Goal: Communication & Community: Answer question/provide support

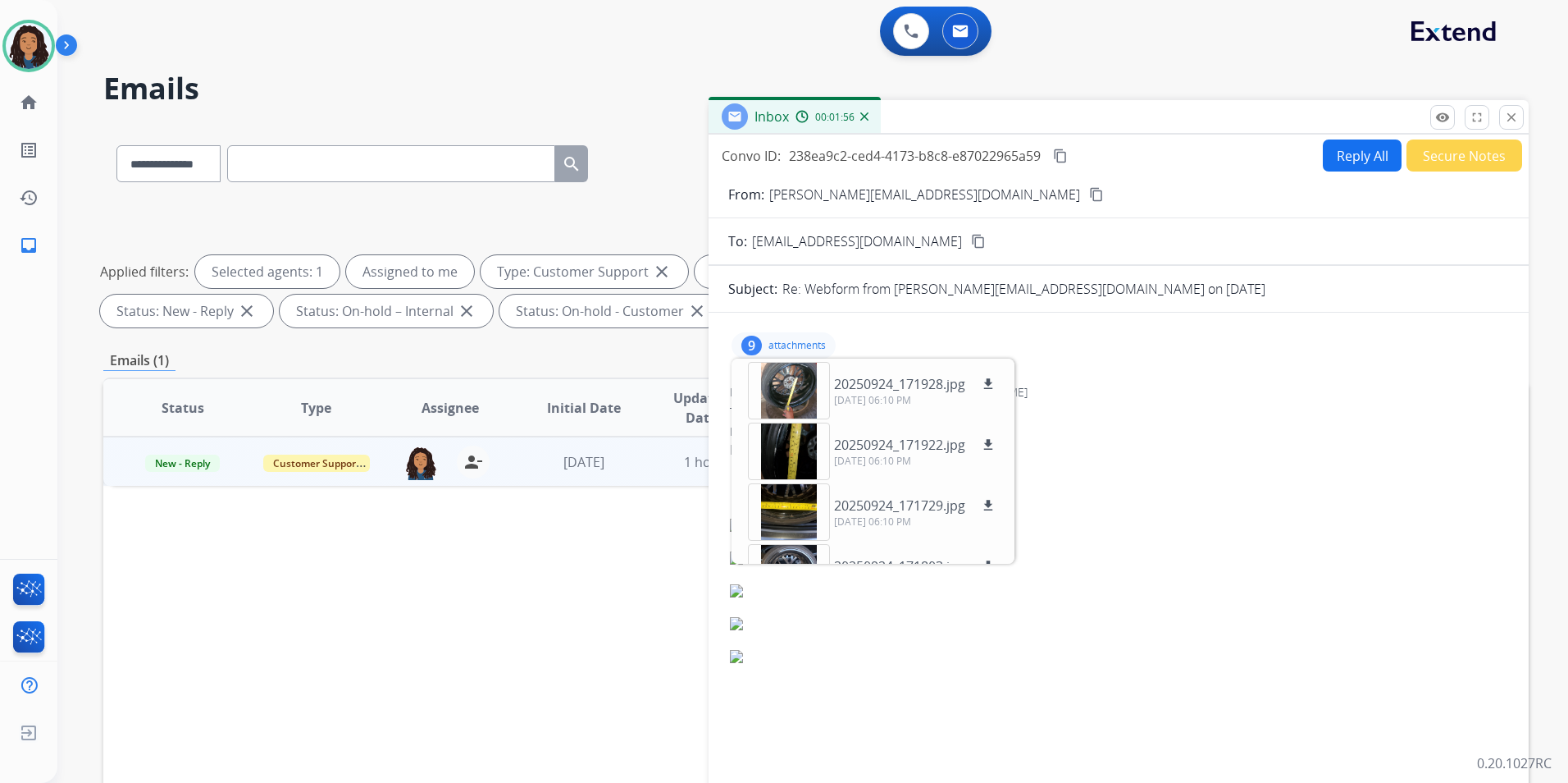
select select "**********"
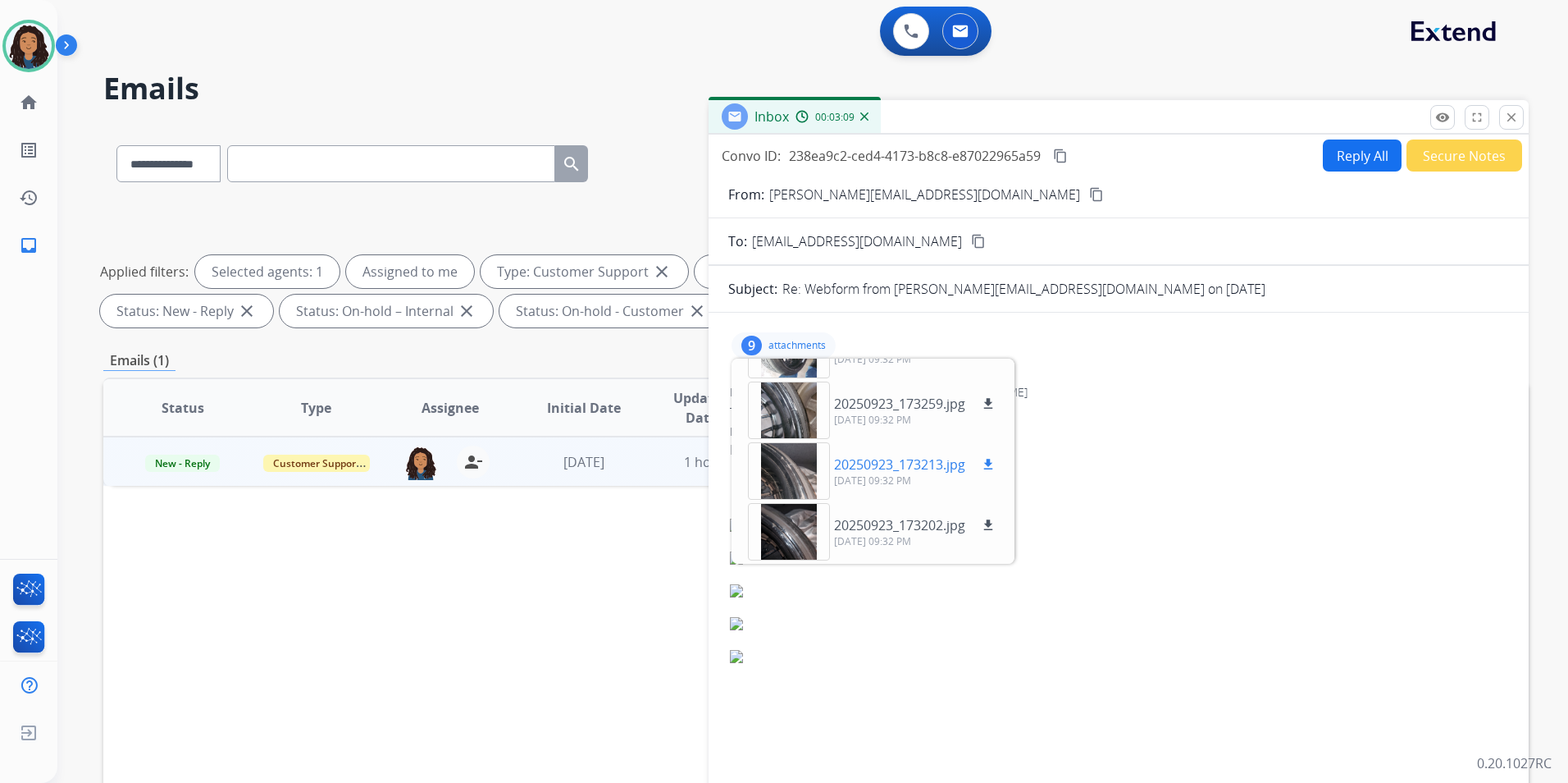
click at [791, 482] on div at bounding box center [789, 471] width 82 height 58
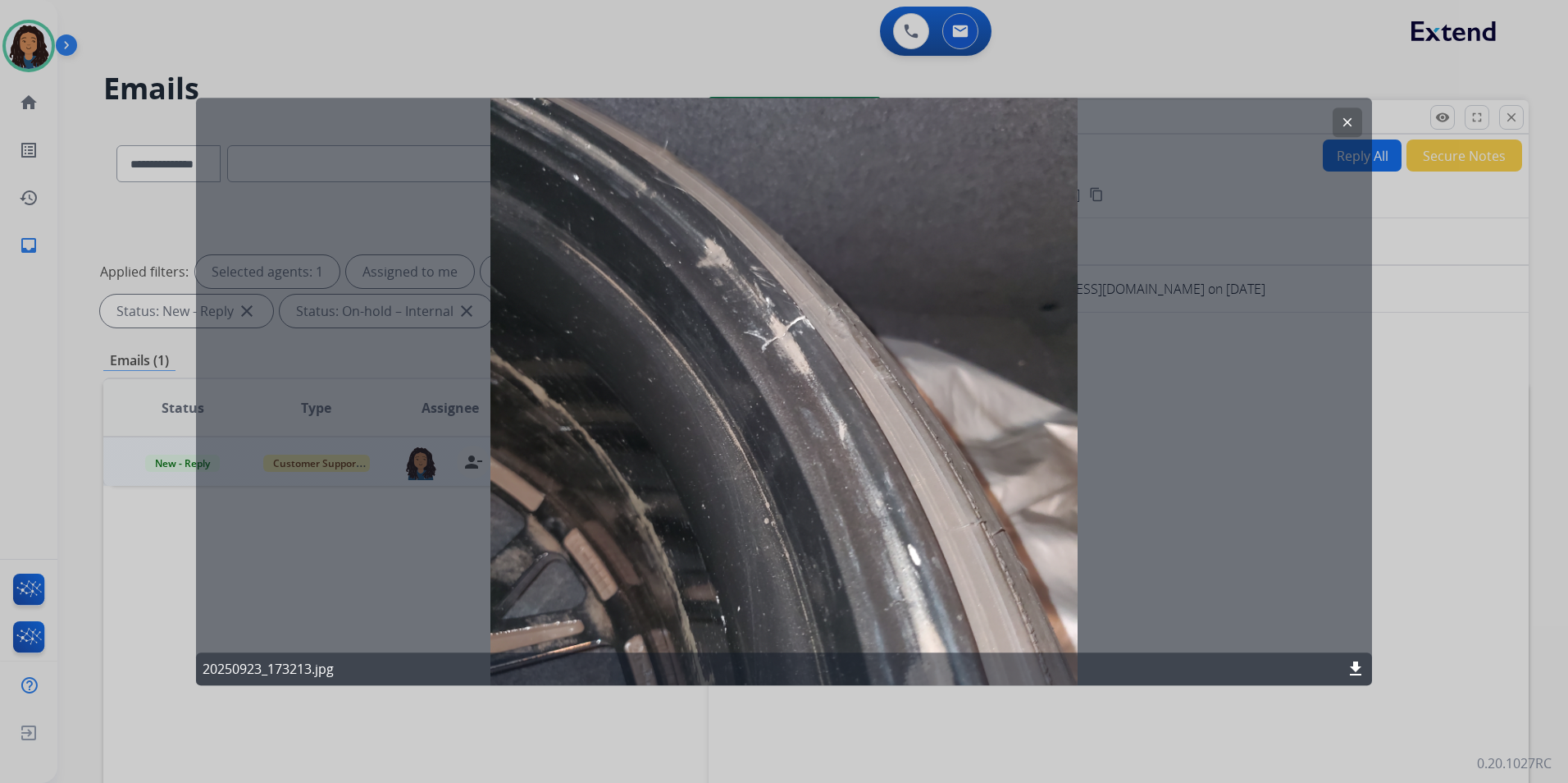
click at [1344, 125] on mat-icon "clear" at bounding box center [1347, 122] width 15 height 15
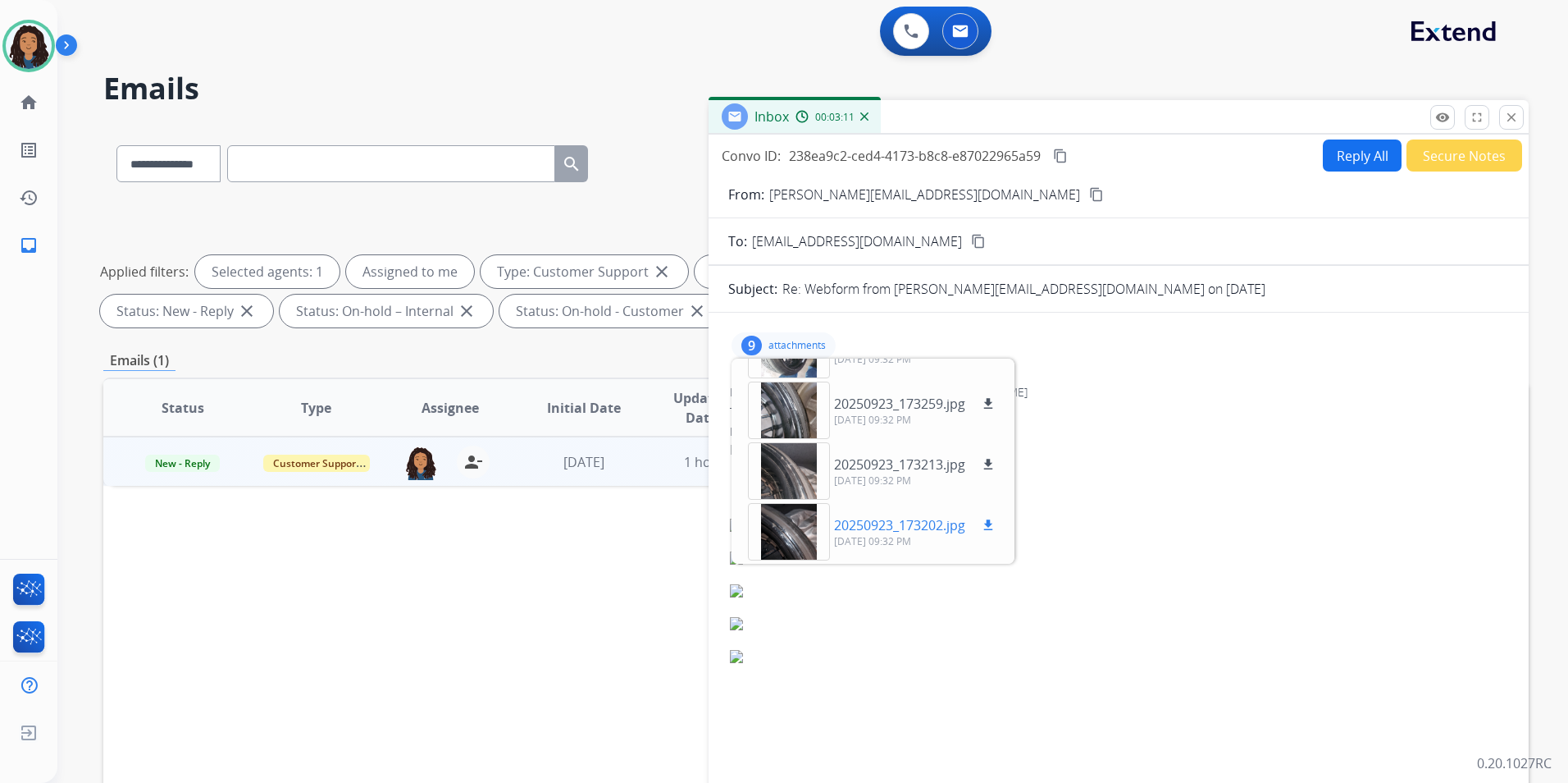
click at [786, 517] on div at bounding box center [789, 532] width 82 height 58
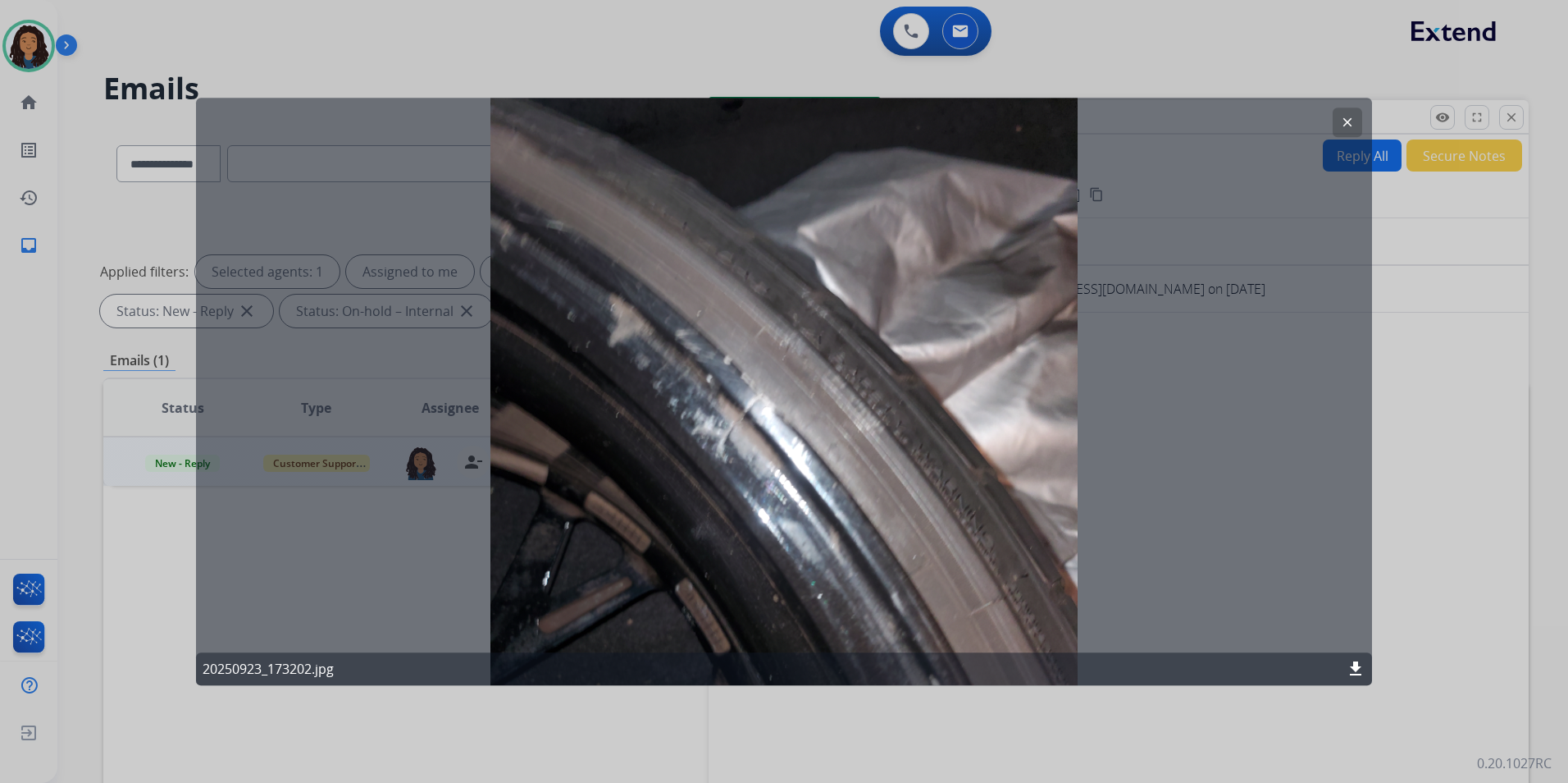
click at [1348, 118] on mat-icon "clear" at bounding box center [1347, 122] width 15 height 15
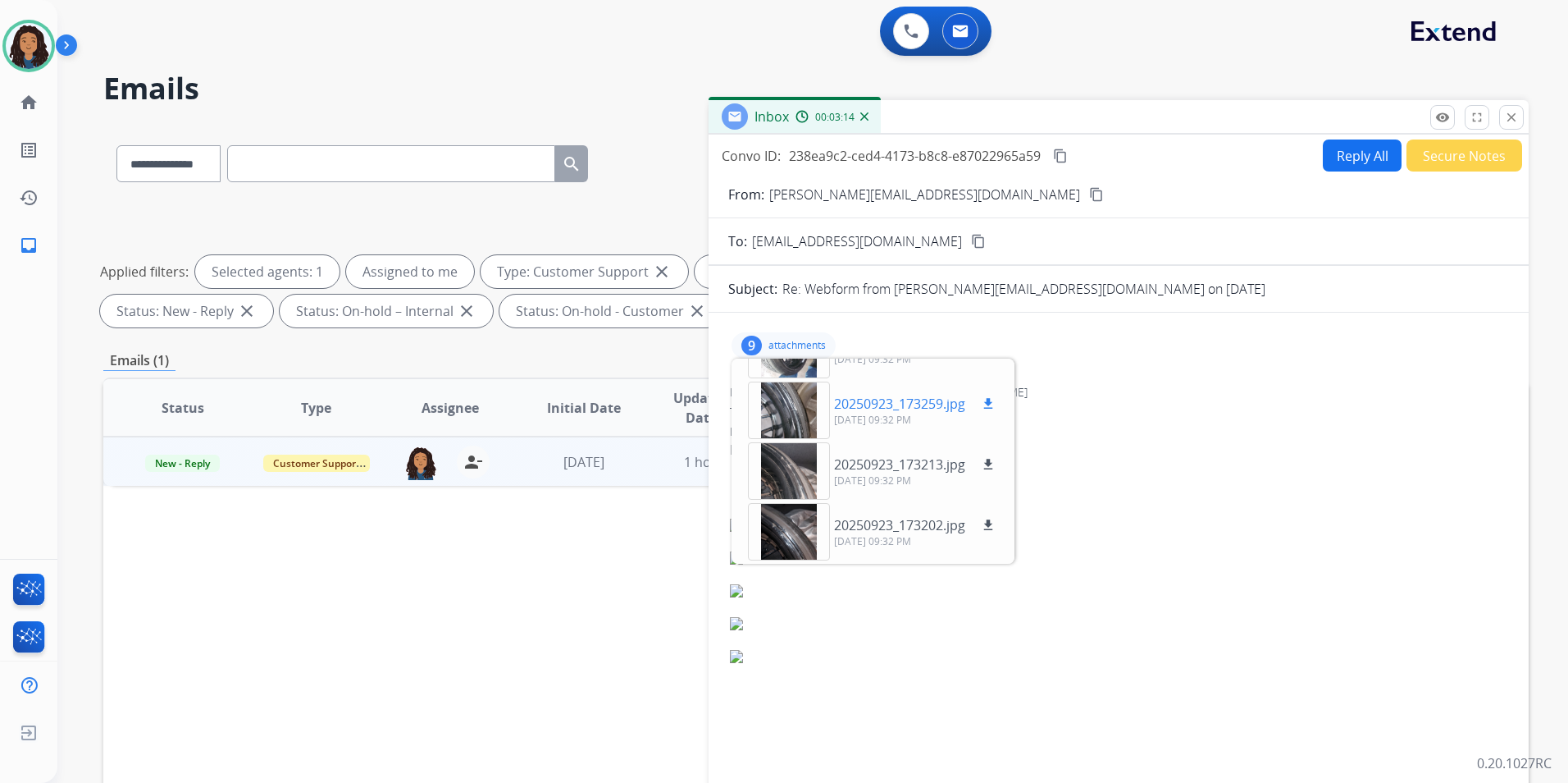
click at [786, 408] on div at bounding box center [789, 410] width 82 height 58
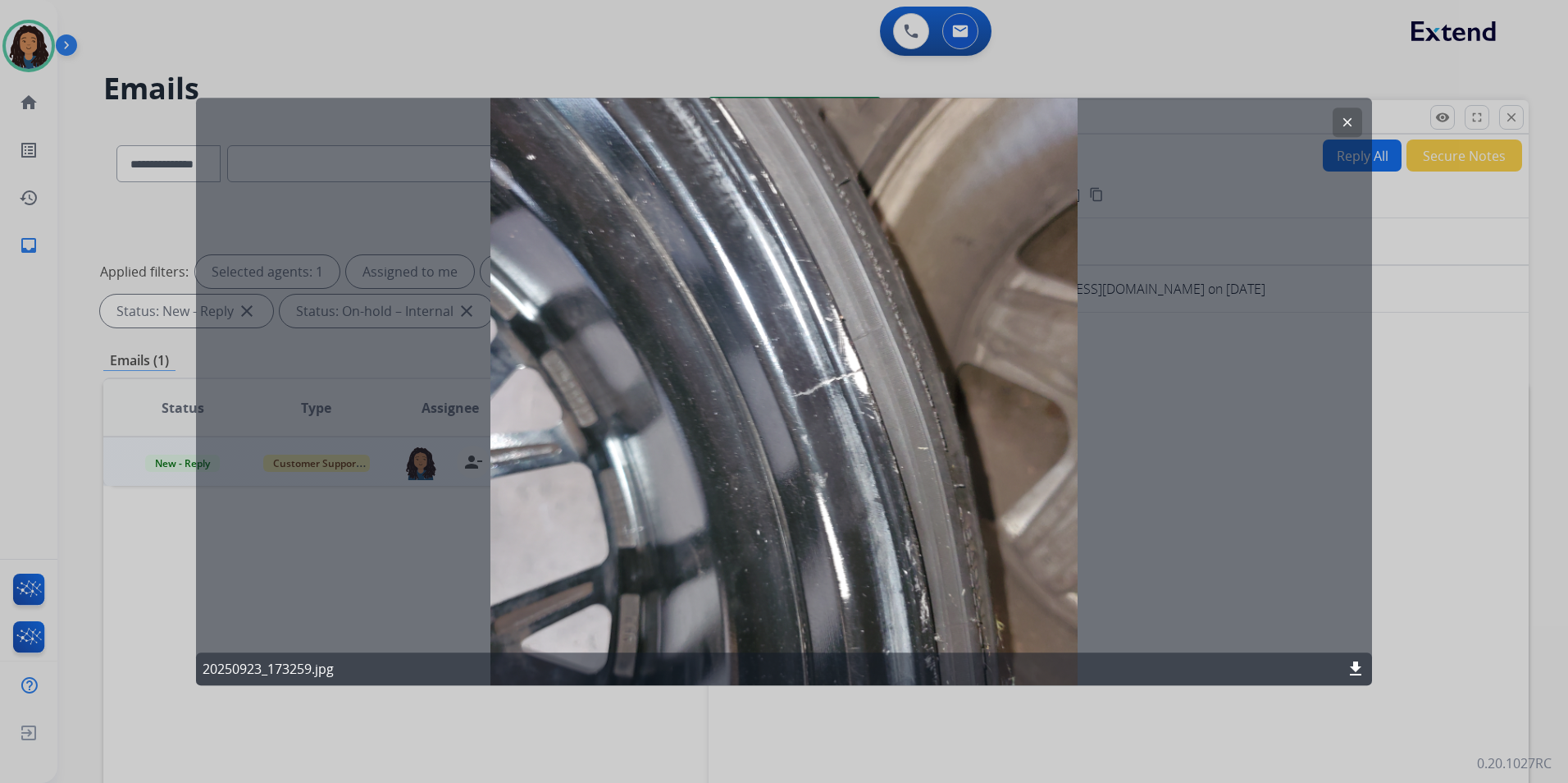
click at [1348, 127] on mat-icon "clear" at bounding box center [1347, 122] width 15 height 15
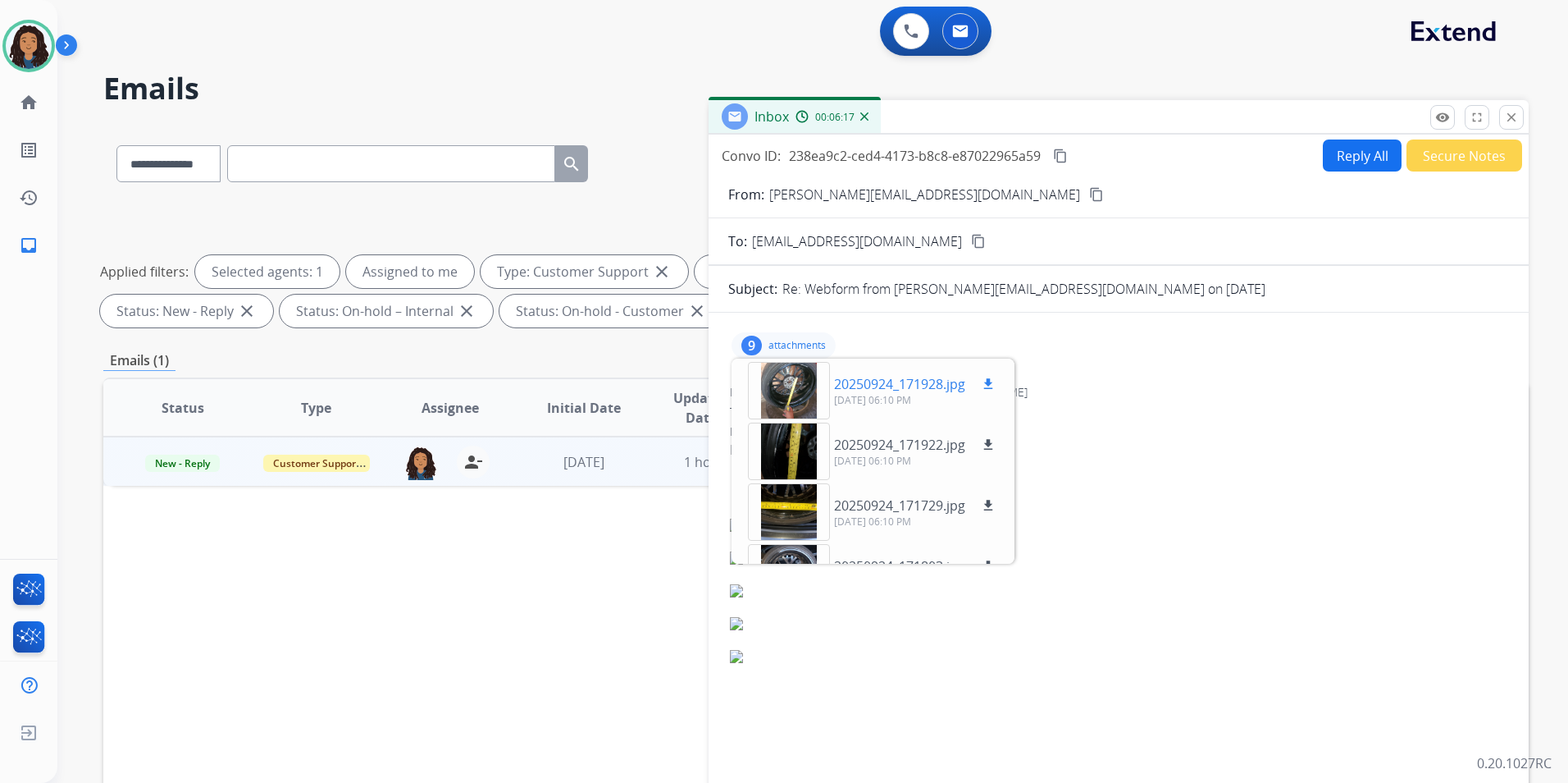
click at [793, 381] on div at bounding box center [789, 391] width 82 height 58
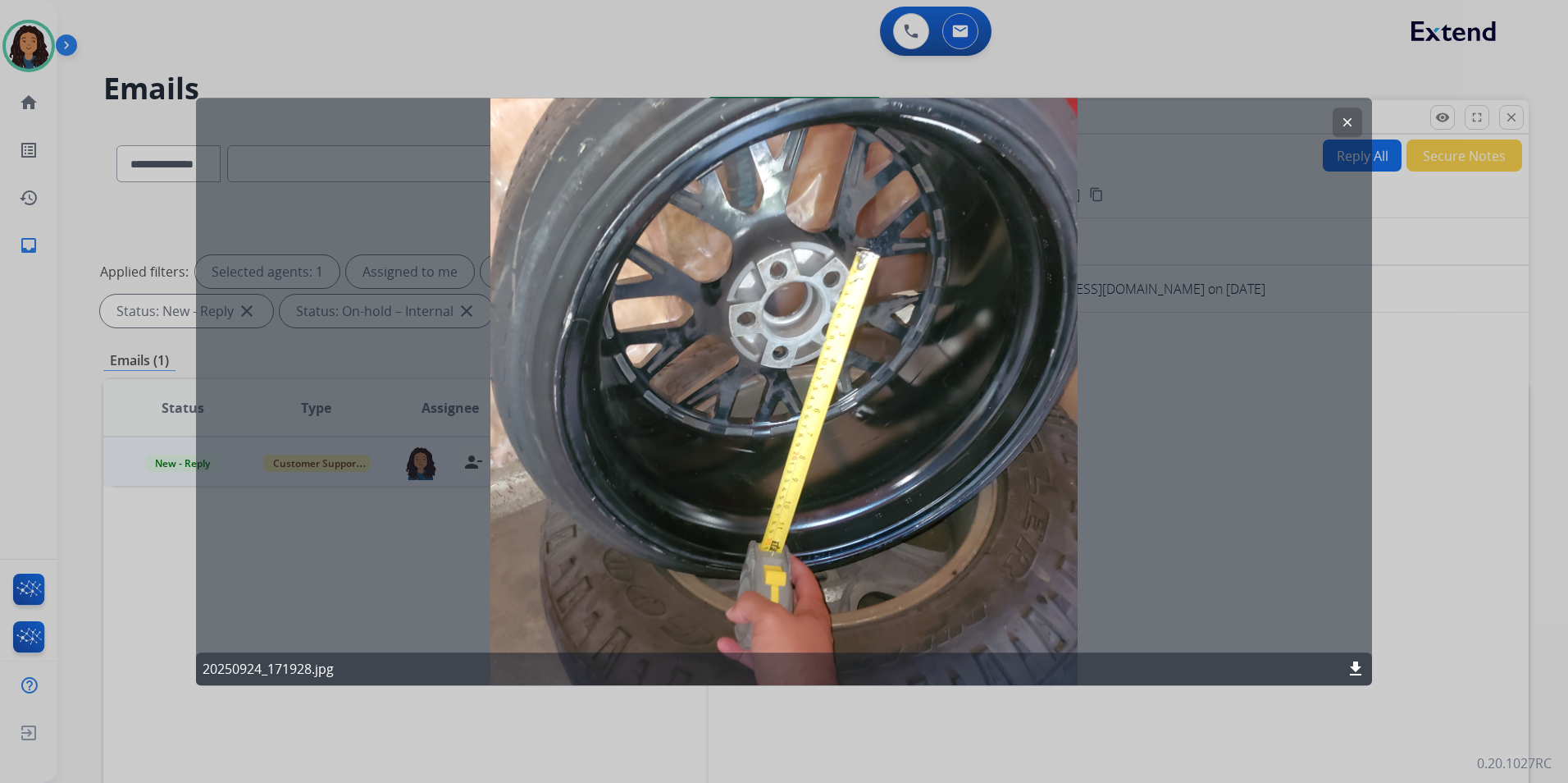
click at [1346, 118] on mat-icon "clear" at bounding box center [1347, 122] width 15 height 15
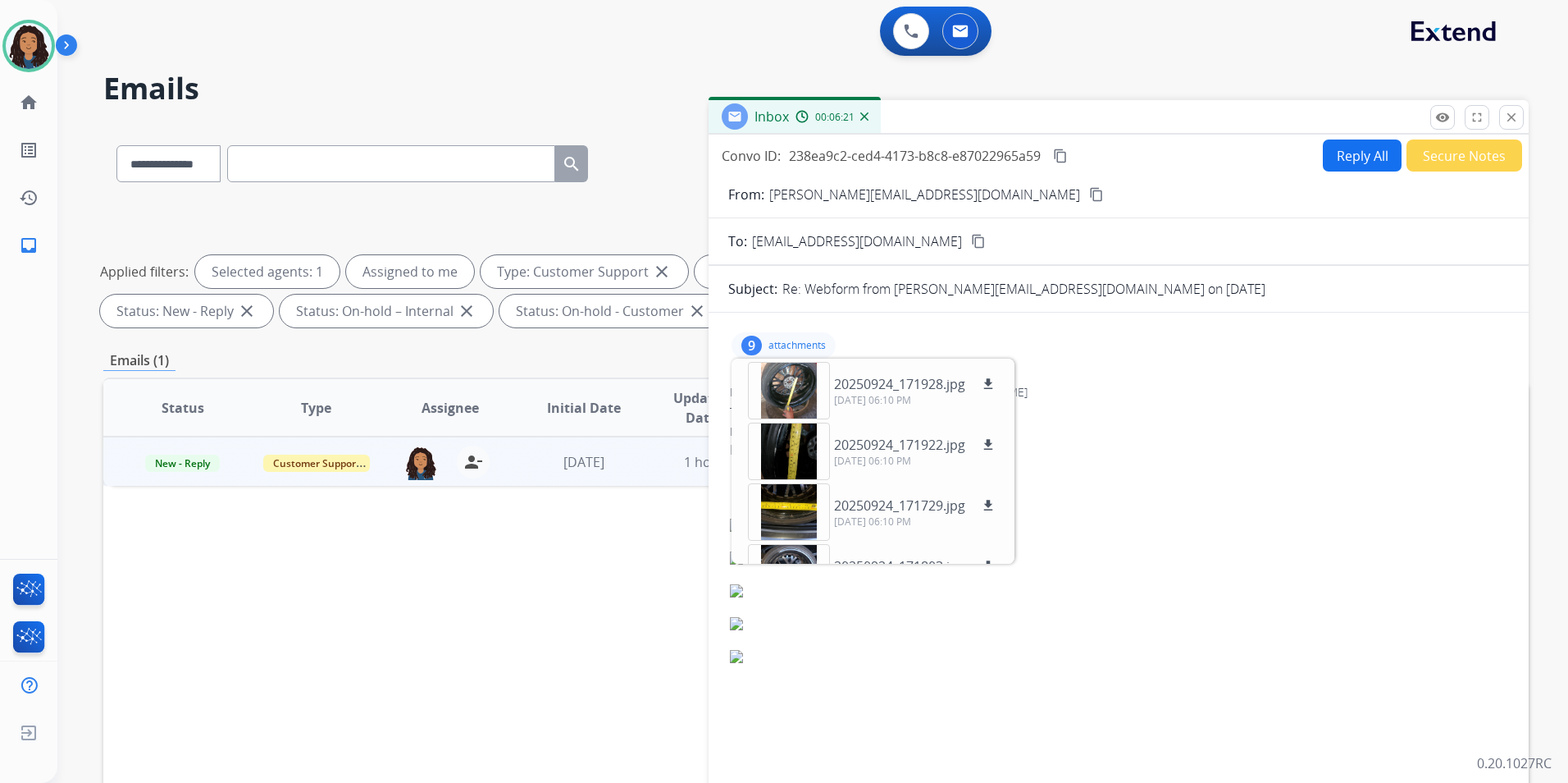
click at [813, 333] on div "9 attachments 20250924_171928.jpg download 09/24/2025, 06:10 PM 20250924_171922…" at bounding box center [784, 345] width 104 height 27
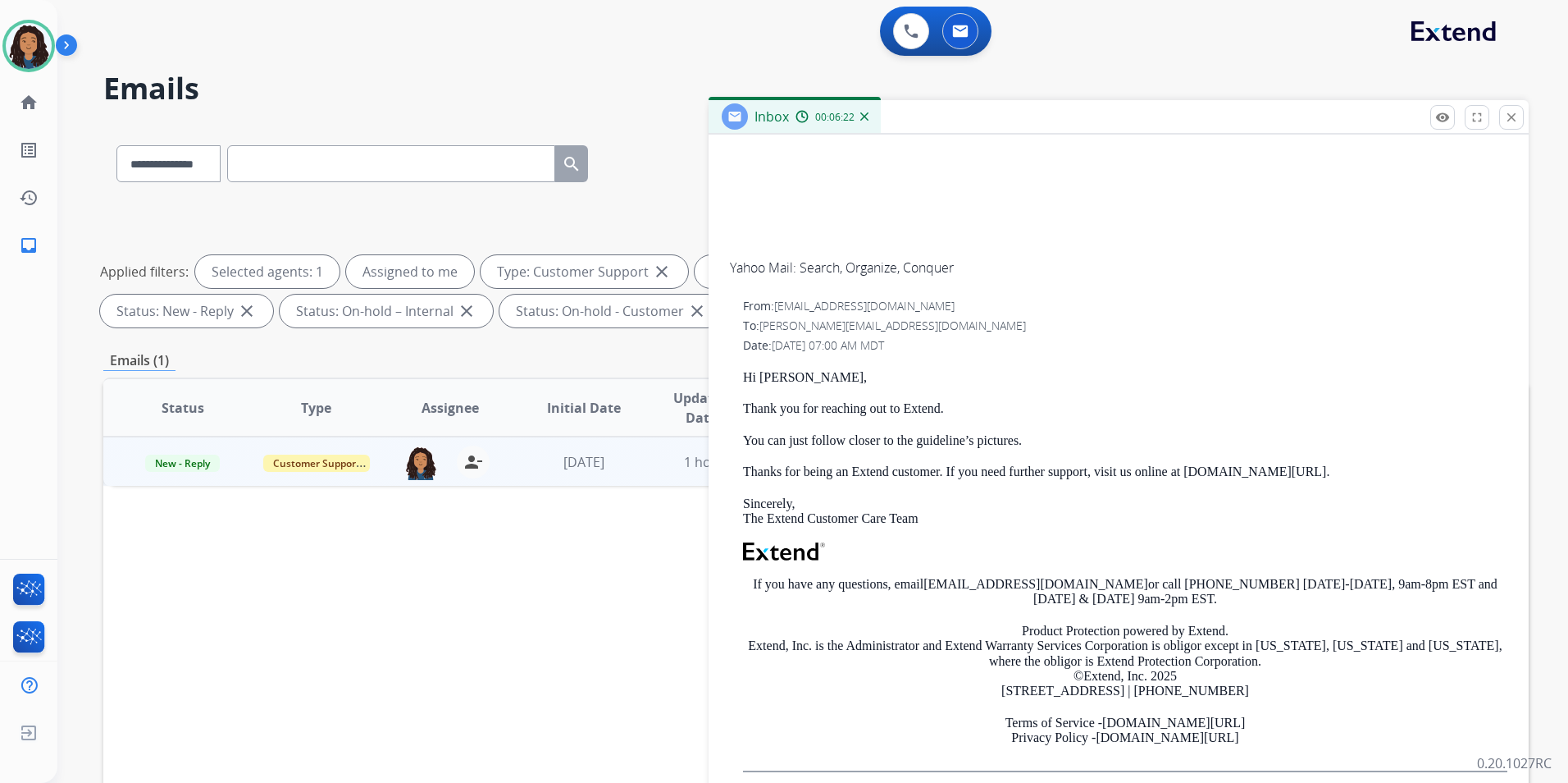
scroll to position [574, 0]
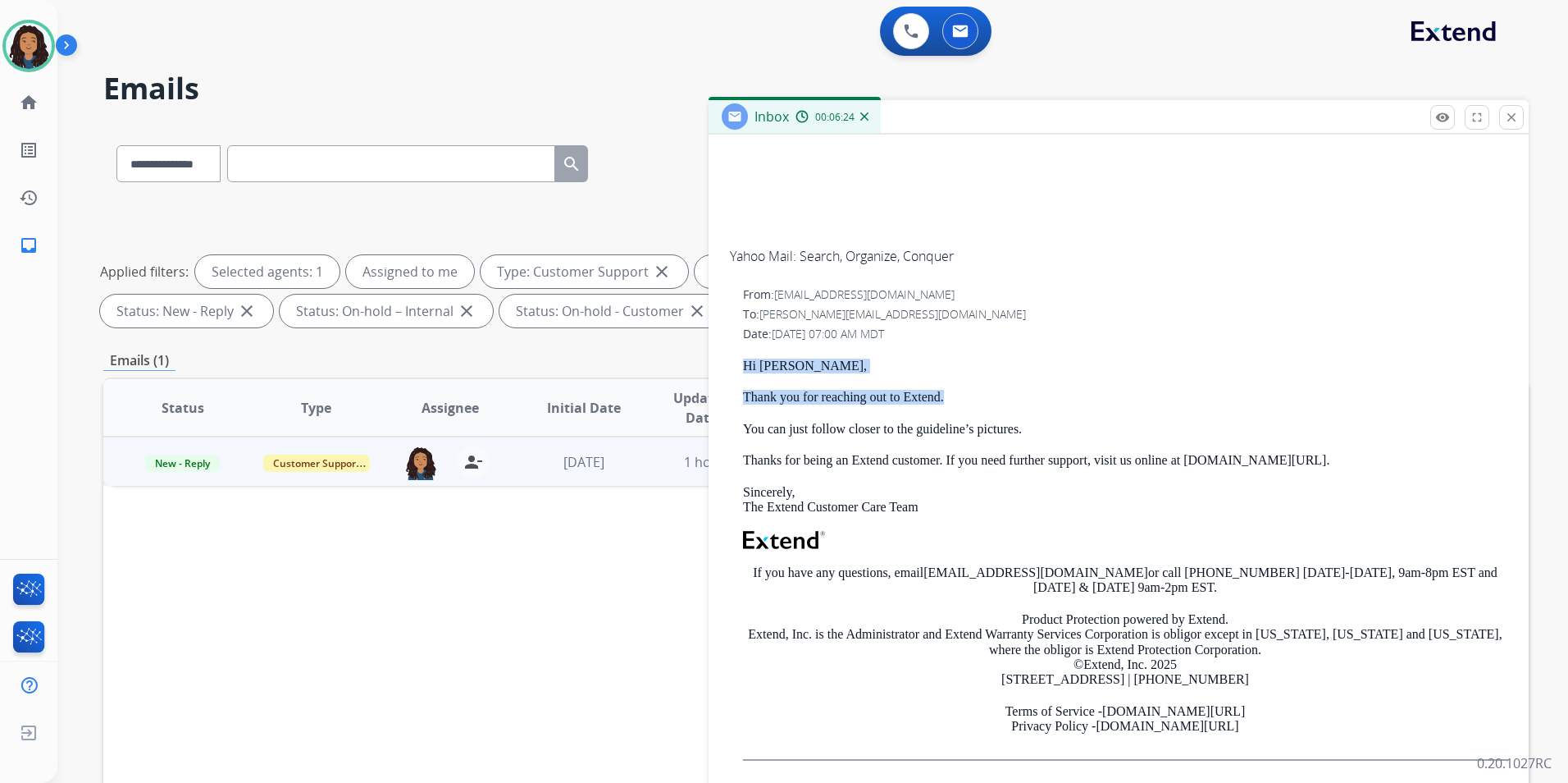
drag, startPoint x: 740, startPoint y: 361, endPoint x: 961, endPoint y: 399, distance: 224.2
click at [961, 399] on div "From: support@extend.com To: anthony_schroetke@yahoo.com Date: 09/24/2025 - 07:…" at bounding box center [1119, 530] width 781 height 491
drag, startPoint x: 961, startPoint y: 399, endPoint x: 934, endPoint y: 396, distance: 27.2
copy div "Hi Anthony, Thank you for reaching out to Extend."
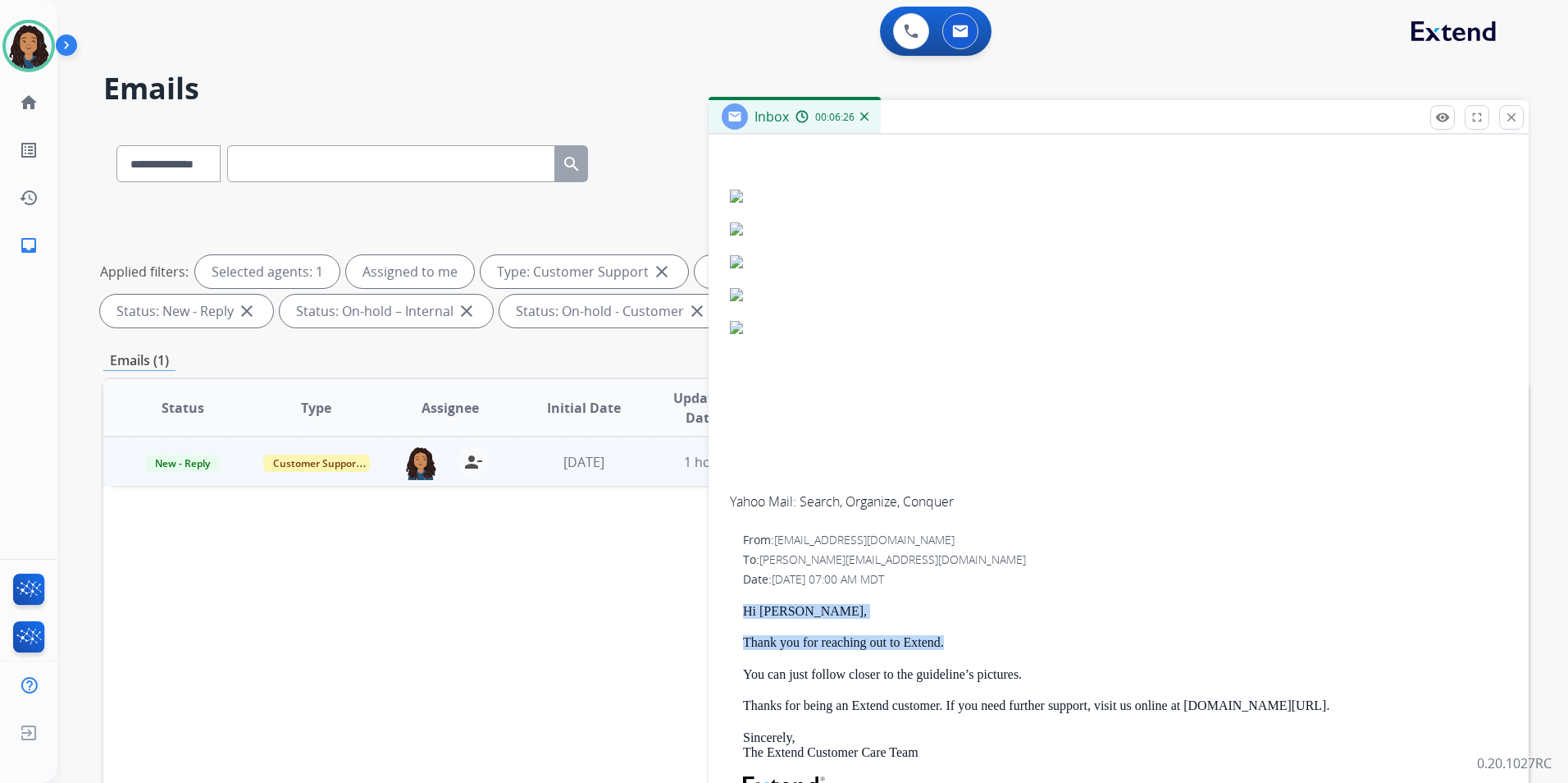
scroll to position [0, 0]
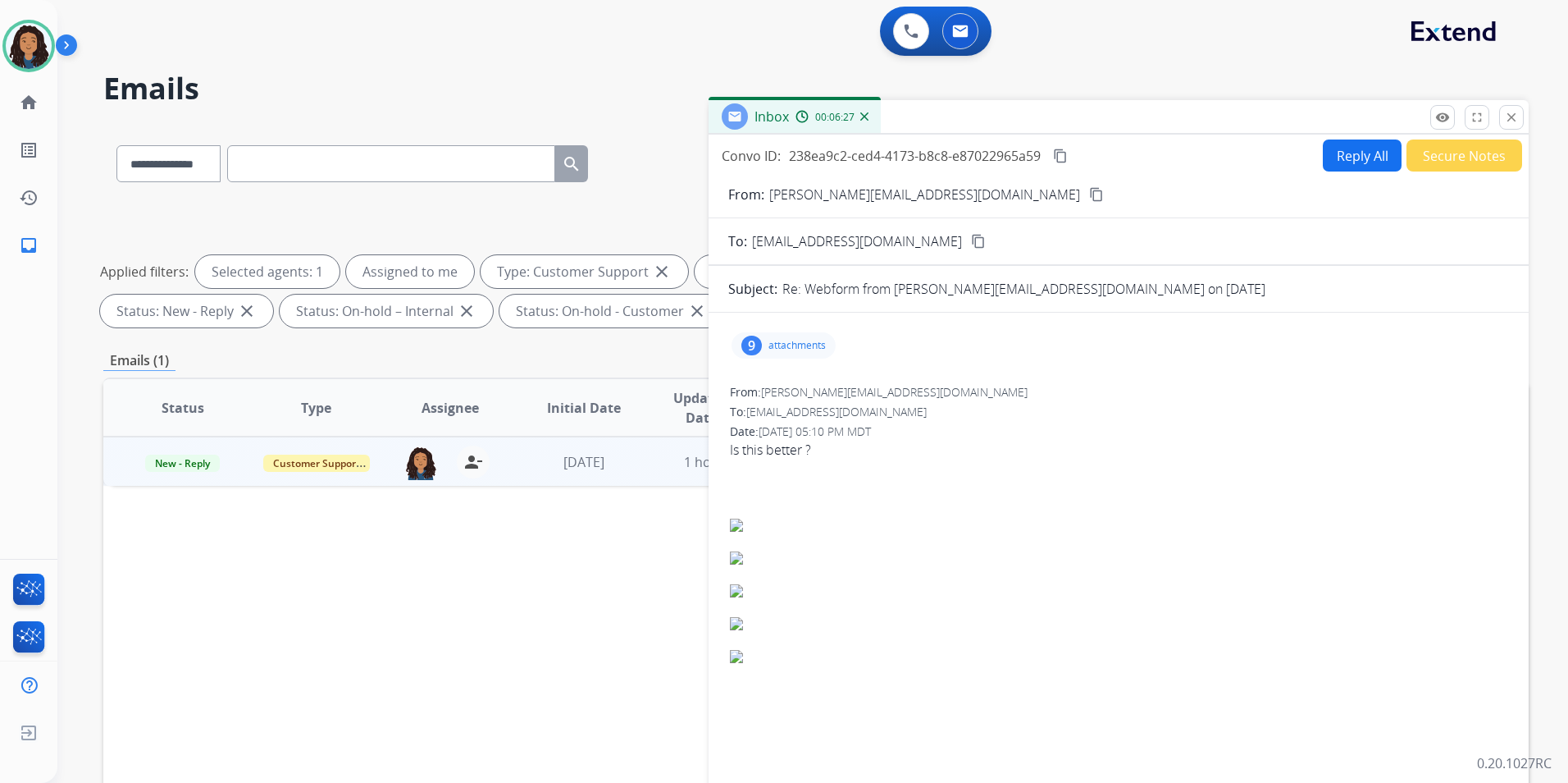
click at [1352, 166] on button "Reply All" at bounding box center [1362, 155] width 79 height 32
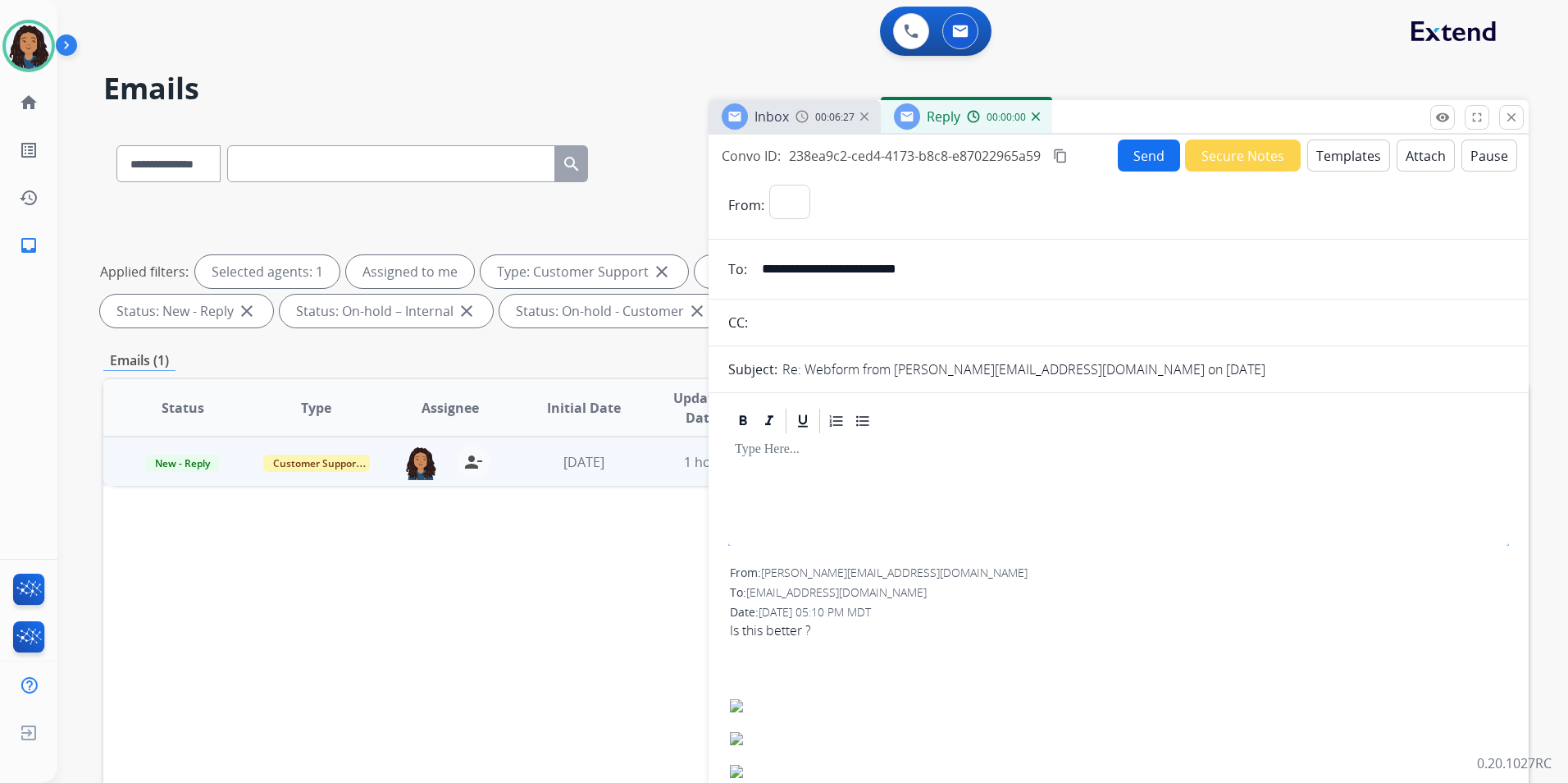
click at [1347, 164] on button "Templates" at bounding box center [1348, 155] width 83 height 32
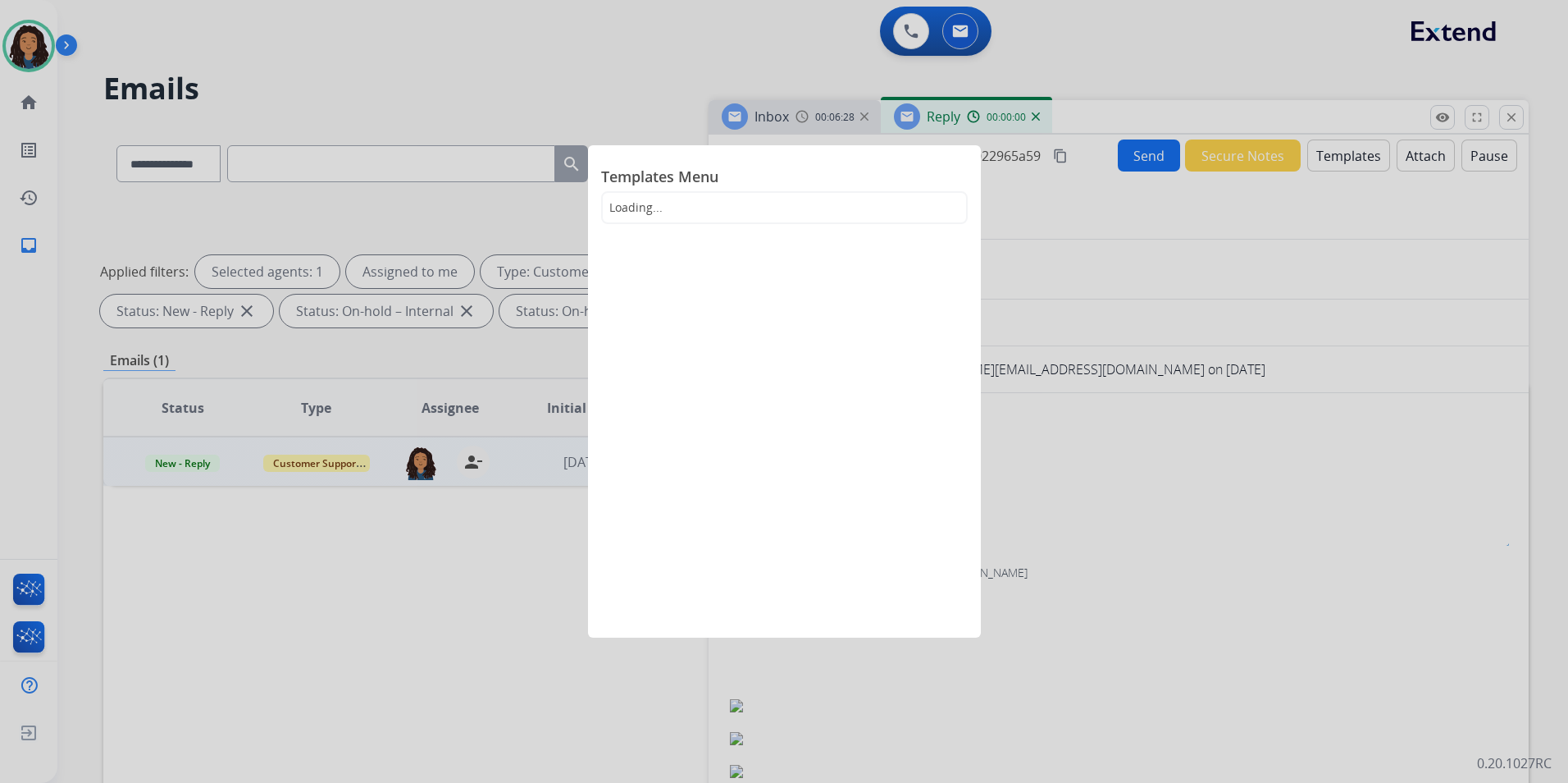
select select "**********"
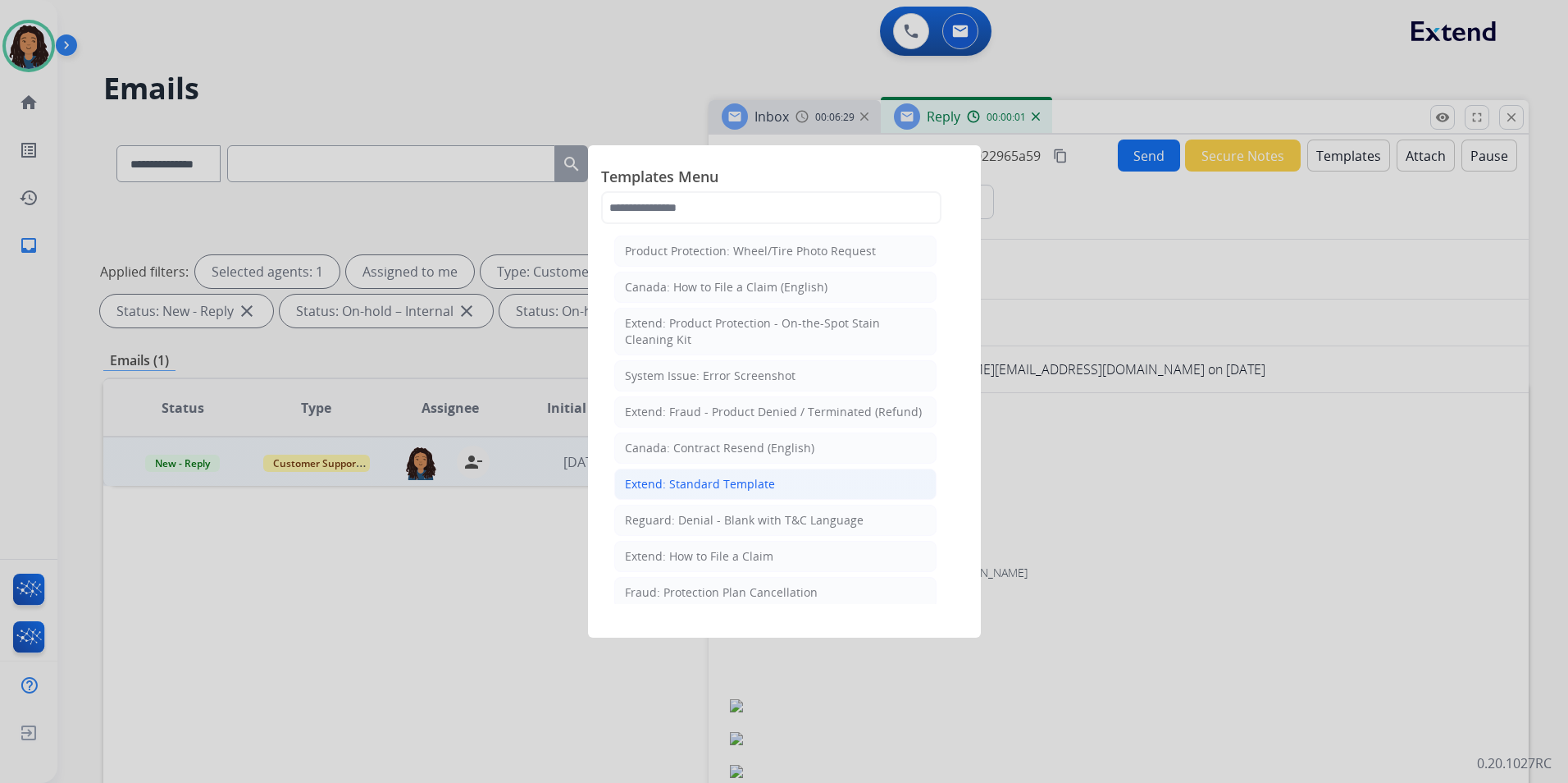
click at [740, 486] on div "Extend: Standard Template" at bounding box center [699, 484] width 150 height 16
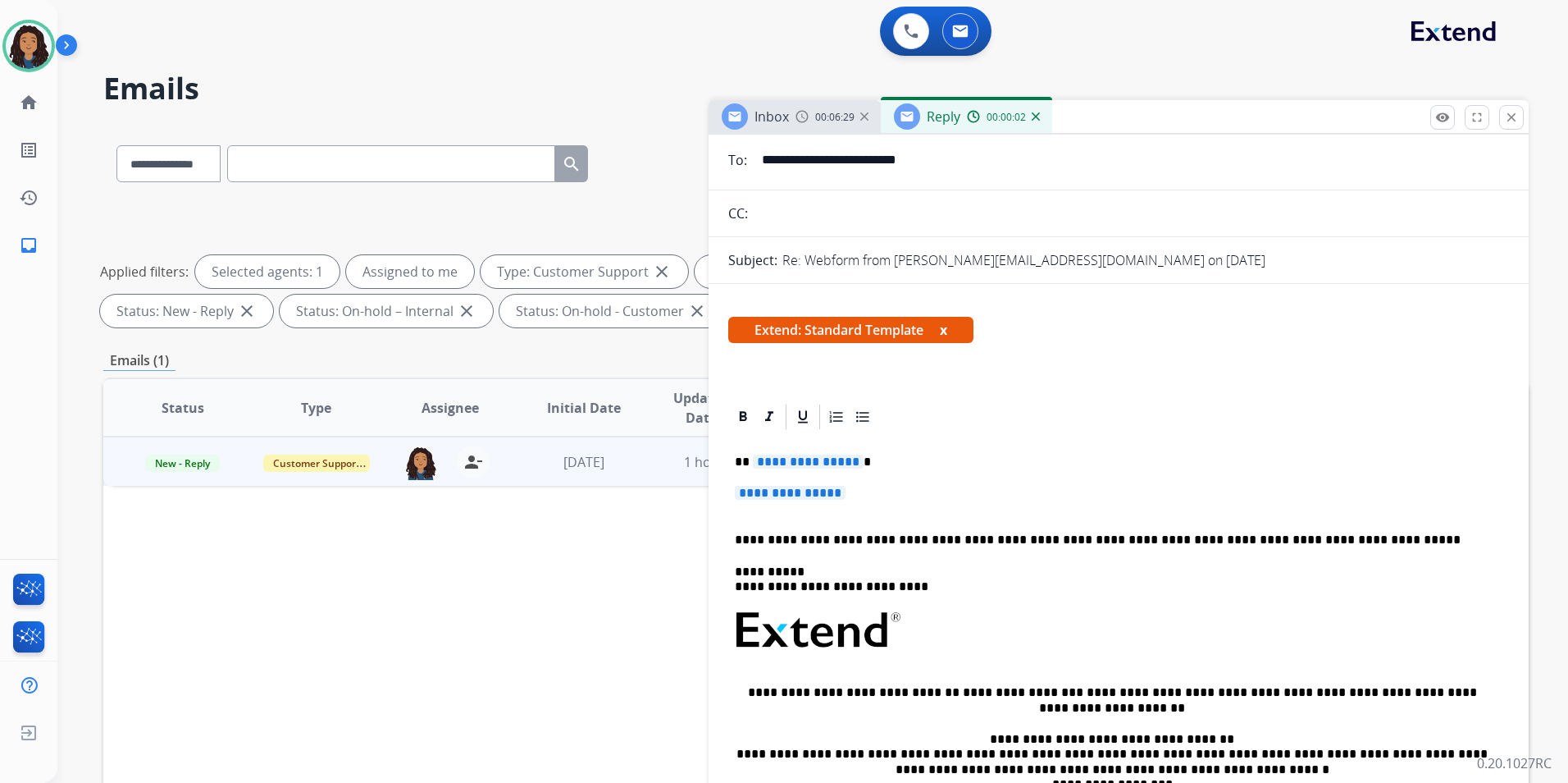
scroll to position [164, 0]
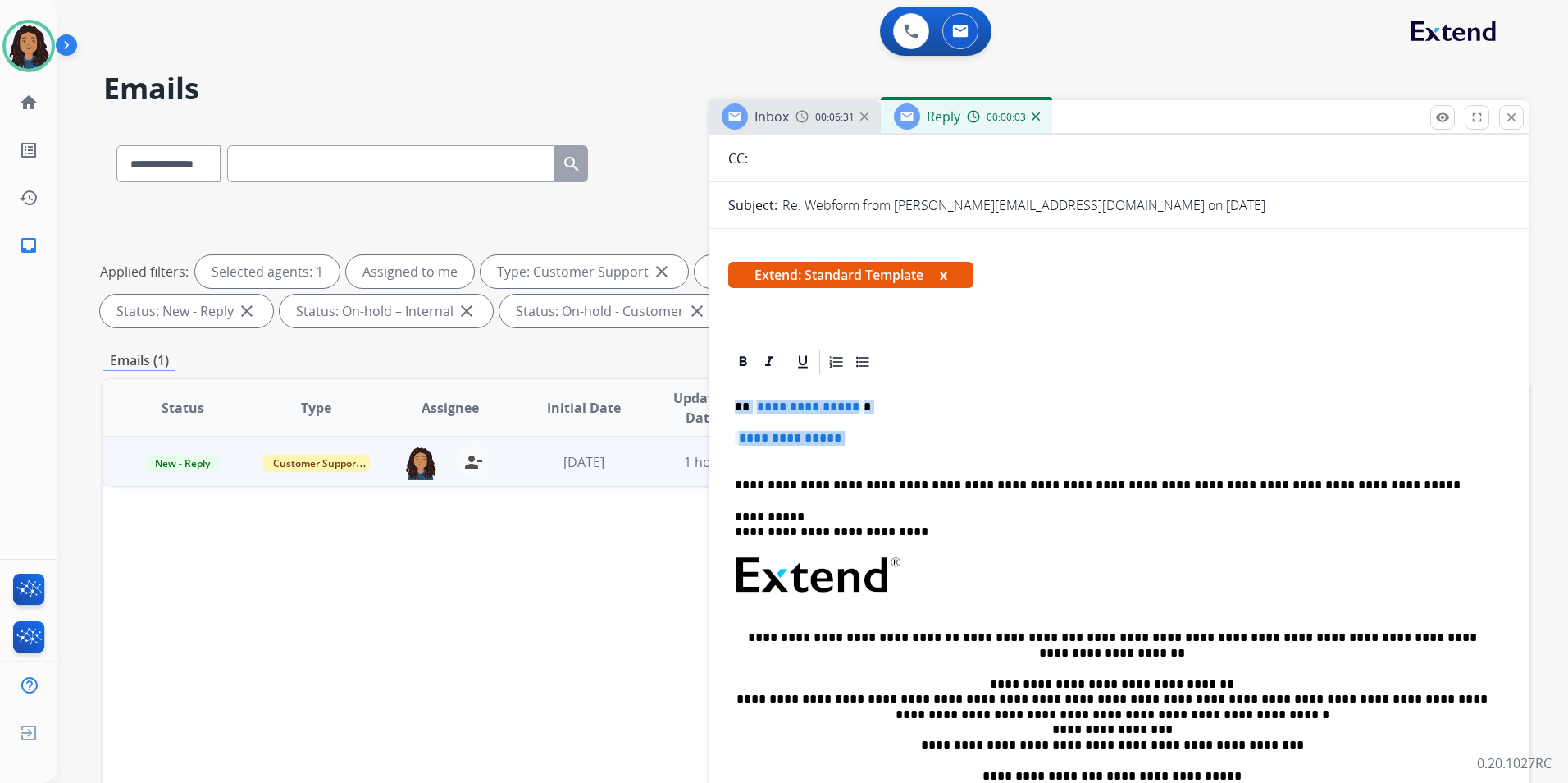
drag, startPoint x: 729, startPoint y: 401, endPoint x: 861, endPoint y: 448, distance: 140.1
click at [861, 448] on div "**********" at bounding box center [1119, 613] width 781 height 475
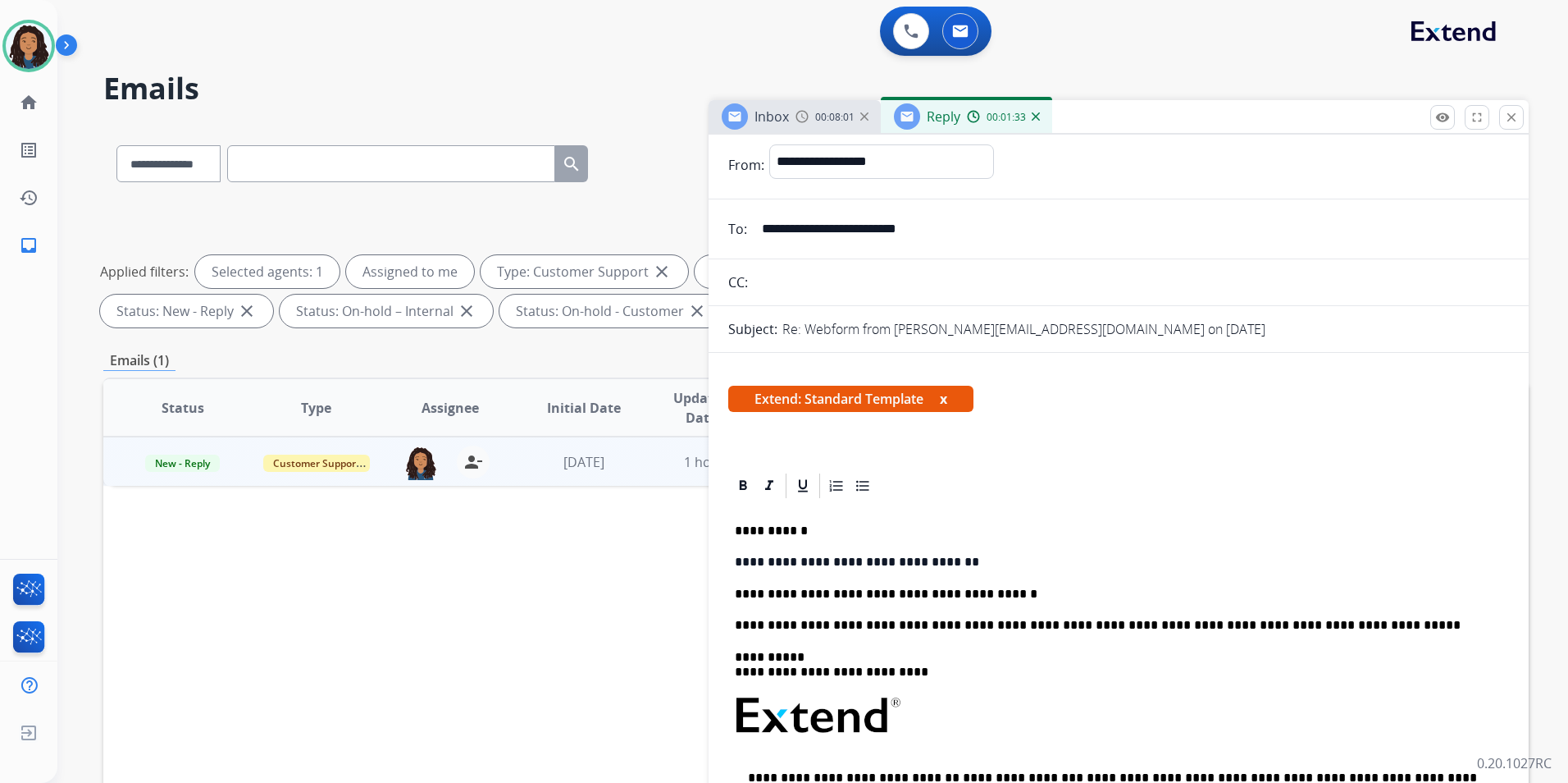
scroll to position [0, 0]
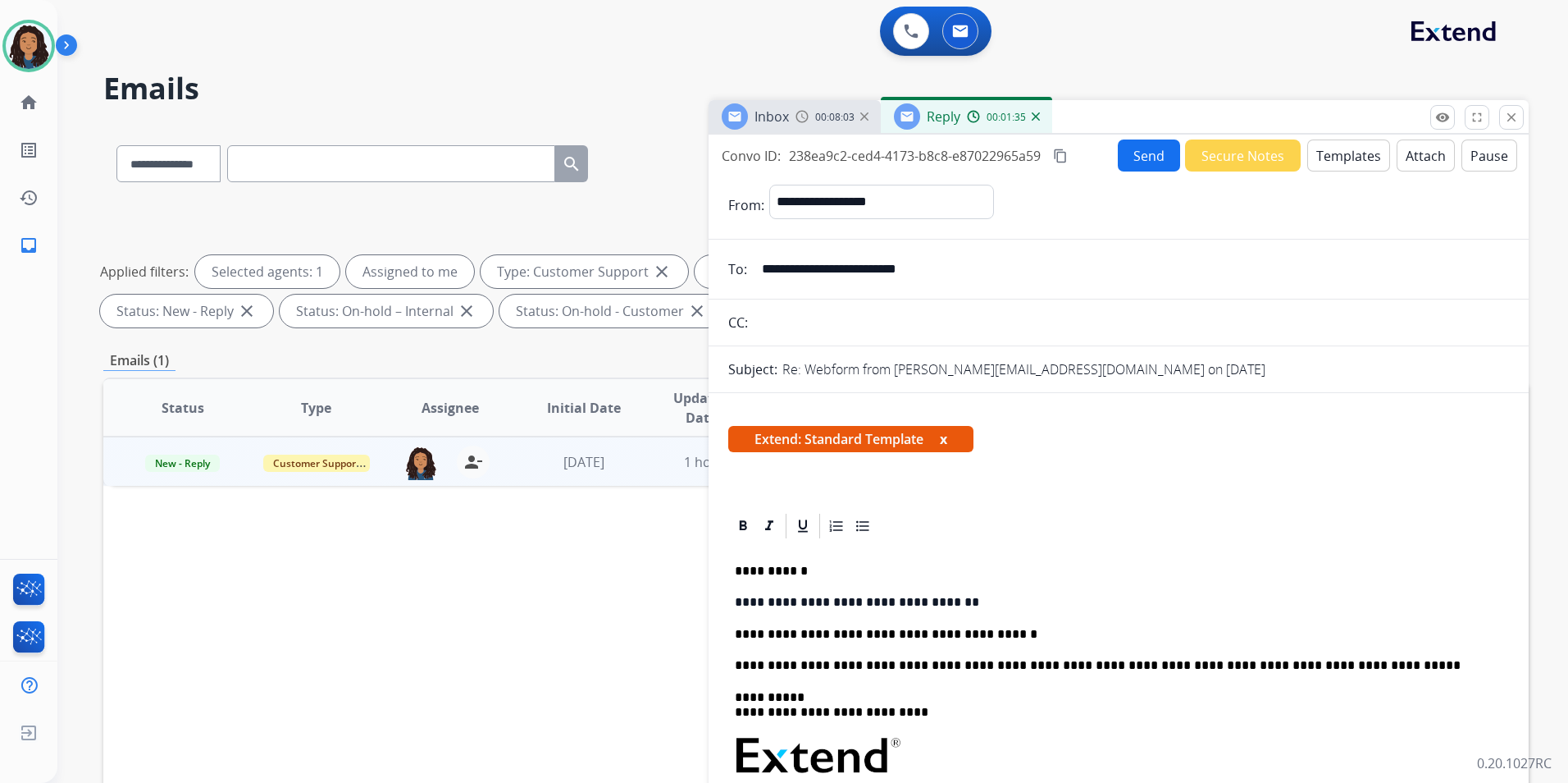
click at [1139, 161] on button "Send" at bounding box center [1149, 155] width 62 height 32
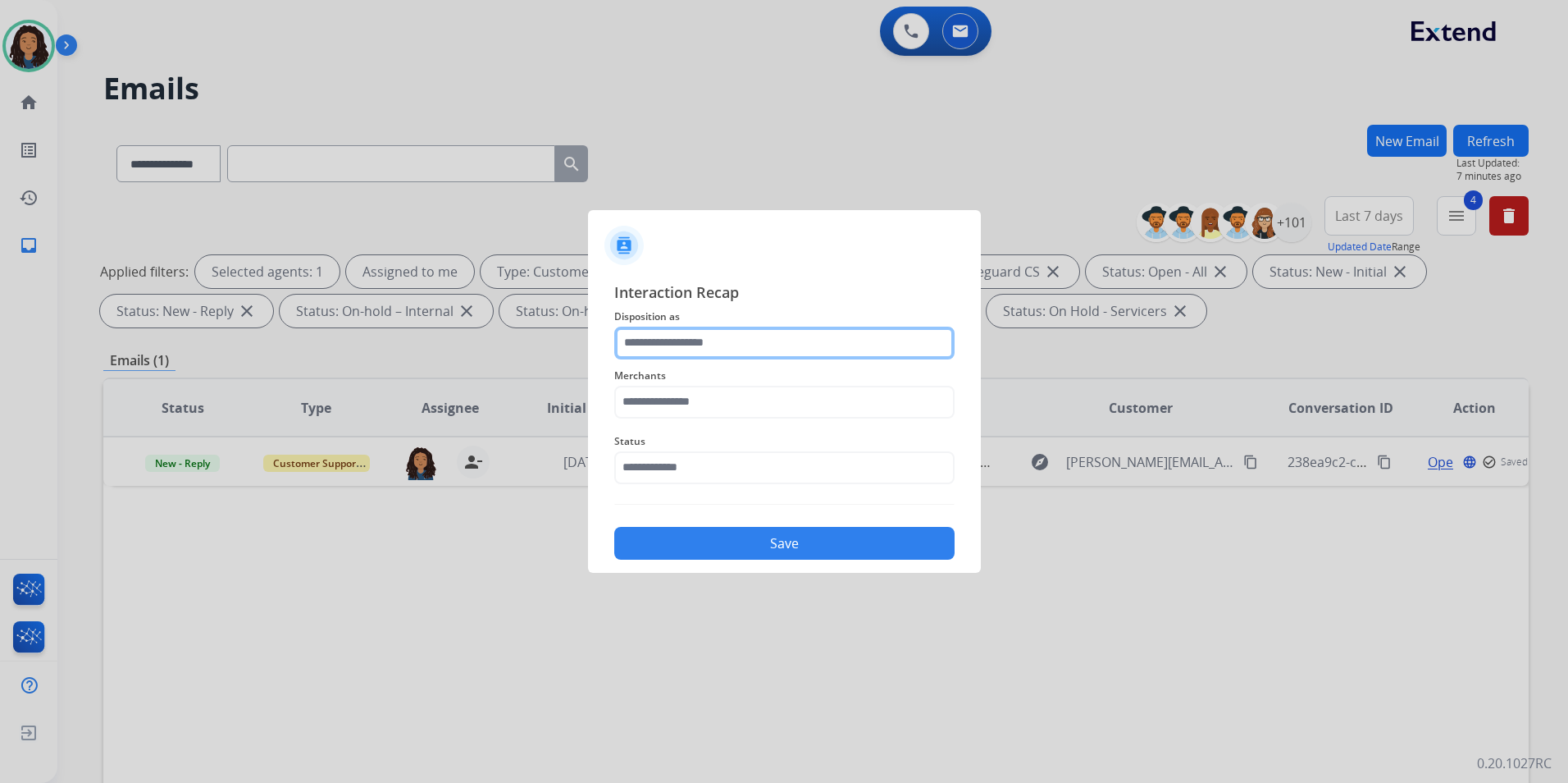
click at [794, 336] on input "text" at bounding box center [784, 343] width 341 height 33
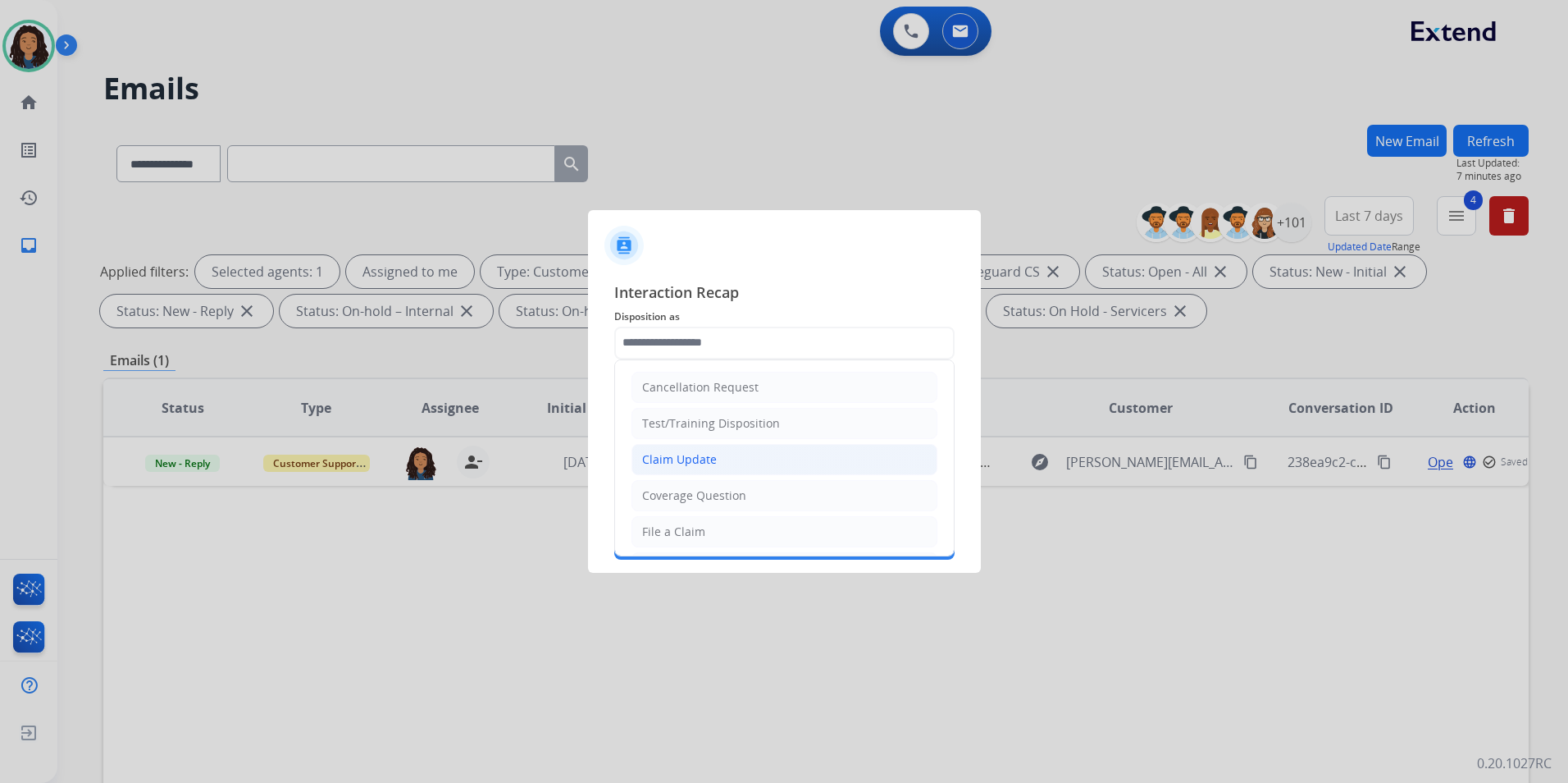
click at [713, 457] on div "Claim Update" at bounding box center [680, 459] width 75 height 16
type input "**********"
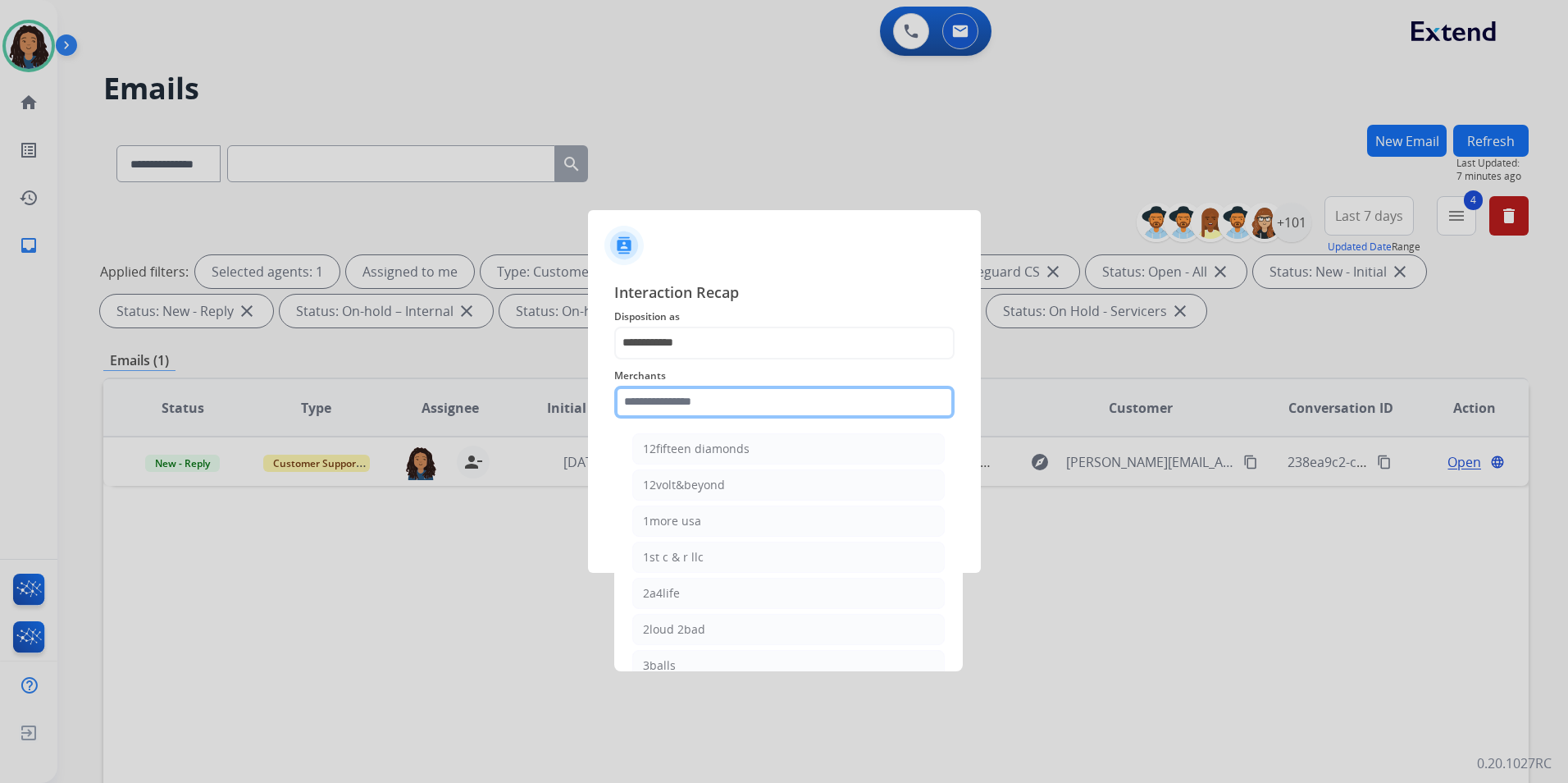
click at [721, 402] on input "text" at bounding box center [784, 401] width 341 height 33
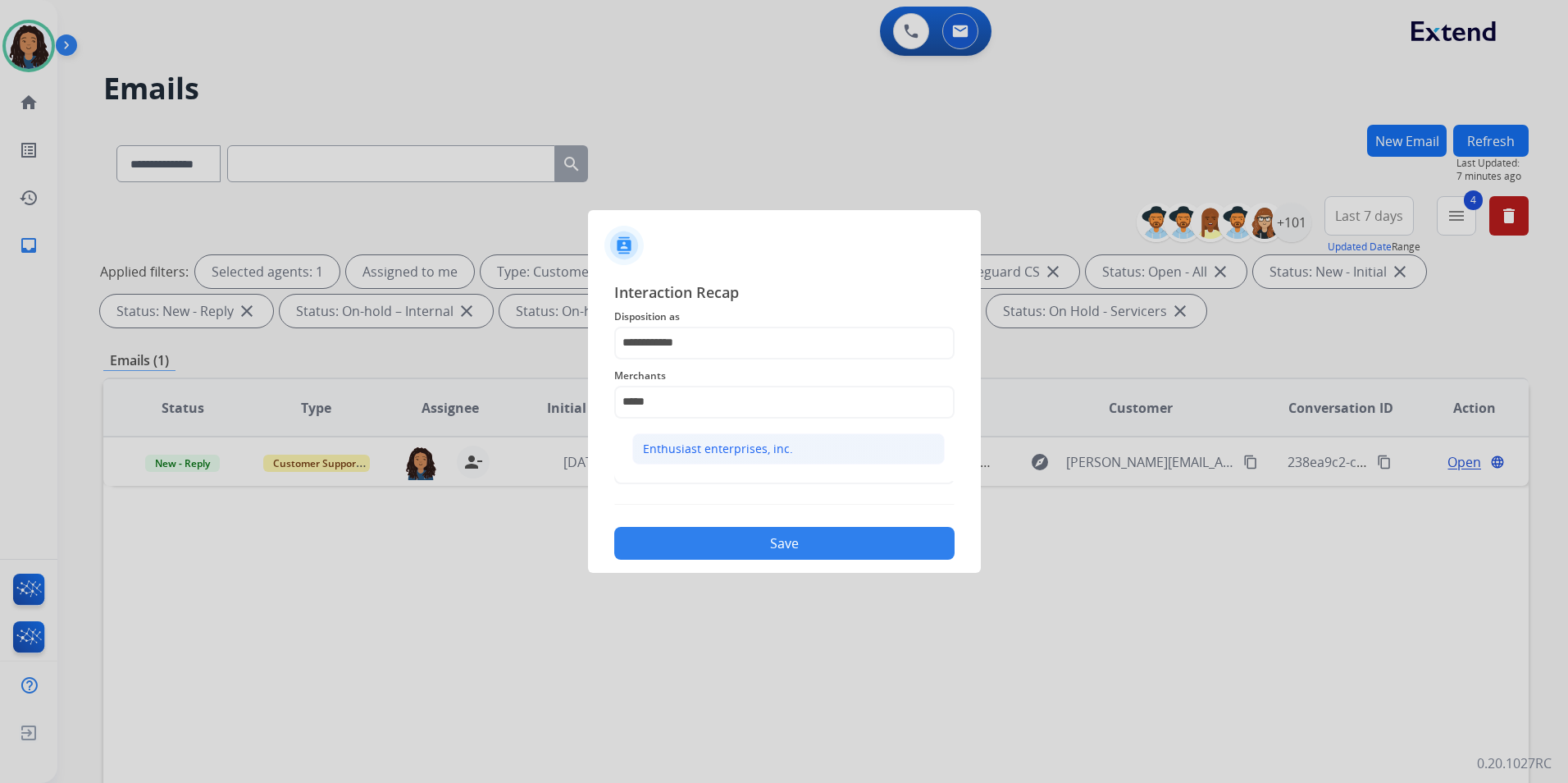
click at [684, 448] on div "Enthusiast enterprises, inc." at bounding box center [718, 448] width 150 height 16
type input "**********"
click at [684, 450] on span "Status" at bounding box center [784, 441] width 341 height 20
click at [689, 469] on input "text" at bounding box center [784, 467] width 341 height 33
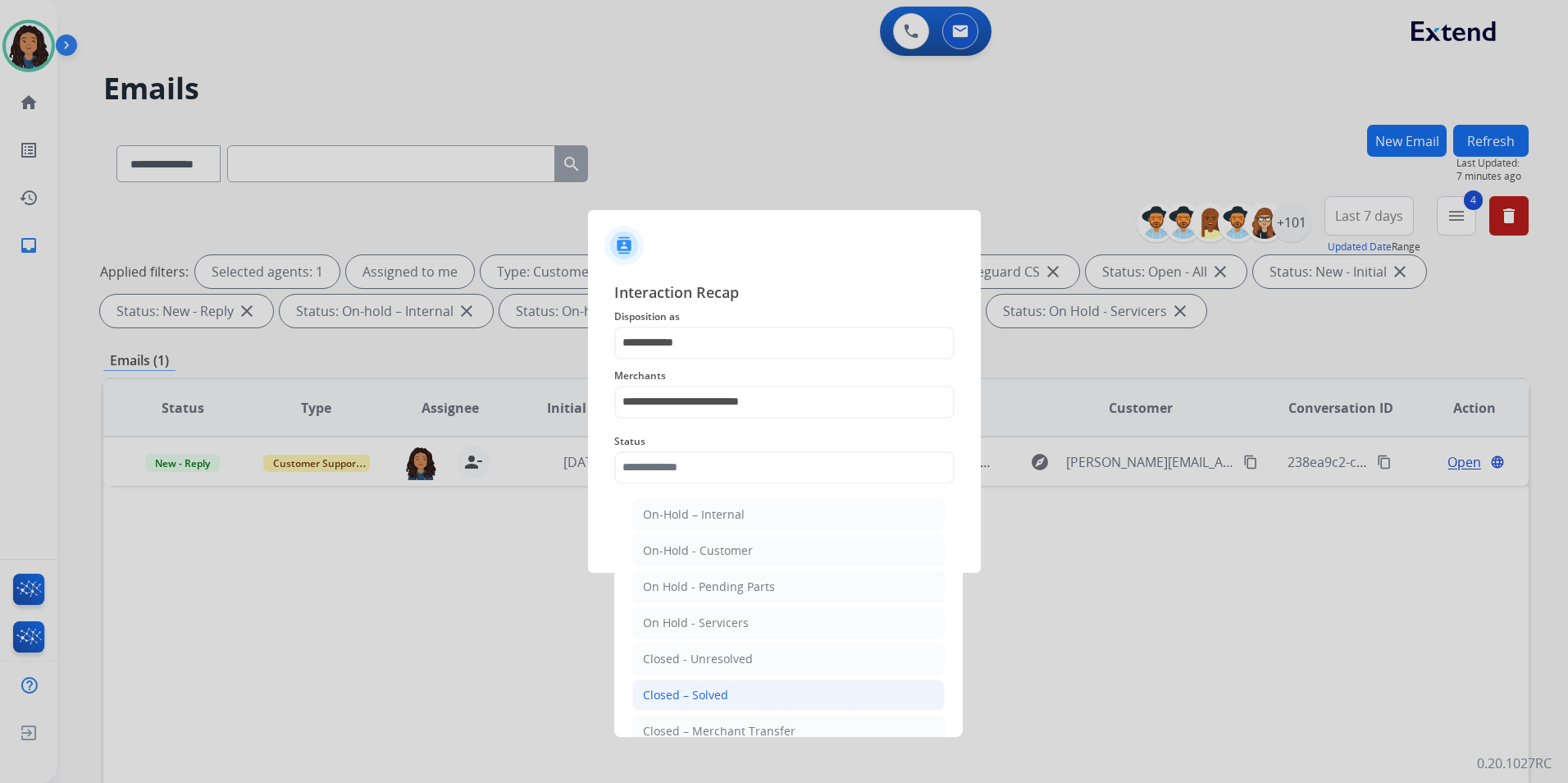
click at [720, 687] on div "Closed – Solved" at bounding box center [686, 695] width 85 height 16
type input "**********"
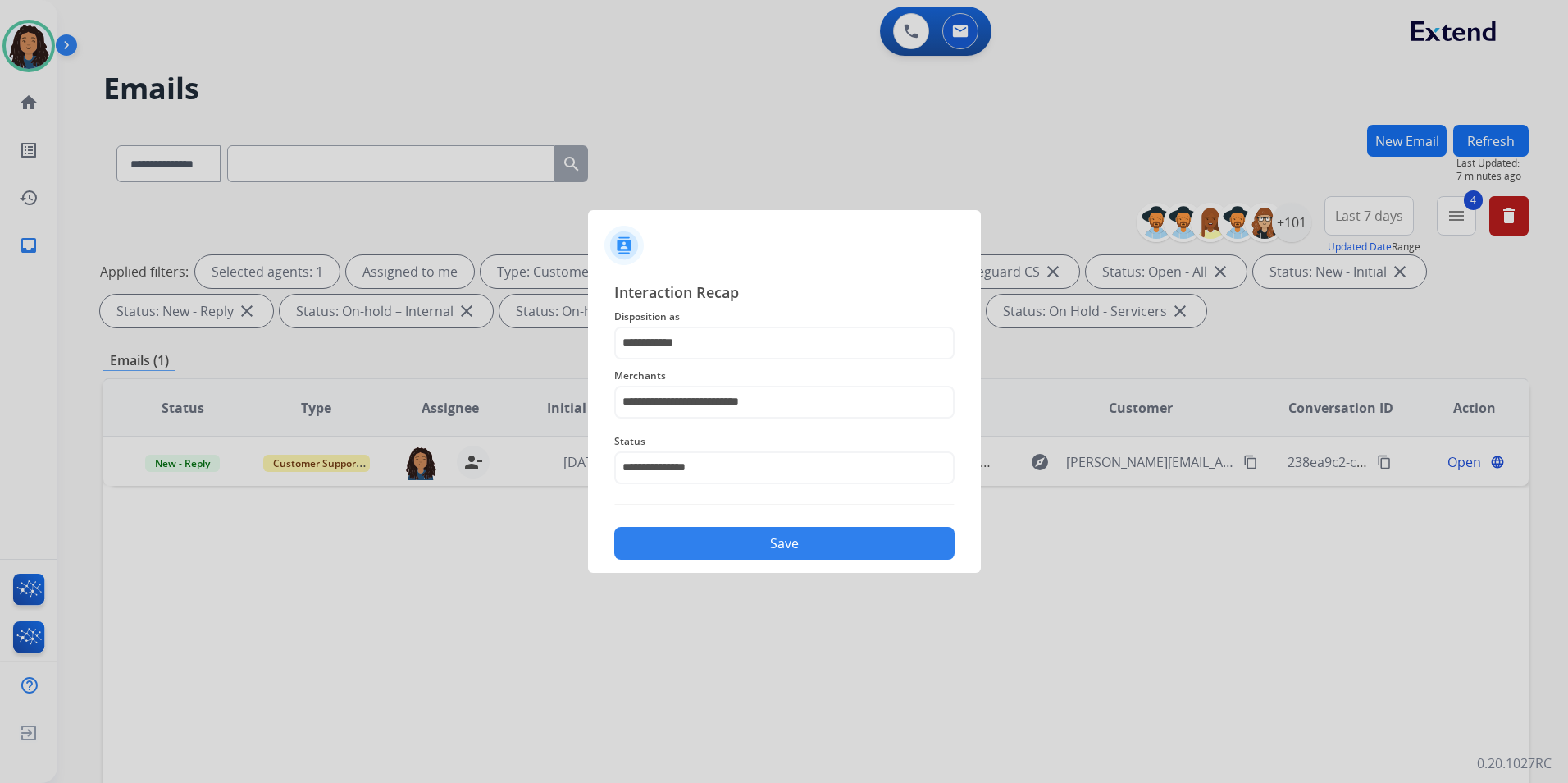
click at [720, 548] on button "Save" at bounding box center [784, 542] width 341 height 33
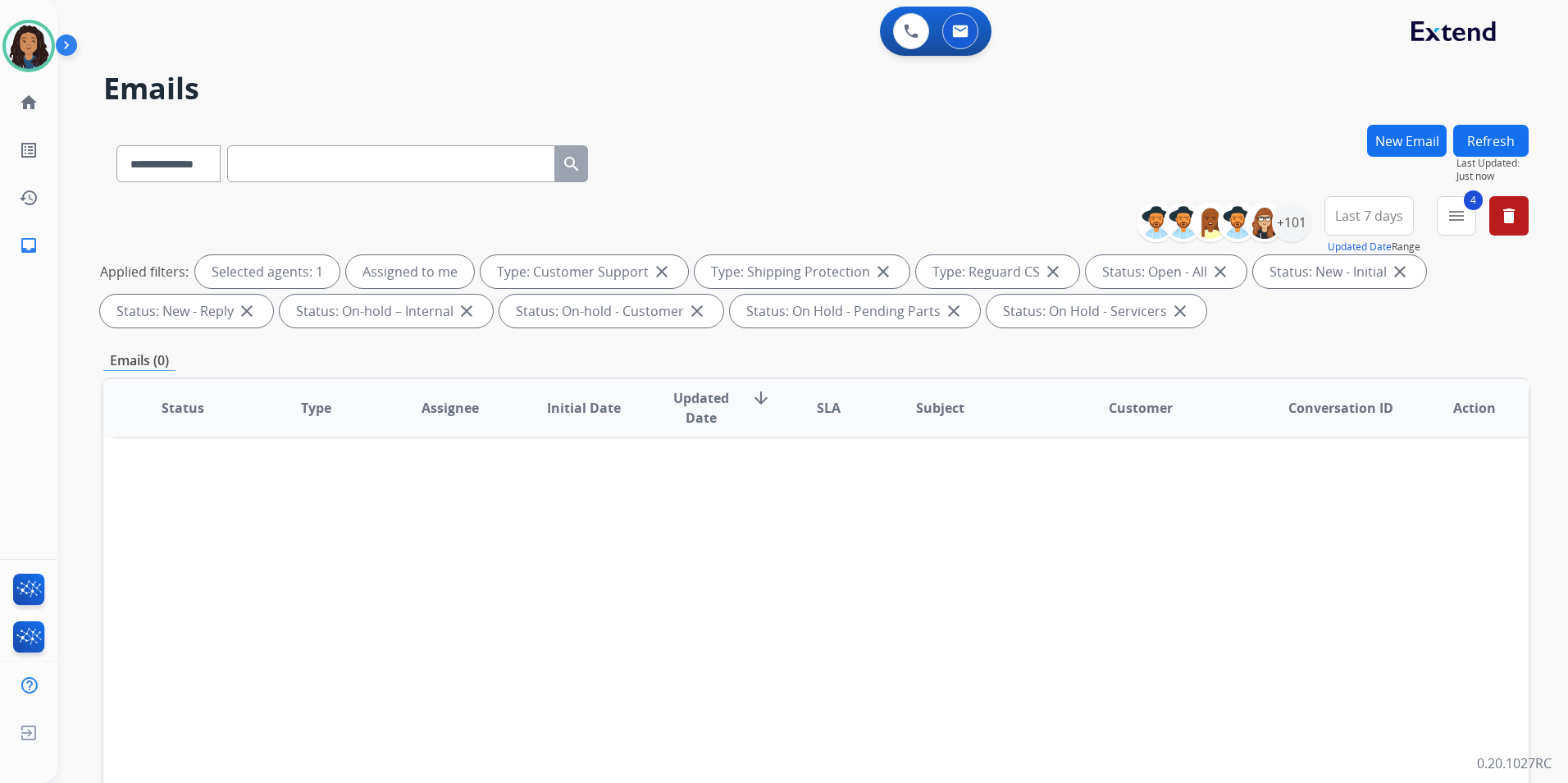
click at [1407, 139] on button "New Email" at bounding box center [1407, 141] width 80 height 32
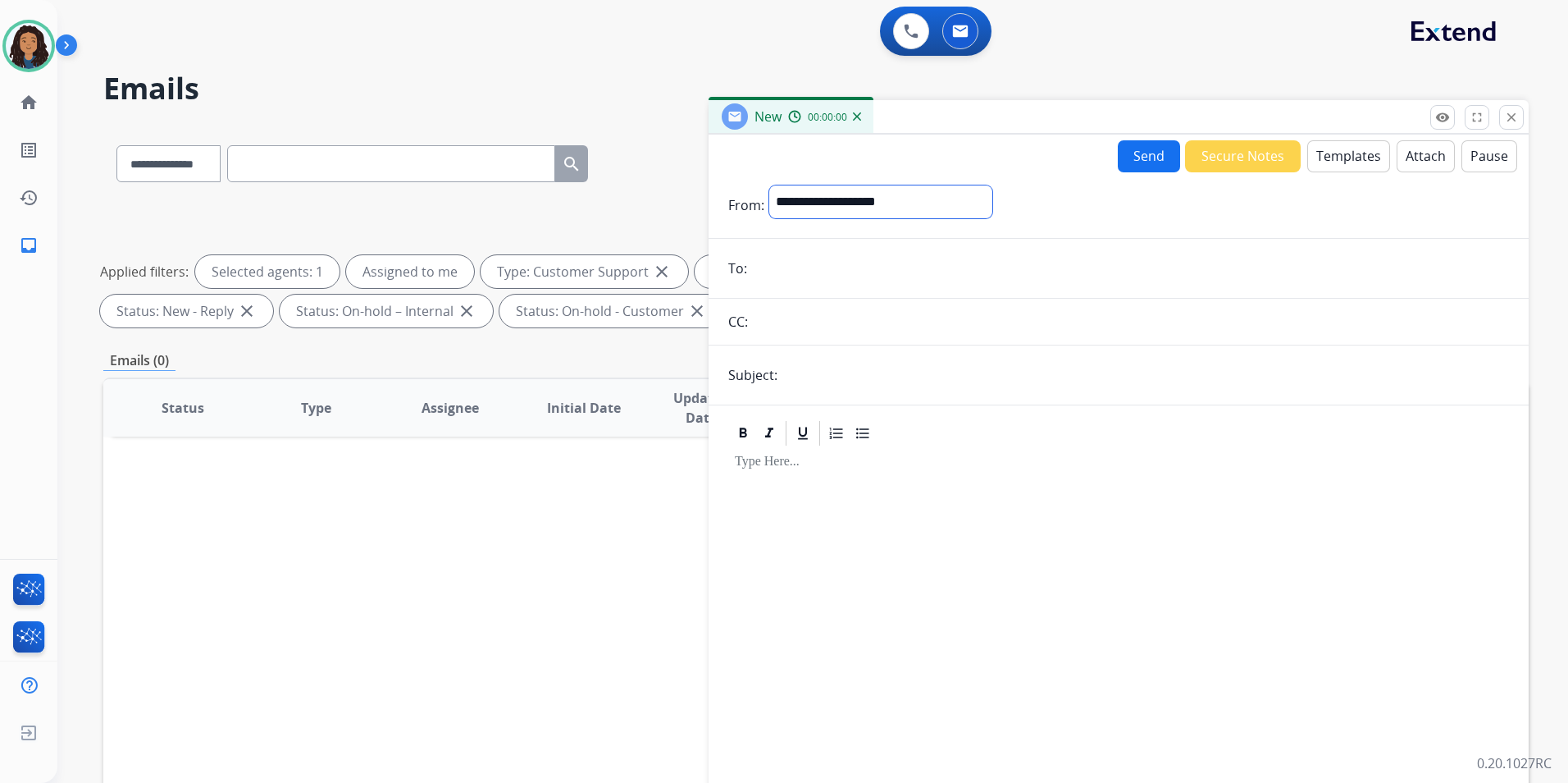
click at [903, 191] on select "**********" at bounding box center [880, 202] width 223 height 33
select select "**********"
click at [769, 186] on select "**********" at bounding box center [880, 202] width 223 height 33
paste input "**********"
type input "**********"
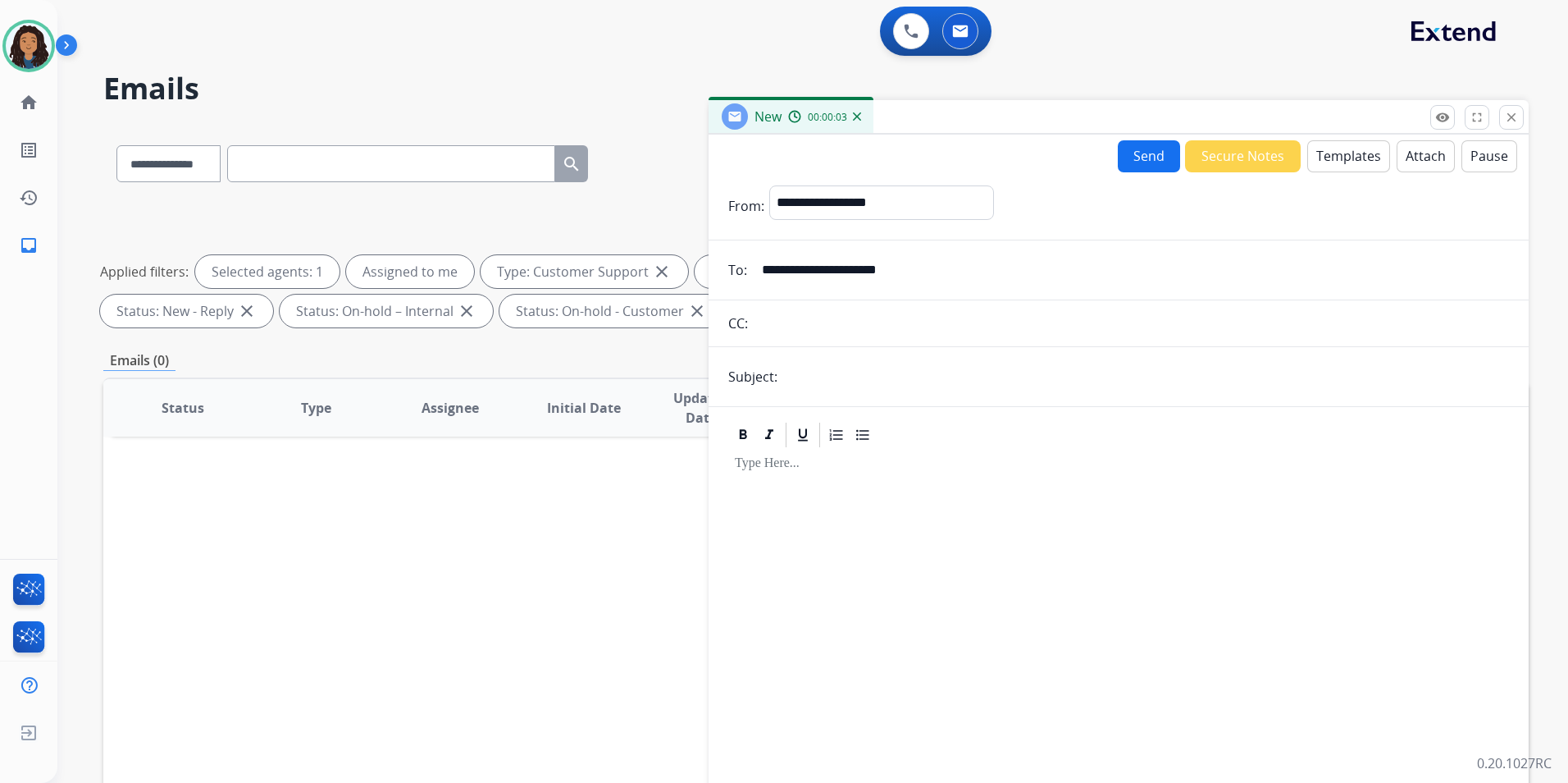
click at [917, 385] on input "text" at bounding box center [1146, 376] width 727 height 33
type input "**********"
click at [1333, 145] on button "Templates" at bounding box center [1348, 156] width 83 height 32
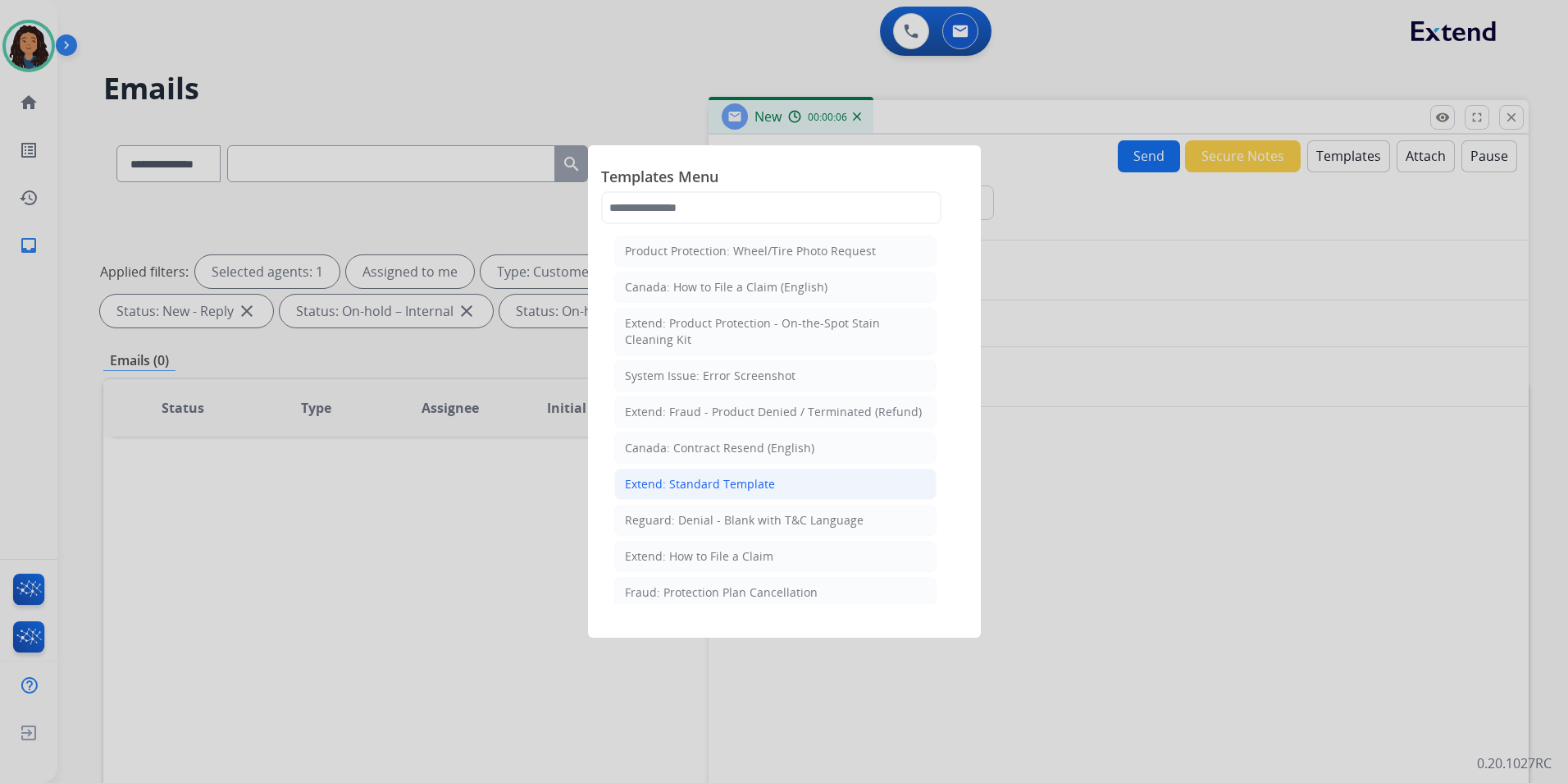
click at [721, 478] on div "Extend: Standard Template" at bounding box center [699, 484] width 150 height 16
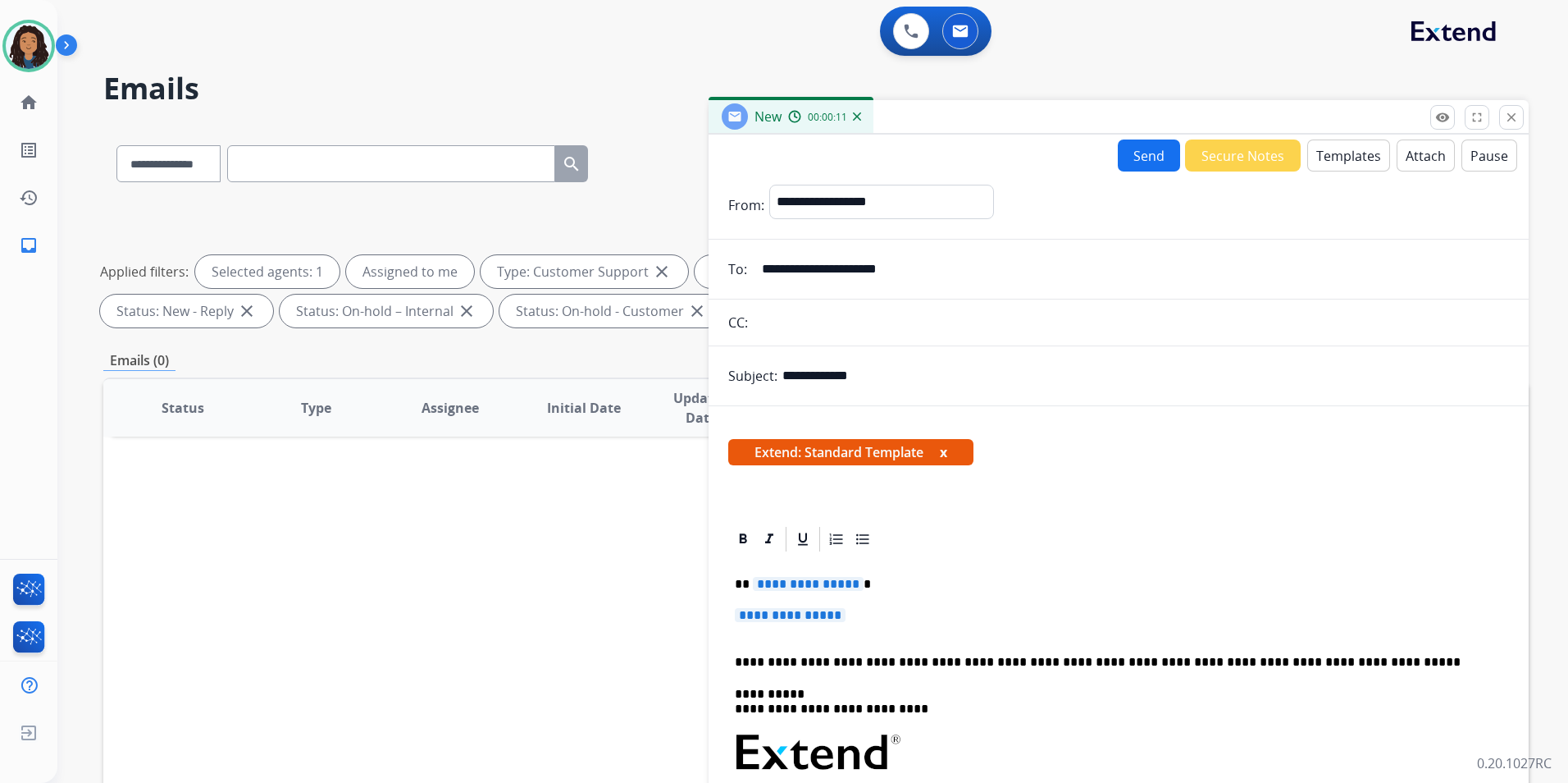
click at [790, 585] on span "**********" at bounding box center [808, 584] width 111 height 14
click at [1503, 119] on button "close Close" at bounding box center [1512, 117] width 25 height 25
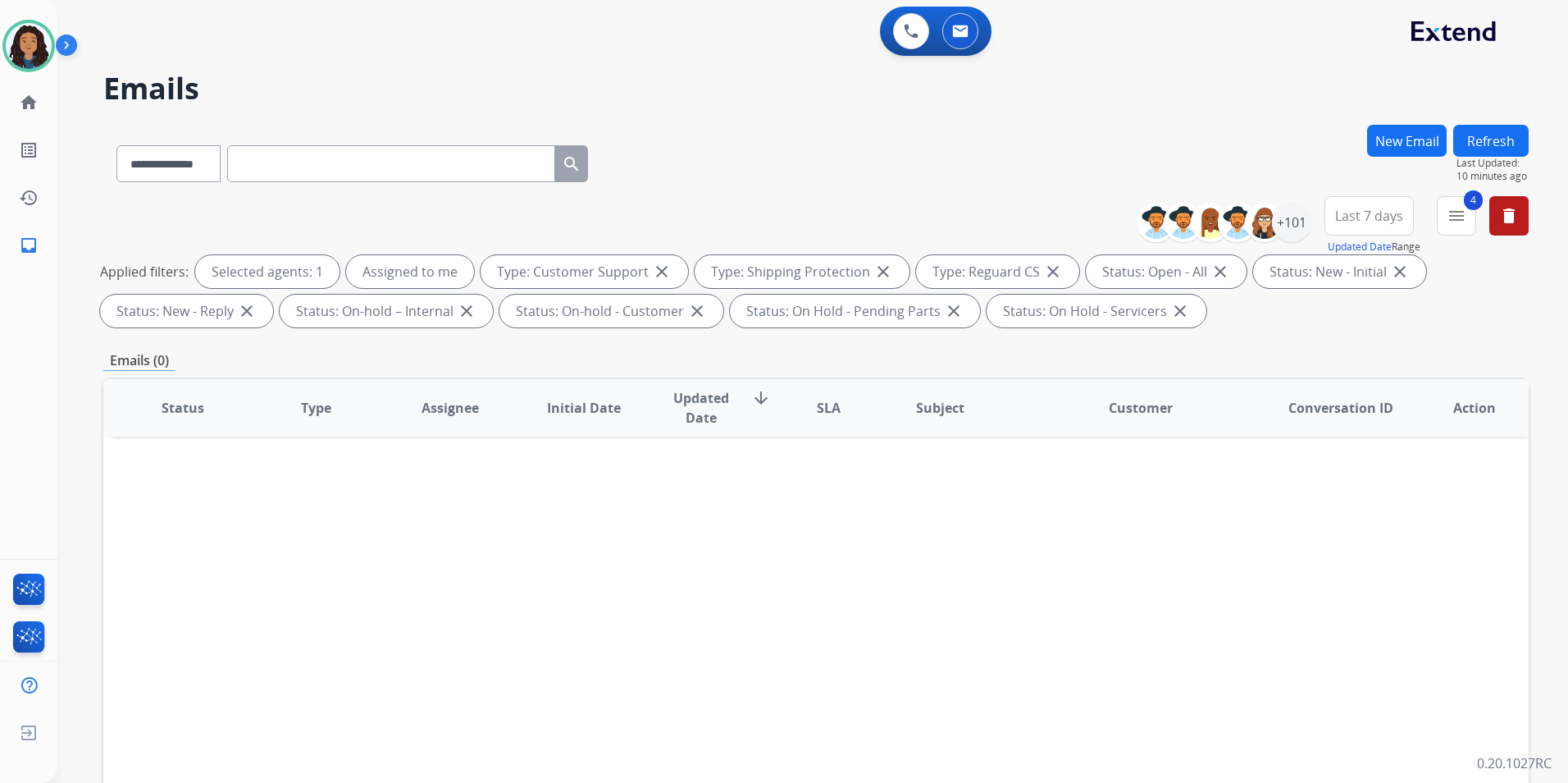
click at [1481, 135] on button "Refresh" at bounding box center [1491, 141] width 75 height 32
click at [1508, 135] on button "Refresh" at bounding box center [1491, 141] width 75 height 32
click at [1493, 132] on button "Refresh" at bounding box center [1491, 141] width 75 height 32
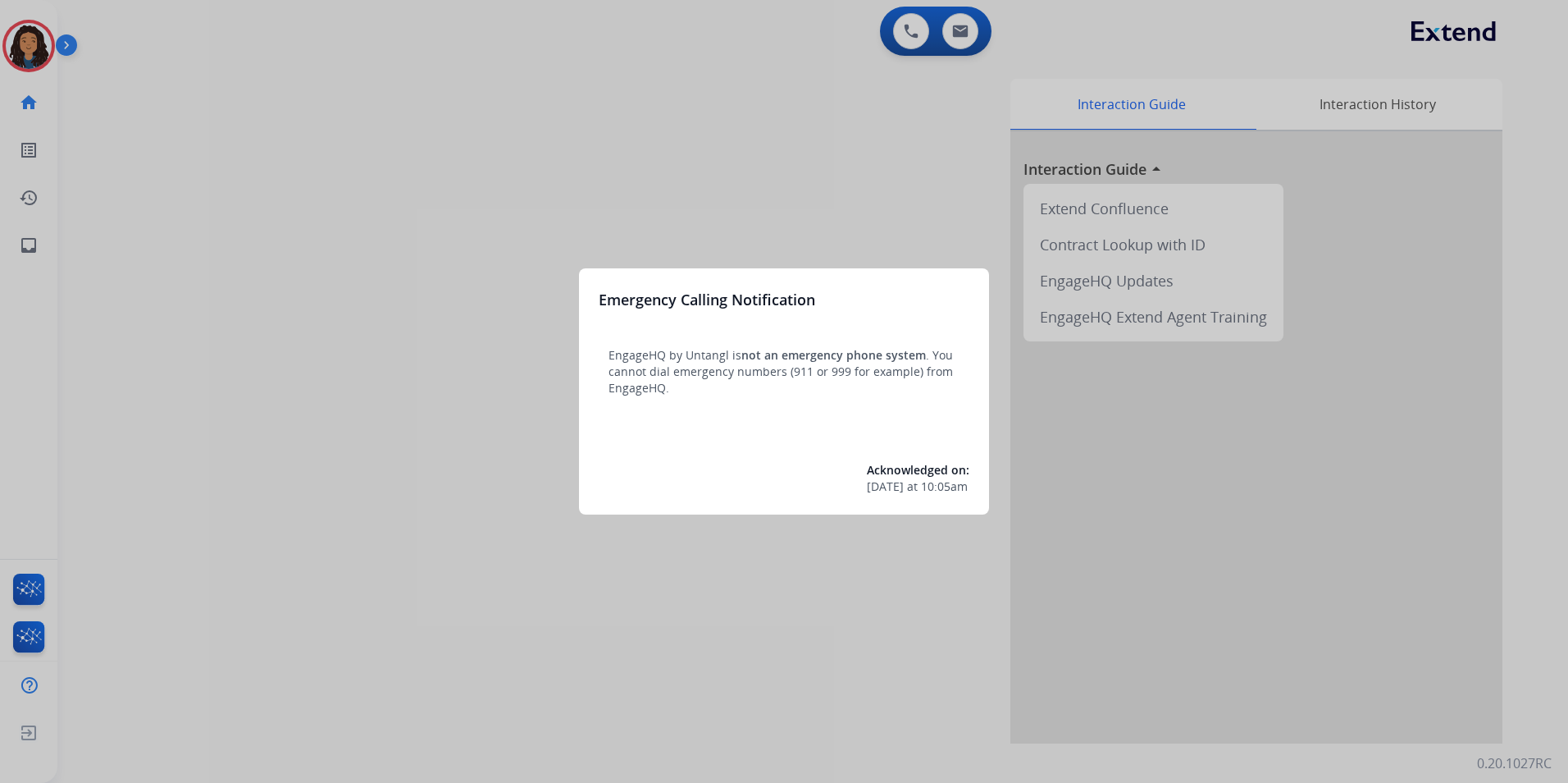
click at [362, 470] on div at bounding box center [784, 392] width 1568 height 783
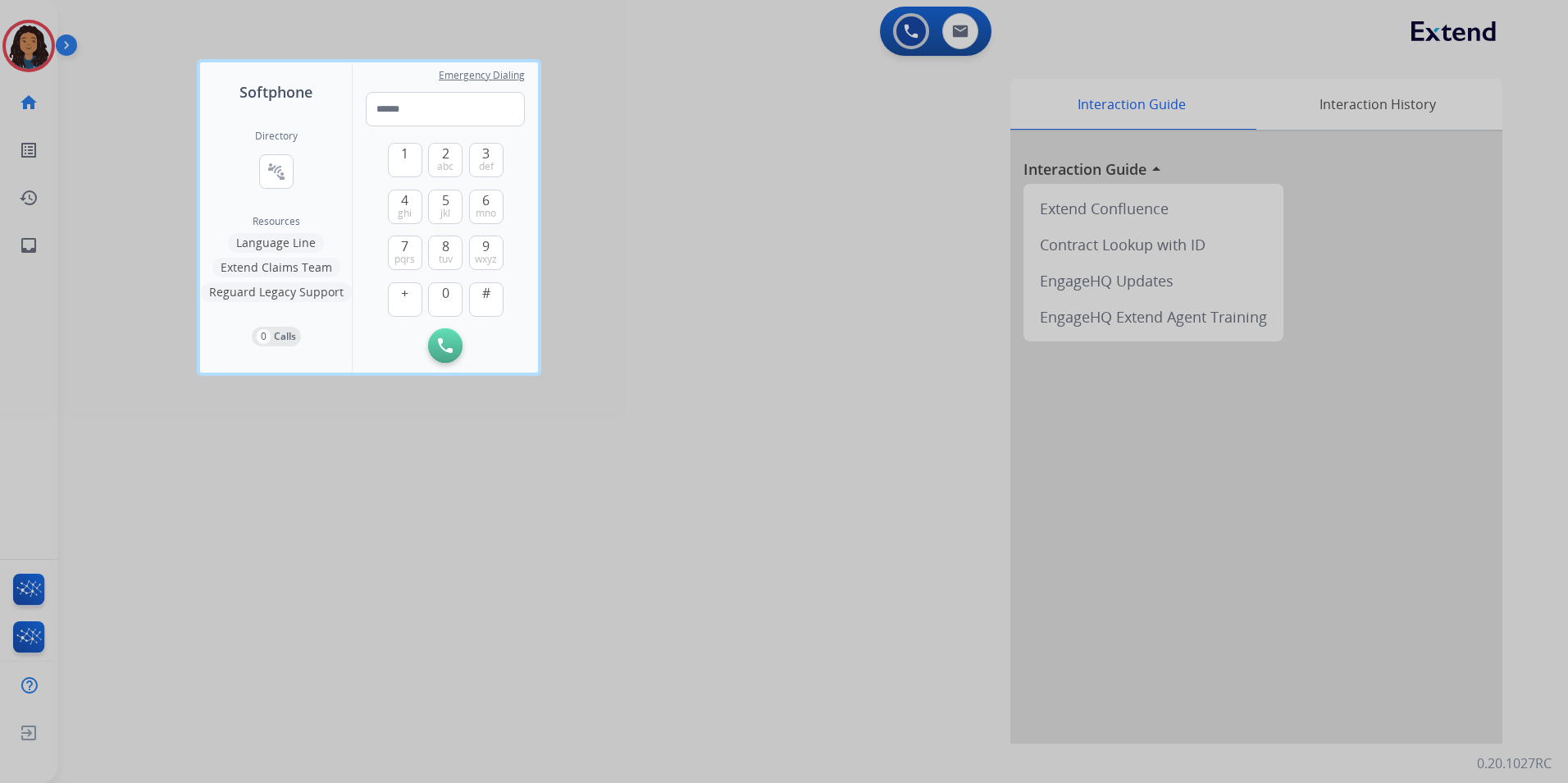
click at [59, 25] on div at bounding box center [784, 392] width 1568 height 783
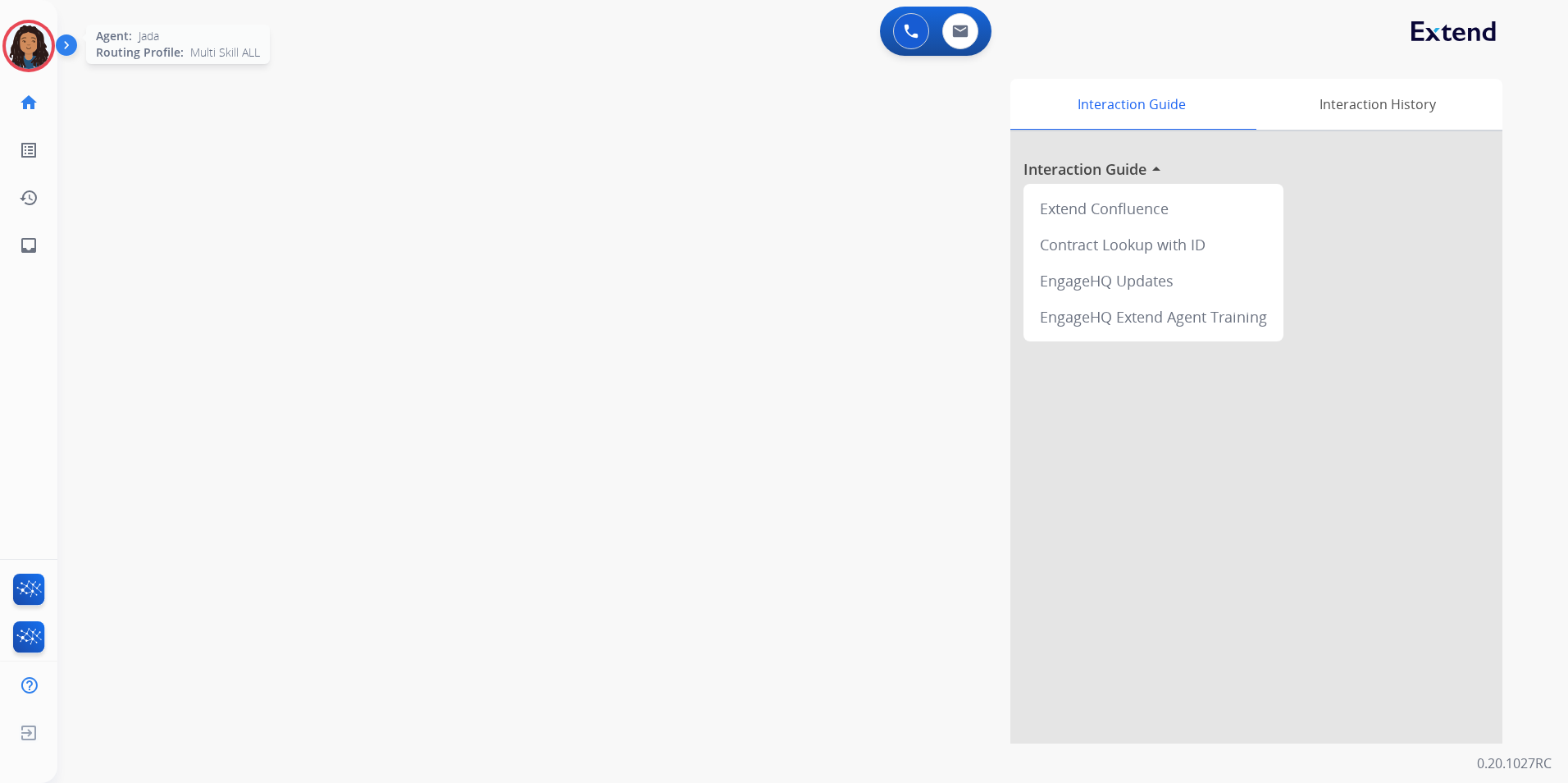
click at [38, 35] on img at bounding box center [28, 46] width 46 height 46
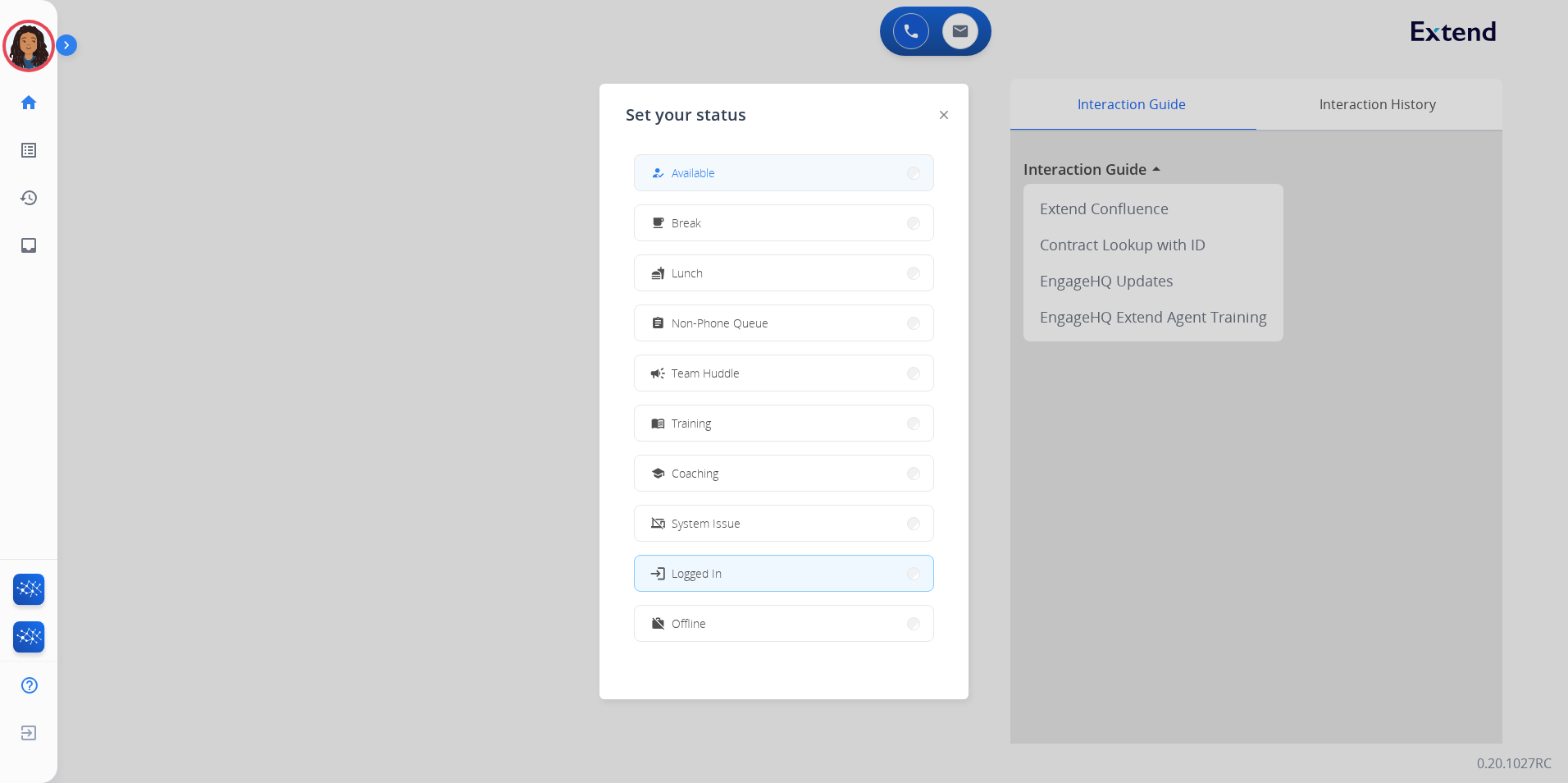
click at [779, 188] on button "how_to_reg Available" at bounding box center [784, 173] width 298 height 36
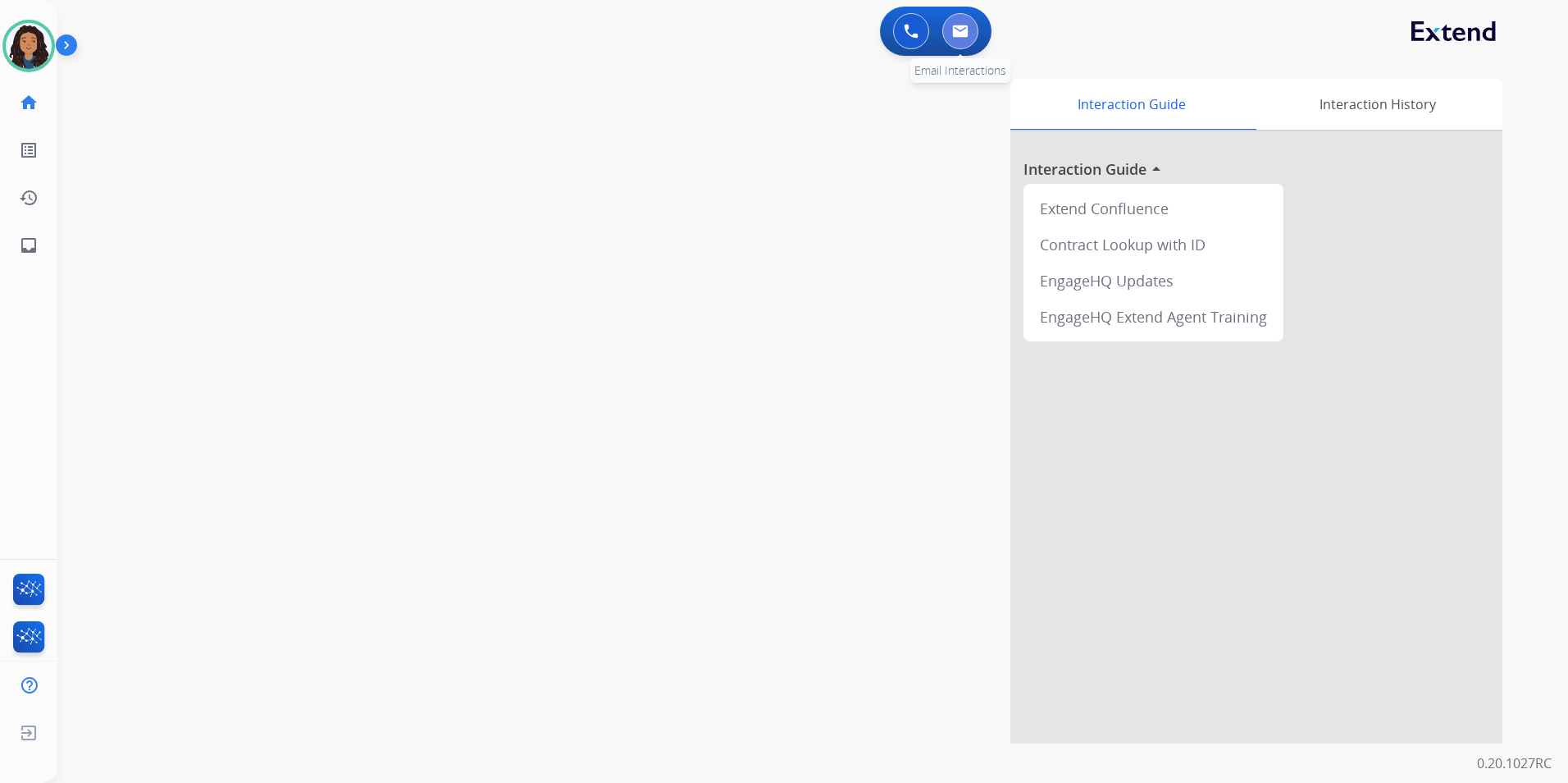
click at [971, 29] on button at bounding box center [960, 31] width 36 height 36
select select "**********"
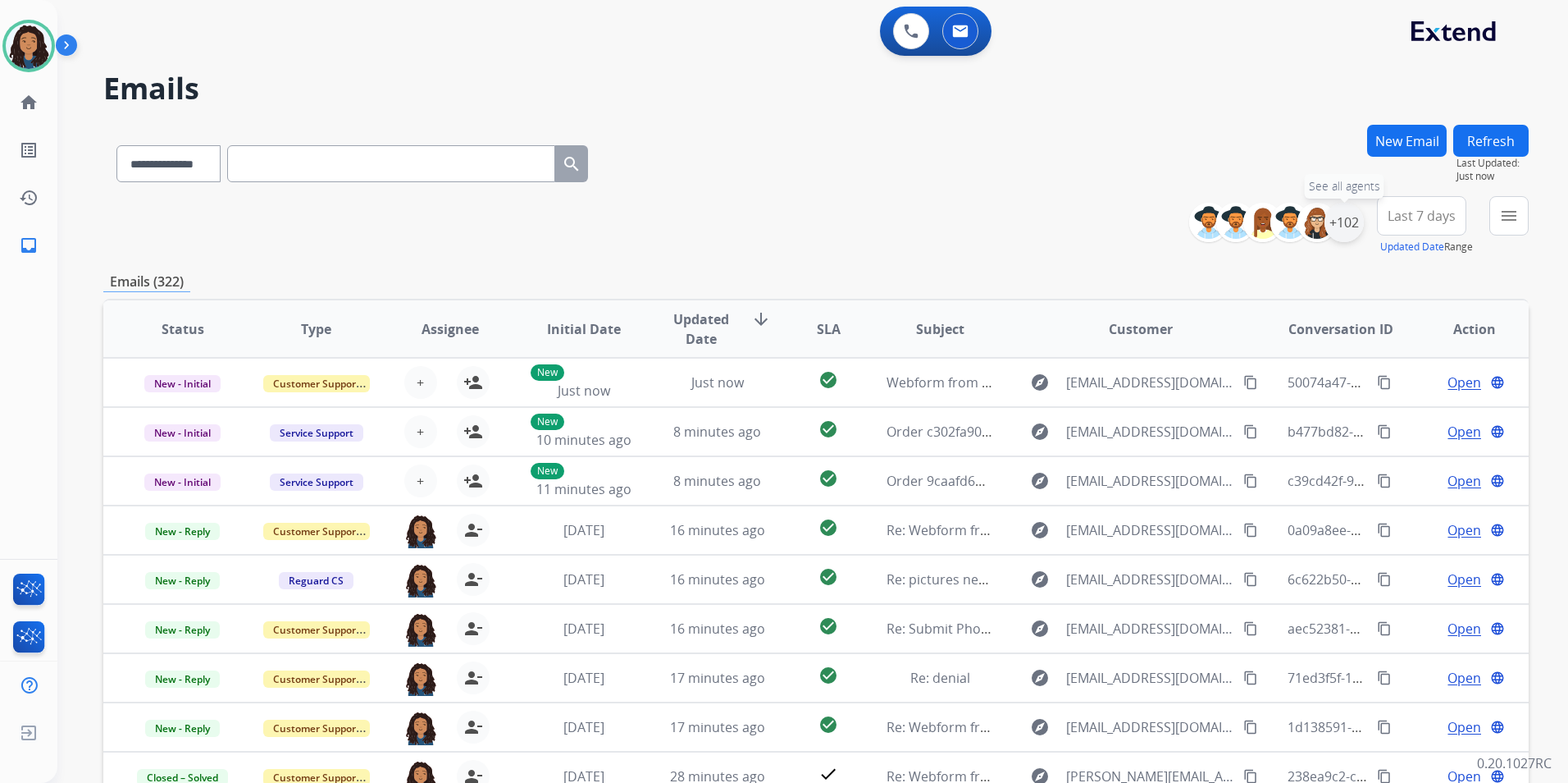
click at [1350, 225] on div "+102" at bounding box center [1344, 222] width 39 height 39
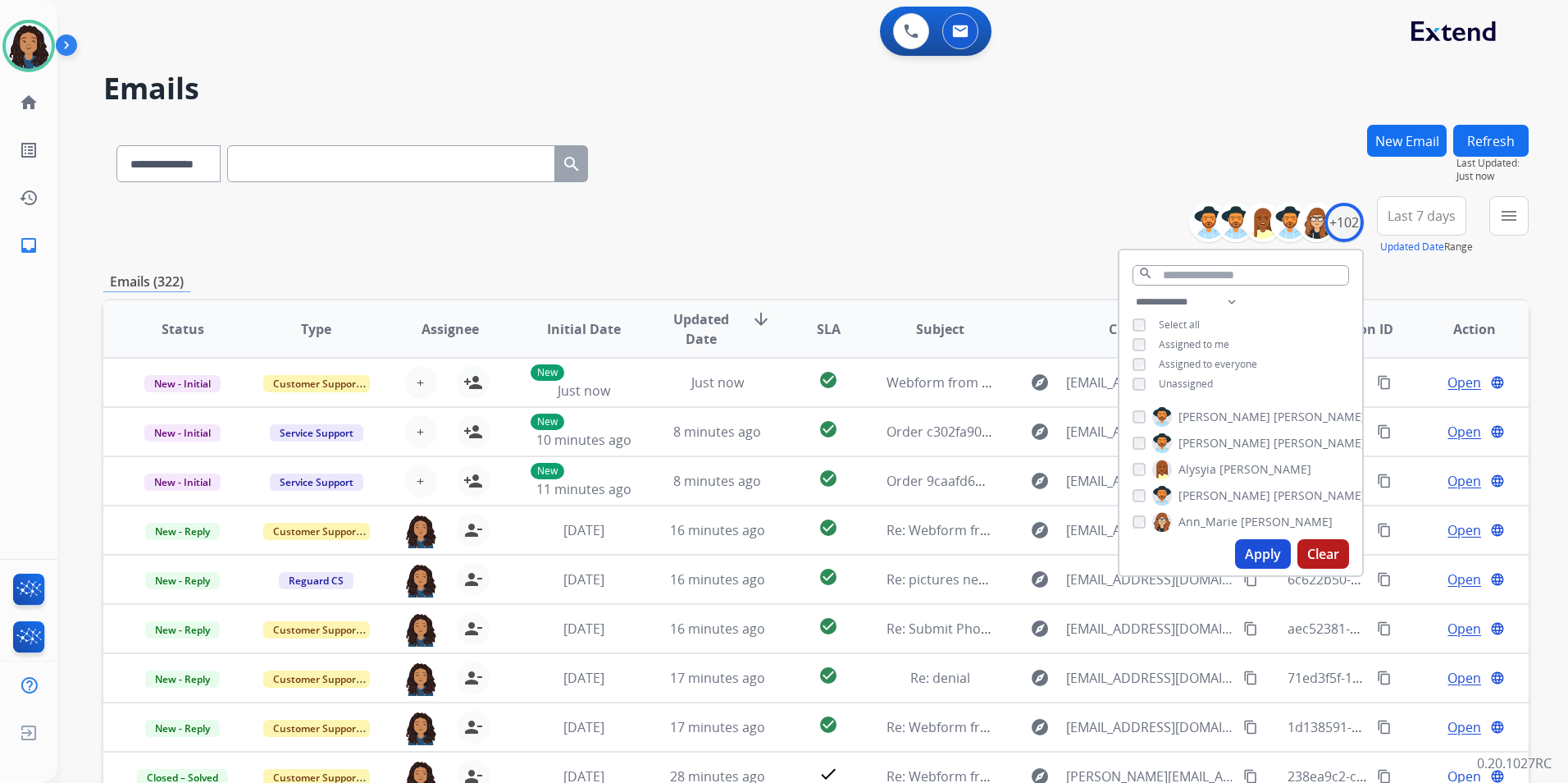
click at [1185, 381] on span "Unassigned" at bounding box center [1186, 384] width 54 height 14
drag, startPoint x: 1259, startPoint y: 550, endPoint x: 1255, endPoint y: 542, distance: 8.9
click at [1259, 549] on button "Apply" at bounding box center [1263, 553] width 56 height 29
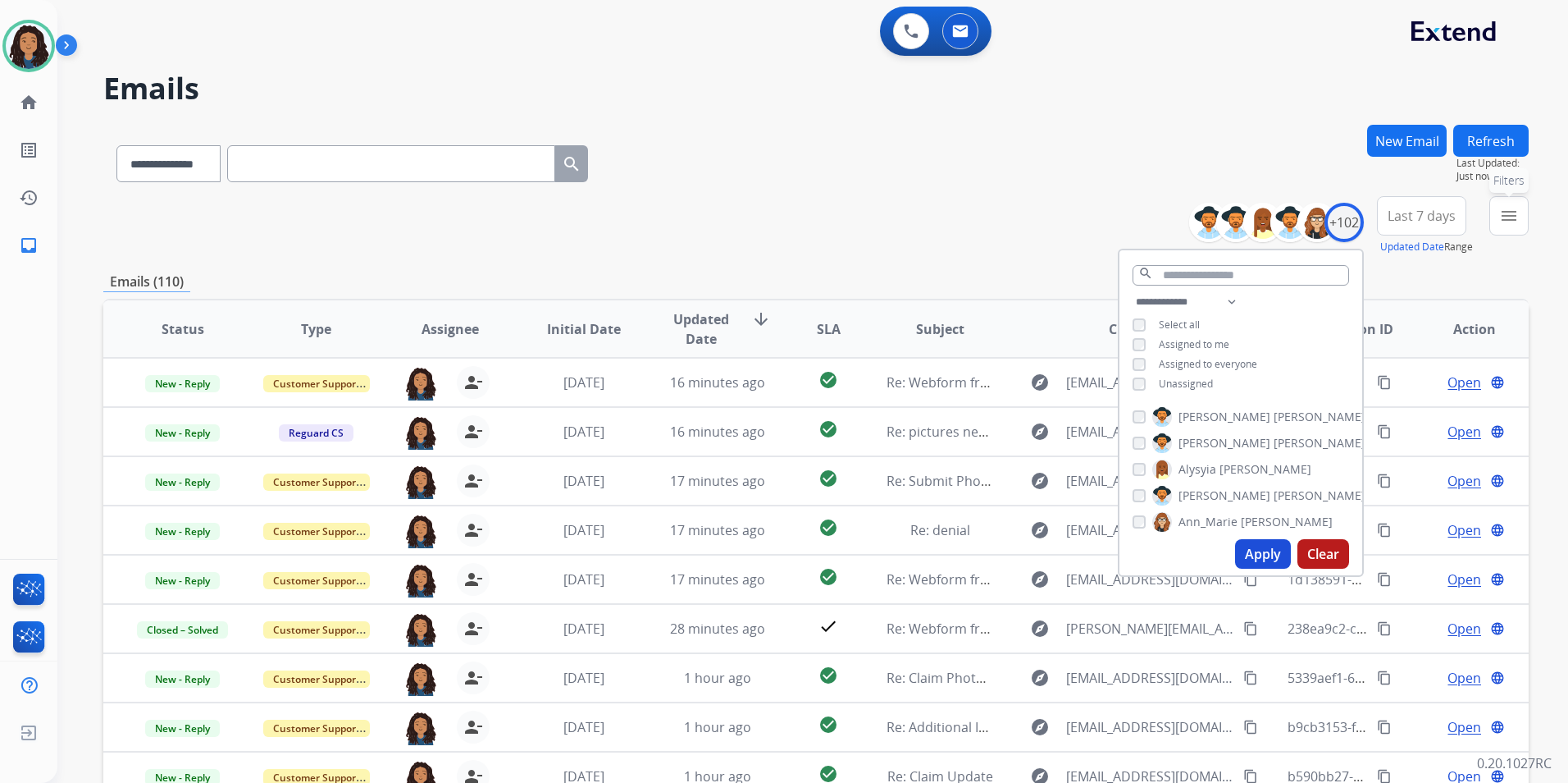
click at [1499, 225] on button "menu Filters" at bounding box center [1509, 216] width 39 height 39
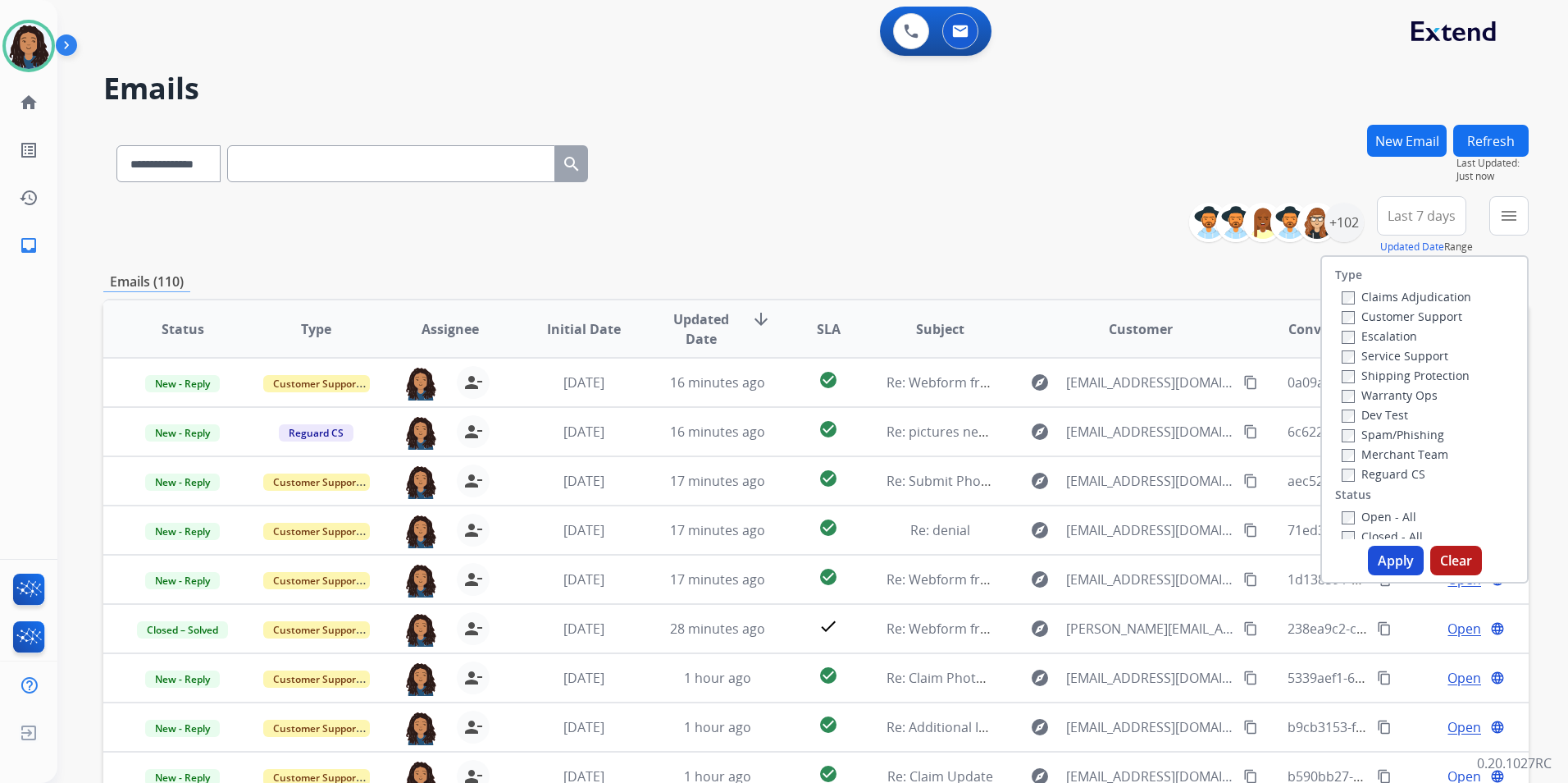
click at [1429, 314] on label "Customer Support" at bounding box center [1402, 317] width 121 height 16
click at [1433, 374] on label "Shipping Protection" at bounding box center [1406, 376] width 128 height 16
click at [1396, 472] on label "Reguard CS" at bounding box center [1383, 474] width 83 height 16
click at [1382, 509] on div "Open - All" at bounding box center [1428, 516] width 172 height 20
drag, startPoint x: 1382, startPoint y: 514, endPoint x: 1375, endPoint y: 543, distance: 29.8
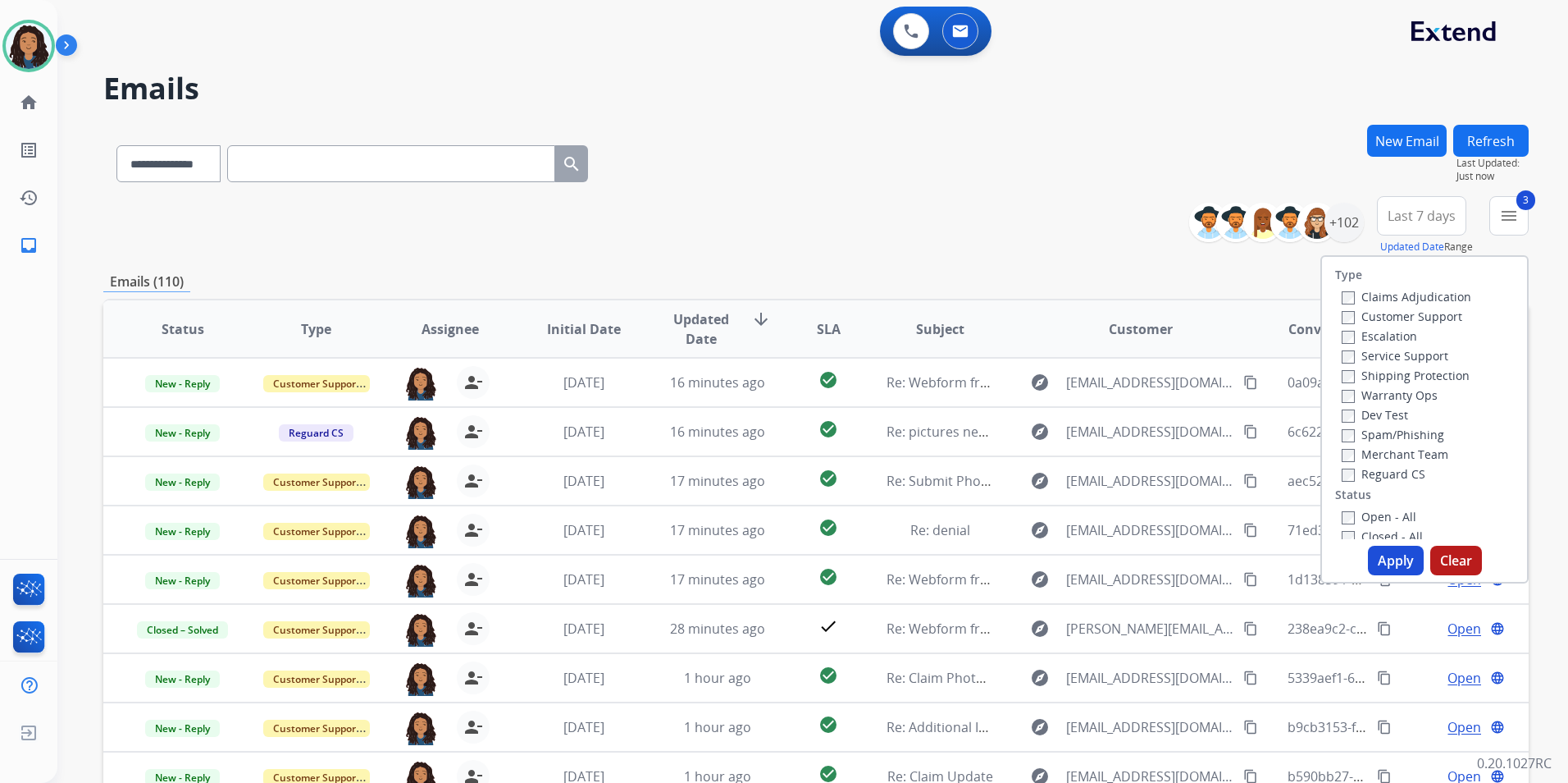
click at [1382, 518] on label "Open - All" at bounding box center [1379, 517] width 75 height 16
click at [1375, 554] on button "Apply" at bounding box center [1396, 560] width 56 height 29
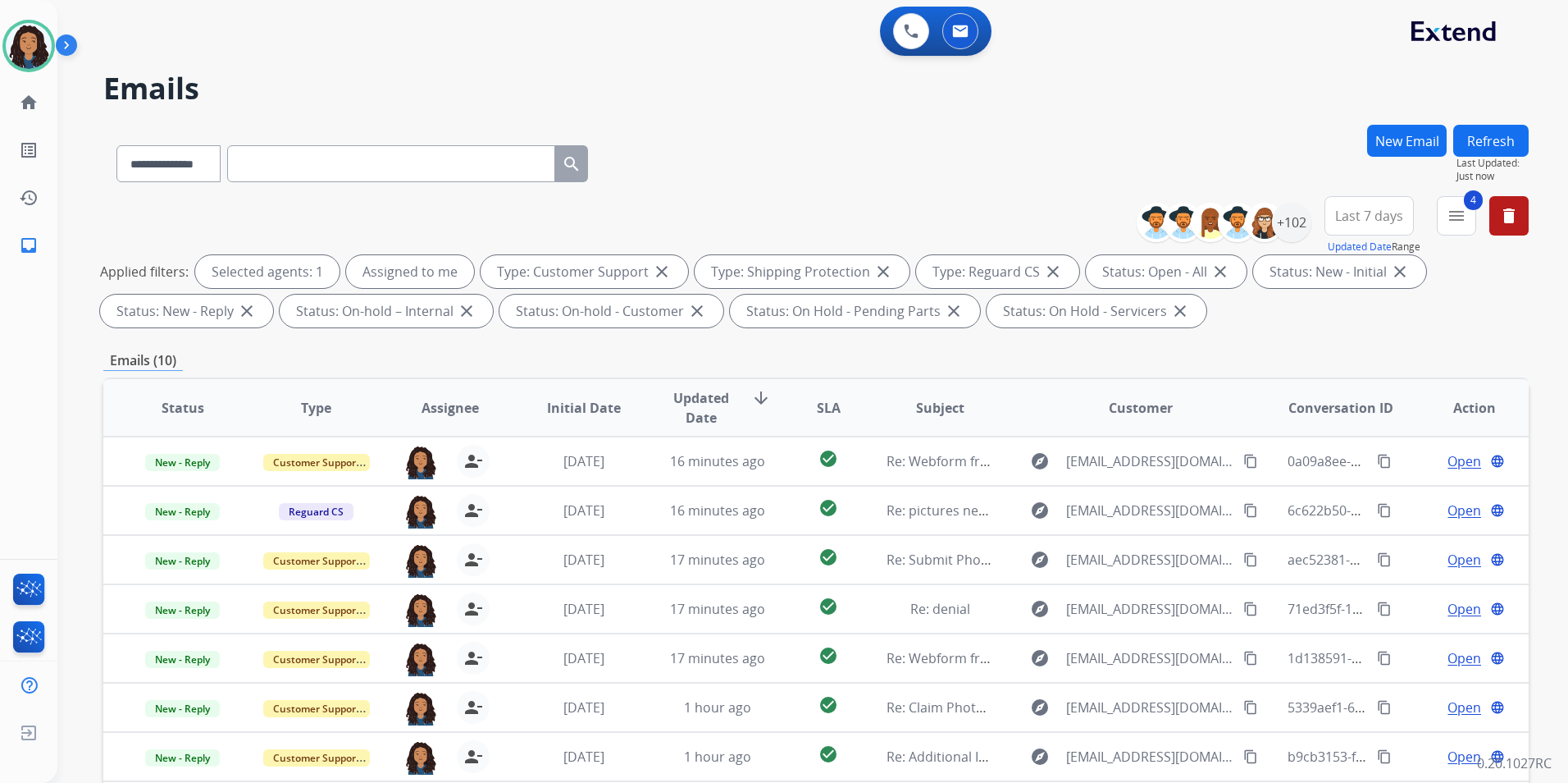
click at [1424, 209] on div "**********" at bounding box center [1339, 225] width 380 height 59
click at [1393, 218] on span "Last 7 days" at bounding box center [1369, 215] width 68 height 6
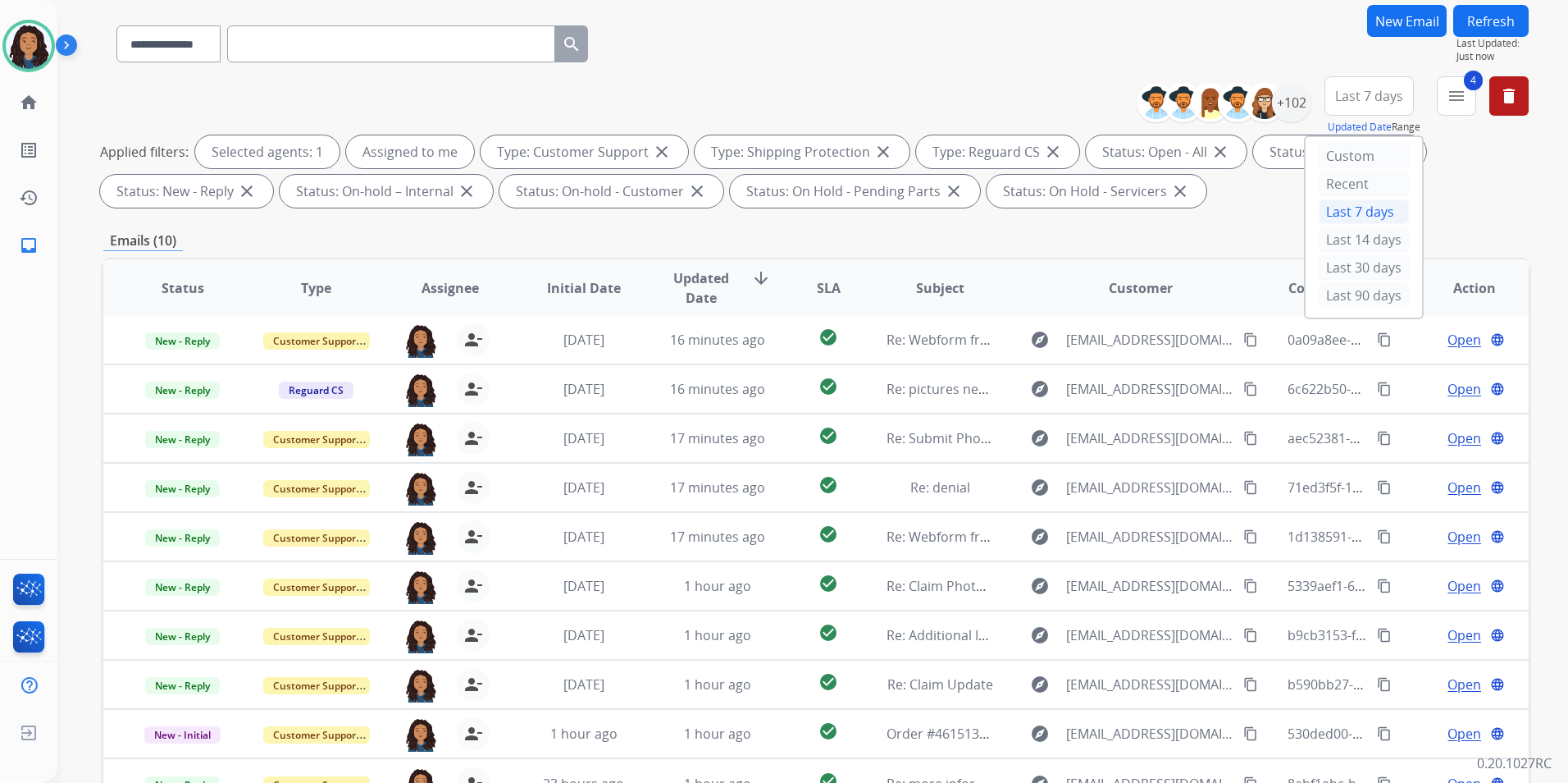
scroll to position [66, 0]
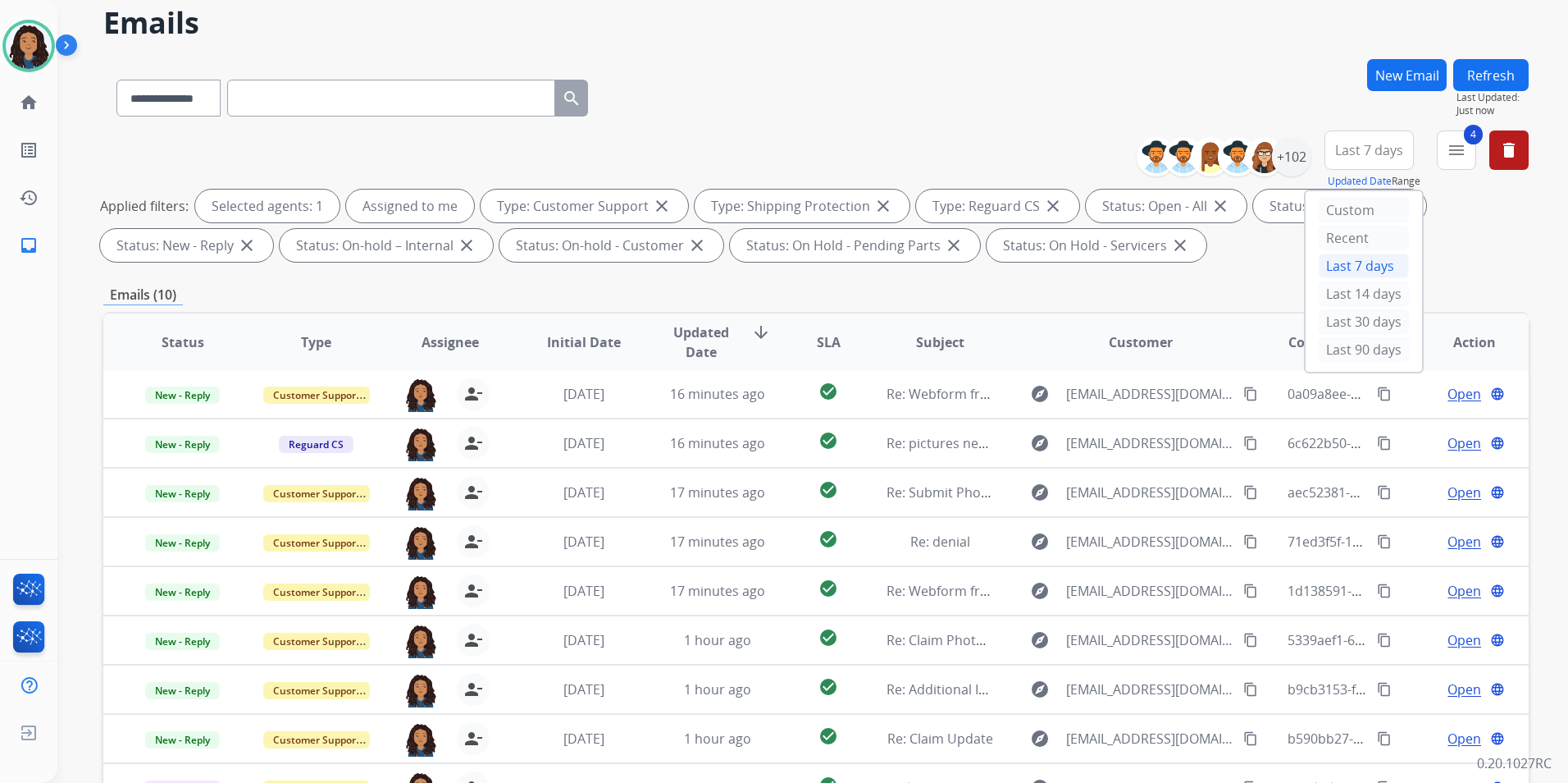
click at [1372, 153] on span "Last 7 days" at bounding box center [1369, 149] width 68 height 6
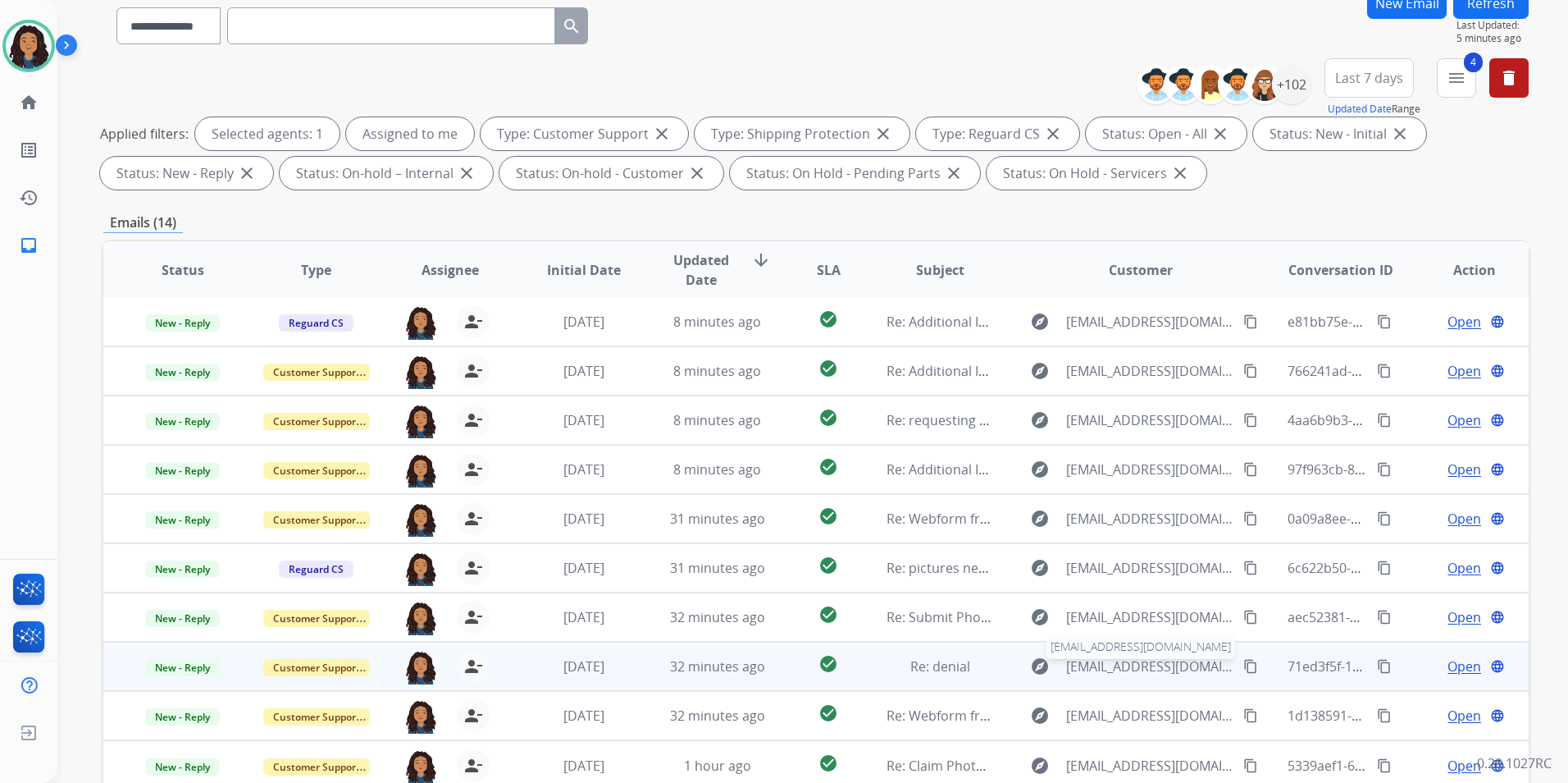
scroll to position [230, 0]
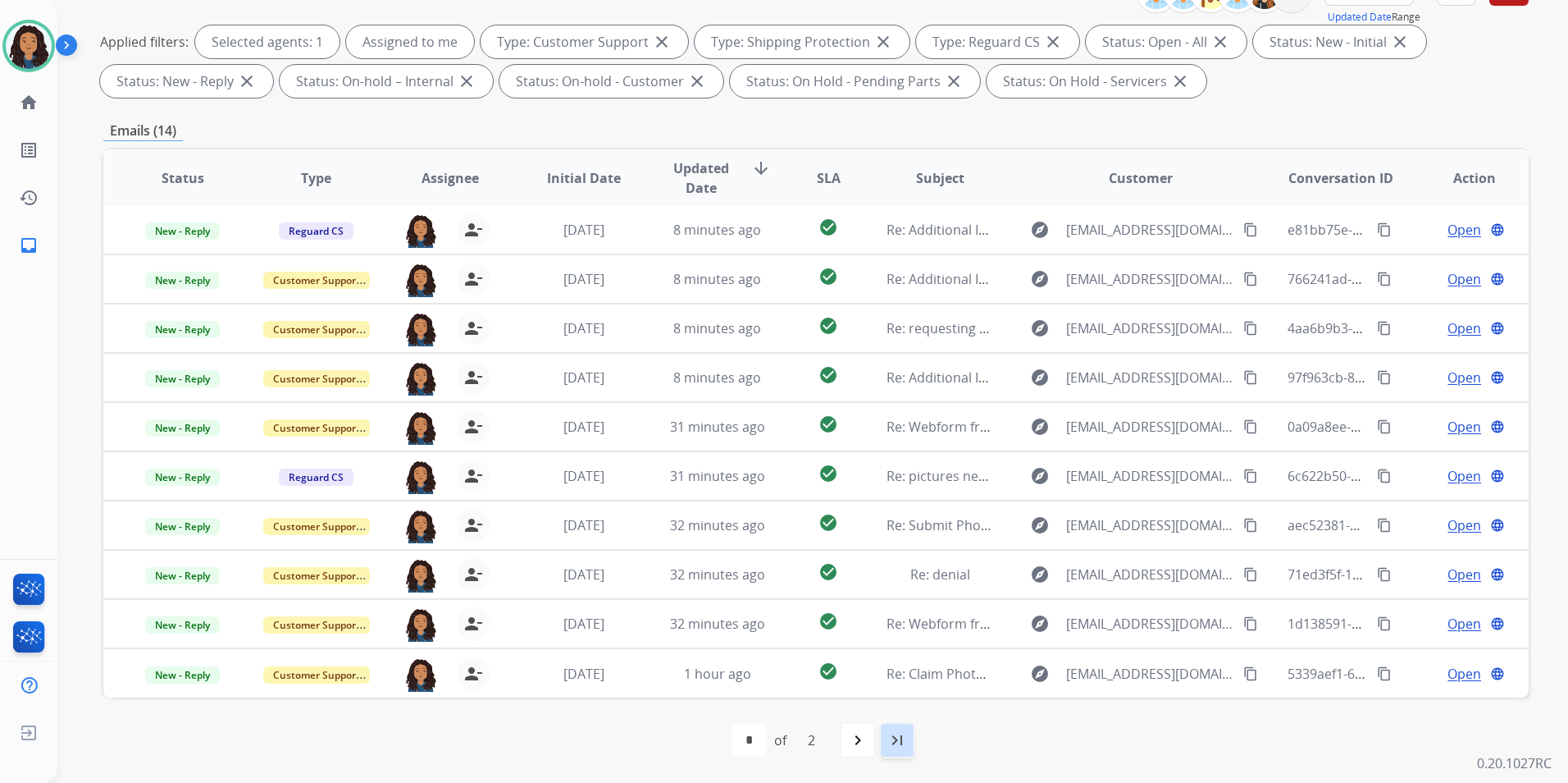
click at [899, 738] on mat-icon "last_page" at bounding box center [897, 740] width 20 height 20
select select "*"
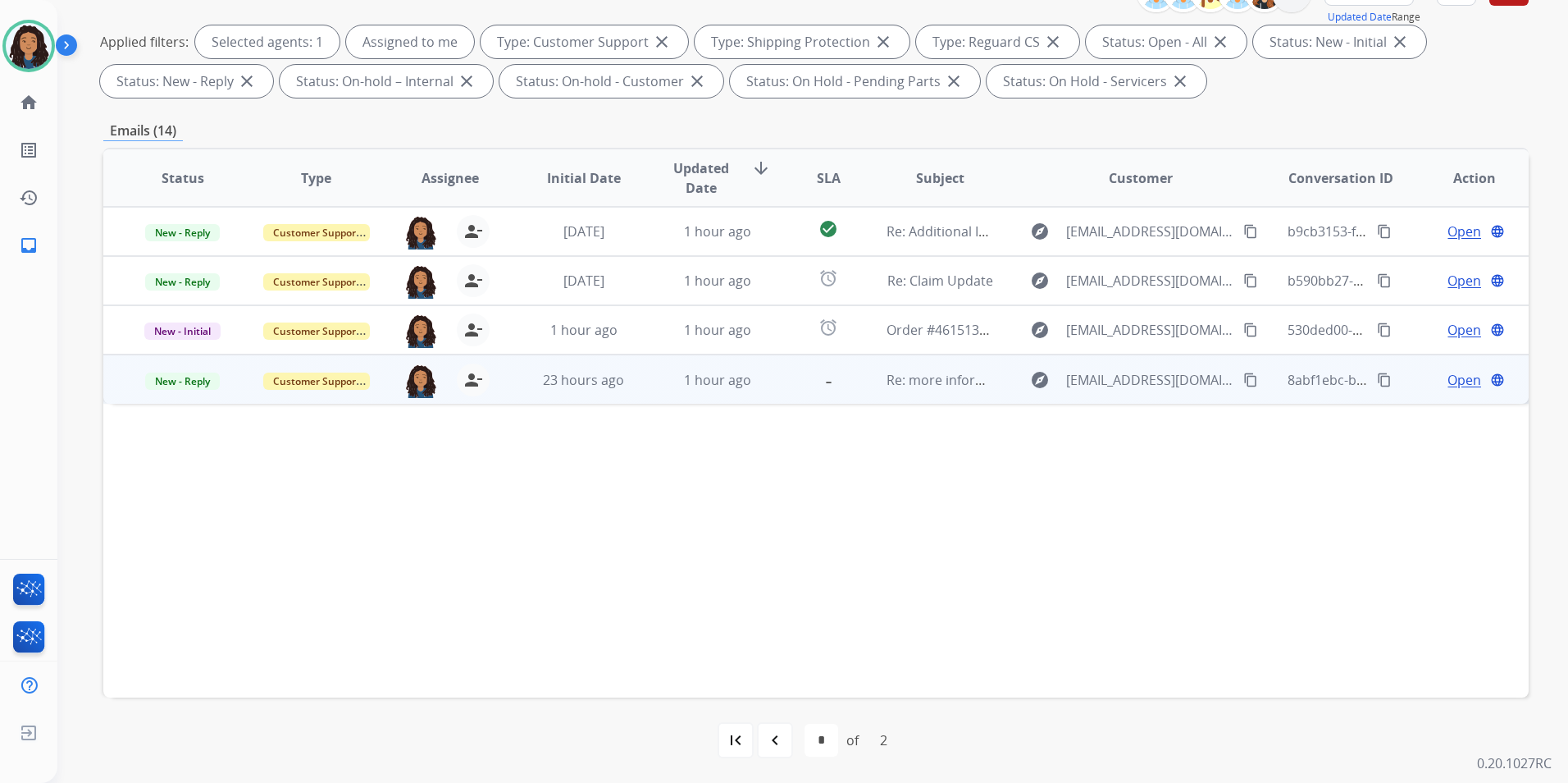
click at [1447, 378] on span "Open" at bounding box center [1464, 380] width 34 height 20
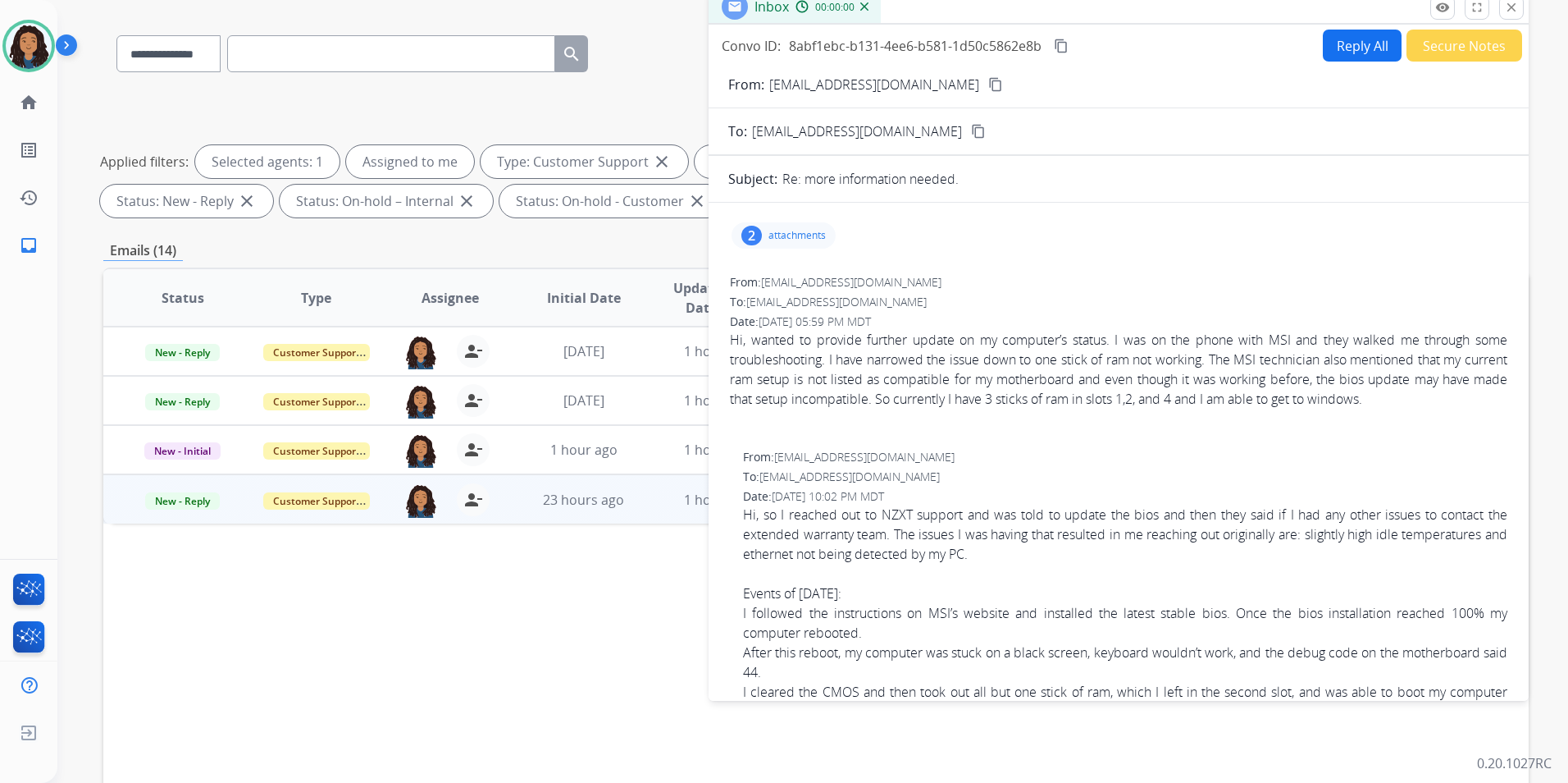
scroll to position [0, 0]
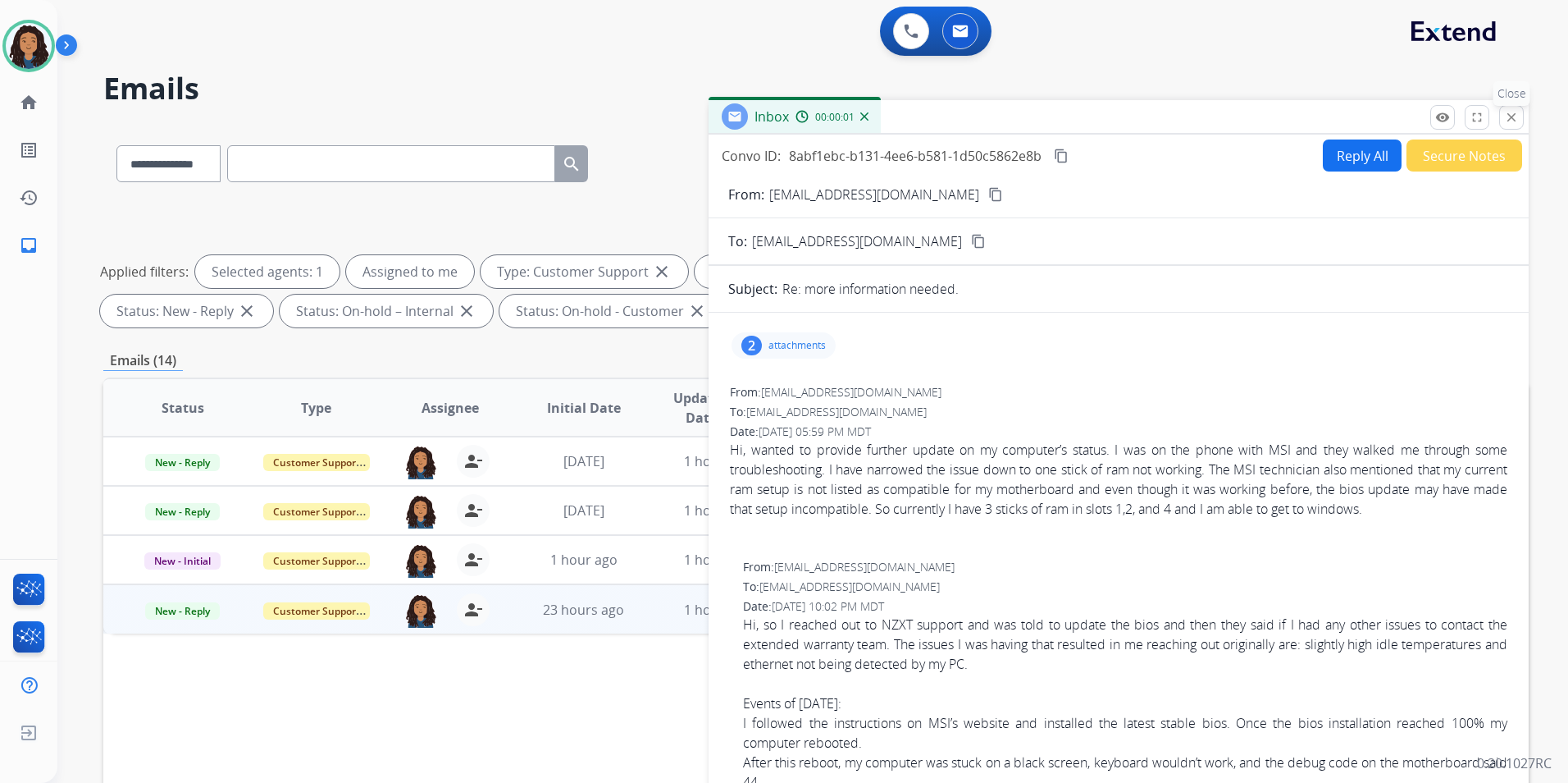
click at [1507, 113] on mat-icon "close" at bounding box center [1511, 117] width 15 height 15
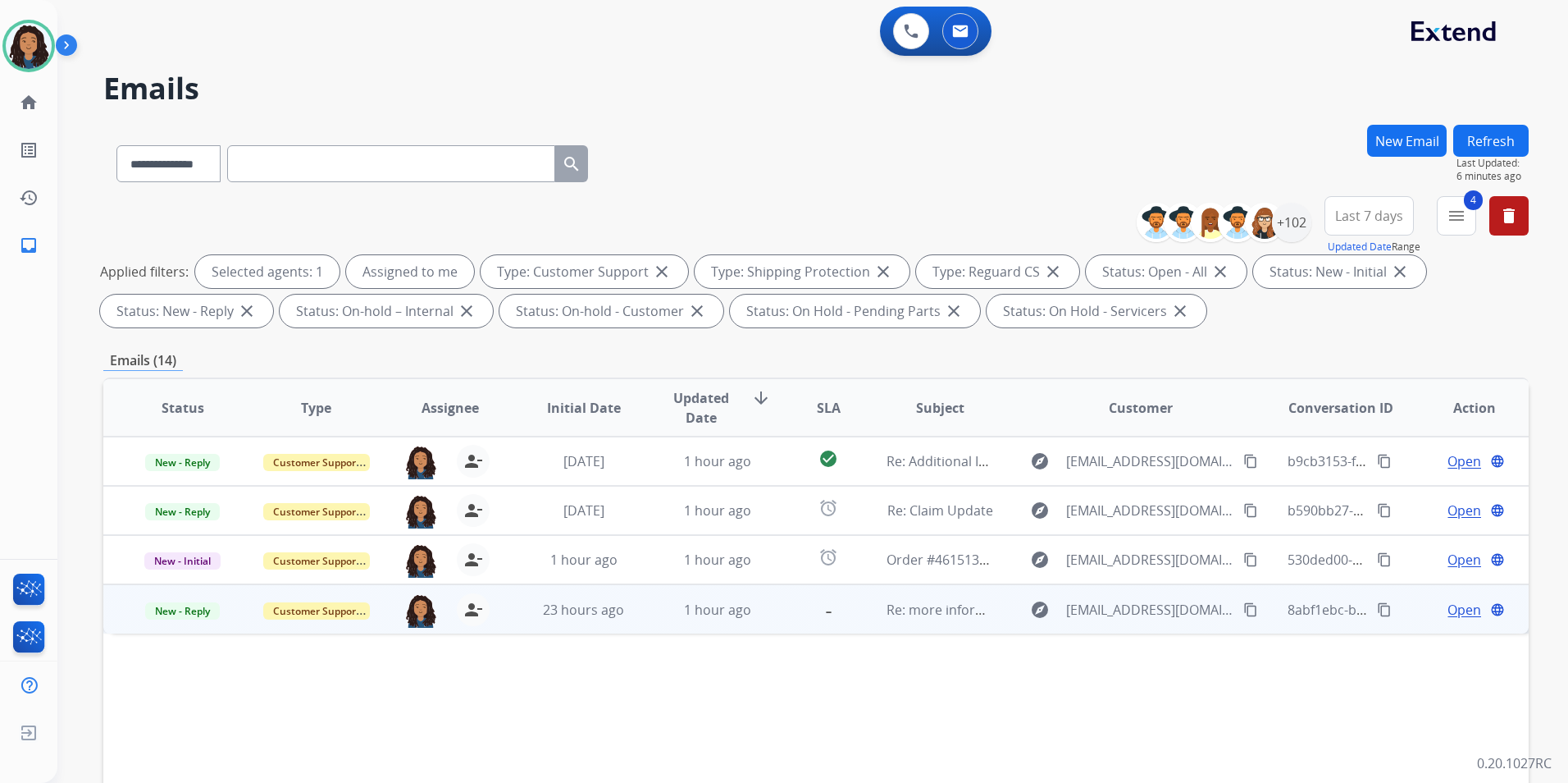
click at [1458, 611] on span "Open" at bounding box center [1464, 610] width 34 height 20
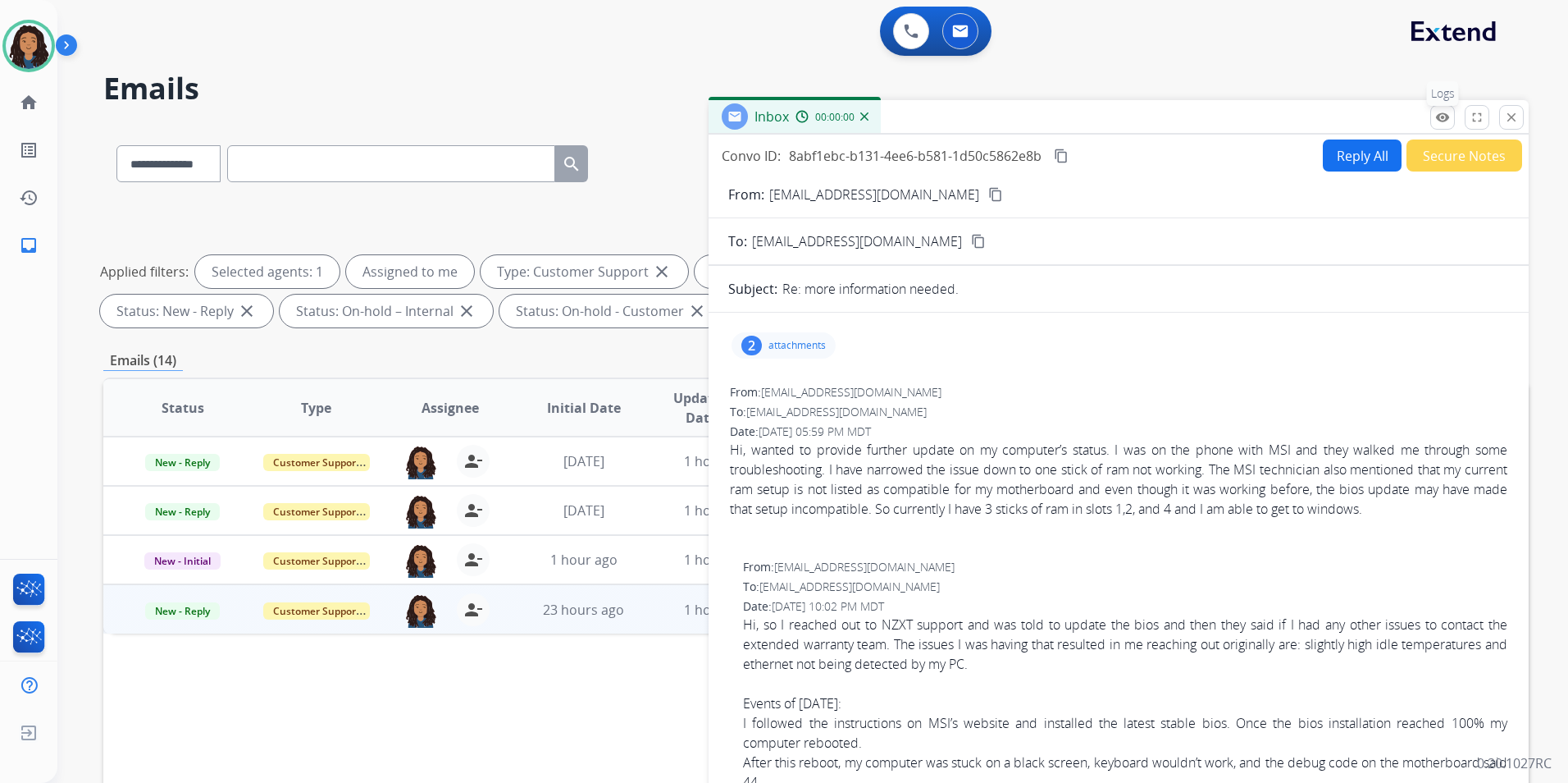
click at [1450, 113] on button "remove_red_eye Logs" at bounding box center [1443, 117] width 25 height 25
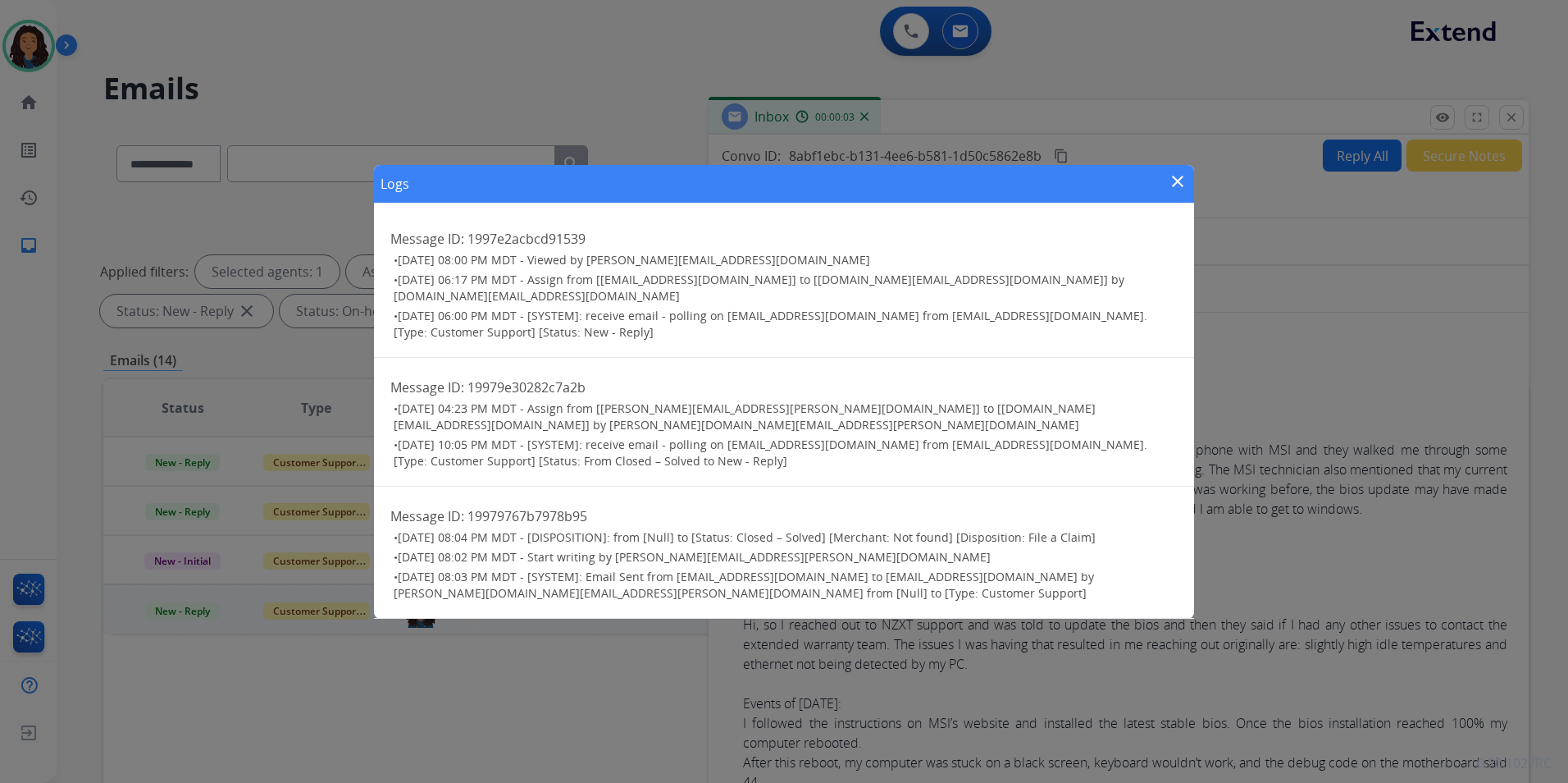
click at [1179, 191] on mat-icon "close" at bounding box center [1178, 181] width 20 height 20
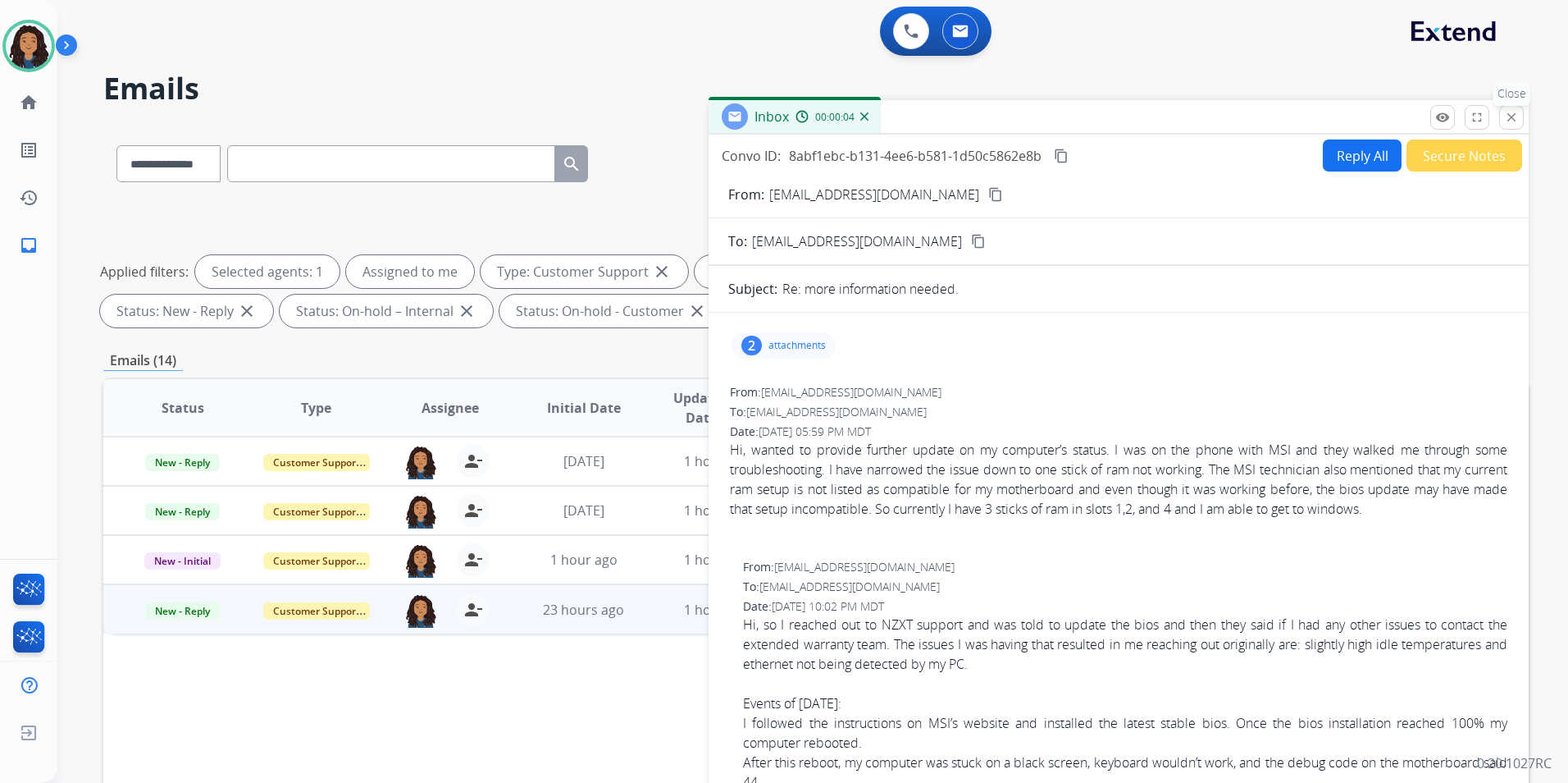
click at [1516, 121] on mat-icon "close" at bounding box center [1511, 117] width 15 height 15
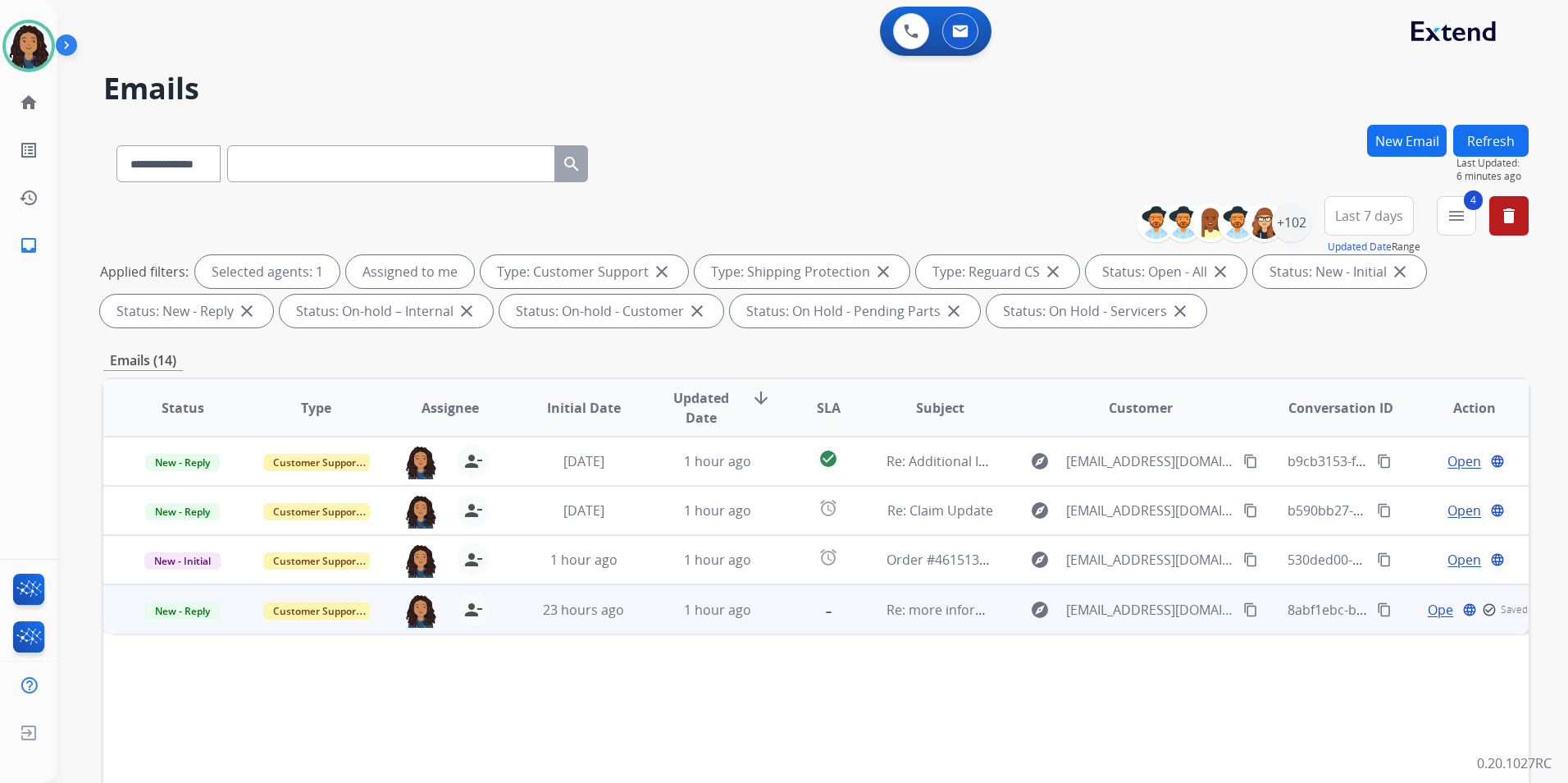
scroll to position [82, 0]
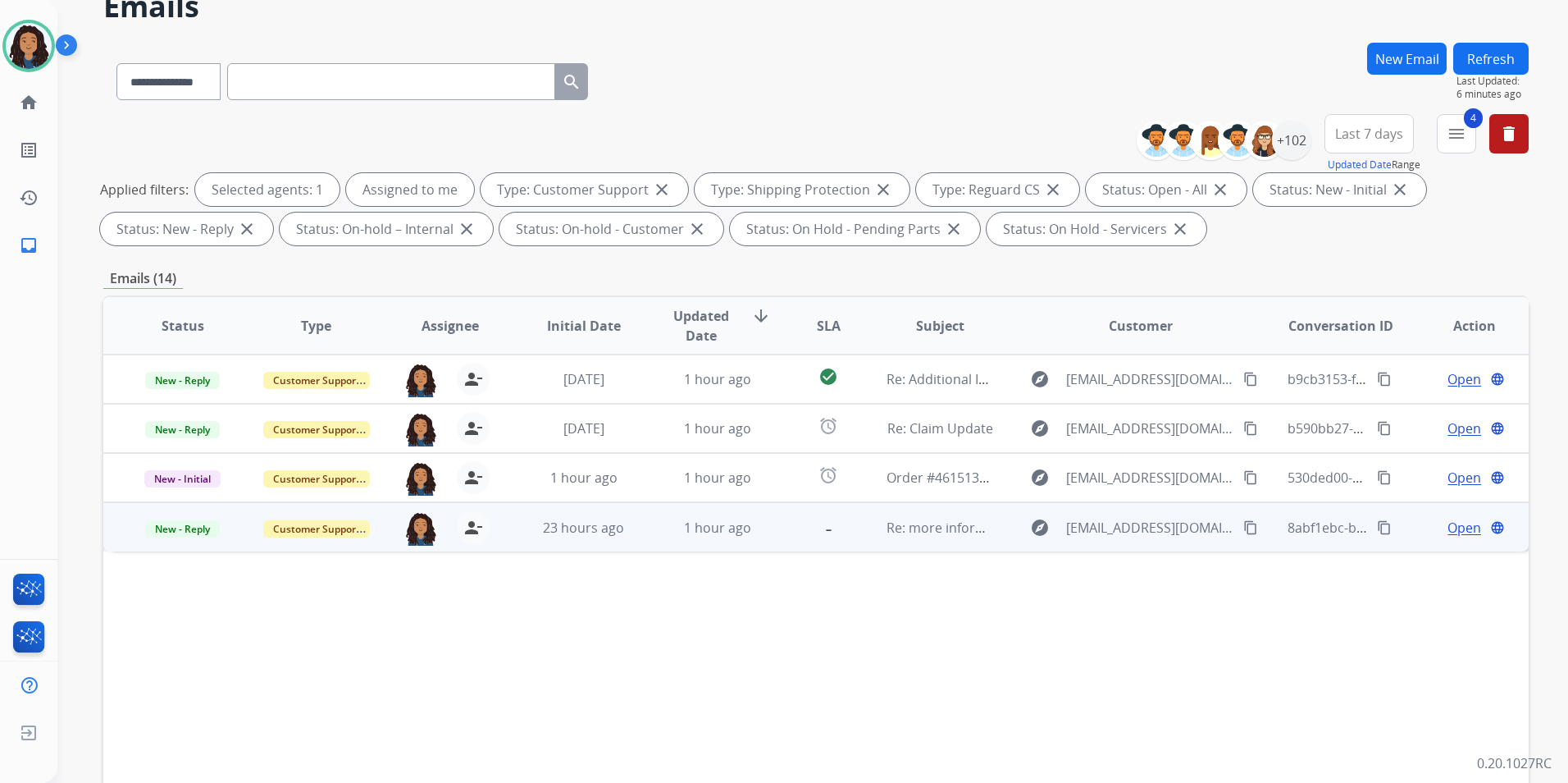
click at [1449, 530] on span "Open" at bounding box center [1464, 527] width 34 height 20
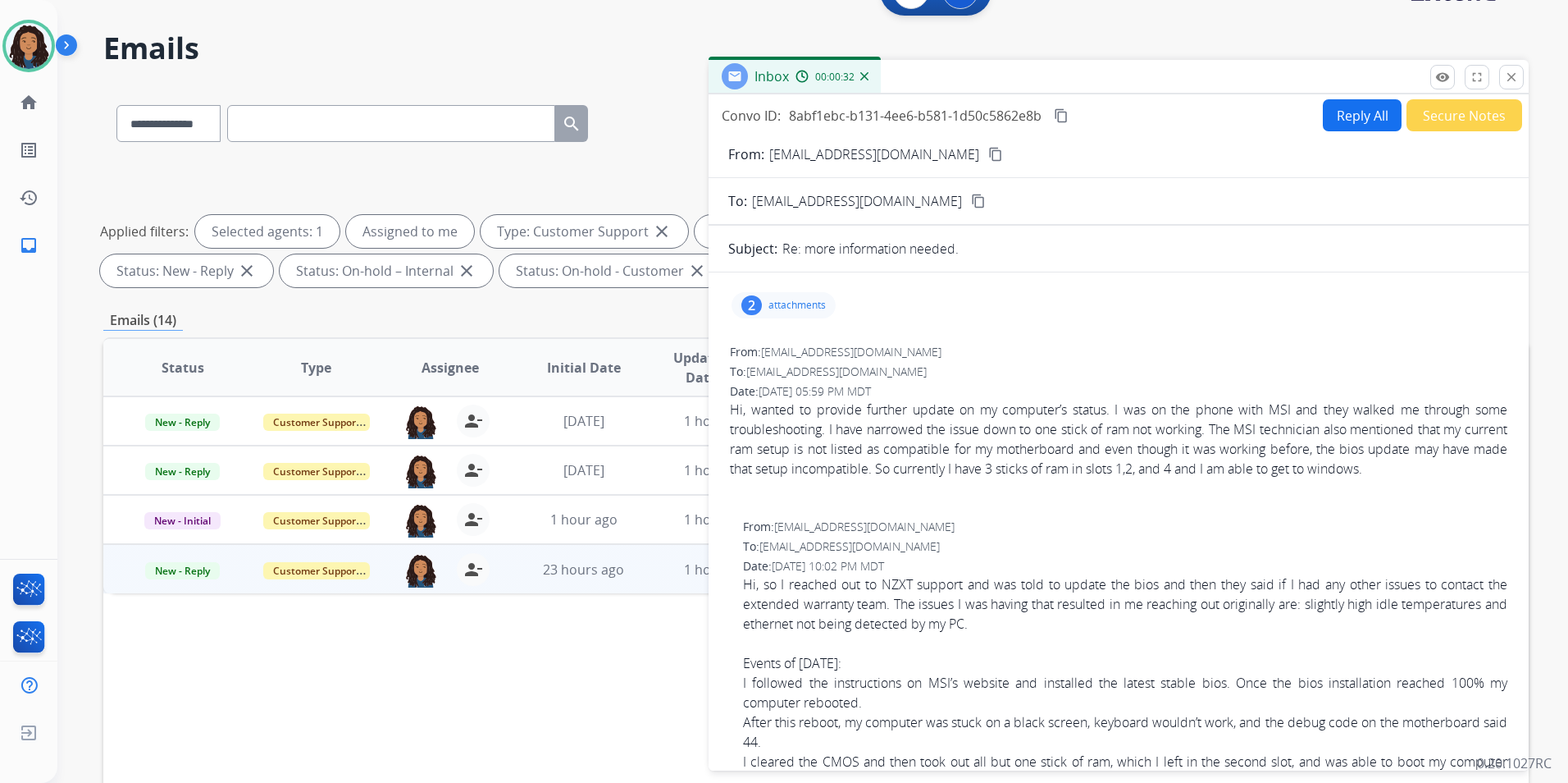
scroll to position [0, 0]
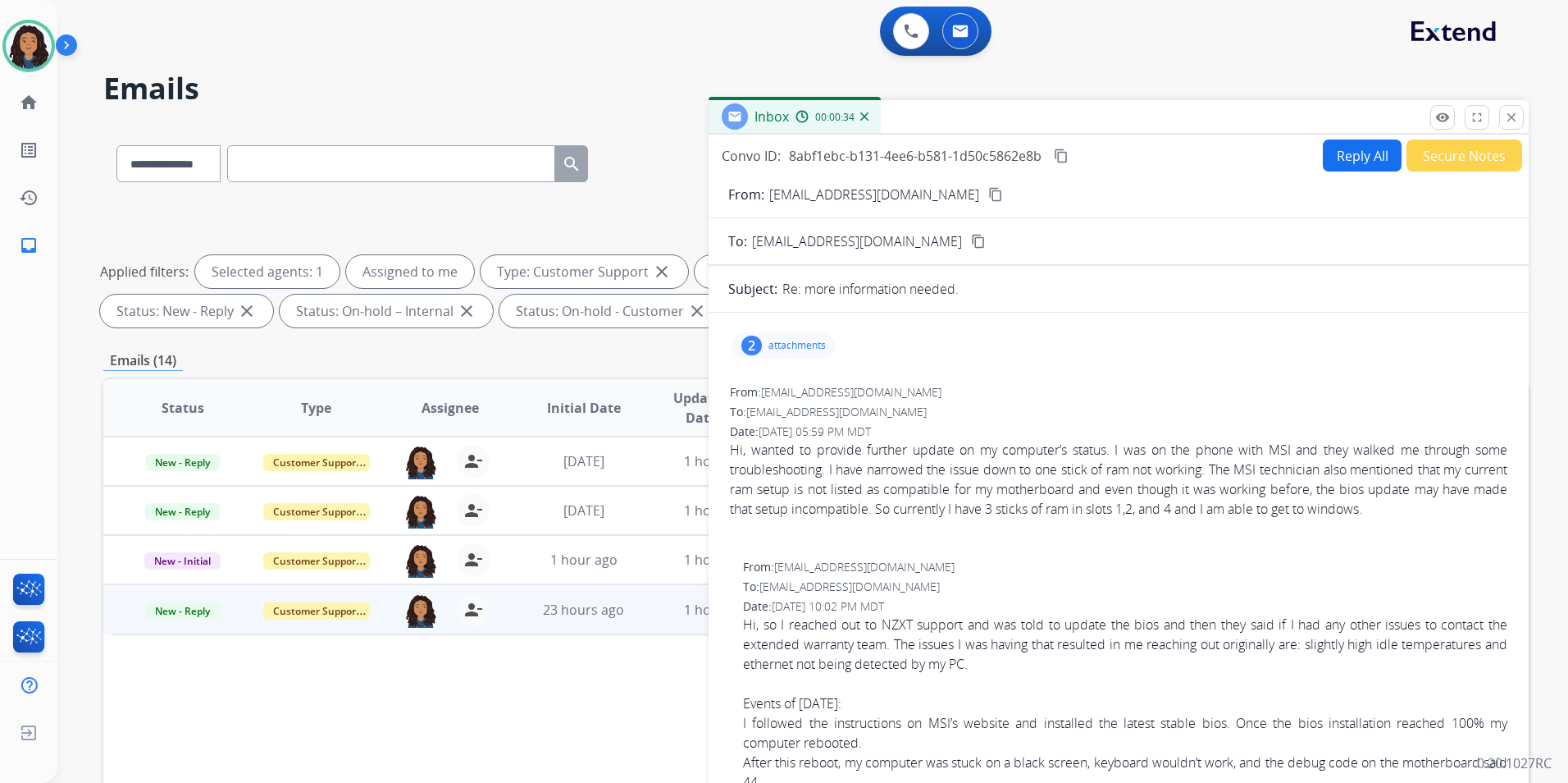
click at [989, 194] on mat-icon "content_copy" at bounding box center [996, 194] width 15 height 15
click at [798, 329] on div "2 attachments" at bounding box center [1119, 345] width 781 height 39
click at [794, 343] on p "attachments" at bounding box center [797, 345] width 58 height 13
drag, startPoint x: 794, startPoint y: 343, endPoint x: 808, endPoint y: 407, distance: 65.5
click at [808, 407] on div at bounding box center [789, 391] width 82 height 58
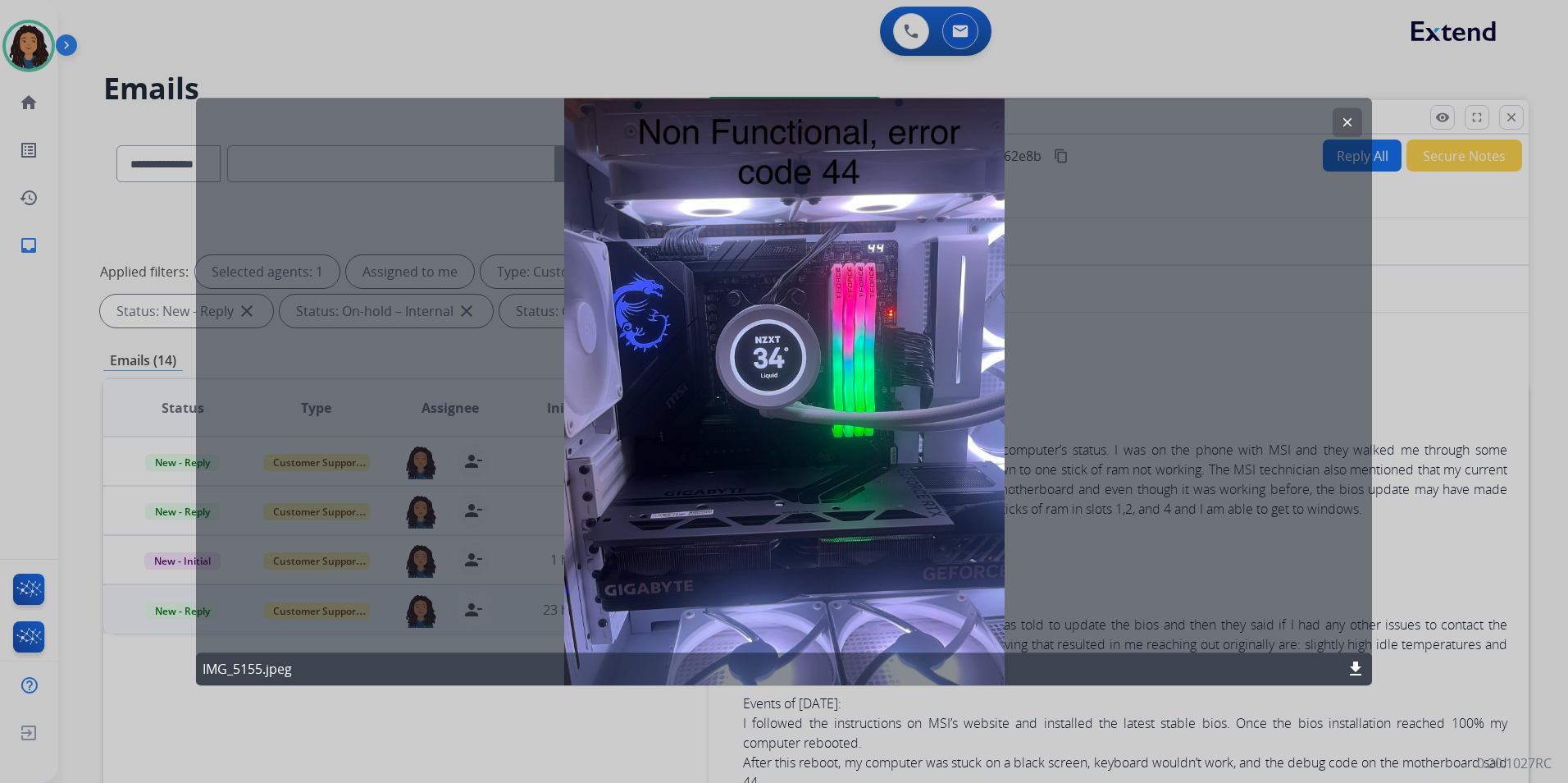
click at [1338, 127] on button "clear" at bounding box center [1347, 122] width 29 height 29
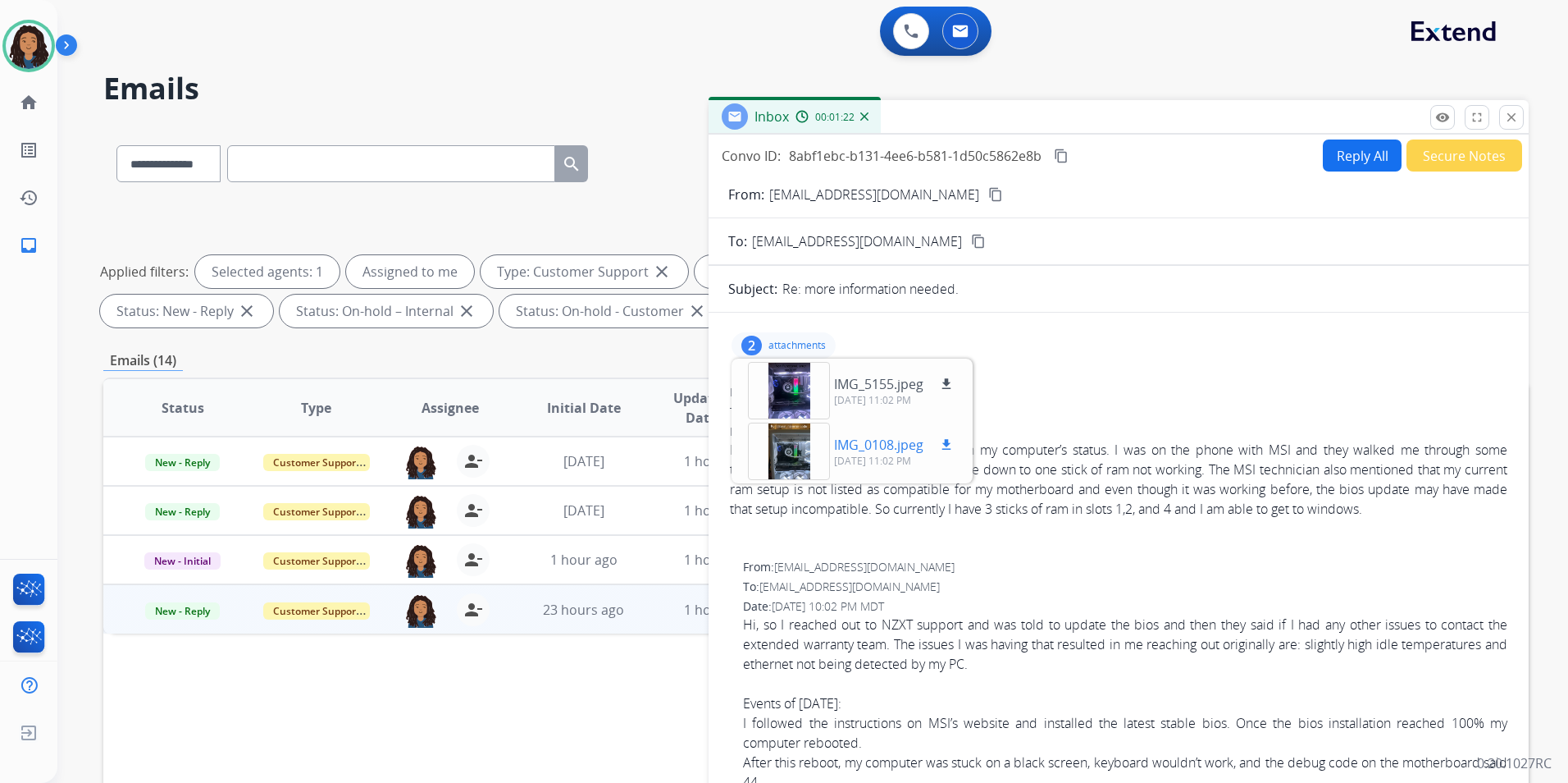
click at [780, 444] on div at bounding box center [789, 451] width 82 height 58
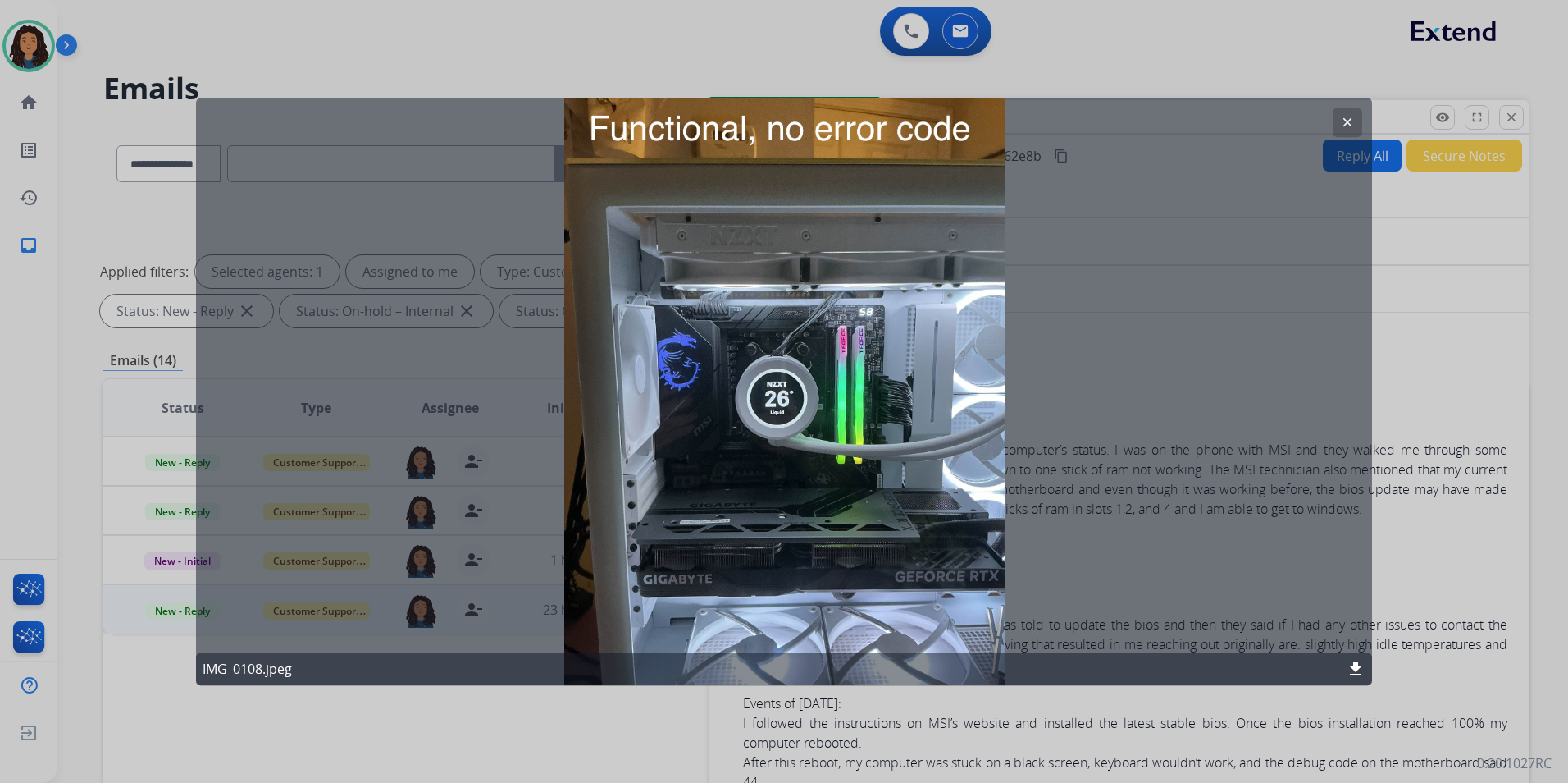
click at [1351, 114] on button "clear" at bounding box center [1347, 122] width 29 height 29
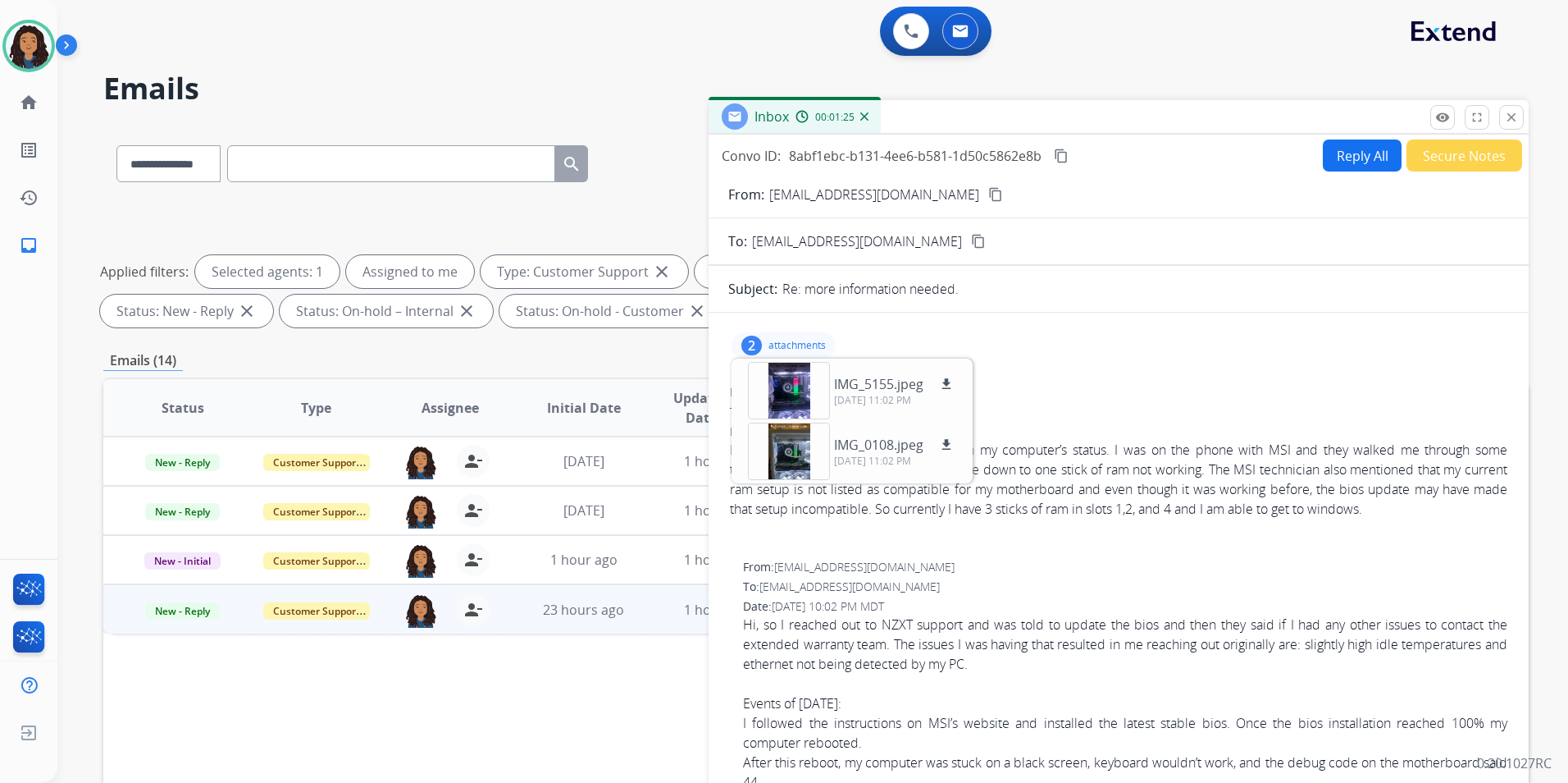
click at [818, 342] on p "attachments" at bounding box center [797, 345] width 58 height 13
click at [1509, 120] on mat-icon "close" at bounding box center [1511, 117] width 15 height 15
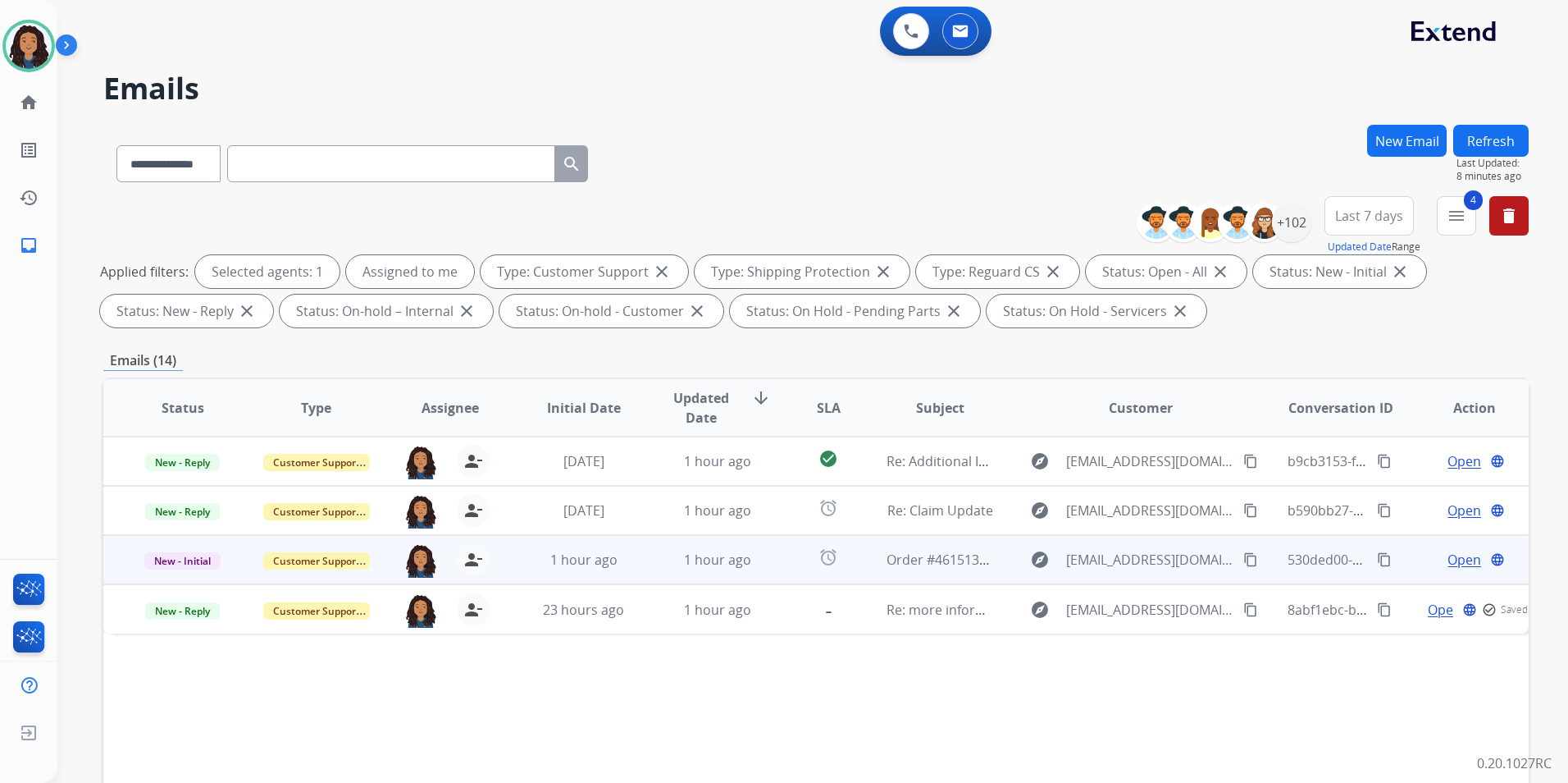
click at [1462, 559] on span "Open" at bounding box center [1464, 559] width 34 height 20
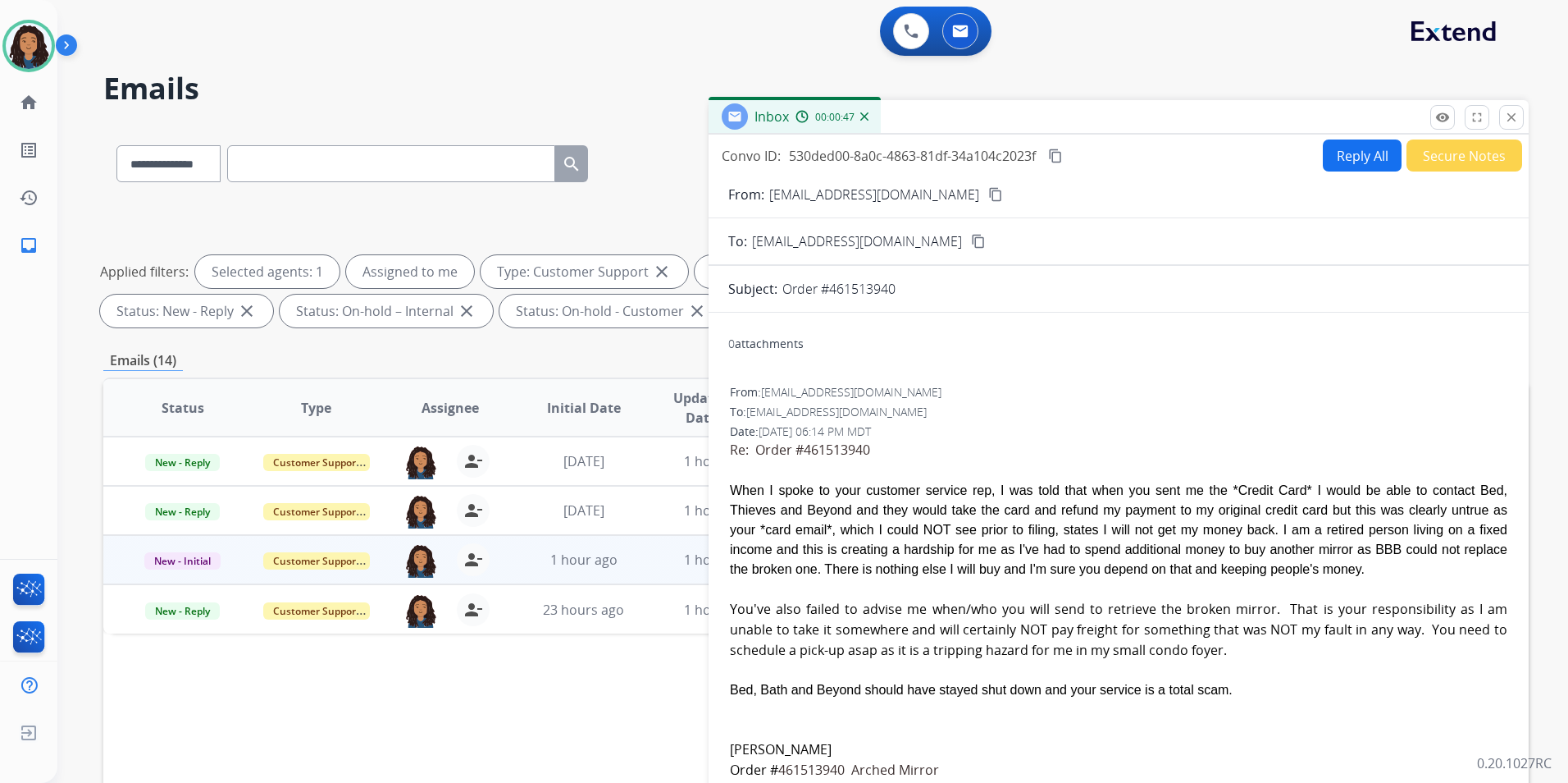
click at [989, 194] on mat-icon "content_copy" at bounding box center [996, 194] width 15 height 15
click at [1057, 157] on mat-icon "content_copy" at bounding box center [1055, 155] width 15 height 15
click at [1507, 119] on mat-icon "close" at bounding box center [1511, 117] width 15 height 15
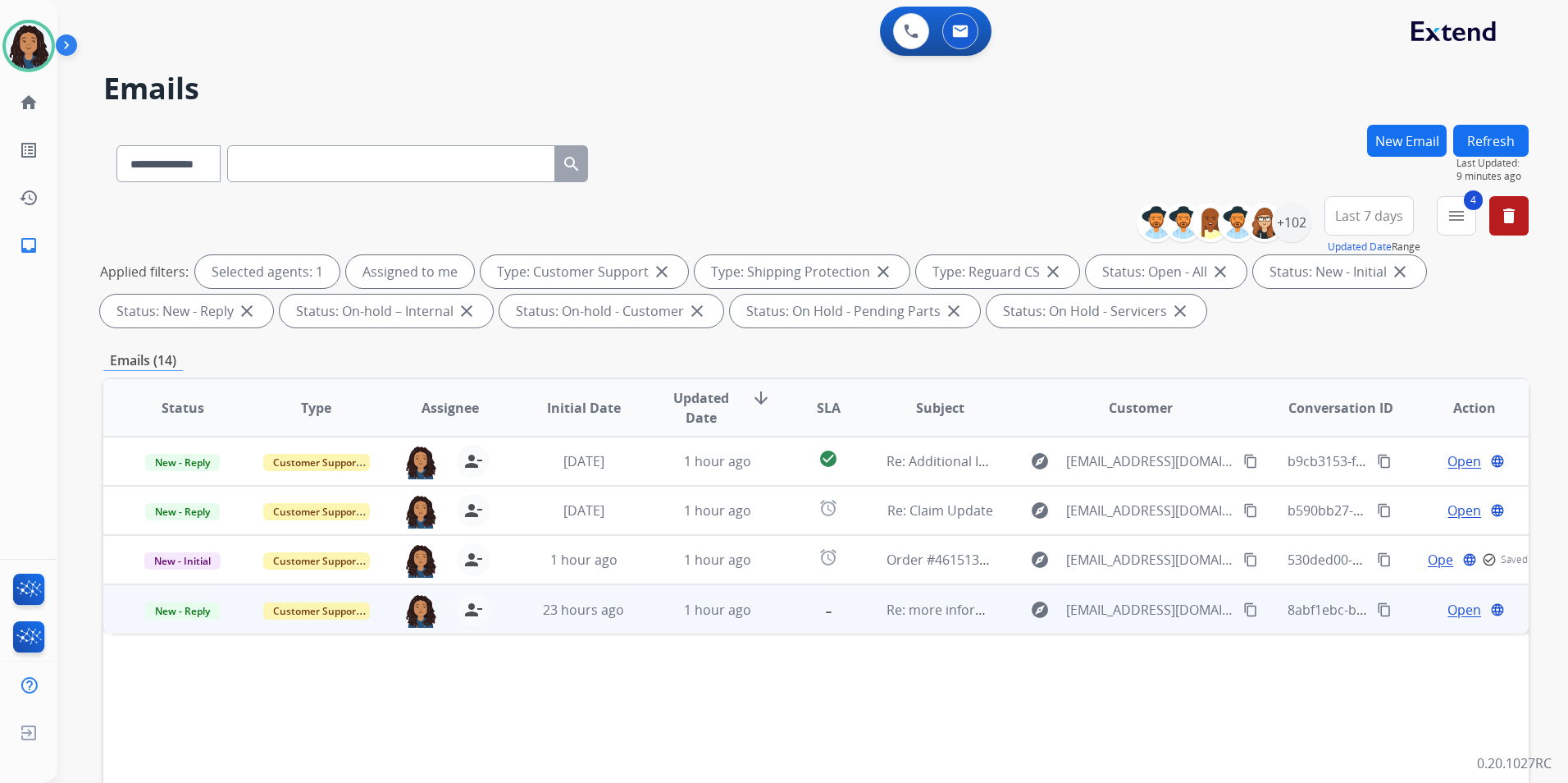
click at [1460, 613] on span "Open" at bounding box center [1464, 610] width 34 height 20
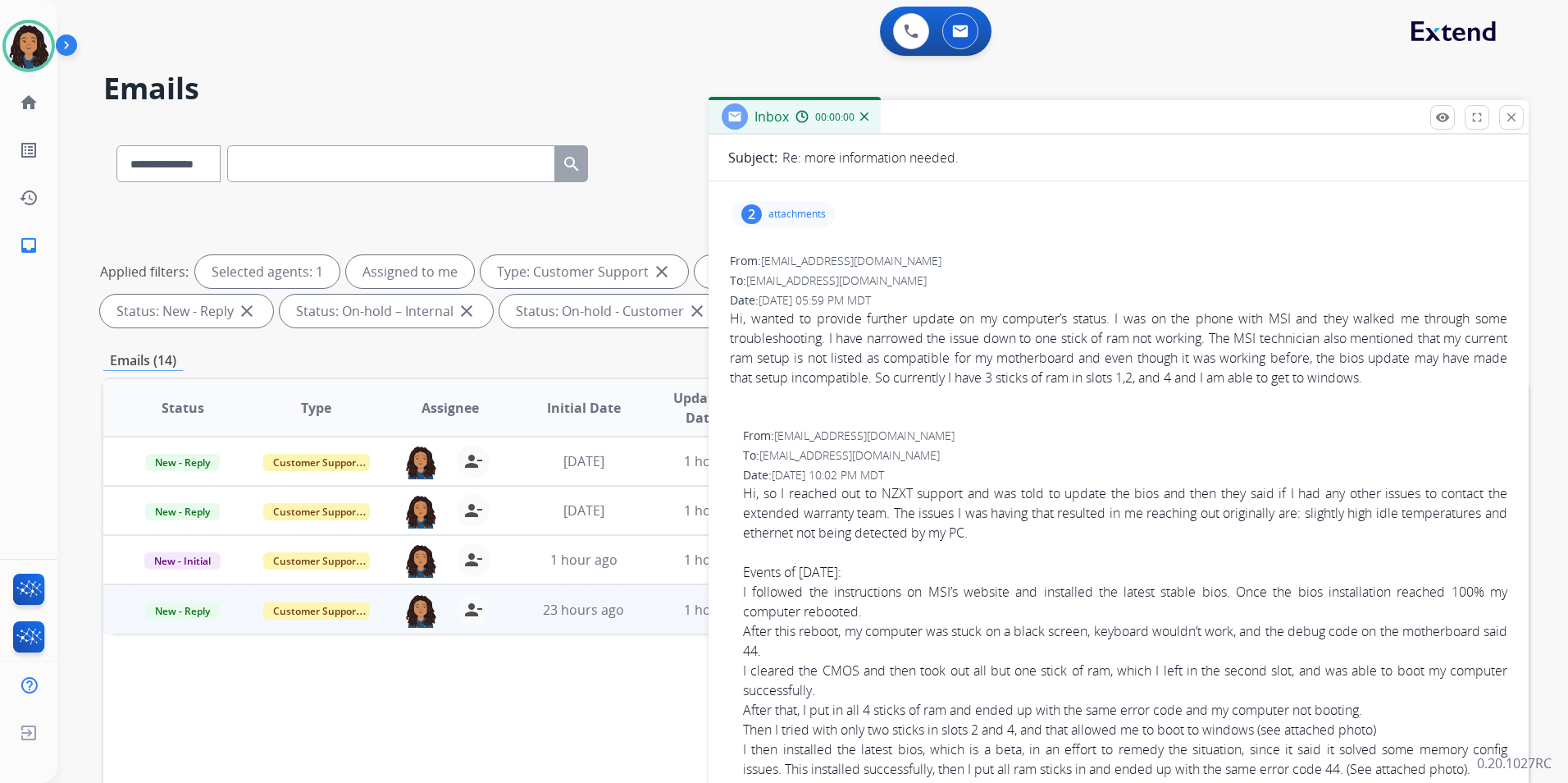
scroll to position [246, 0]
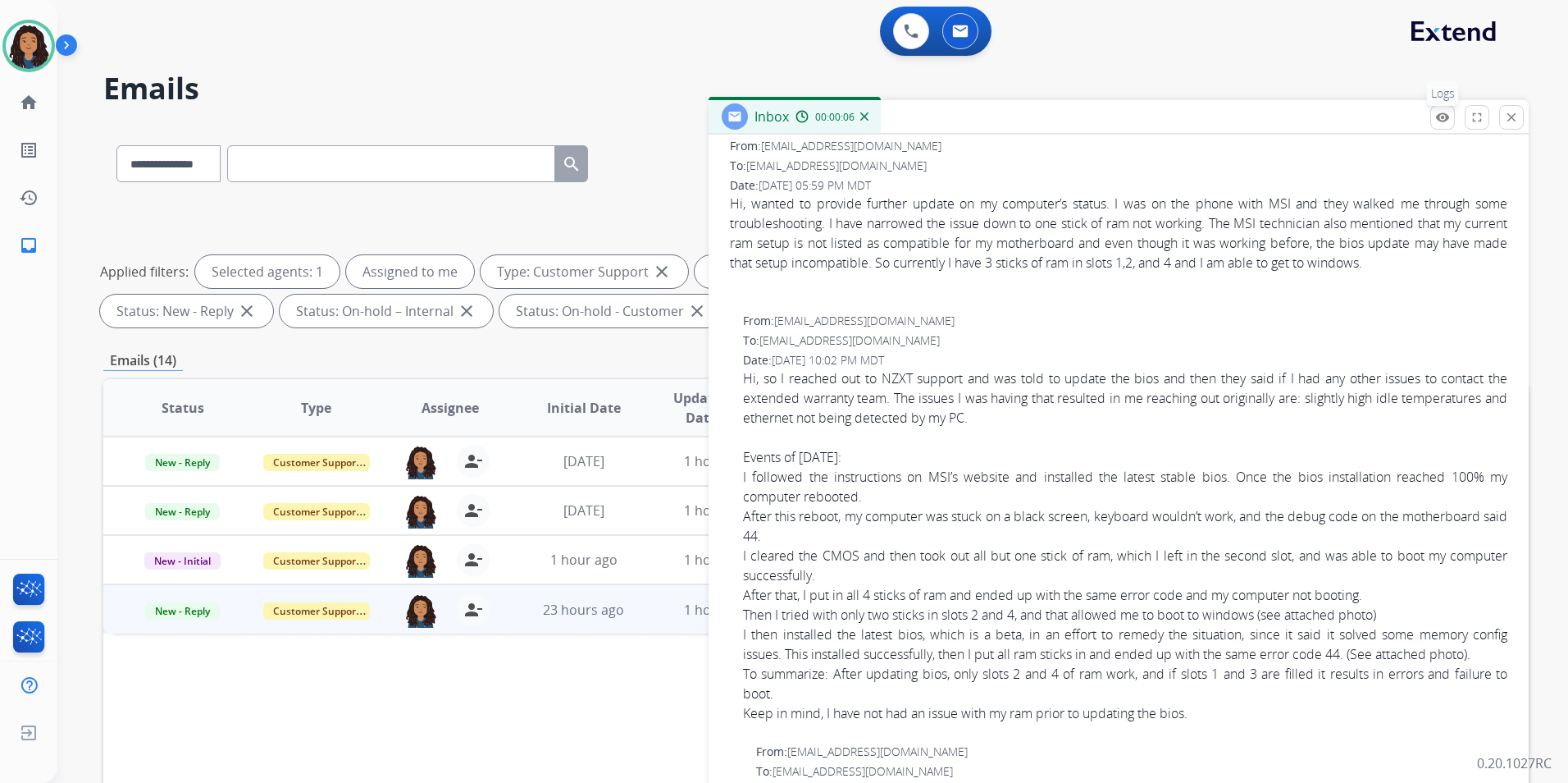
click at [1436, 121] on mat-icon "remove_red_eye" at bounding box center [1443, 117] width 15 height 15
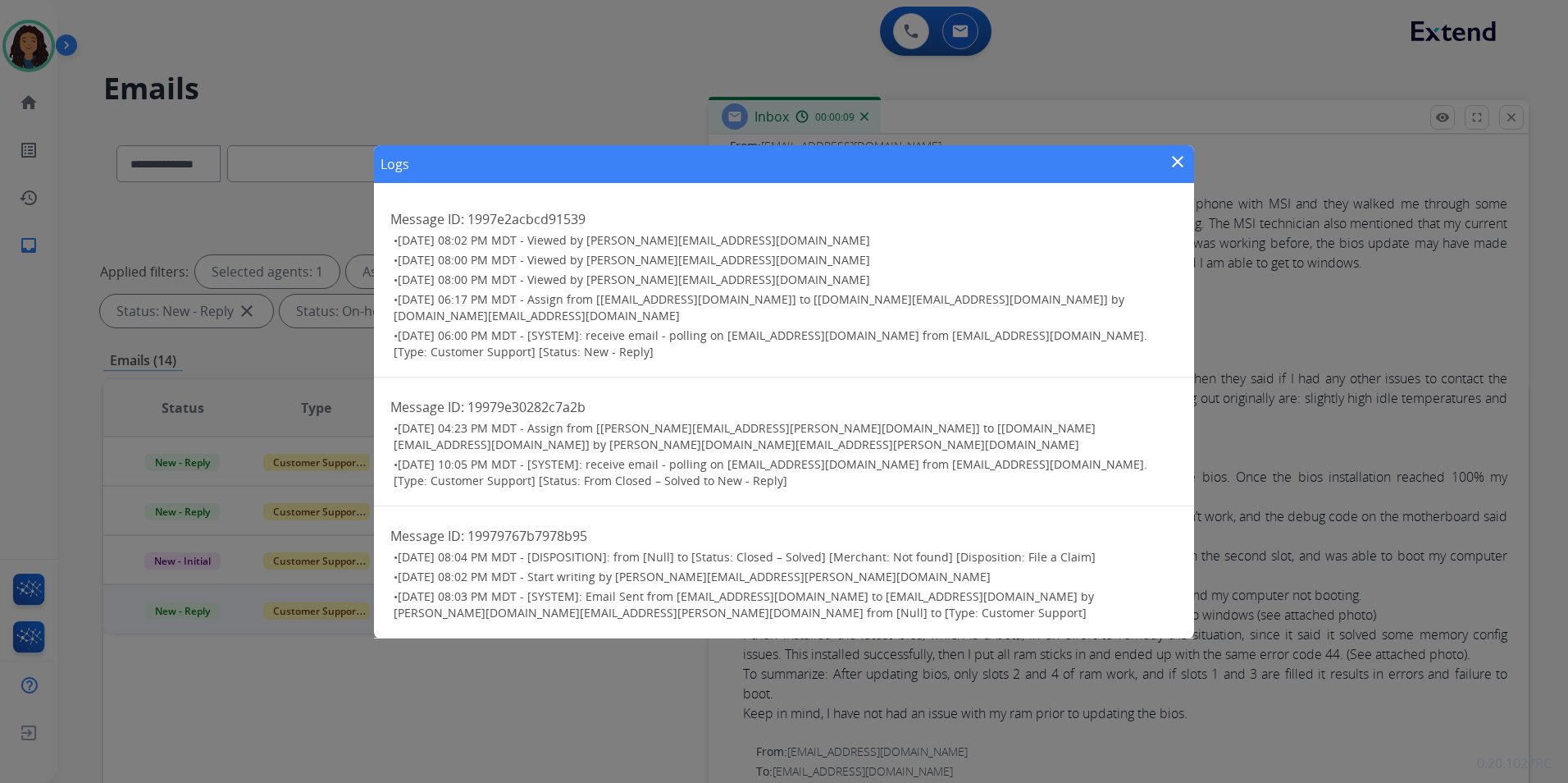
click at [1177, 171] on mat-icon "close" at bounding box center [1178, 162] width 20 height 20
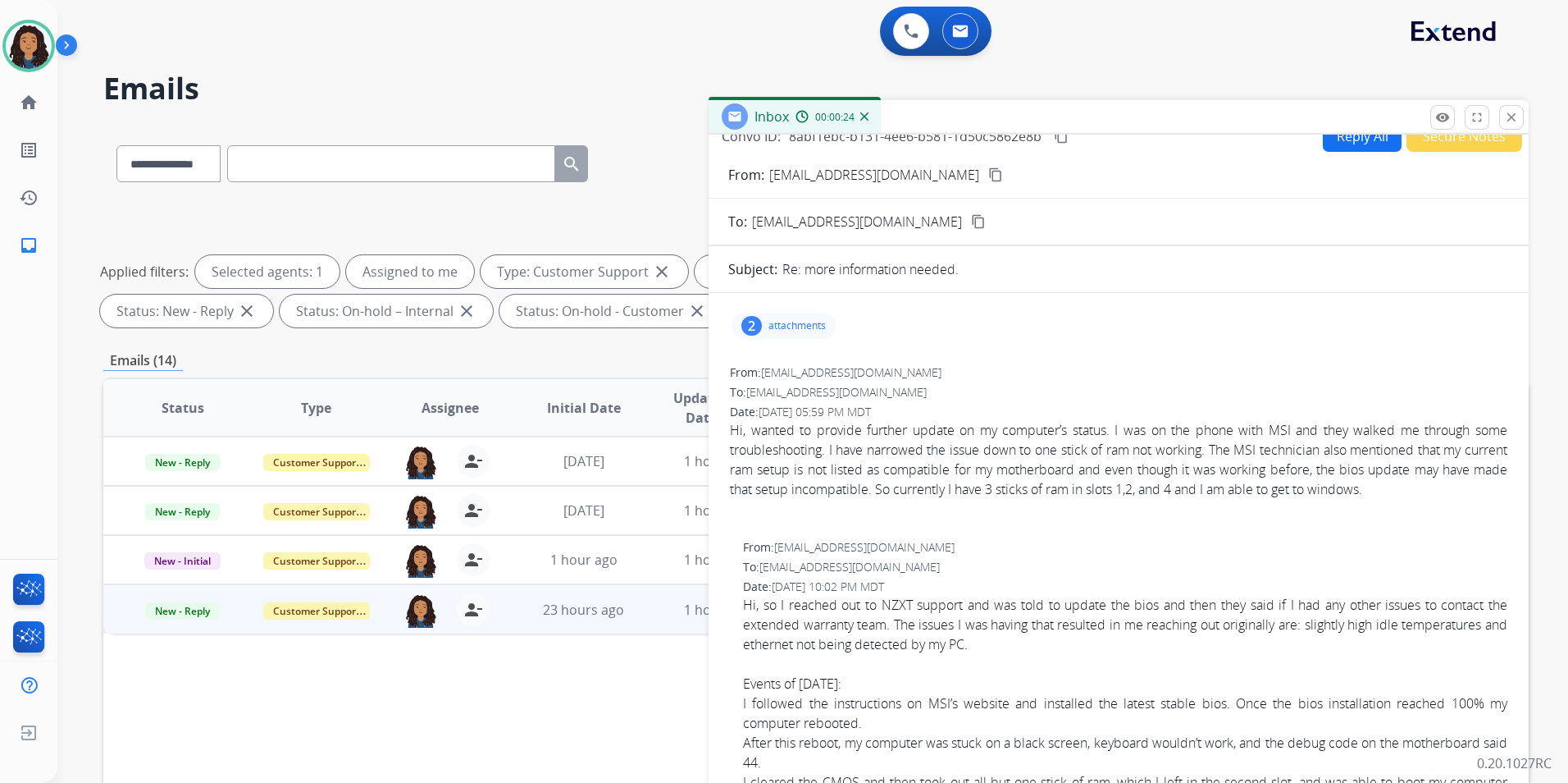
scroll to position [0, 0]
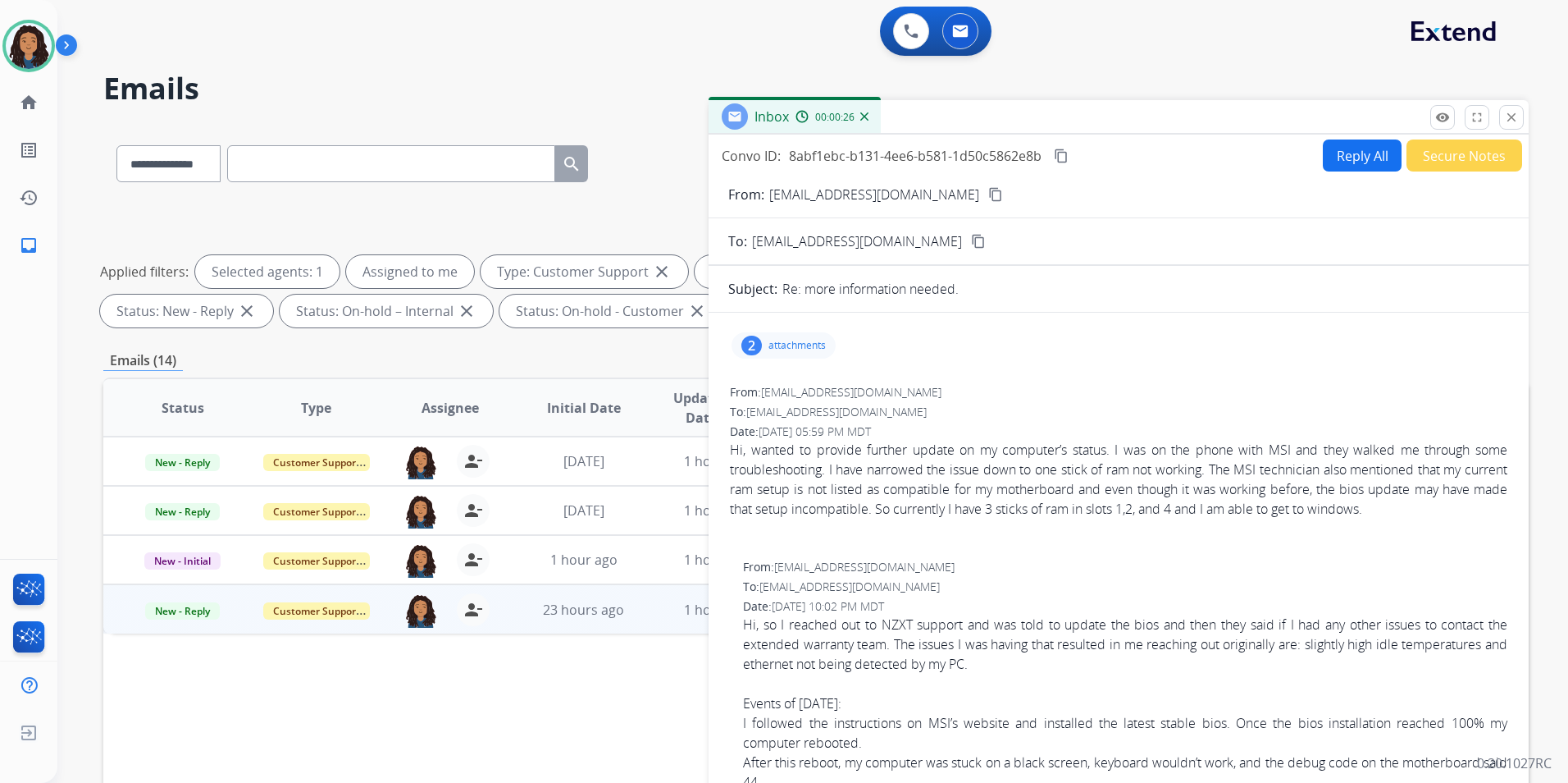
click at [1068, 156] on mat-icon "content_copy" at bounding box center [1061, 155] width 15 height 15
click at [989, 195] on mat-icon "content_copy" at bounding box center [996, 194] width 15 height 15
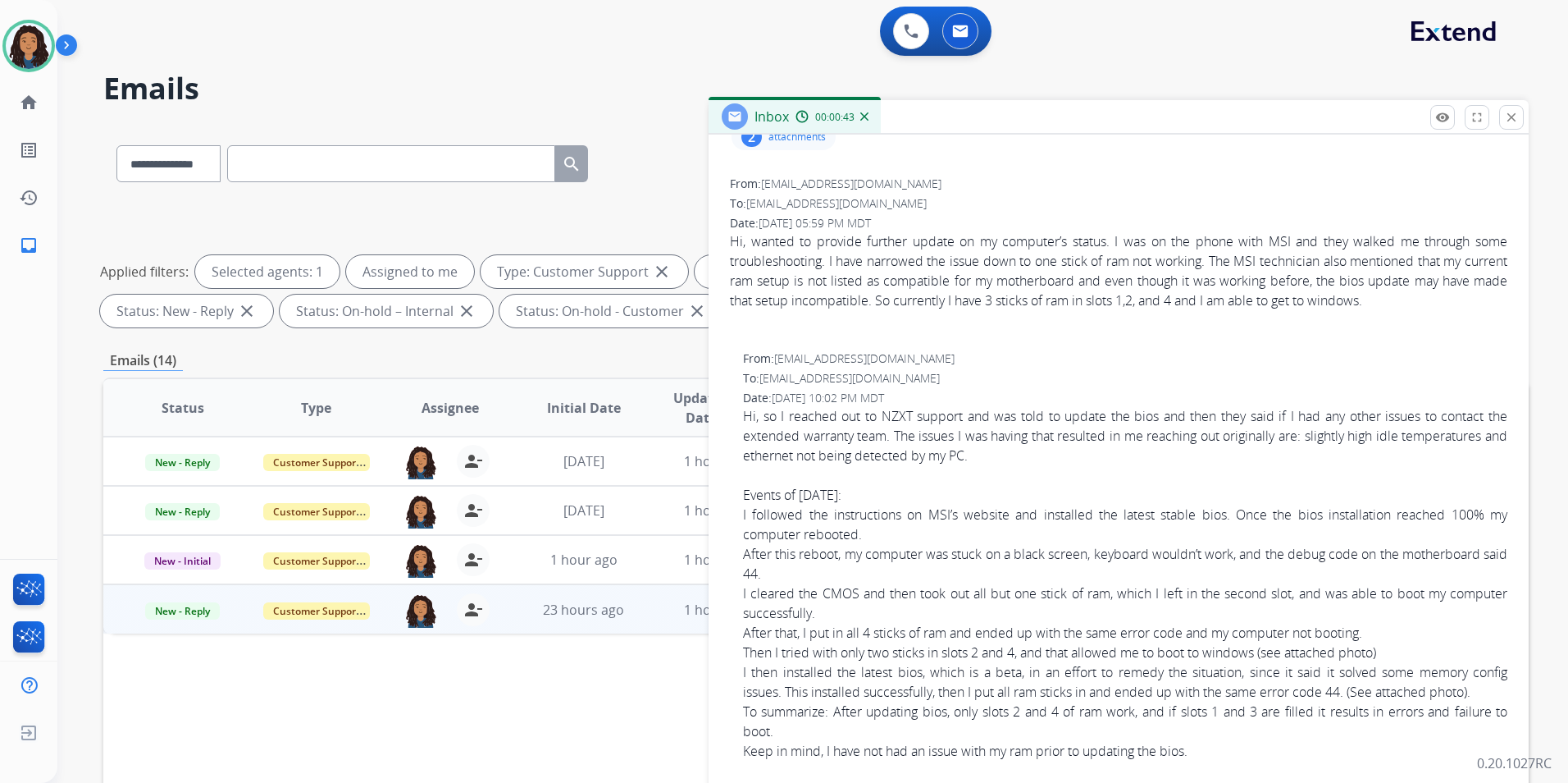
scroll to position [246, 0]
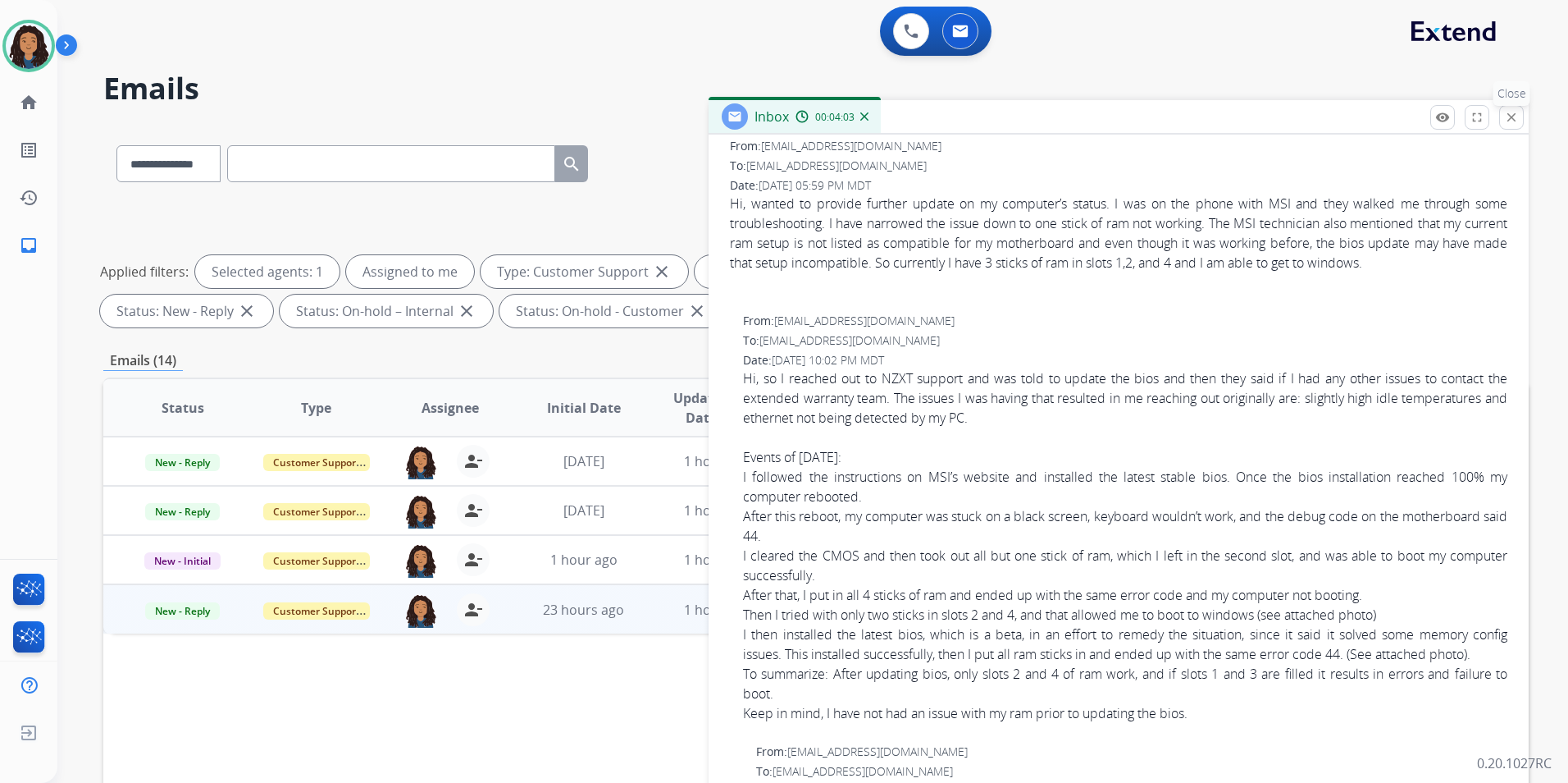
click at [1506, 118] on mat-icon "close" at bounding box center [1511, 117] width 15 height 15
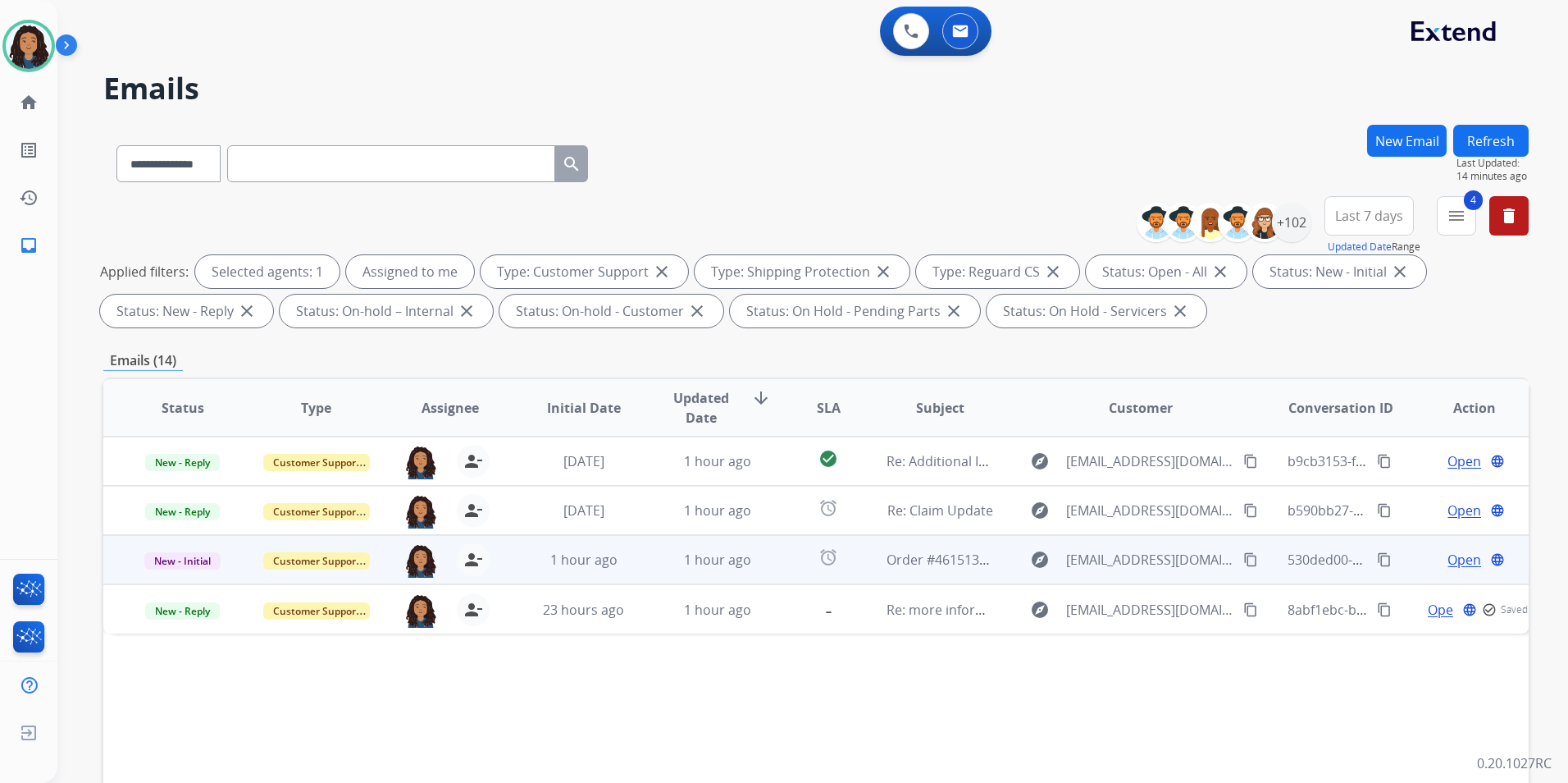
click at [1447, 558] on span "Open" at bounding box center [1464, 559] width 34 height 20
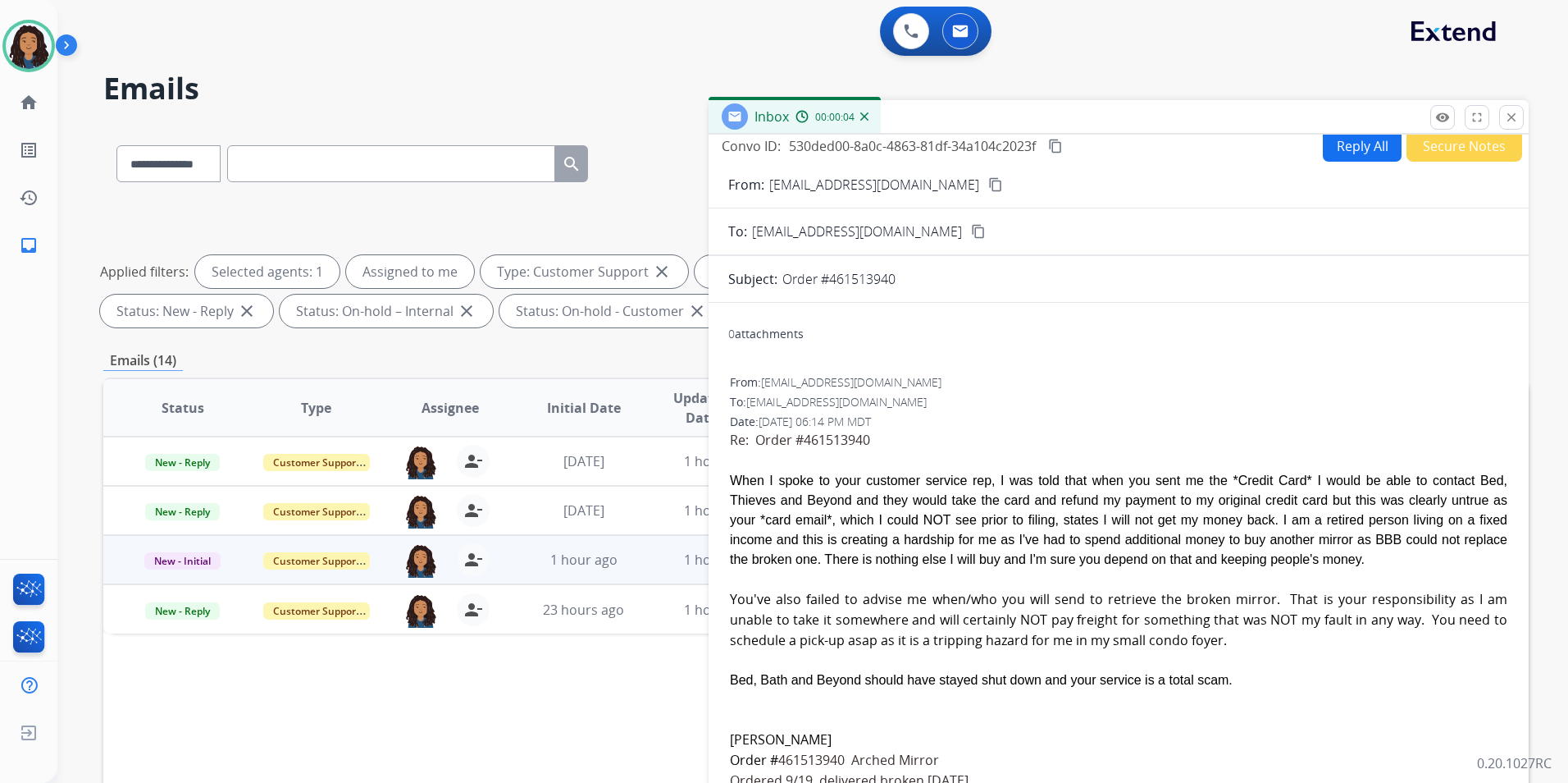
scroll to position [0, 0]
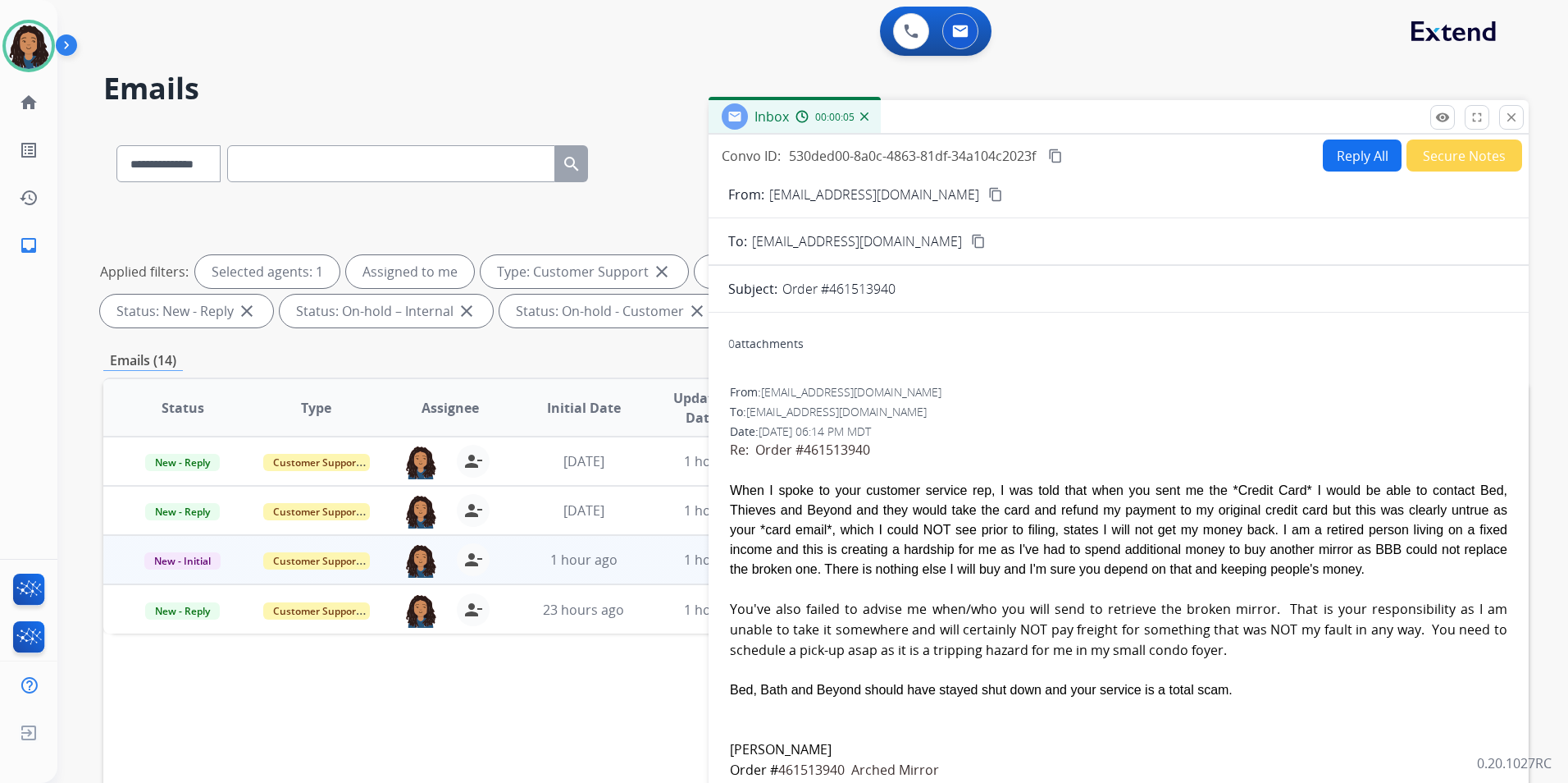
click at [1341, 161] on button "Reply All" at bounding box center [1362, 155] width 79 height 32
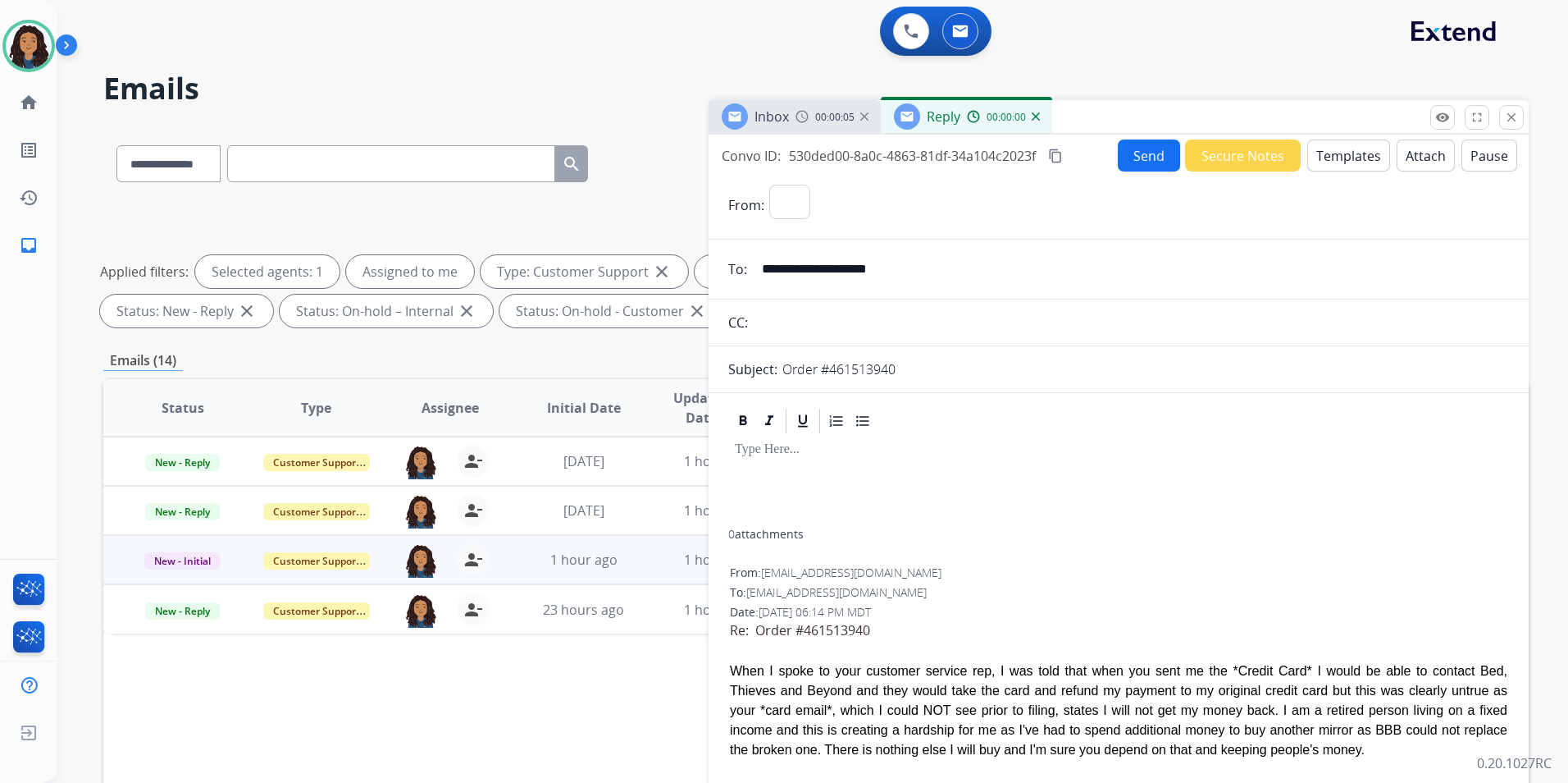
select select "**********"
click at [1341, 161] on button "Templates" at bounding box center [1348, 155] width 83 height 32
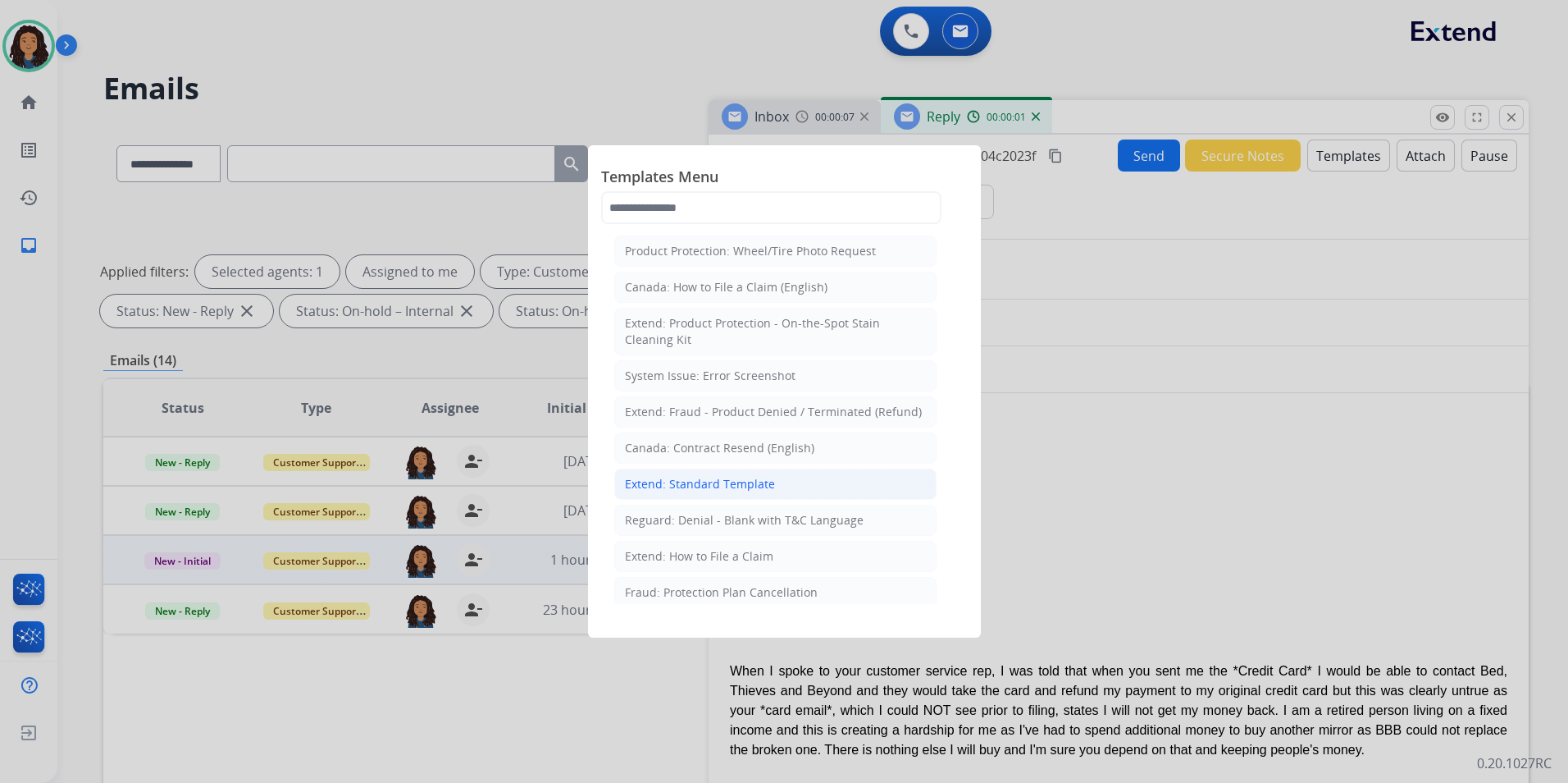
click at [763, 484] on div "Extend: Standard Template" at bounding box center [699, 484] width 150 height 16
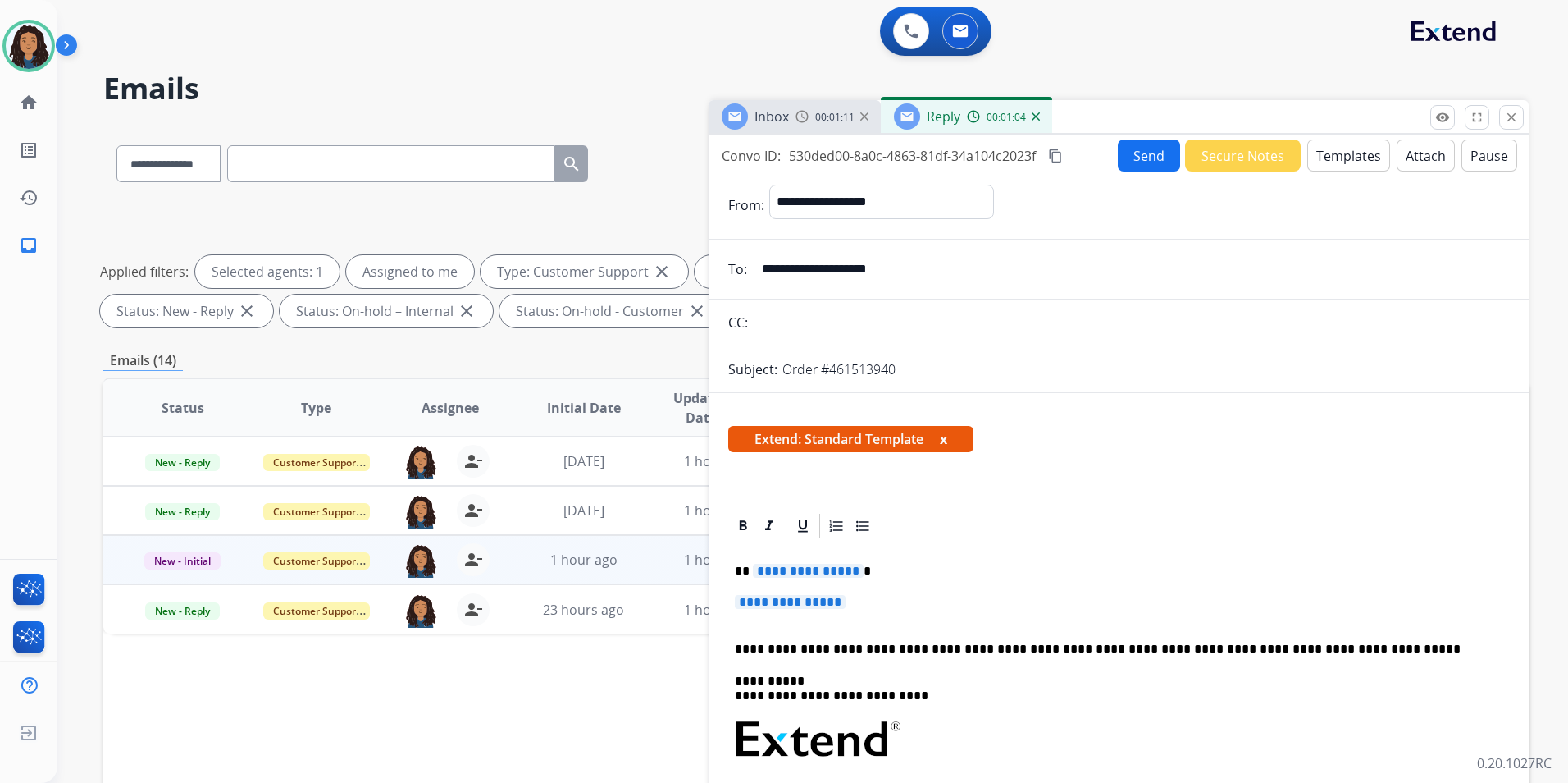
click at [753, 107] on div "Inbox" at bounding box center [755, 116] width 67 height 27
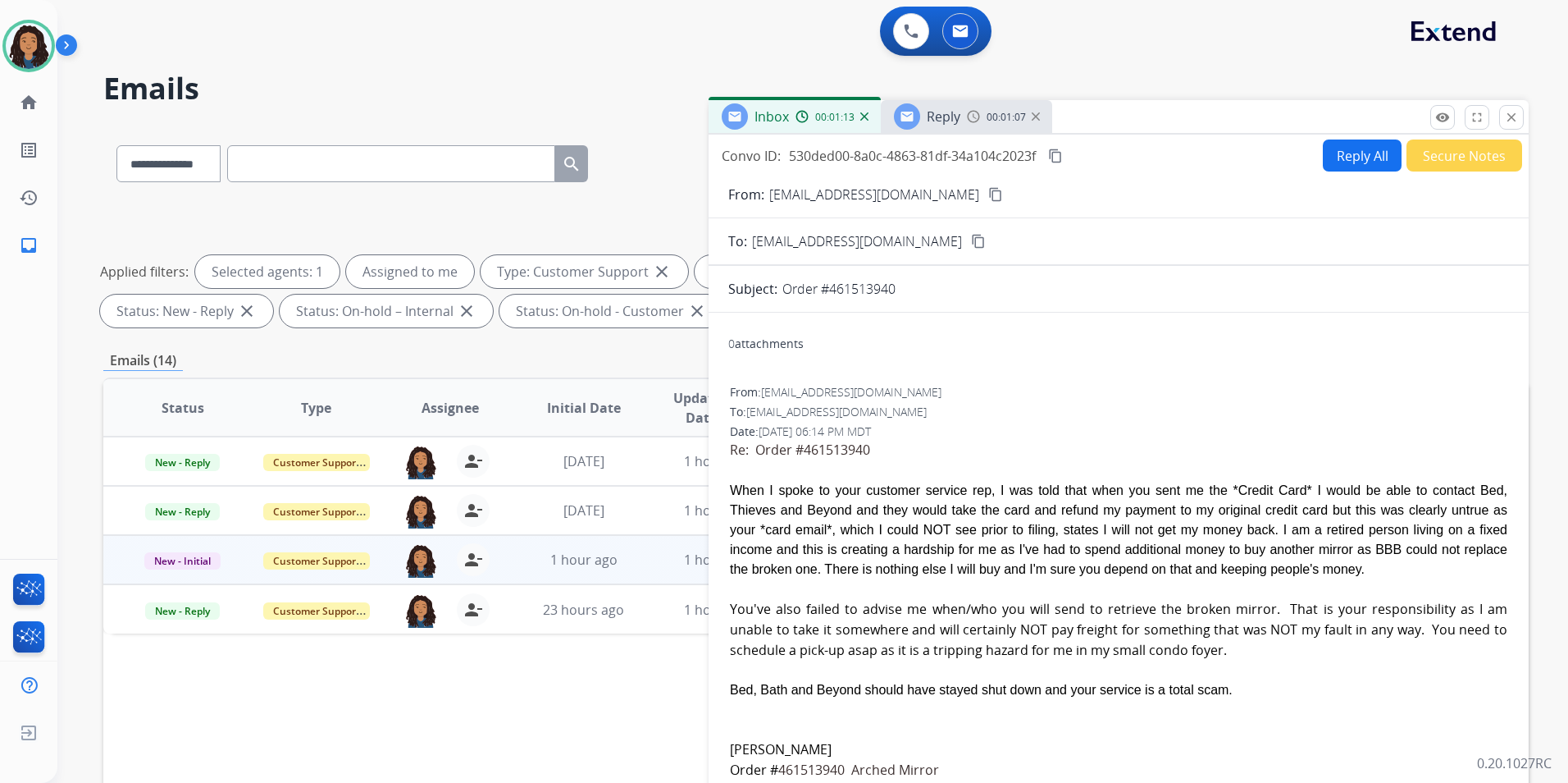
click at [944, 123] on span "Reply" at bounding box center [944, 116] width 34 height 18
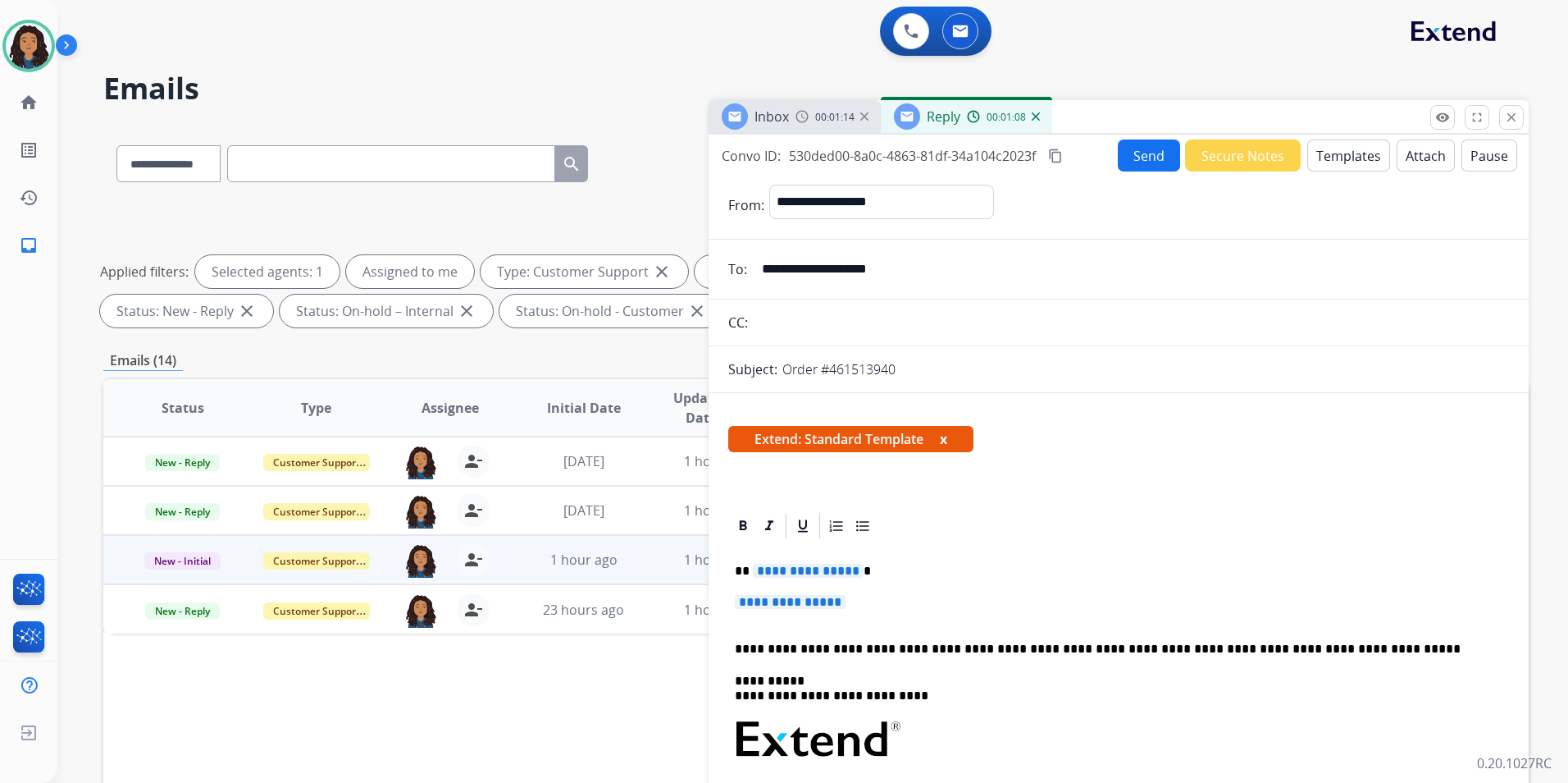
click at [811, 573] on span "**********" at bounding box center [808, 571] width 111 height 14
click at [813, 604] on span "**********" at bounding box center [790, 602] width 111 height 14
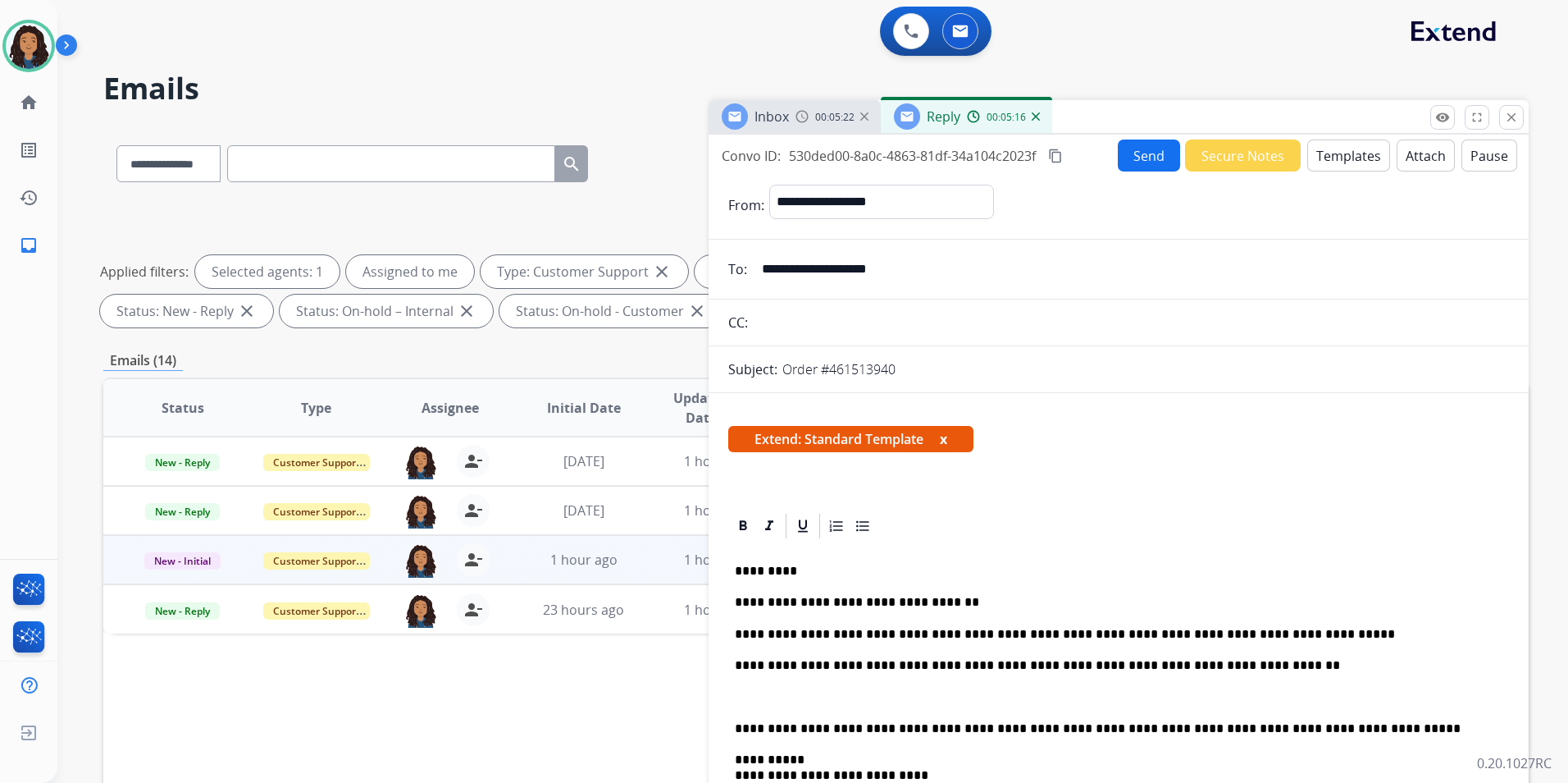
click at [852, 696] on p at bounding box center [1118, 697] width 768 height 15
click at [766, 110] on span "Inbox" at bounding box center [771, 116] width 35 height 18
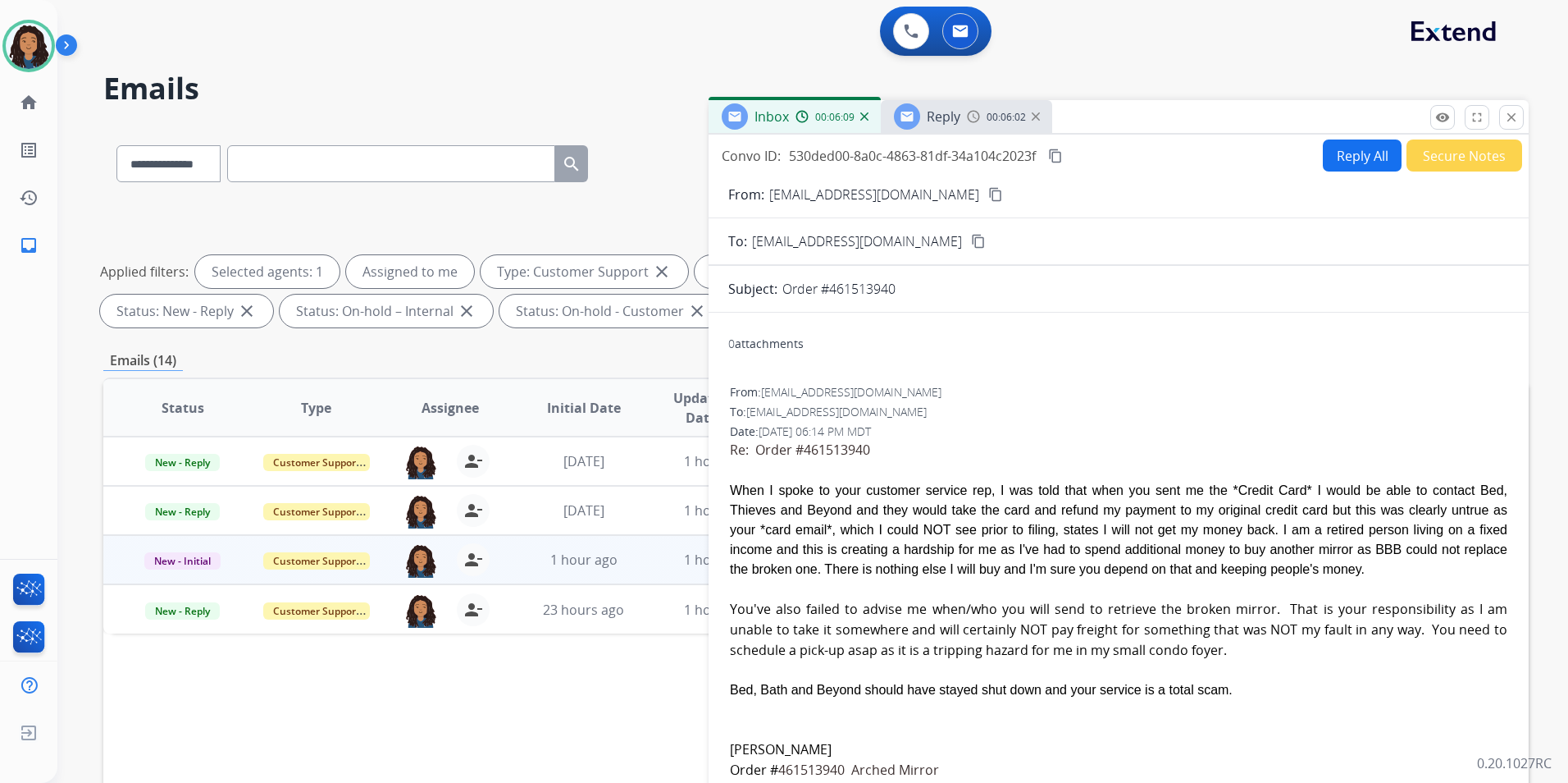
click at [971, 129] on div "Reply 00:06:02" at bounding box center [966, 116] width 171 height 33
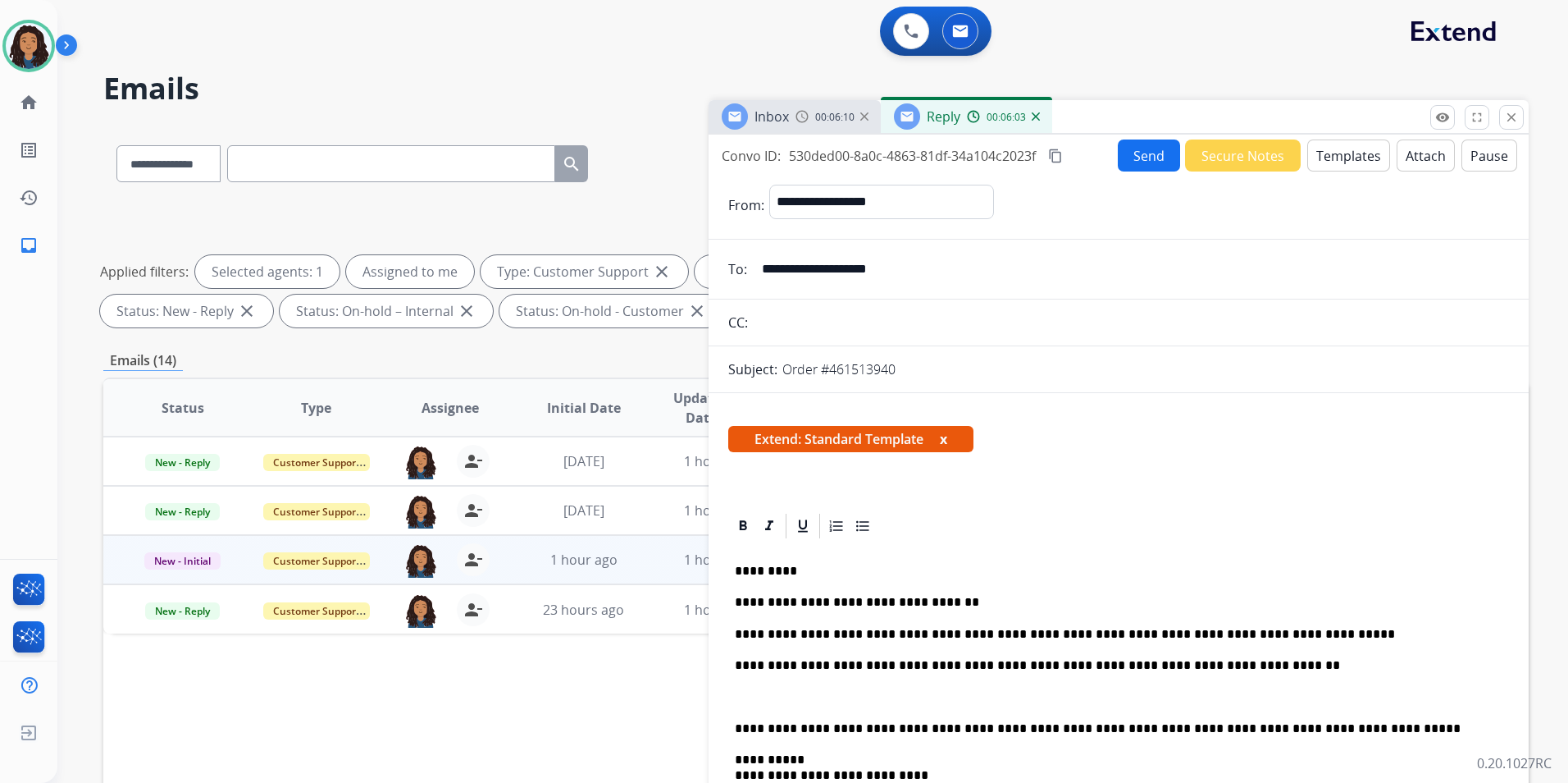
click at [793, 691] on p at bounding box center [1118, 697] width 768 height 15
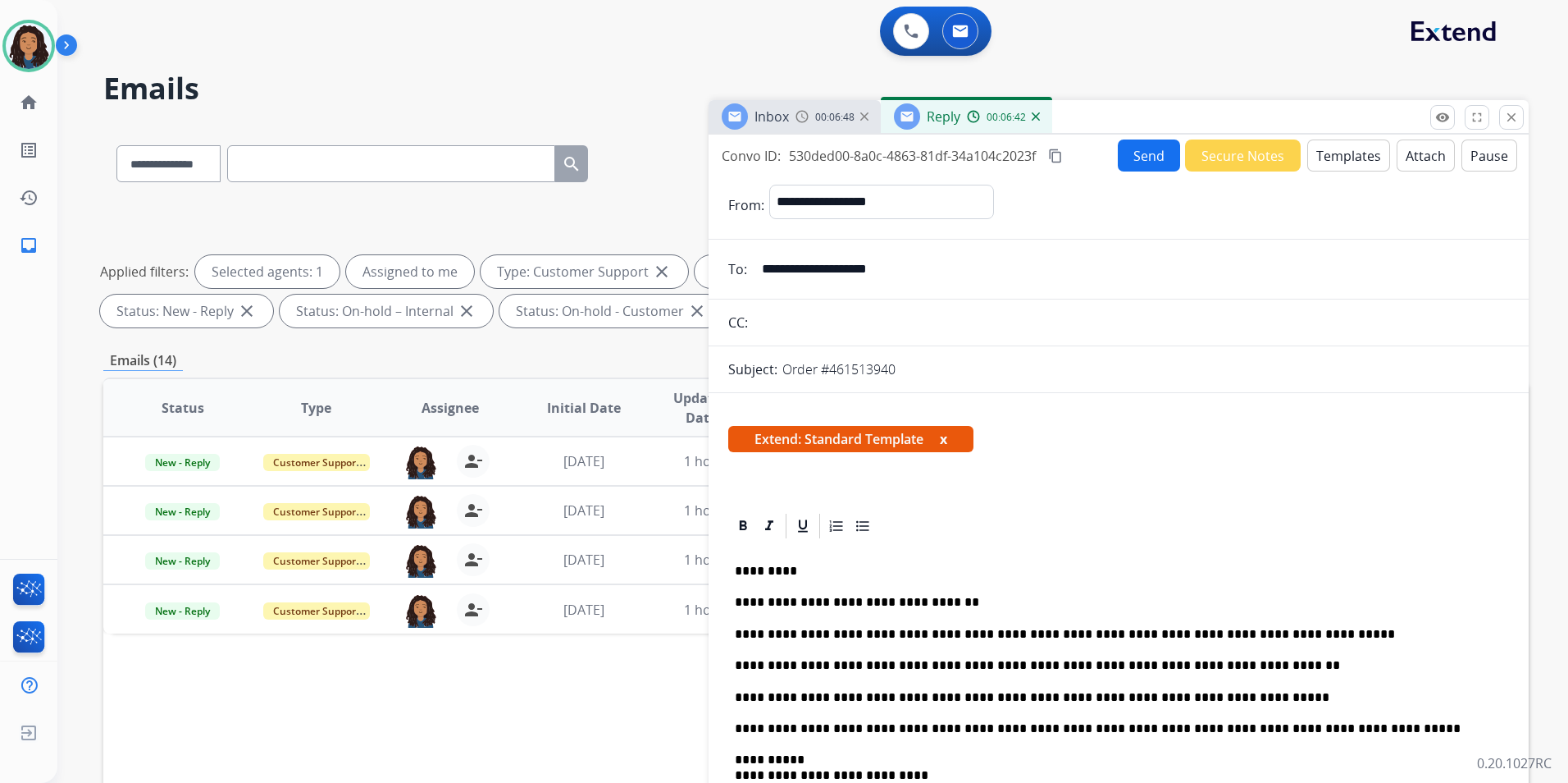
click at [1125, 161] on button "Send" at bounding box center [1149, 155] width 62 height 32
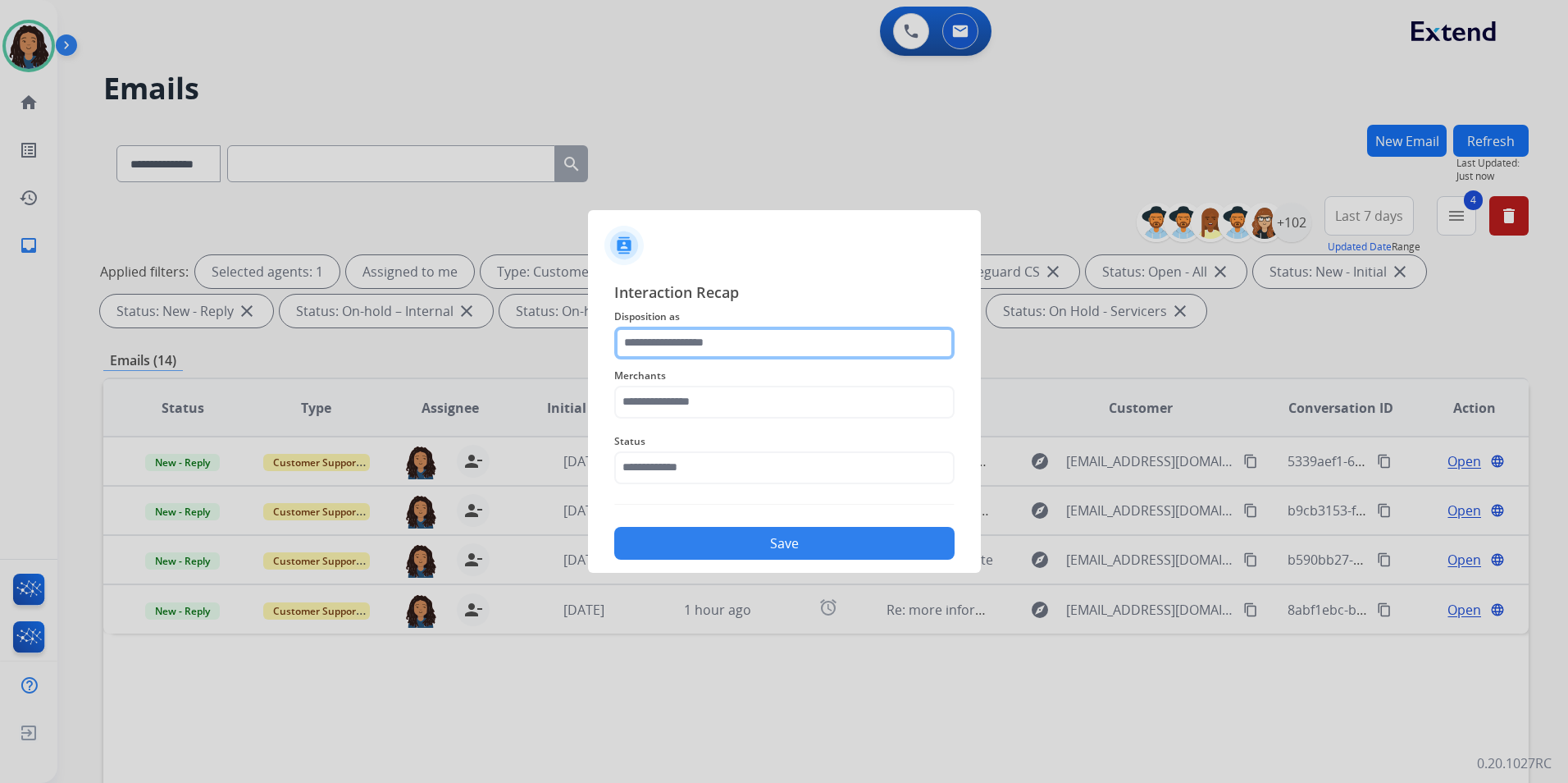
click at [706, 353] on input "text" at bounding box center [784, 343] width 341 height 33
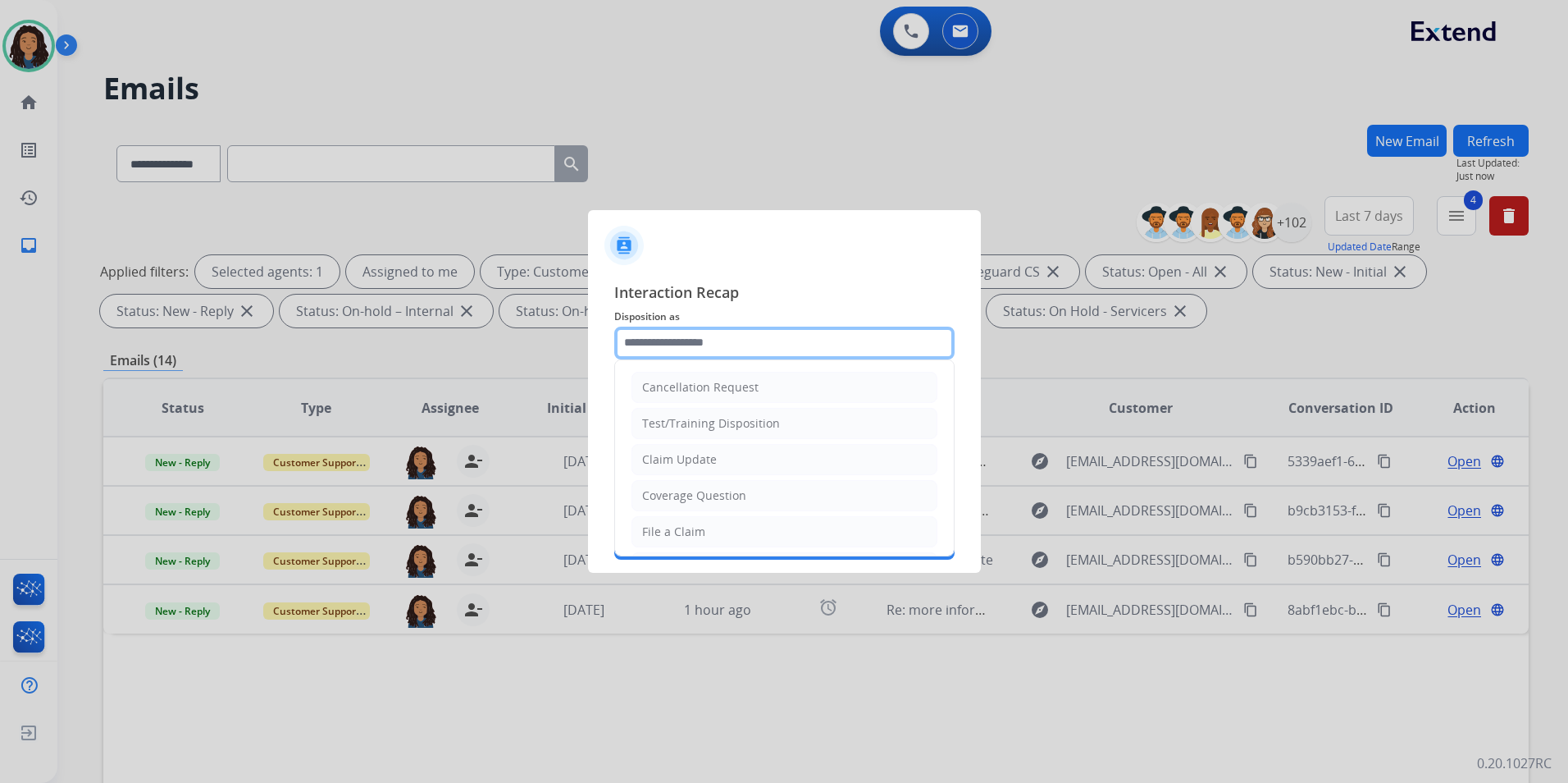
type input "**********"
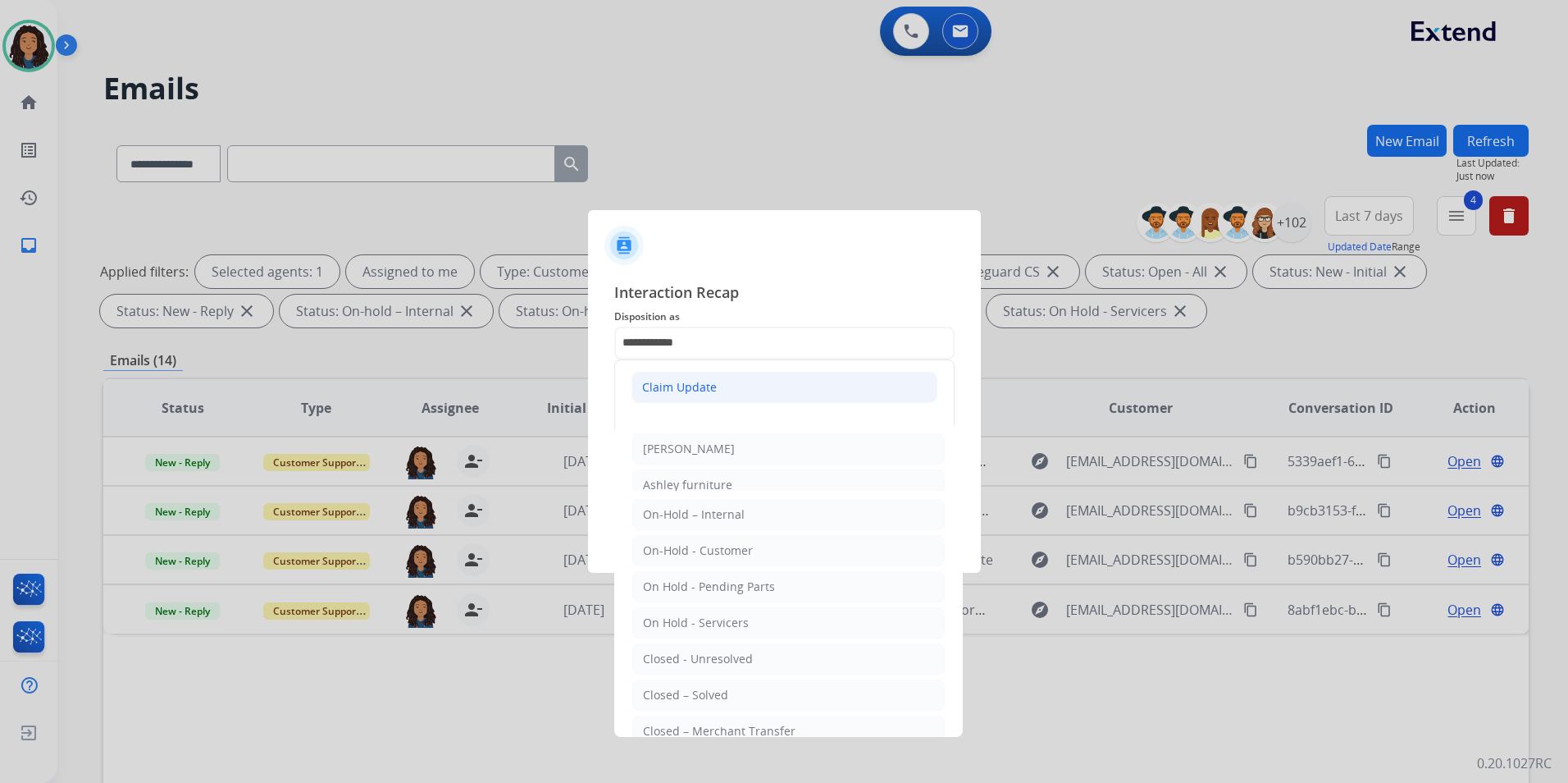
click at [747, 392] on li "Claim Update" at bounding box center [784, 387] width 306 height 31
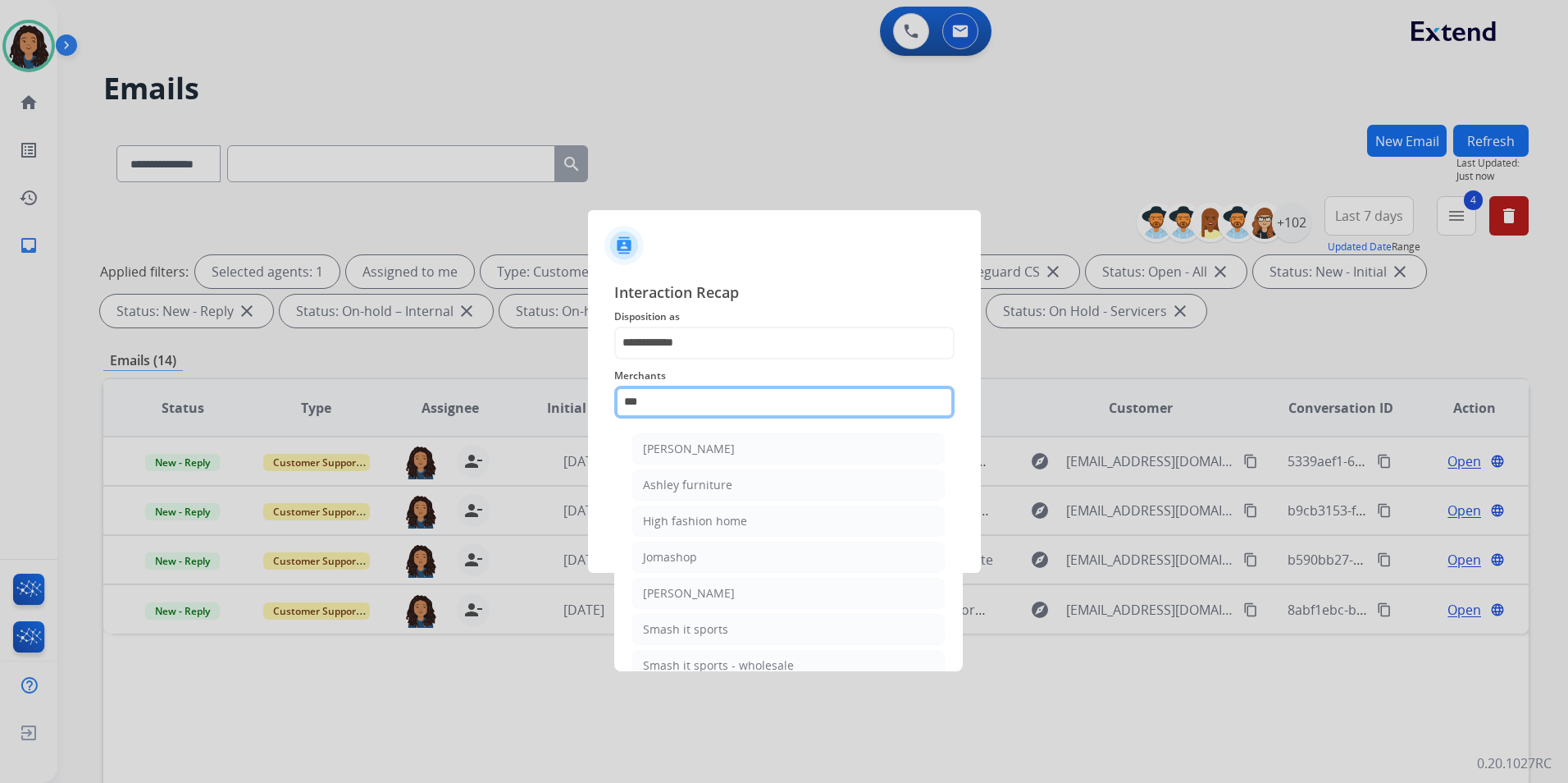
drag, startPoint x: 671, startPoint y: 409, endPoint x: 450, endPoint y: 441, distance: 223.3
click at [0, 441] on app-contact-recap-modal "**********" at bounding box center [0, 392] width 0 height 783
drag, startPoint x: 786, startPoint y: 447, endPoint x: 756, endPoint y: 461, distance: 33.1
click at [786, 446] on li "Bed bath & beyond" at bounding box center [789, 448] width 312 height 31
type input "**********"
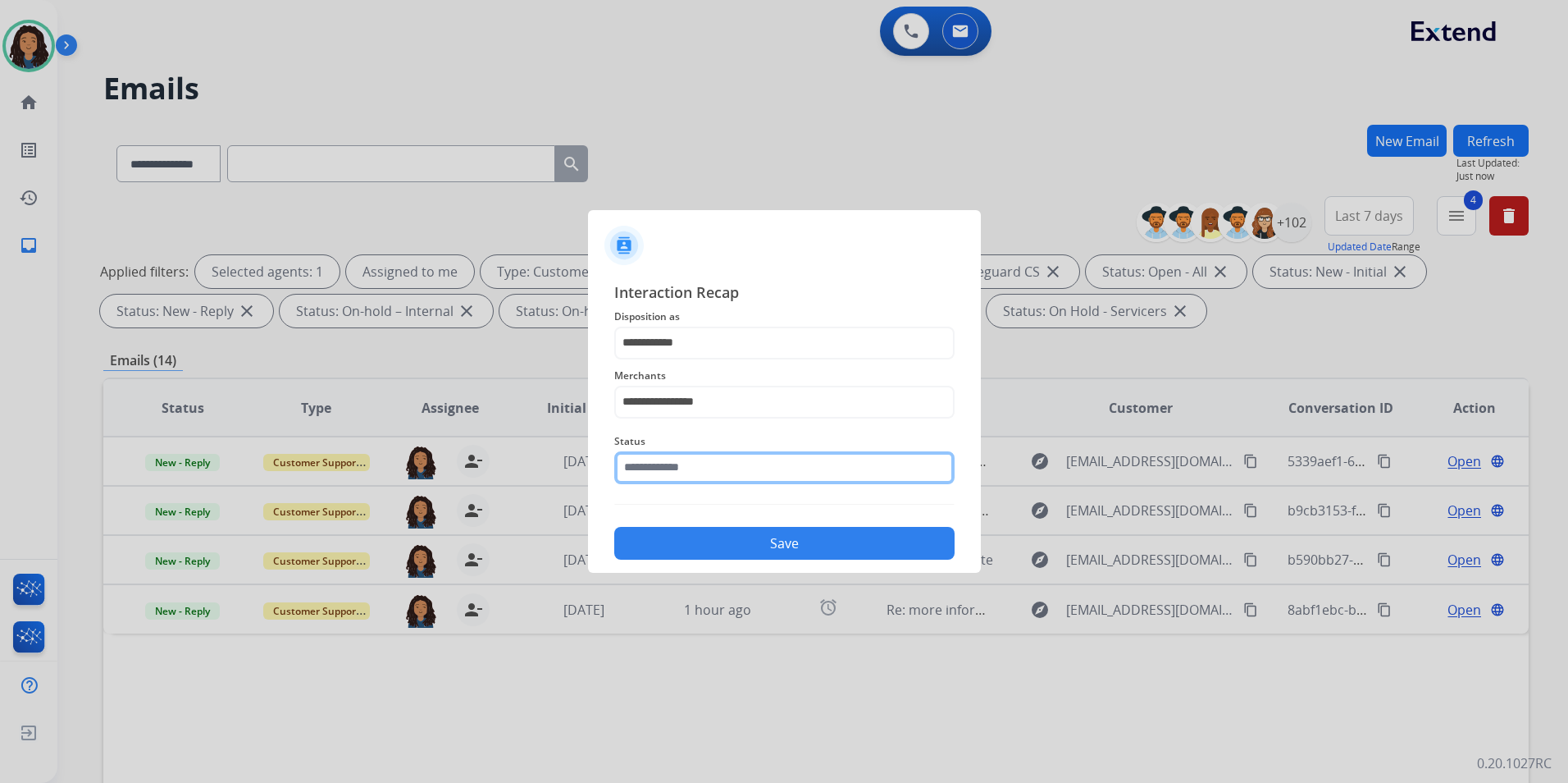
click at [738, 468] on input "text" at bounding box center [784, 467] width 341 height 33
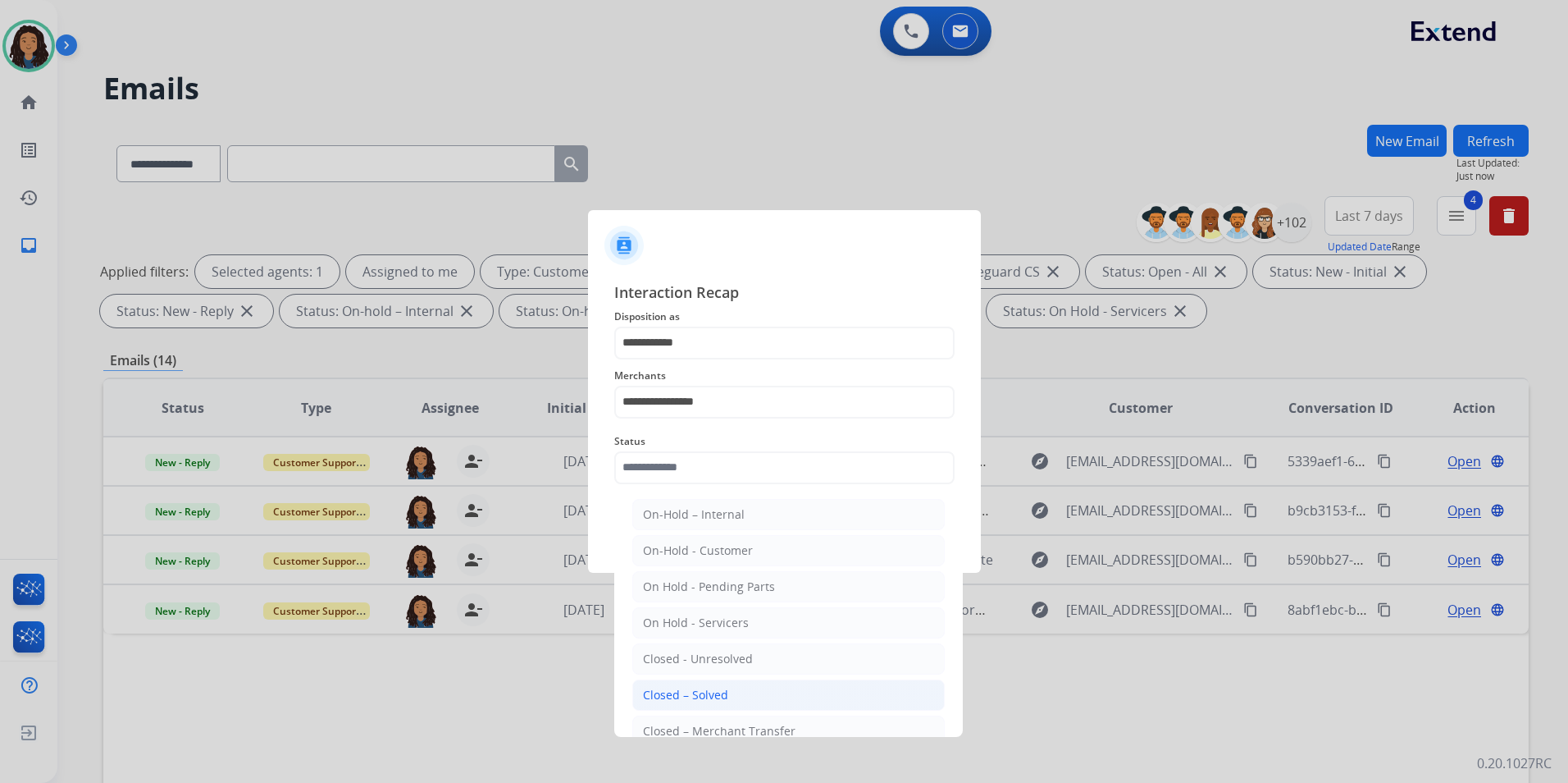
click at [683, 698] on div "Closed – Solved" at bounding box center [686, 695] width 85 height 16
type input "**********"
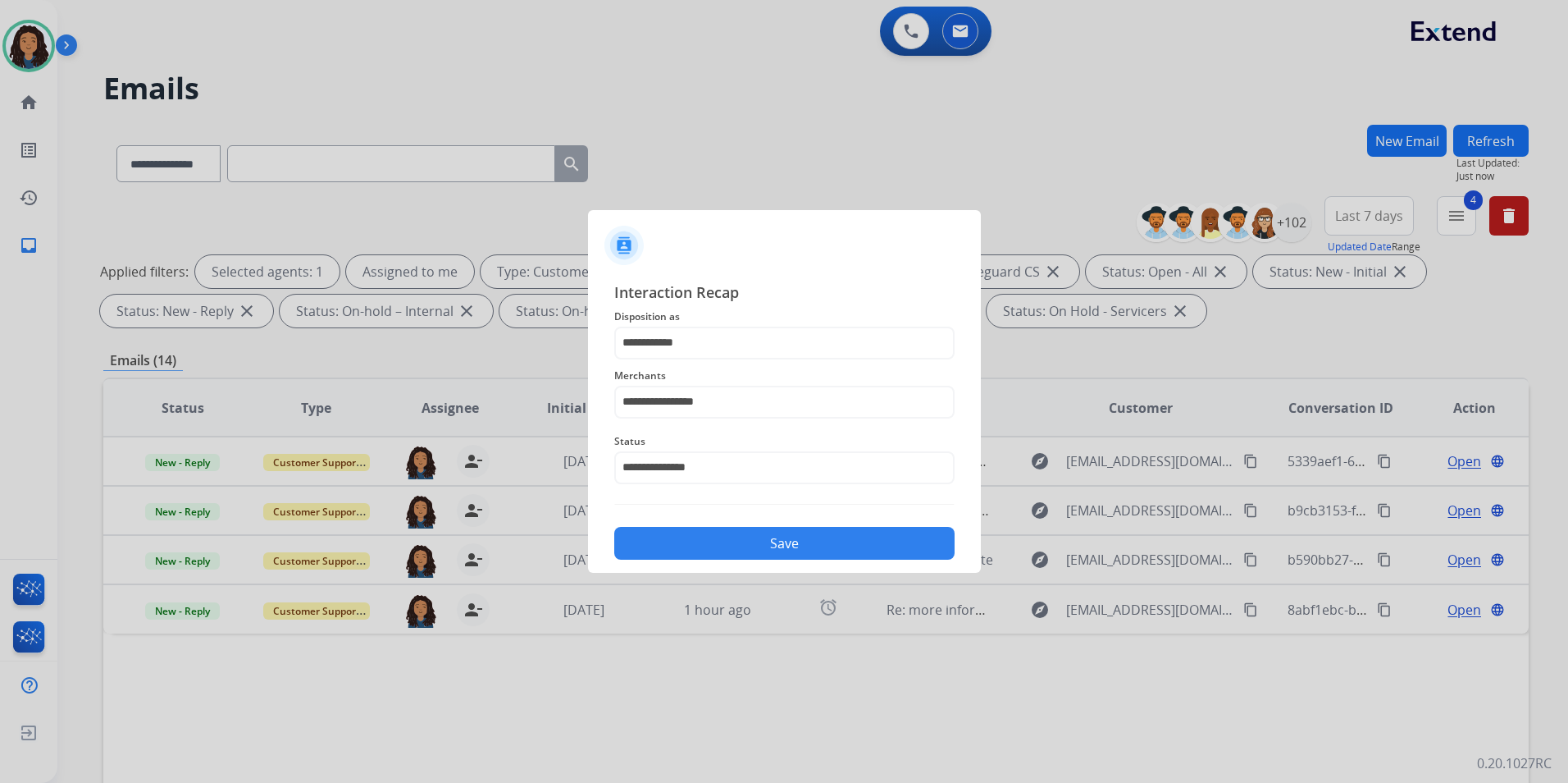
click at [842, 545] on button "Save" at bounding box center [784, 542] width 341 height 33
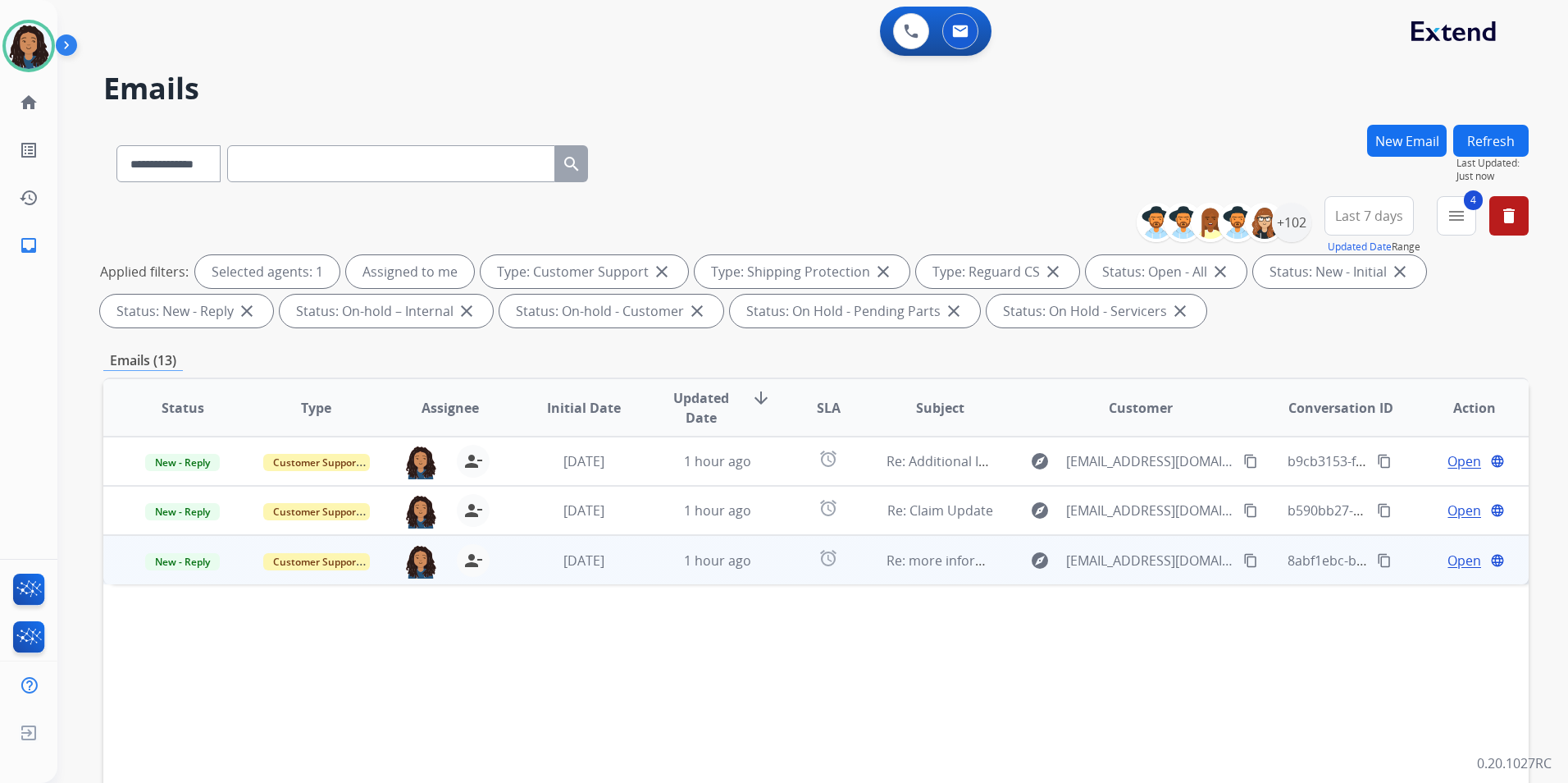
click at [1447, 565] on span "Open" at bounding box center [1464, 560] width 34 height 20
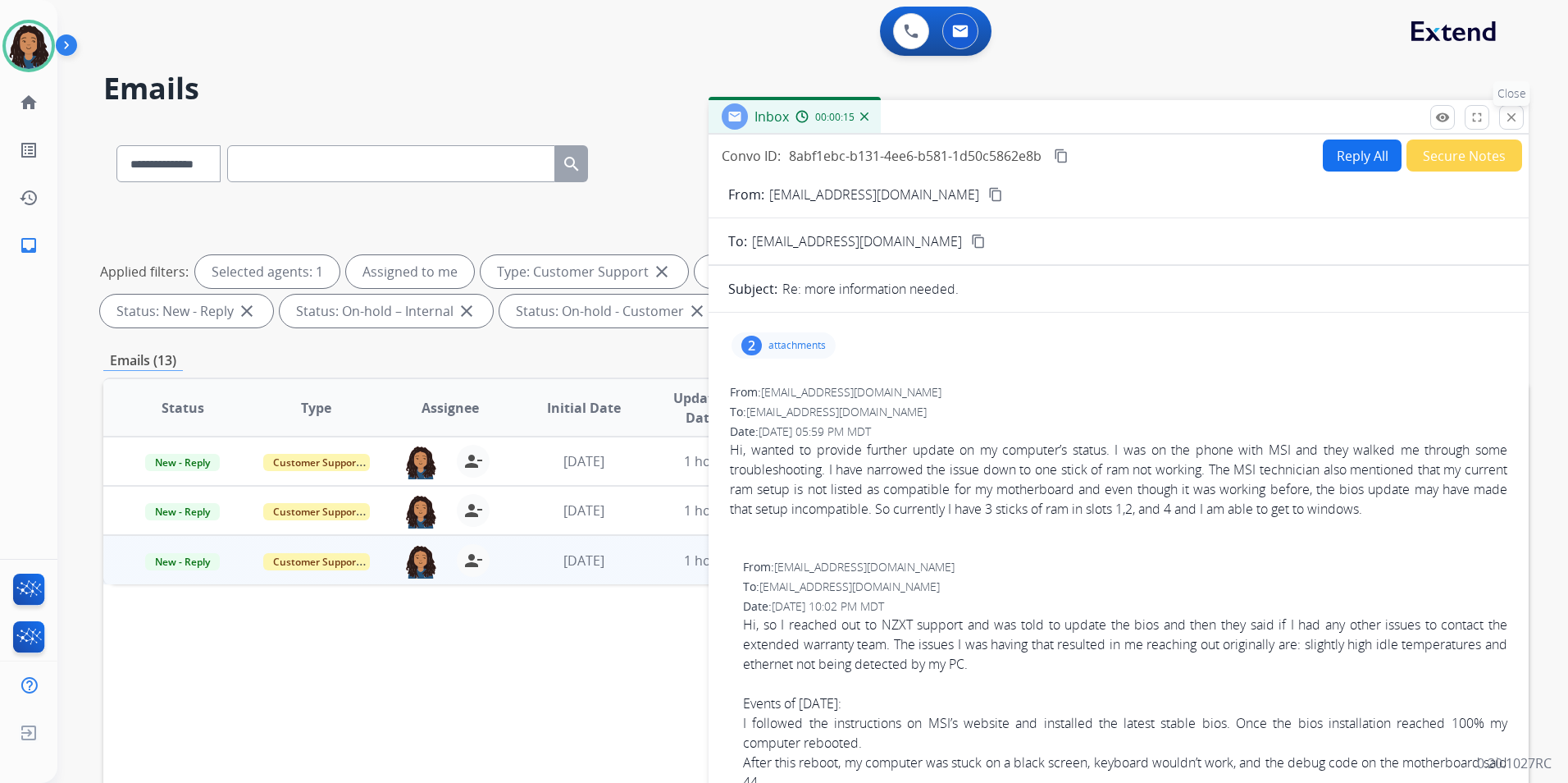
click at [1518, 121] on mat-icon "close" at bounding box center [1511, 117] width 15 height 15
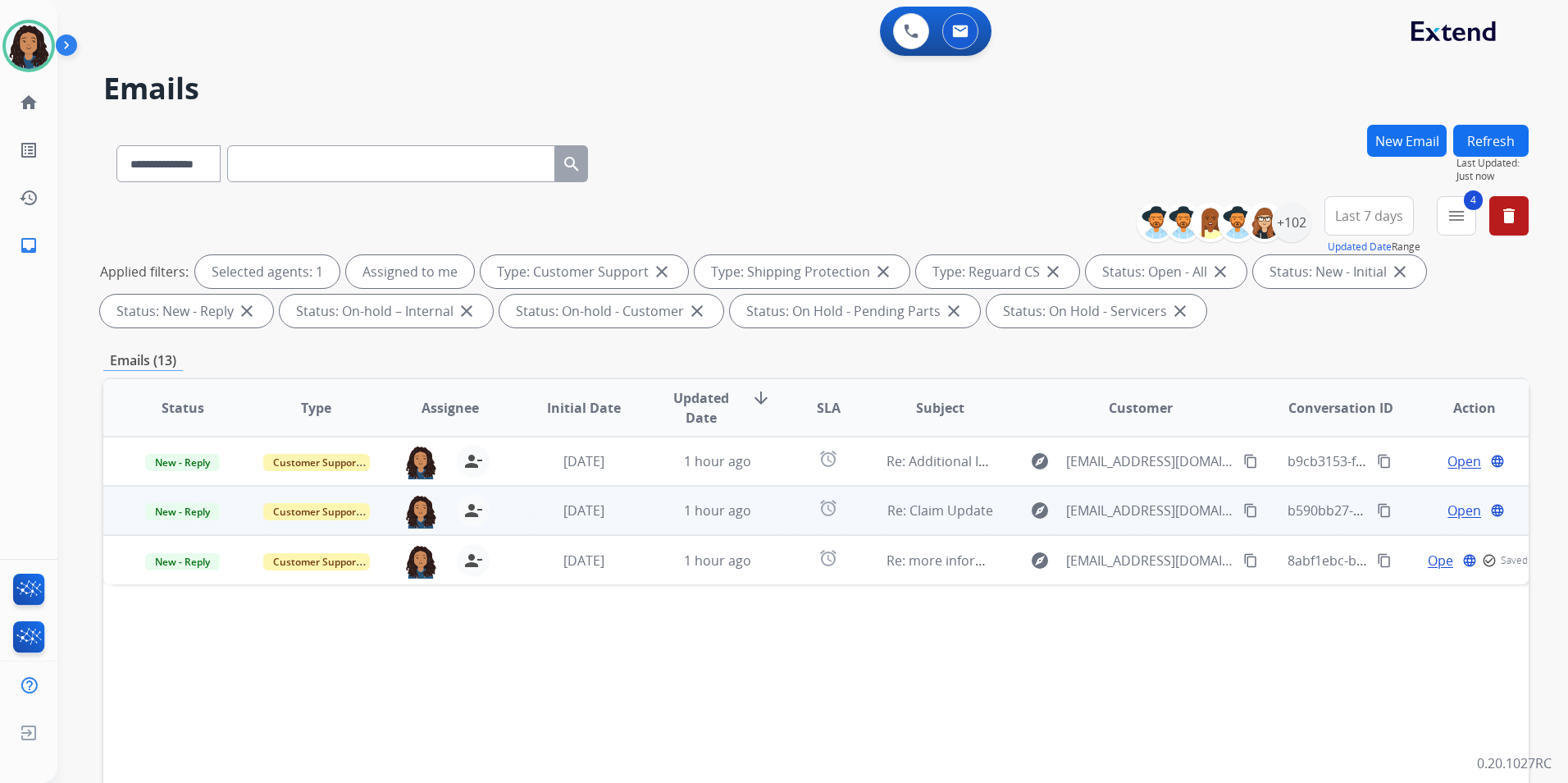
click at [1456, 515] on span "Open" at bounding box center [1464, 510] width 34 height 20
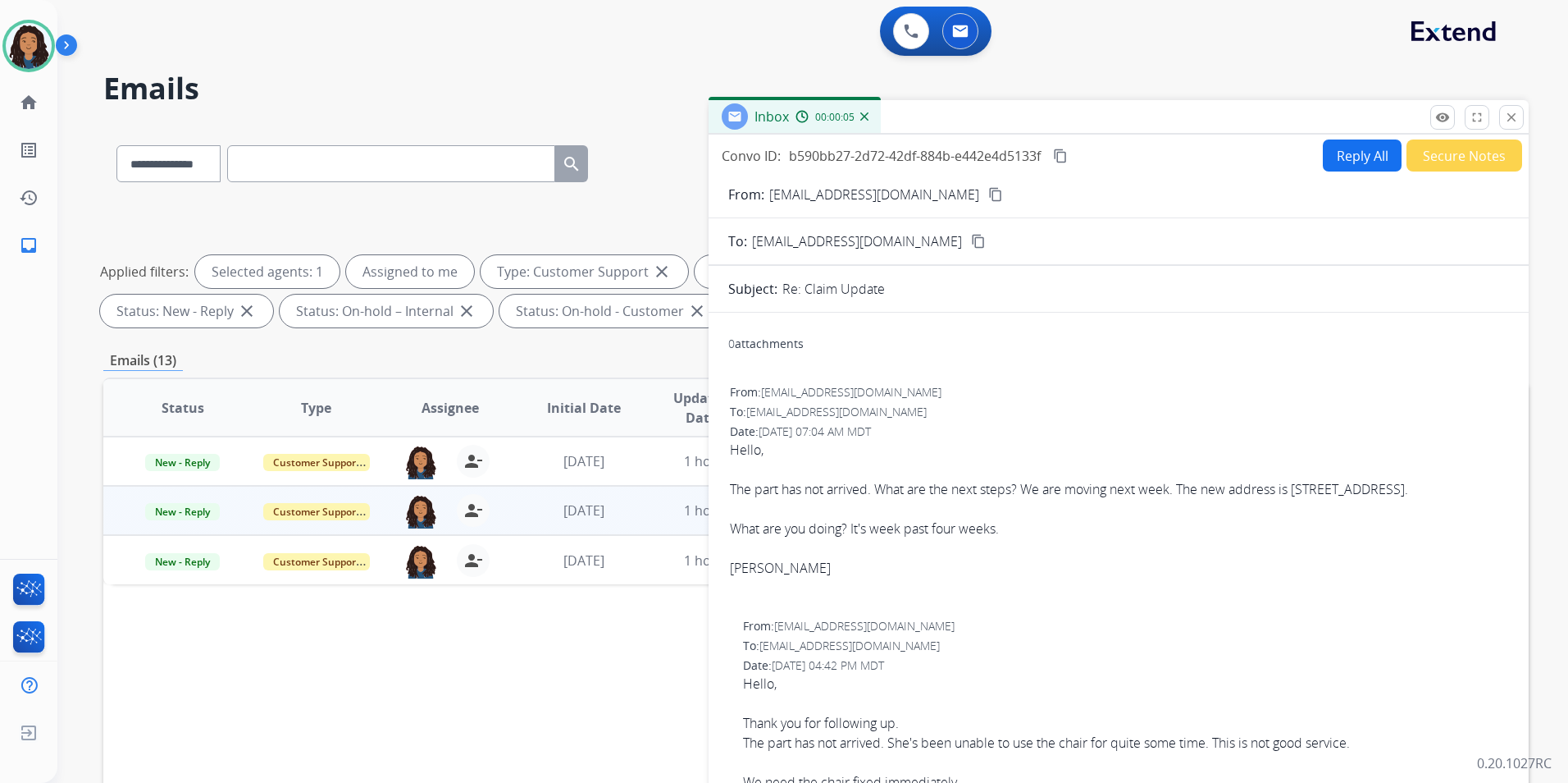
click at [989, 194] on mat-icon "content_copy" at bounding box center [996, 194] width 15 height 15
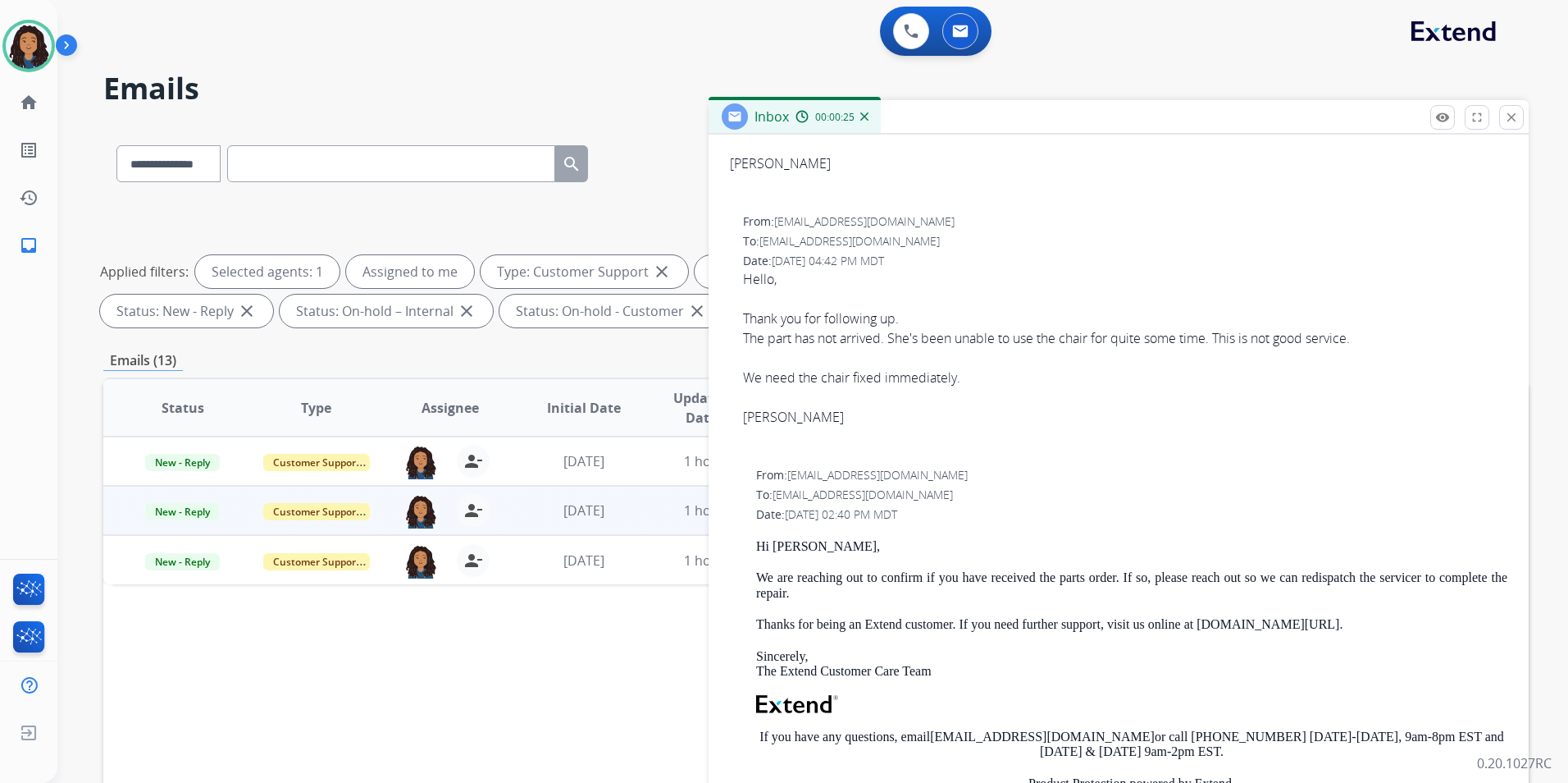
scroll to position [493, 0]
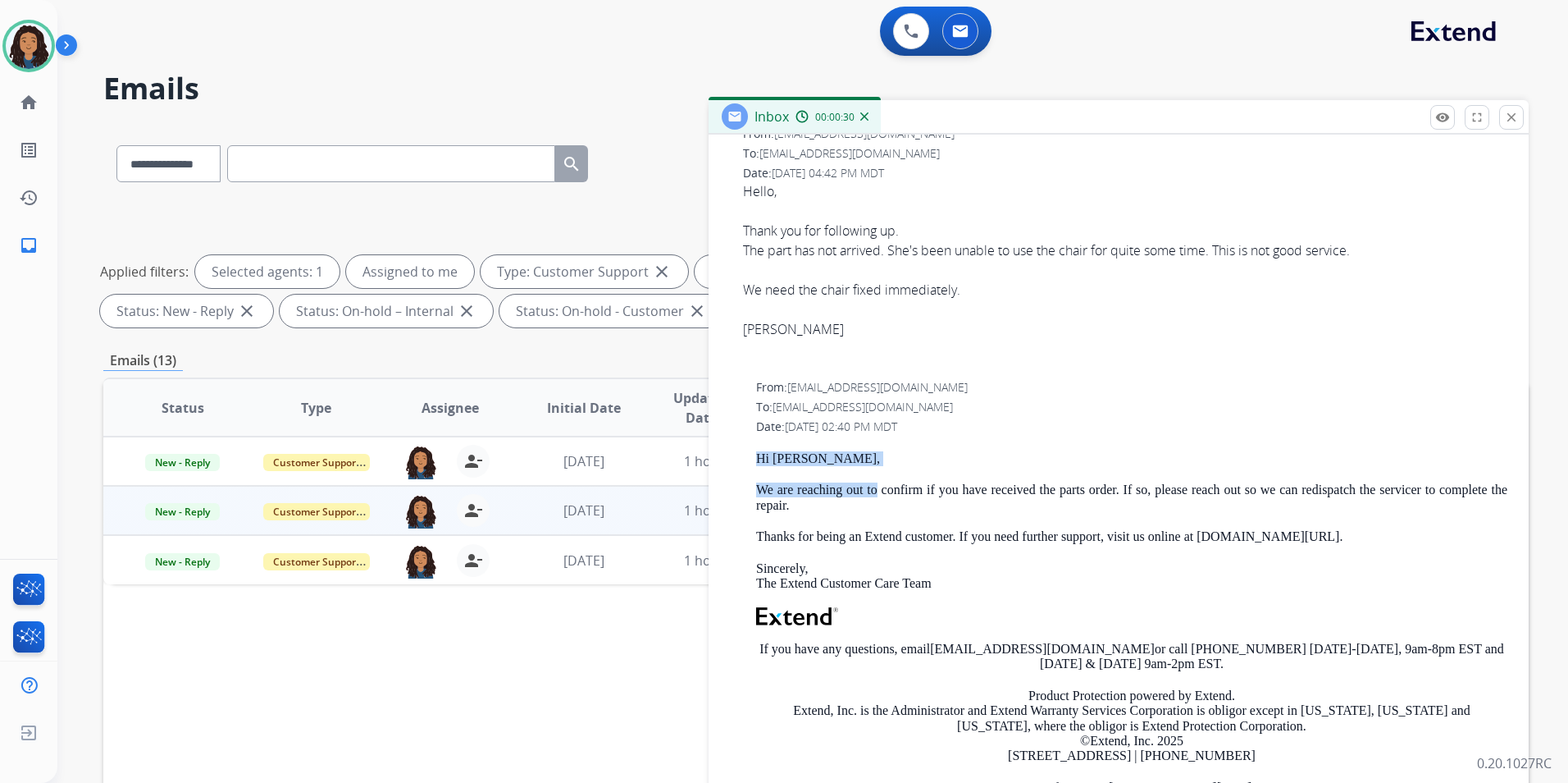
drag, startPoint x: 748, startPoint y: 471, endPoint x: 877, endPoint y: 515, distance: 136.3
click at [877, 515] on div "From: [EMAIL_ADDRESS][DOMAIN_NAME] To: [EMAIL_ADDRESS][DOMAIN_NAME] Date: [DATE…" at bounding box center [1119, 614] width 781 height 474
copy div "Hi [PERSON_NAME], We are reaching out to"
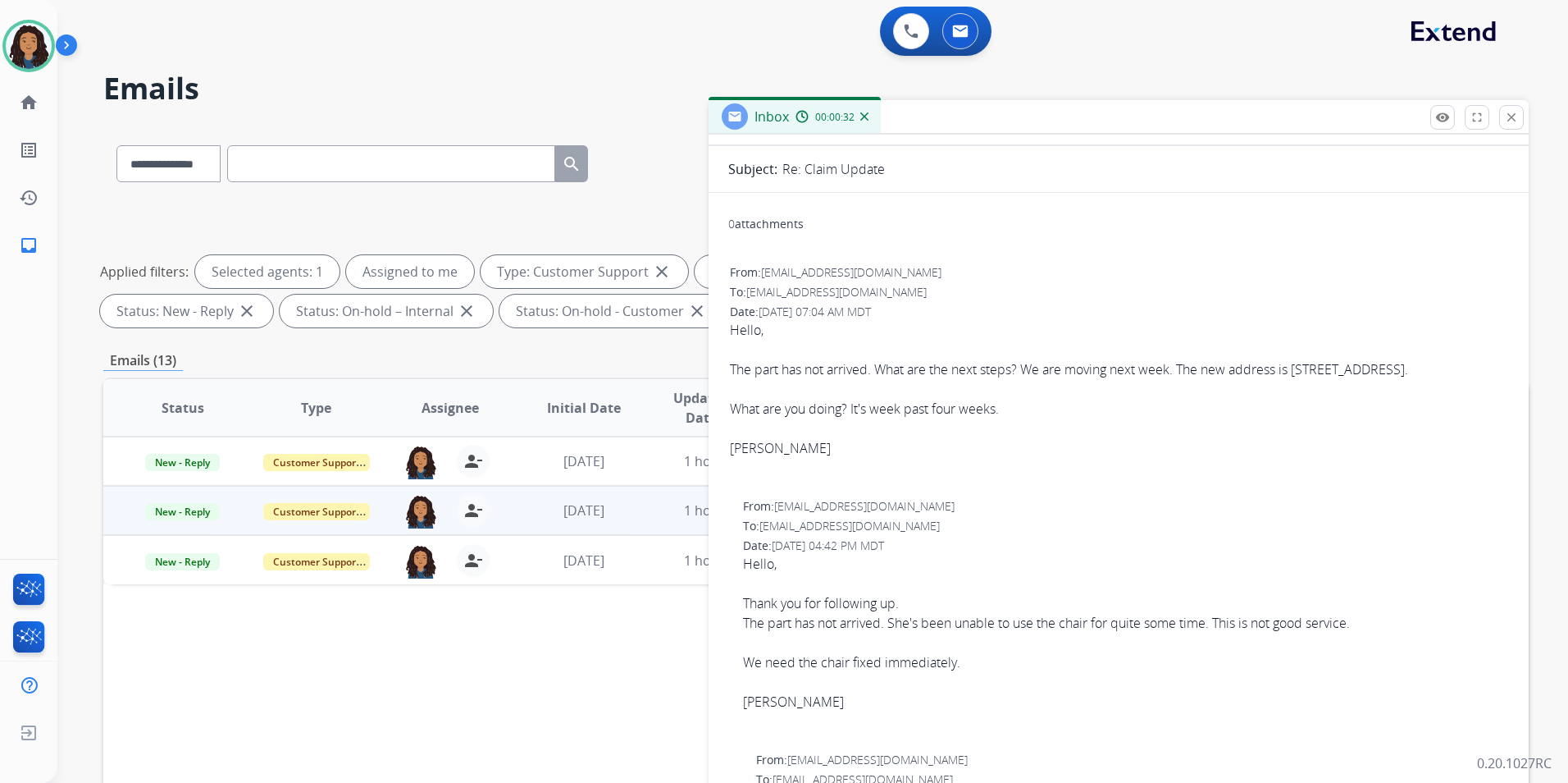
scroll to position [0, 0]
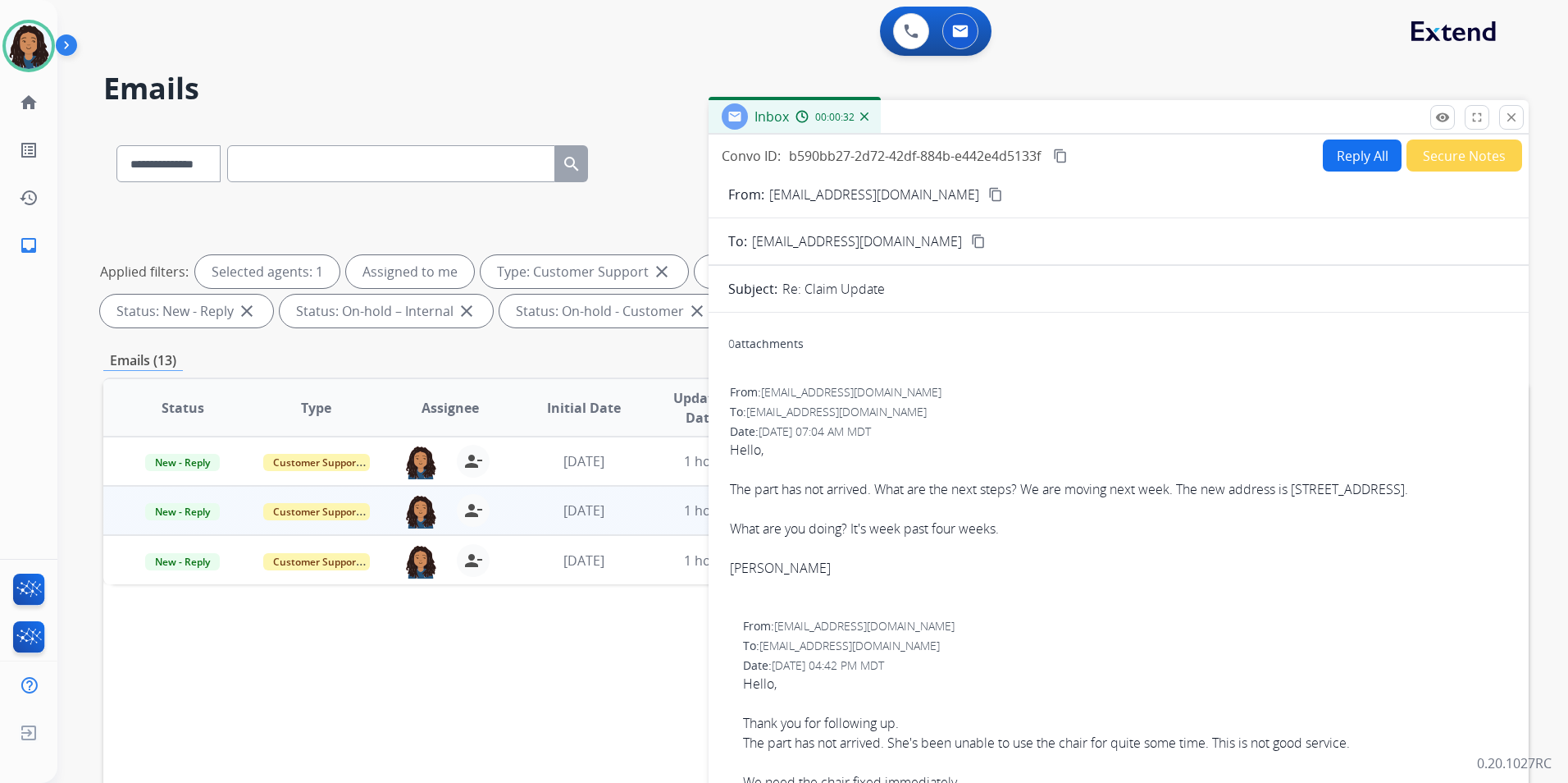
click at [1360, 161] on button "Reply All" at bounding box center [1362, 155] width 79 height 32
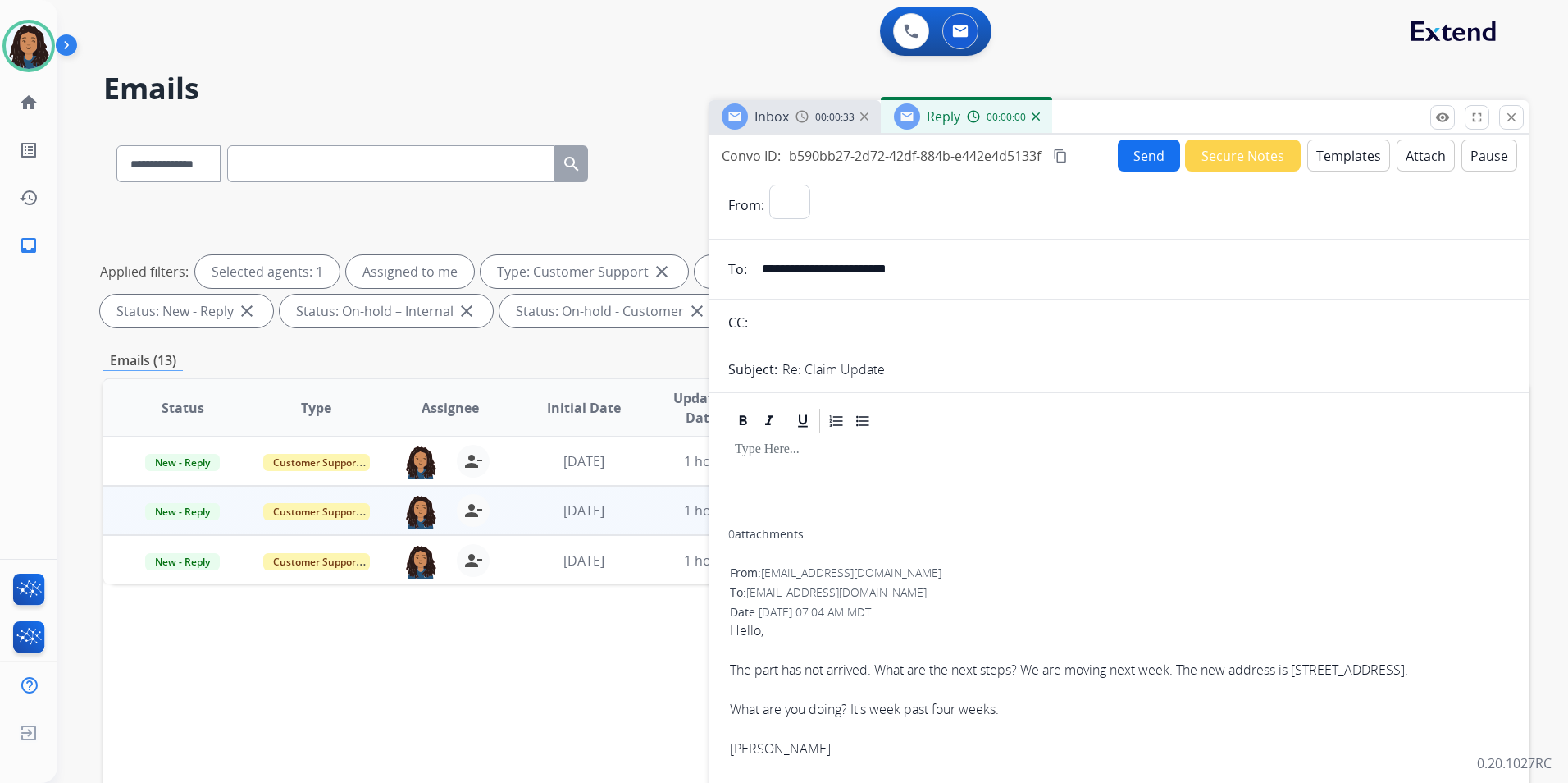
select select "**********"
click at [1332, 160] on button "Templates" at bounding box center [1348, 155] width 83 height 32
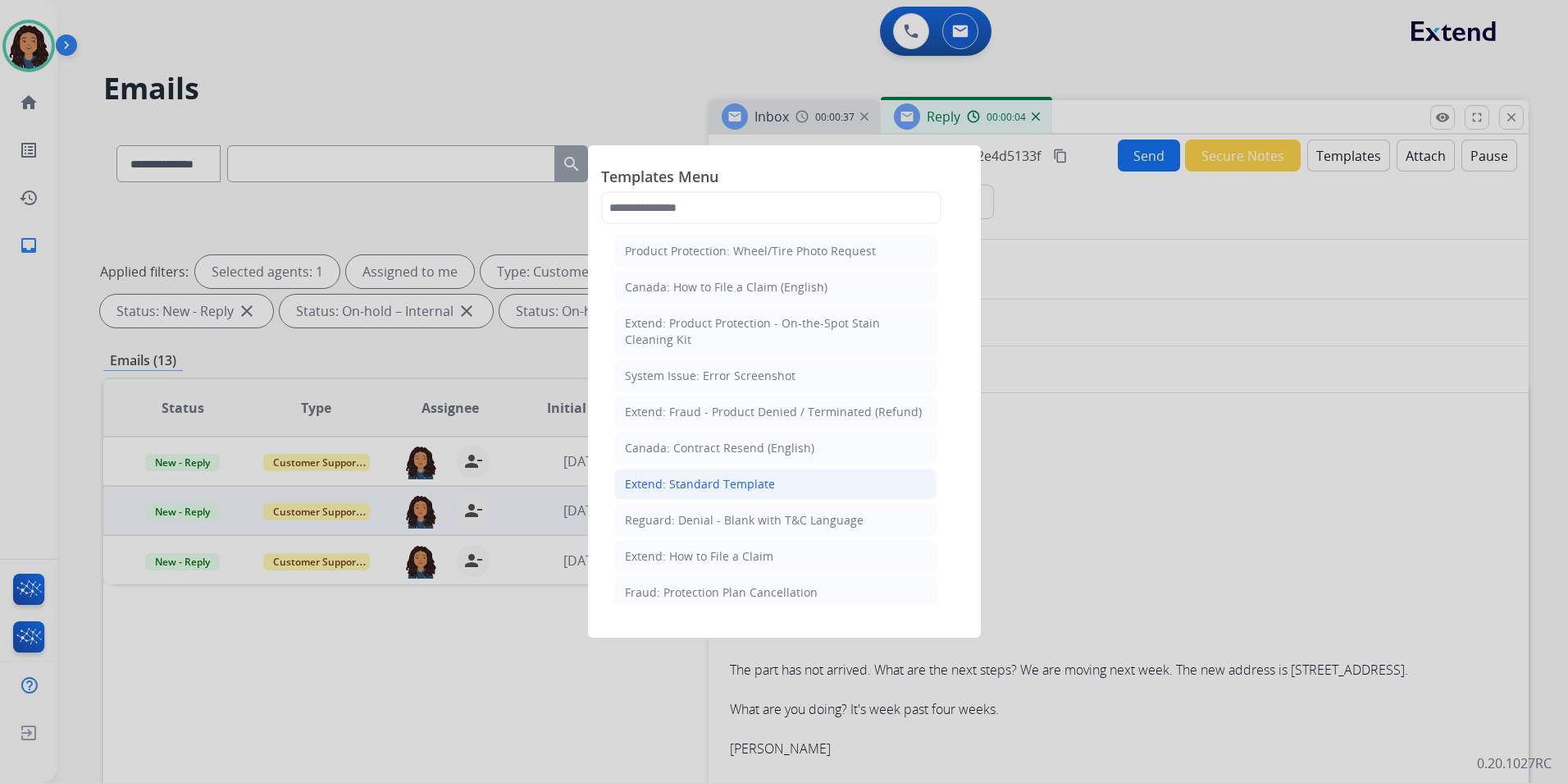
drag, startPoint x: 747, startPoint y: 489, endPoint x: 767, endPoint y: 494, distance: 20.6
click at [747, 488] on div "Extend: Standard Template" at bounding box center [699, 484] width 150 height 16
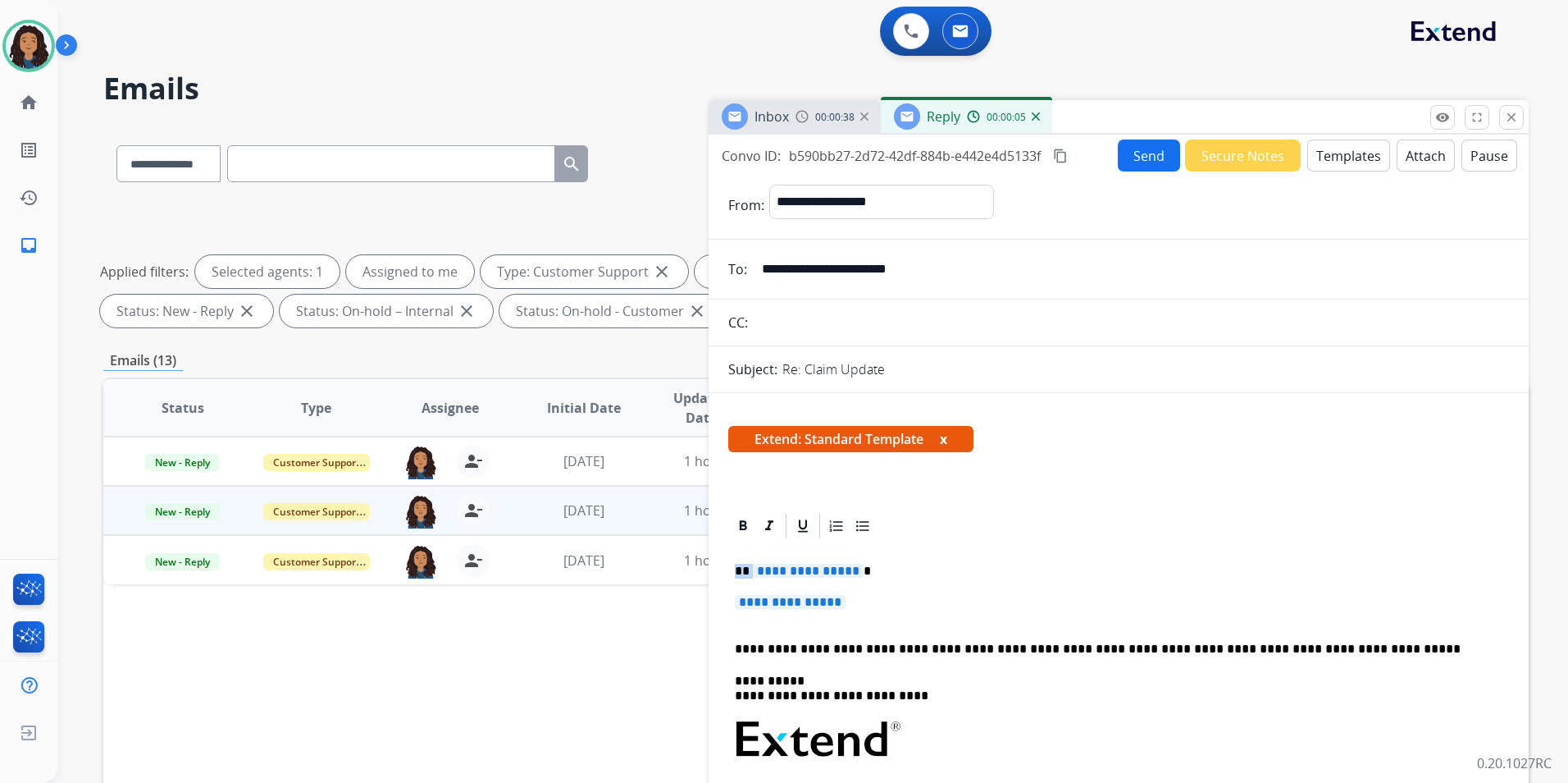
drag, startPoint x: 739, startPoint y: 566, endPoint x: 760, endPoint y: 569, distance: 21.2
click at [760, 569] on p "**********" at bounding box center [1112, 571] width 754 height 15
click at [737, 573] on p "**********" at bounding box center [1112, 571] width 754 height 15
drag, startPoint x: 733, startPoint y: 570, endPoint x: 882, endPoint y: 598, distance: 151.6
click at [882, 598] on div "**********" at bounding box center [1119, 787] width 781 height 494
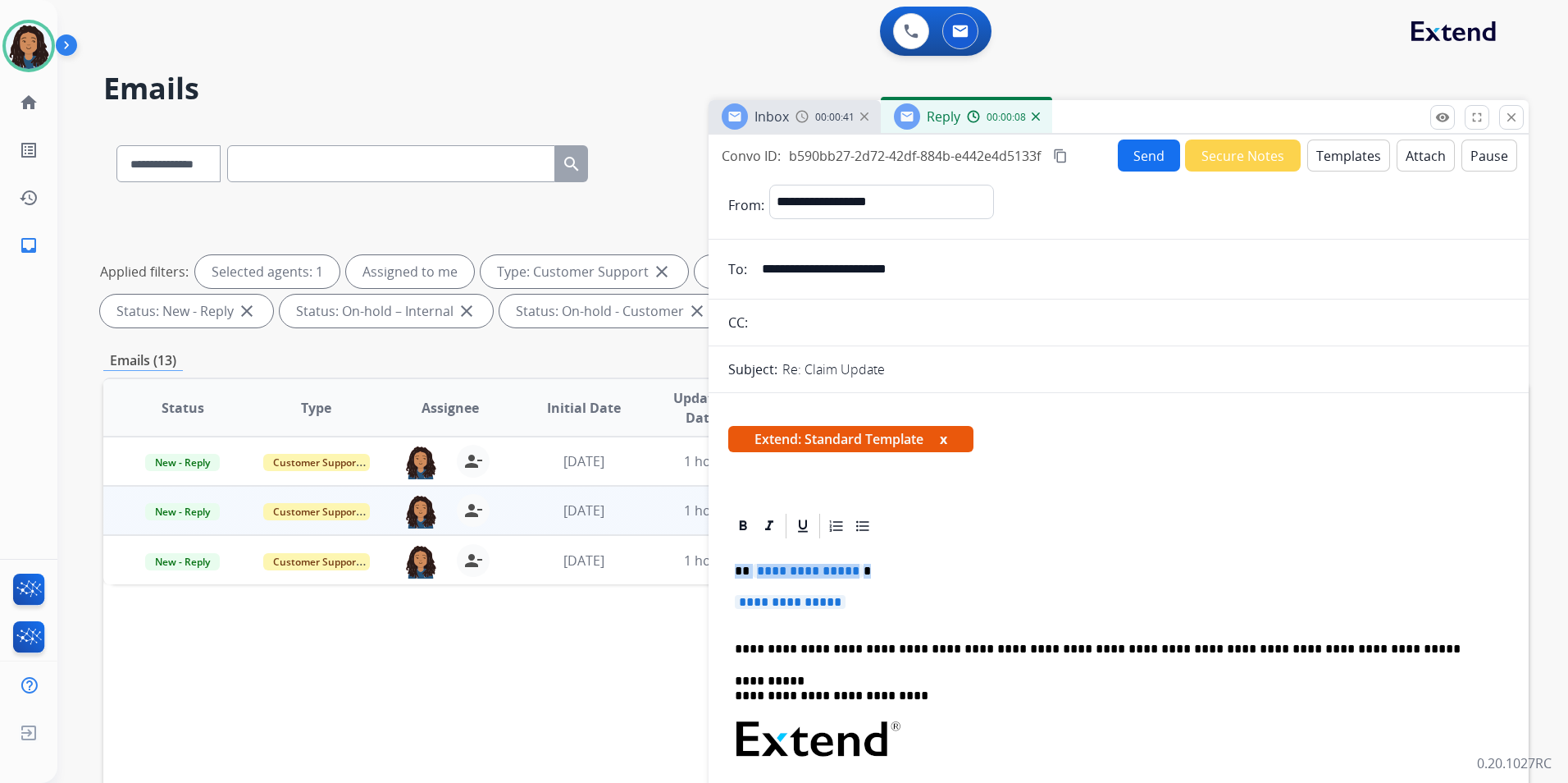
paste div
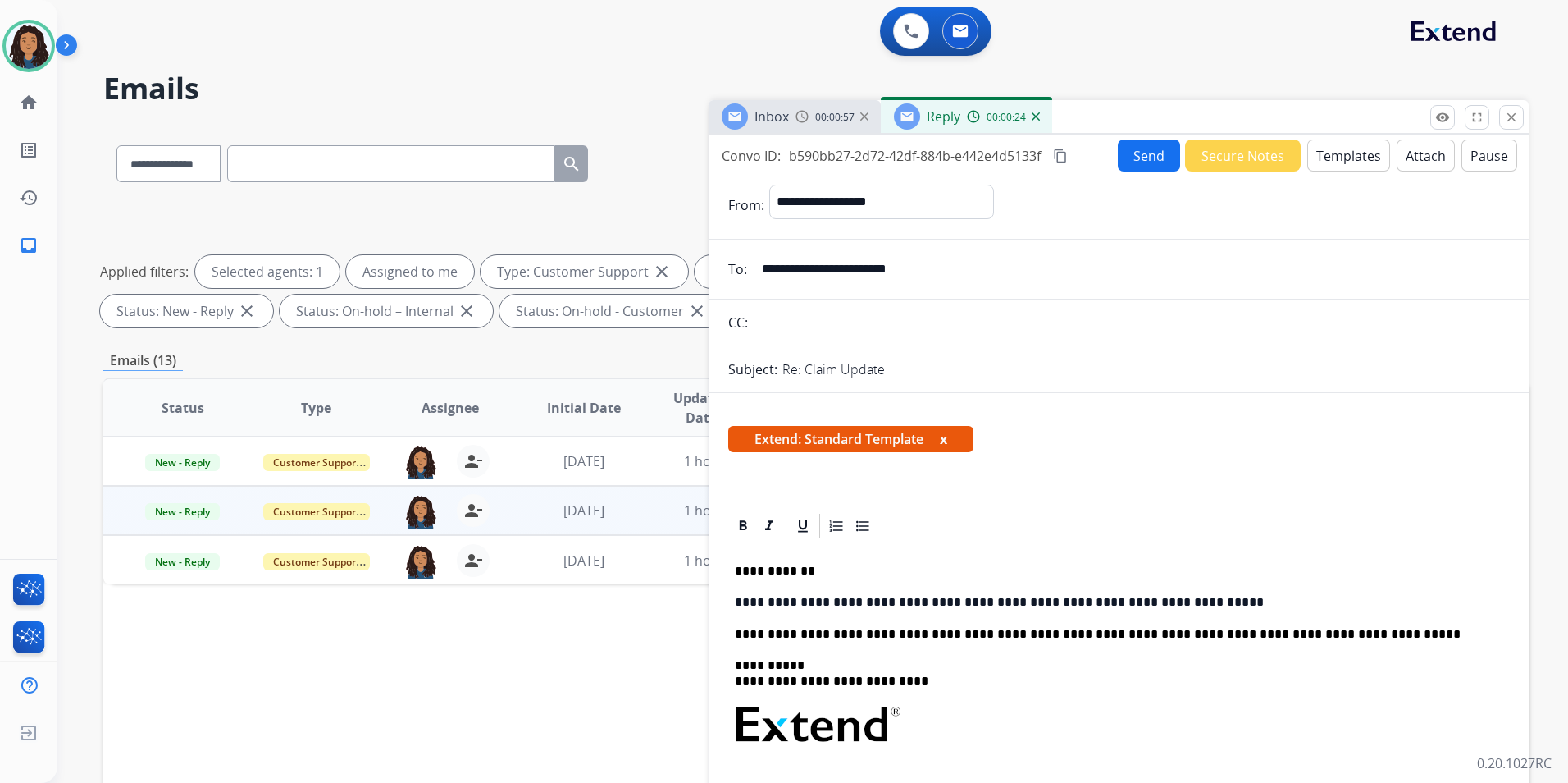
click at [1151, 169] on button "Send" at bounding box center [1149, 155] width 62 height 32
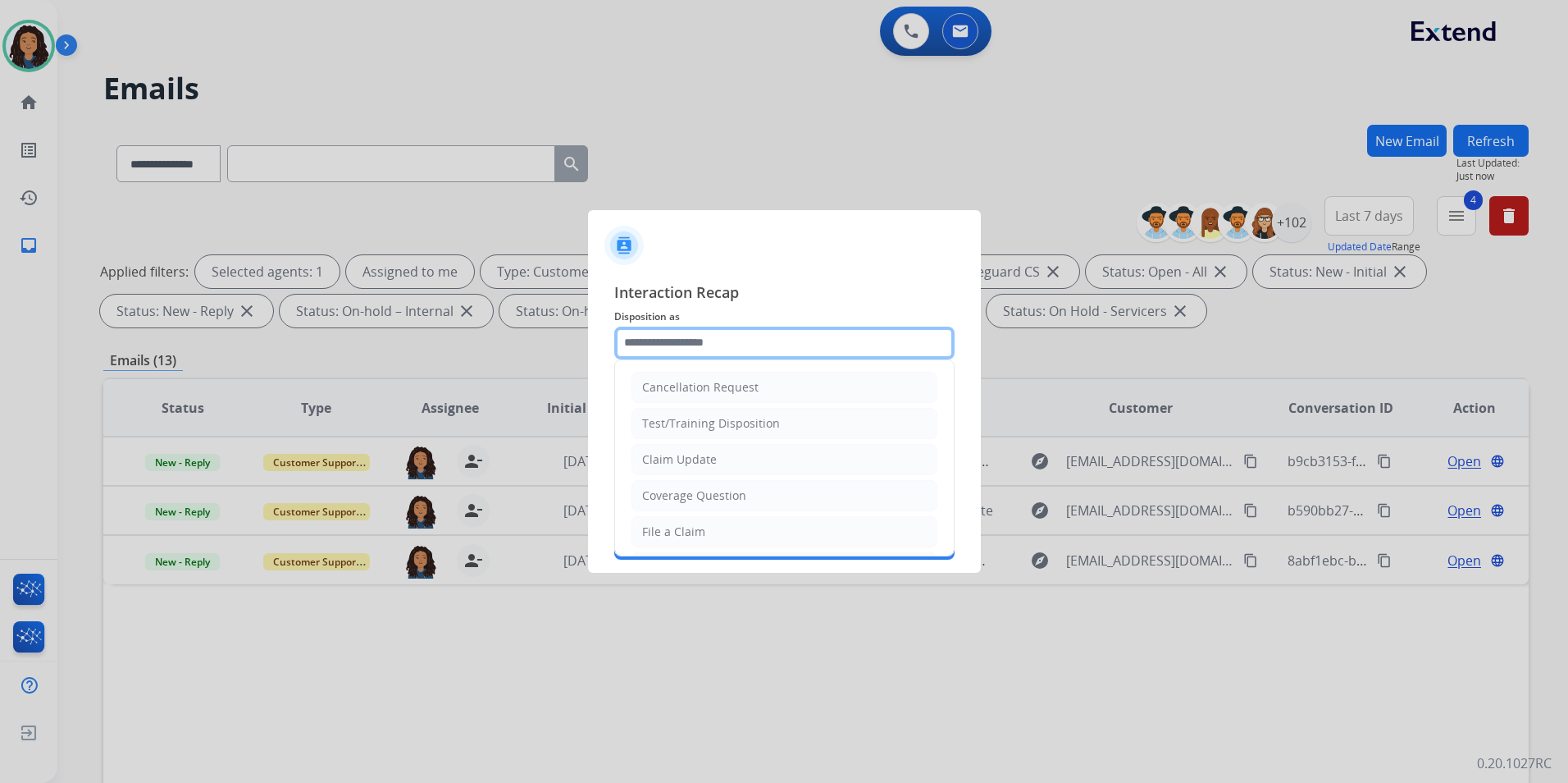
click at [781, 345] on input "text" at bounding box center [784, 343] width 341 height 33
type input "**********"
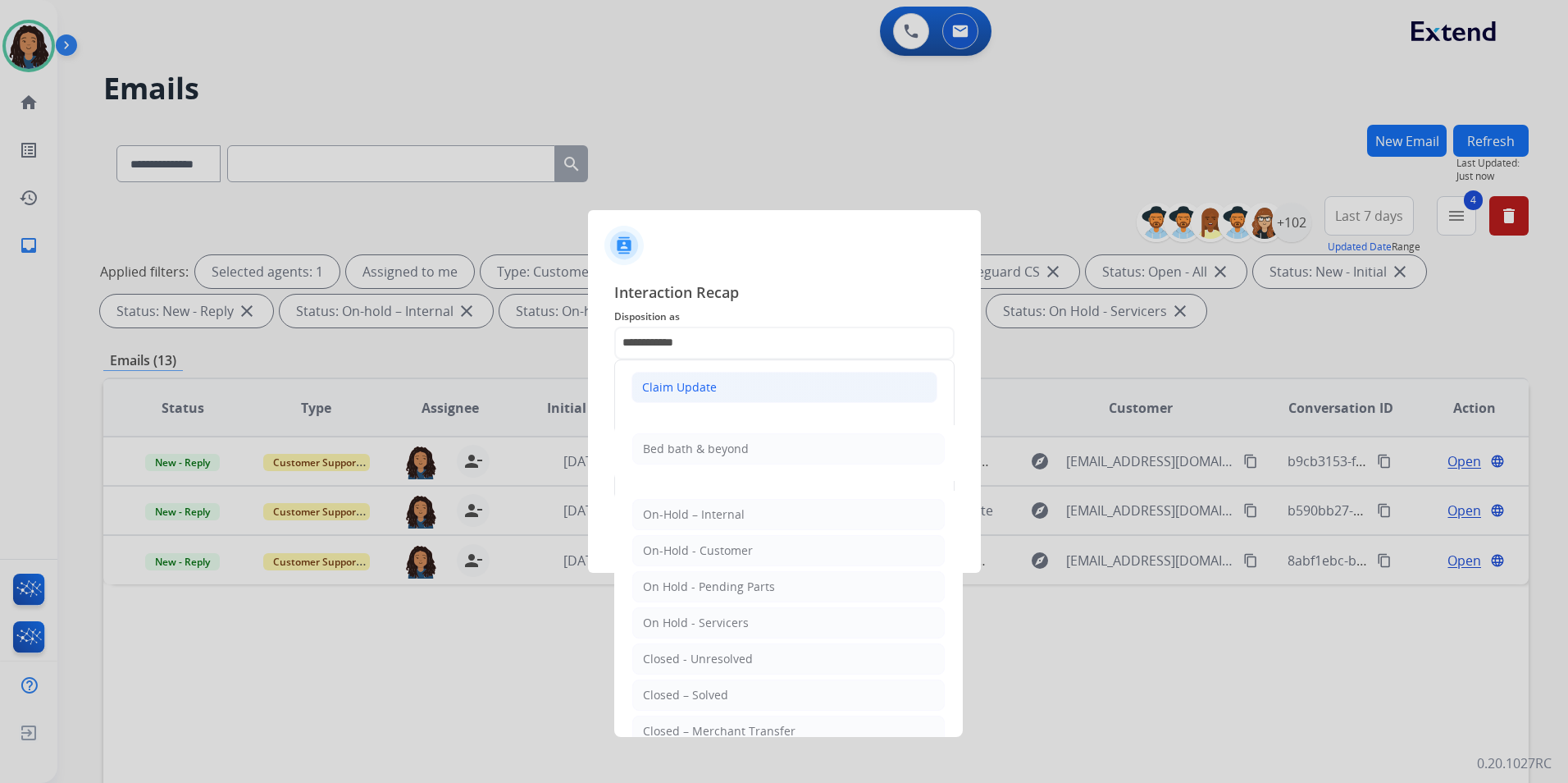
click at [667, 373] on li "Claim Update" at bounding box center [784, 387] width 306 height 31
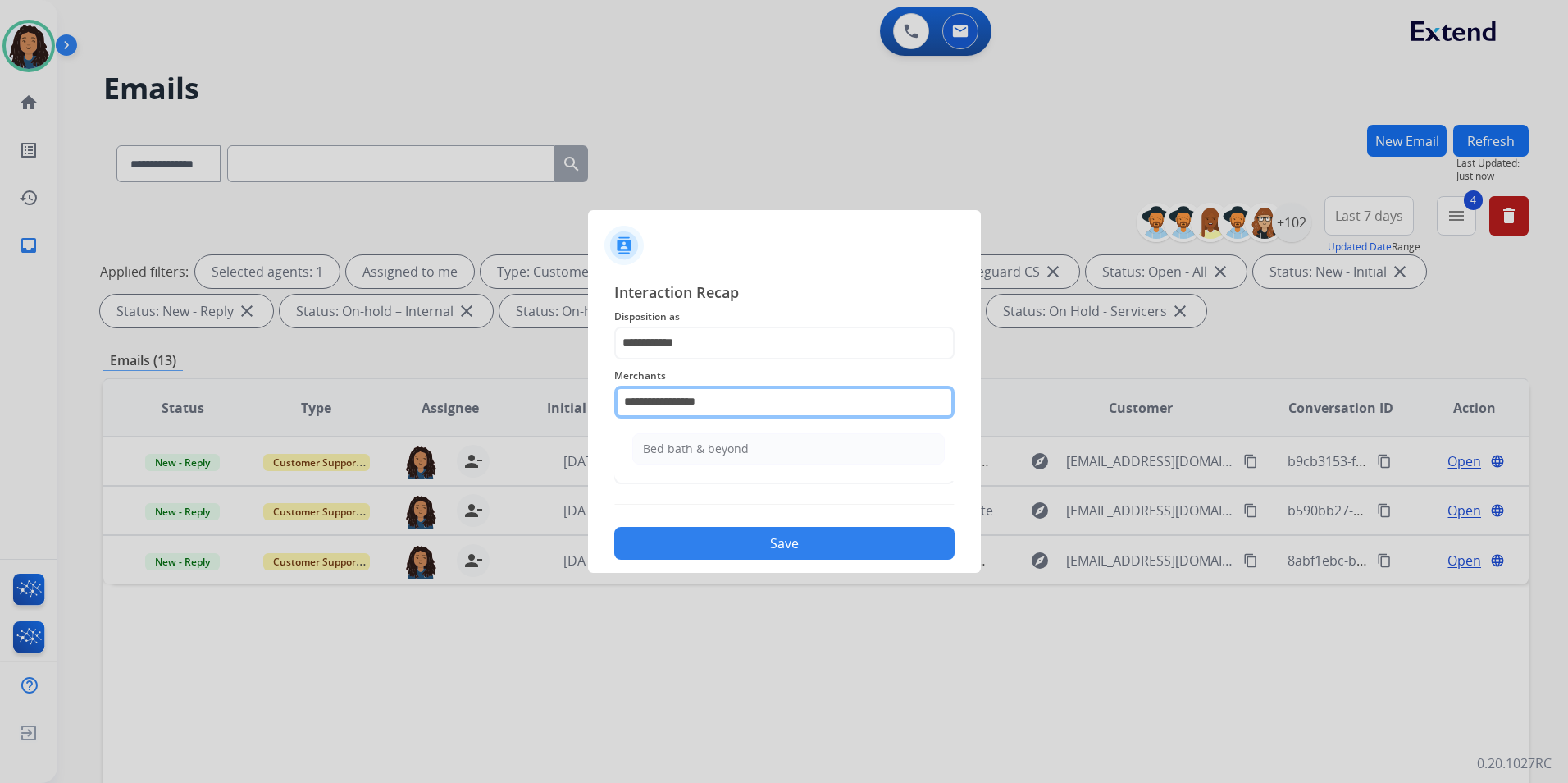
drag, startPoint x: 626, startPoint y: 400, endPoint x: 235, endPoint y: 423, distance: 391.7
click at [0, 423] on app-contact-recap-modal "**********" at bounding box center [0, 392] width 0 height 783
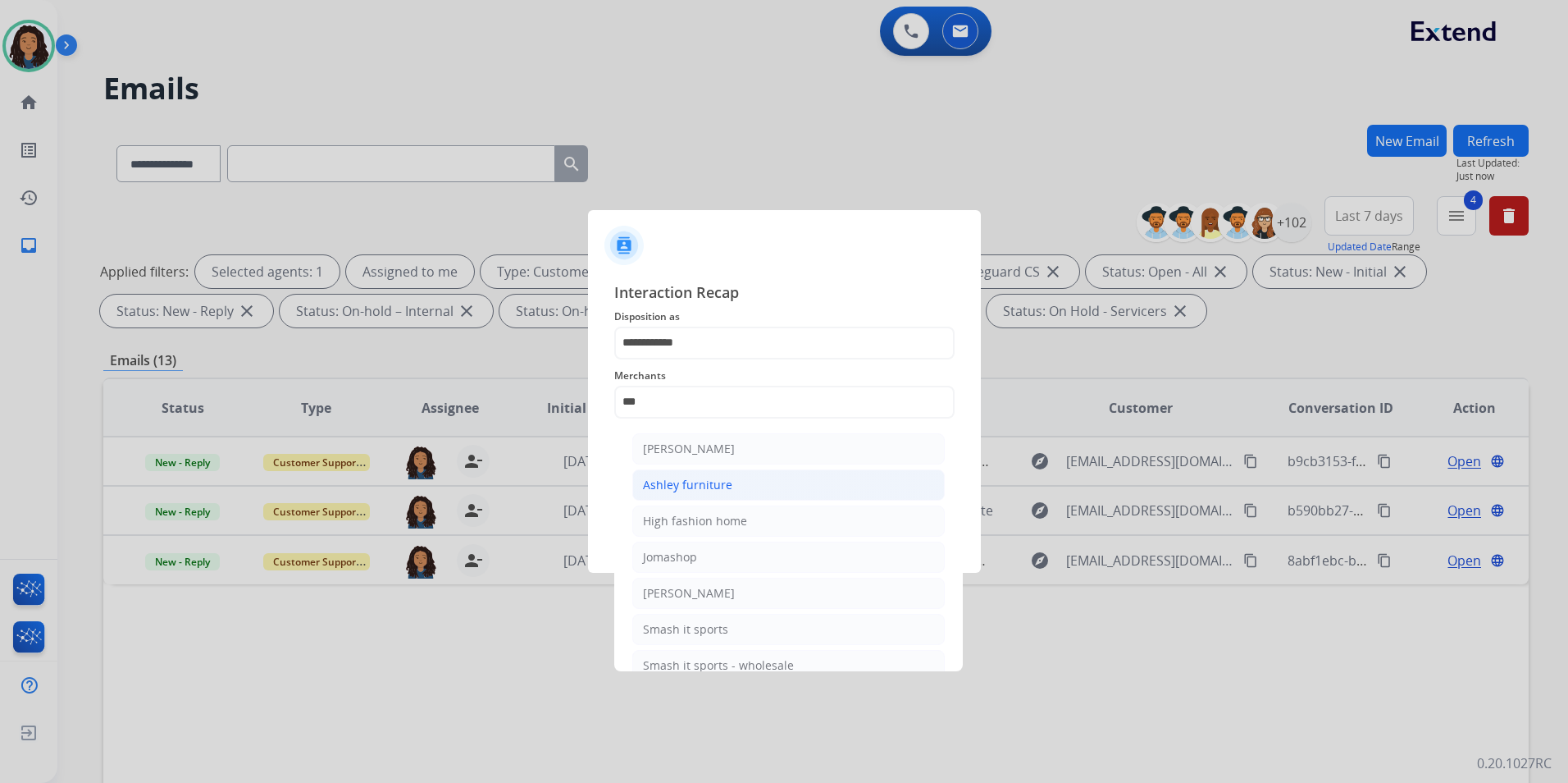
click at [709, 483] on div "Ashley furniture" at bounding box center [688, 485] width 90 height 16
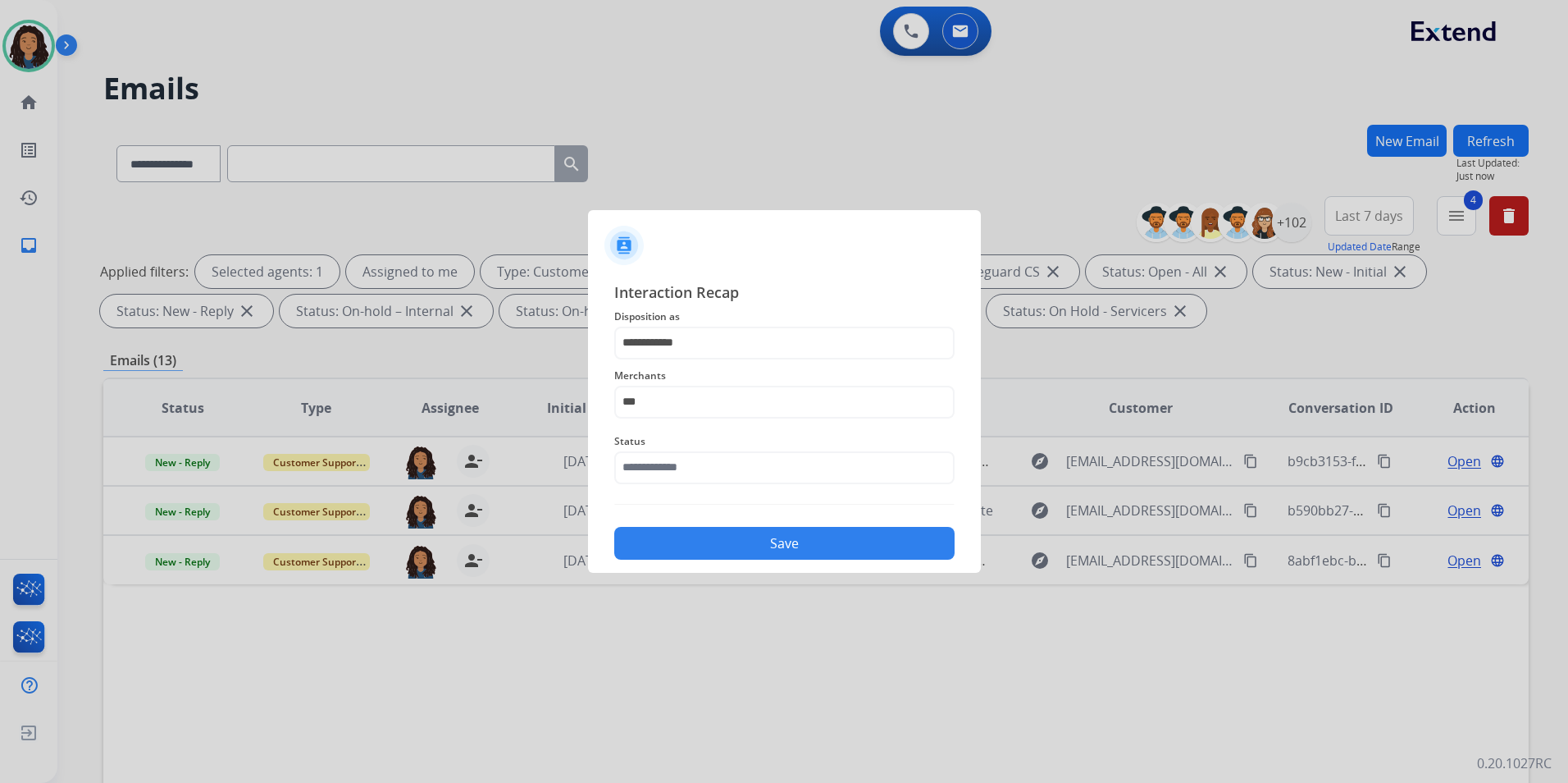
type input "**********"
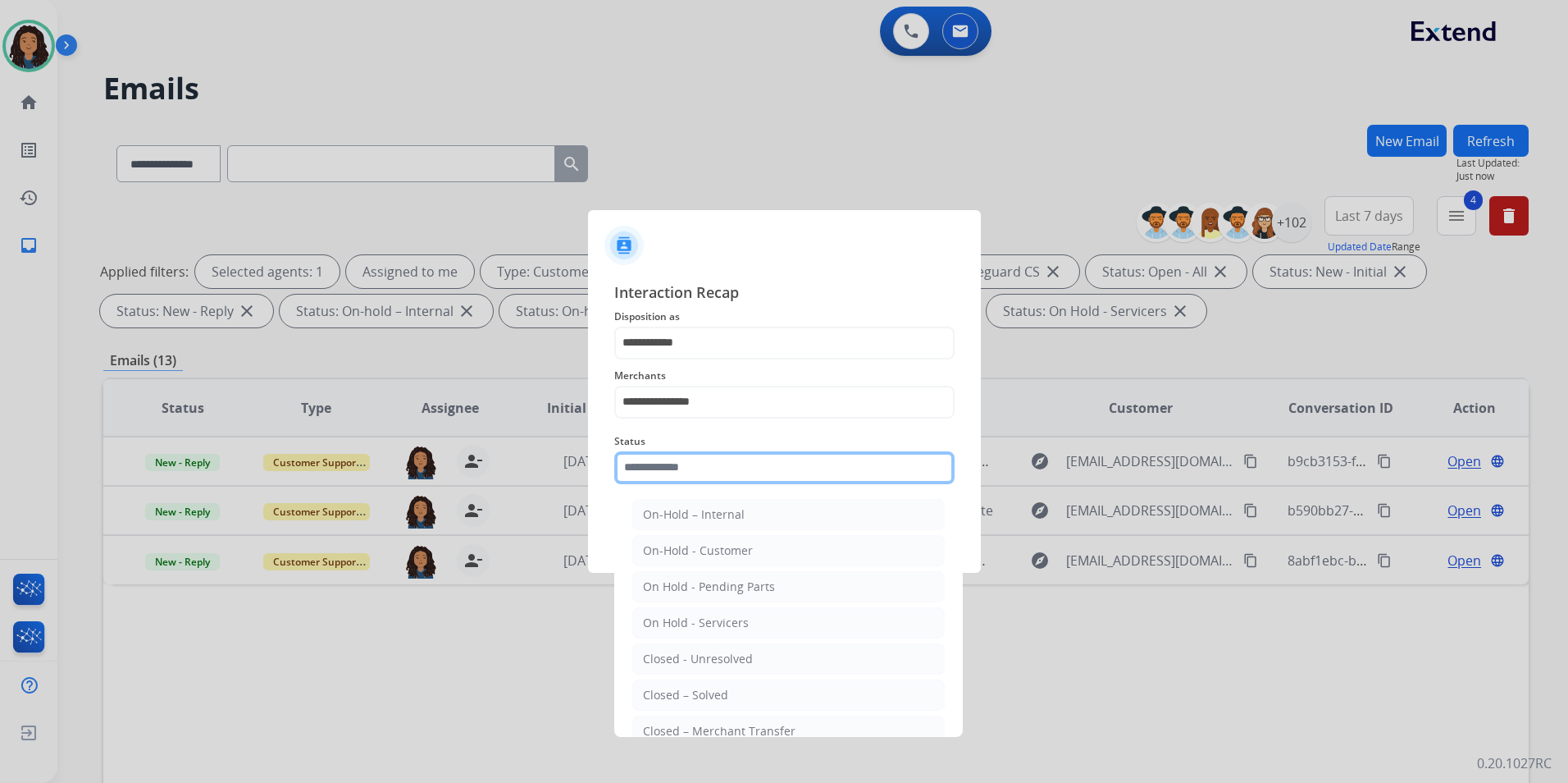
click at [709, 478] on input "text" at bounding box center [784, 467] width 341 height 33
click at [685, 700] on div "Closed – Solved" at bounding box center [686, 695] width 85 height 16
type input "**********"
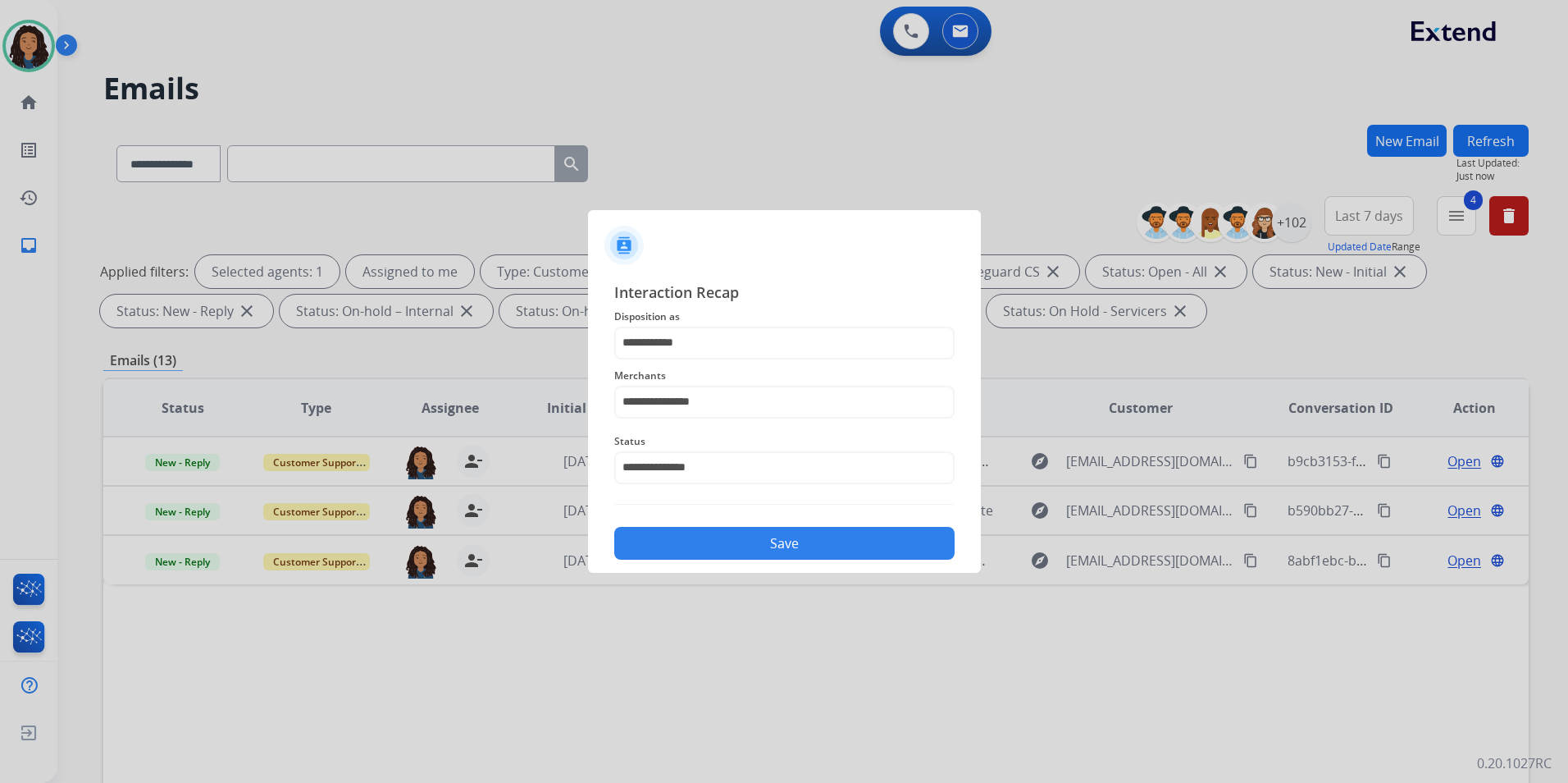
click at [728, 551] on button "Save" at bounding box center [784, 542] width 341 height 33
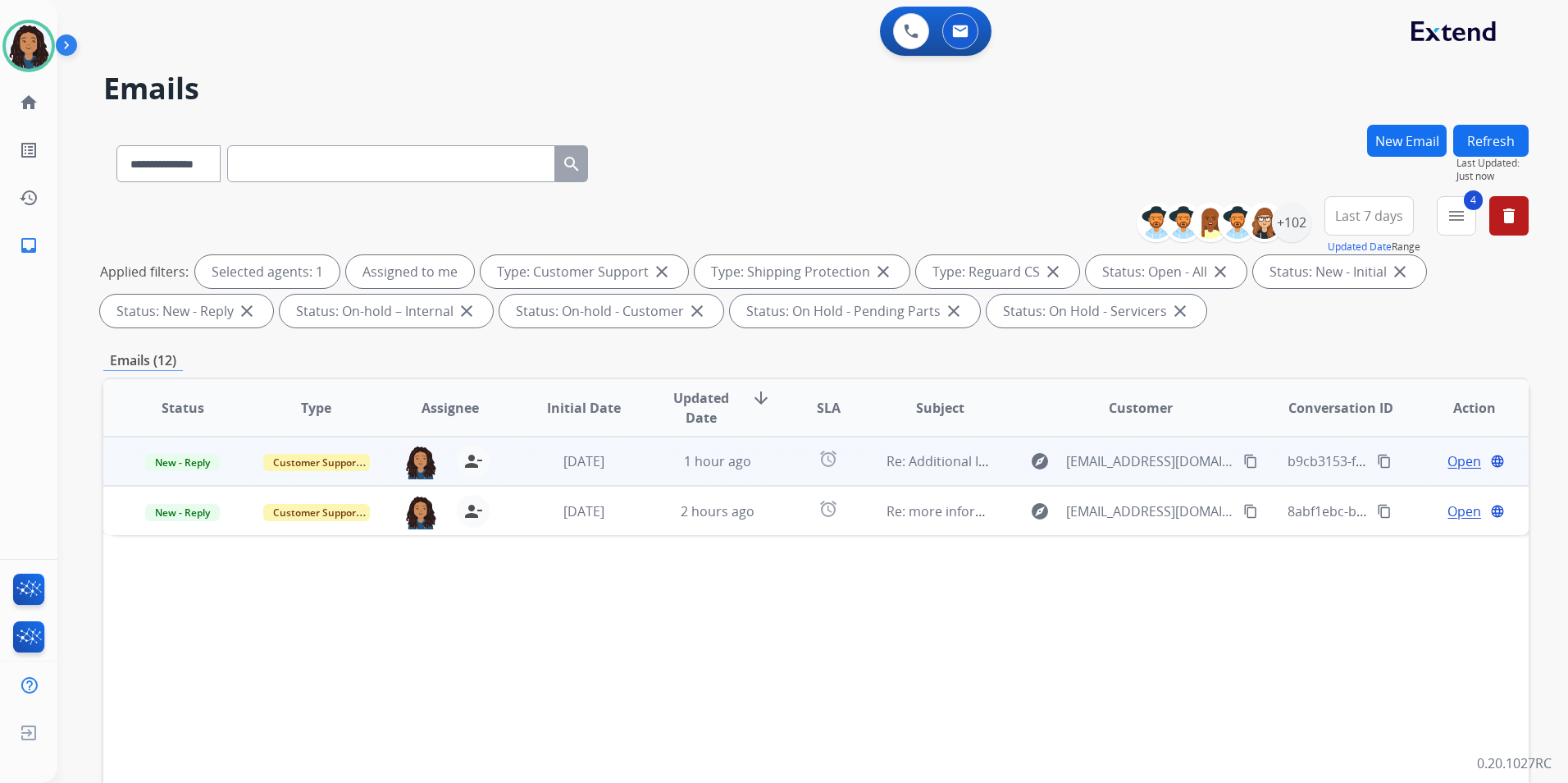
click at [1447, 459] on span "Open" at bounding box center [1464, 461] width 34 height 20
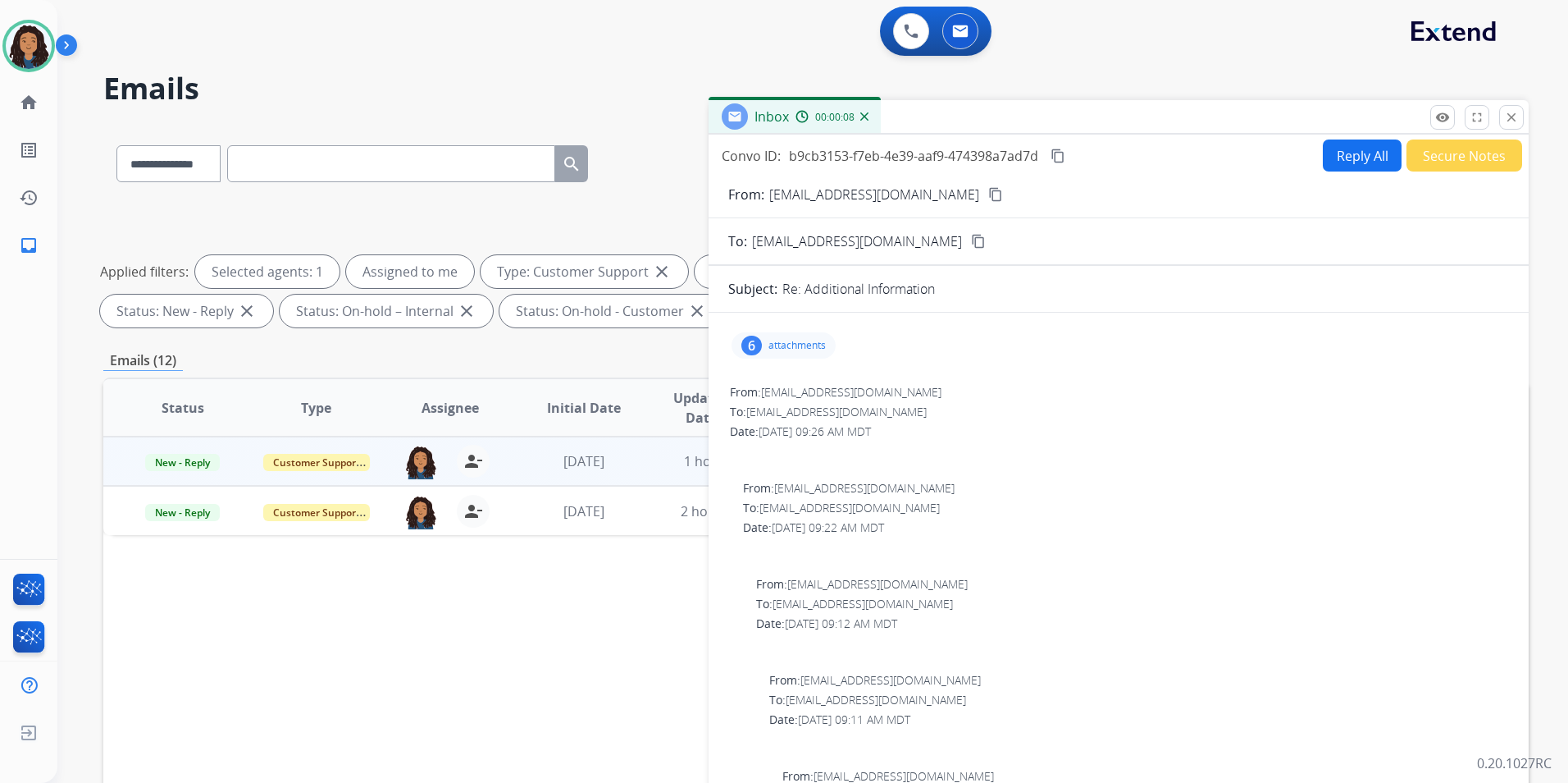
click at [989, 198] on mat-icon "content_copy" at bounding box center [996, 194] width 15 height 15
click at [794, 353] on div "6 attachments" at bounding box center [784, 345] width 104 height 27
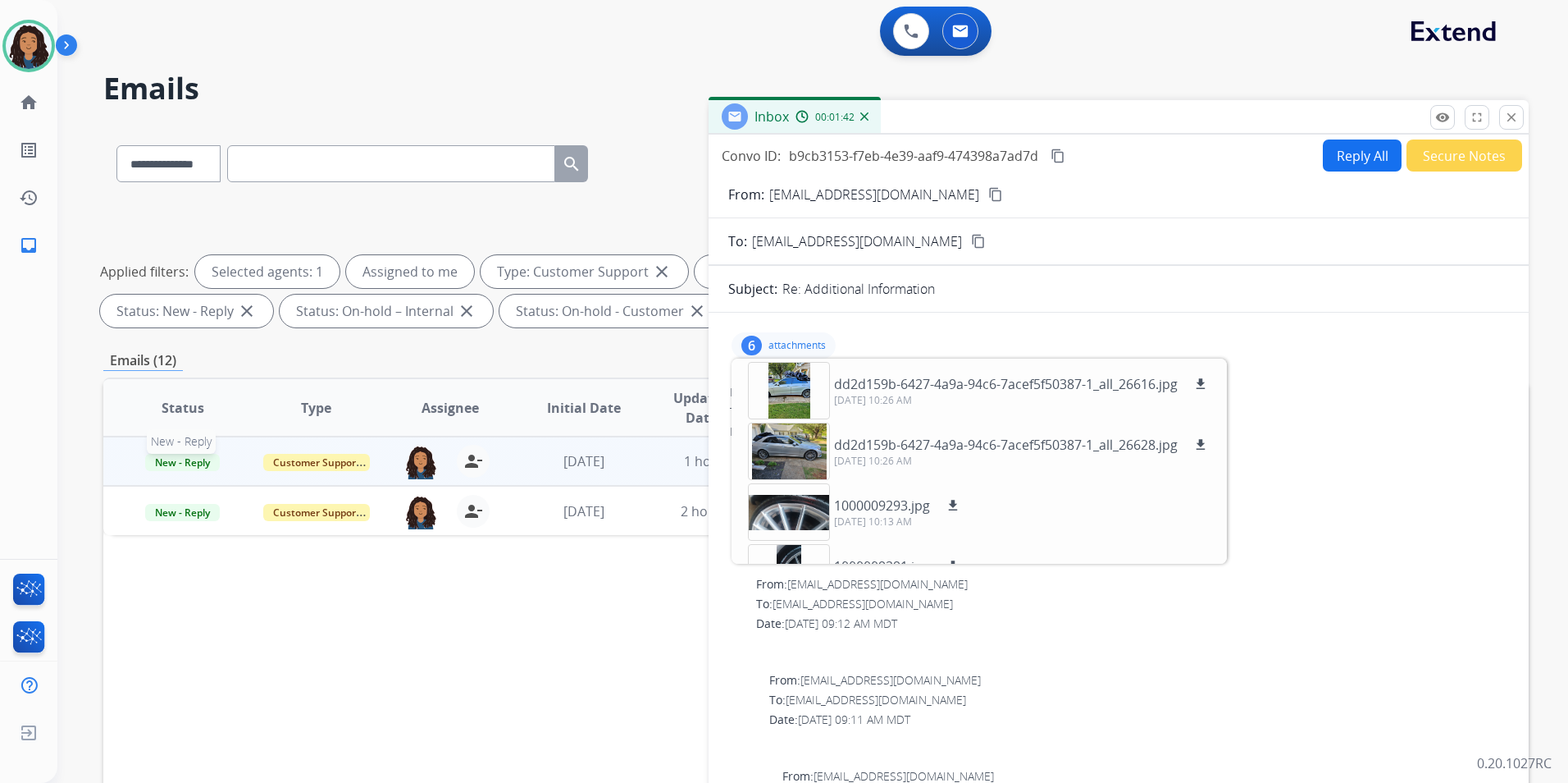
click at [193, 462] on span "New - Reply" at bounding box center [183, 462] width 75 height 17
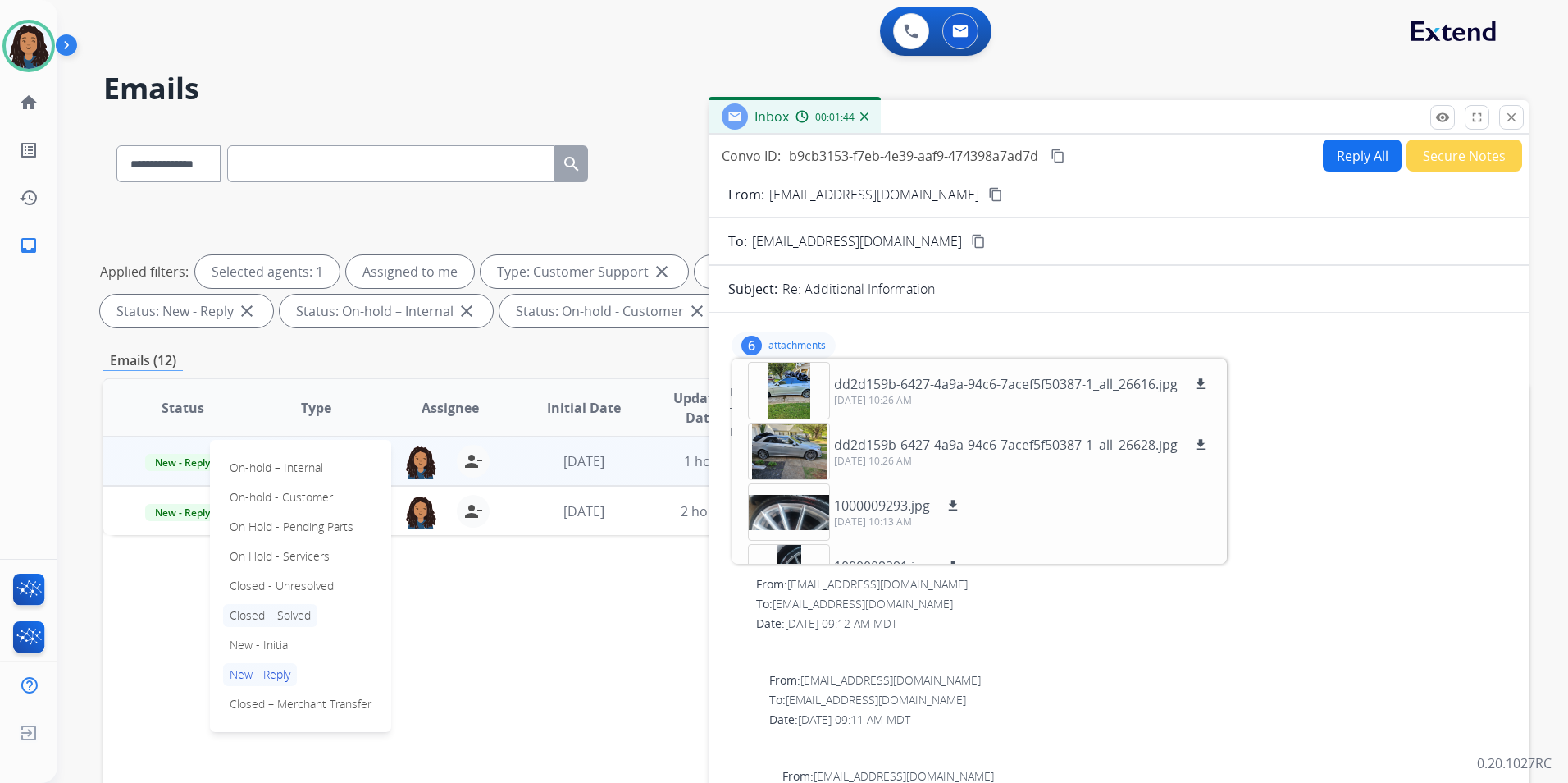
drag, startPoint x: 295, startPoint y: 614, endPoint x: 299, endPoint y: 607, distance: 8.1
click at [294, 614] on p "Closed – Solved" at bounding box center [270, 615] width 94 height 23
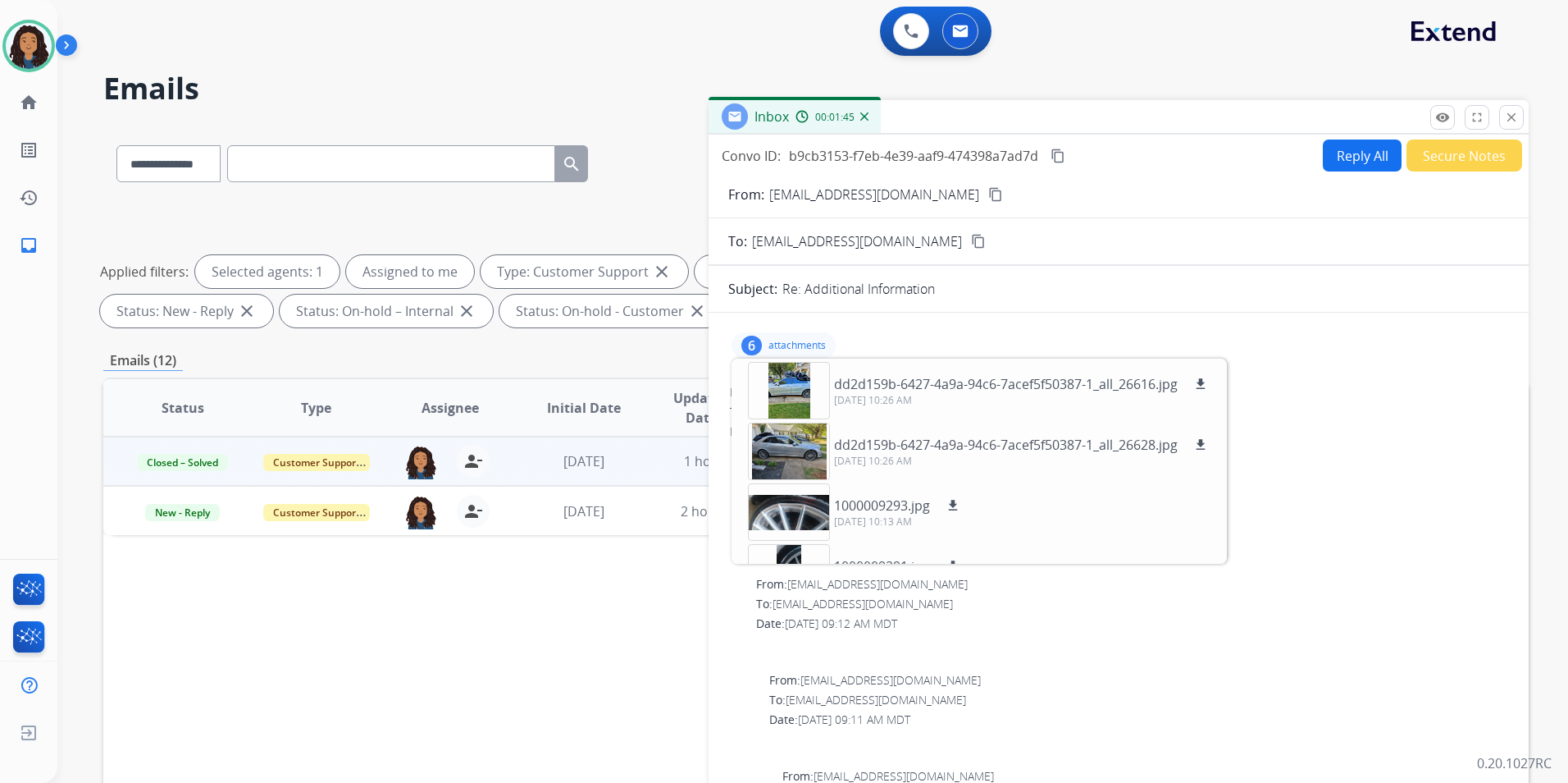
click at [1447, 153] on button "Secure Notes" at bounding box center [1464, 155] width 115 height 32
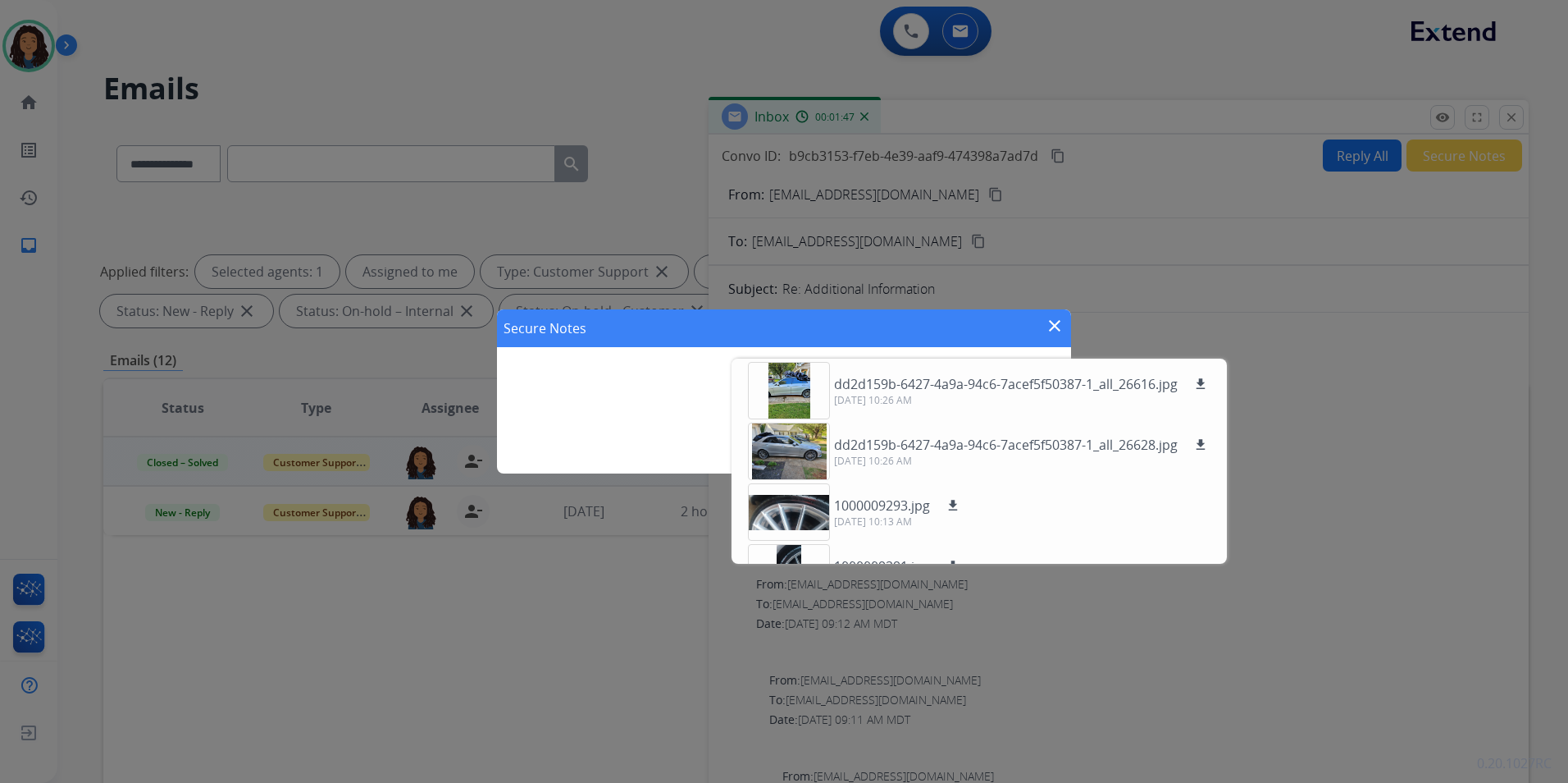
click at [1210, 297] on div "Secure Notes close add" at bounding box center [784, 392] width 1568 height 783
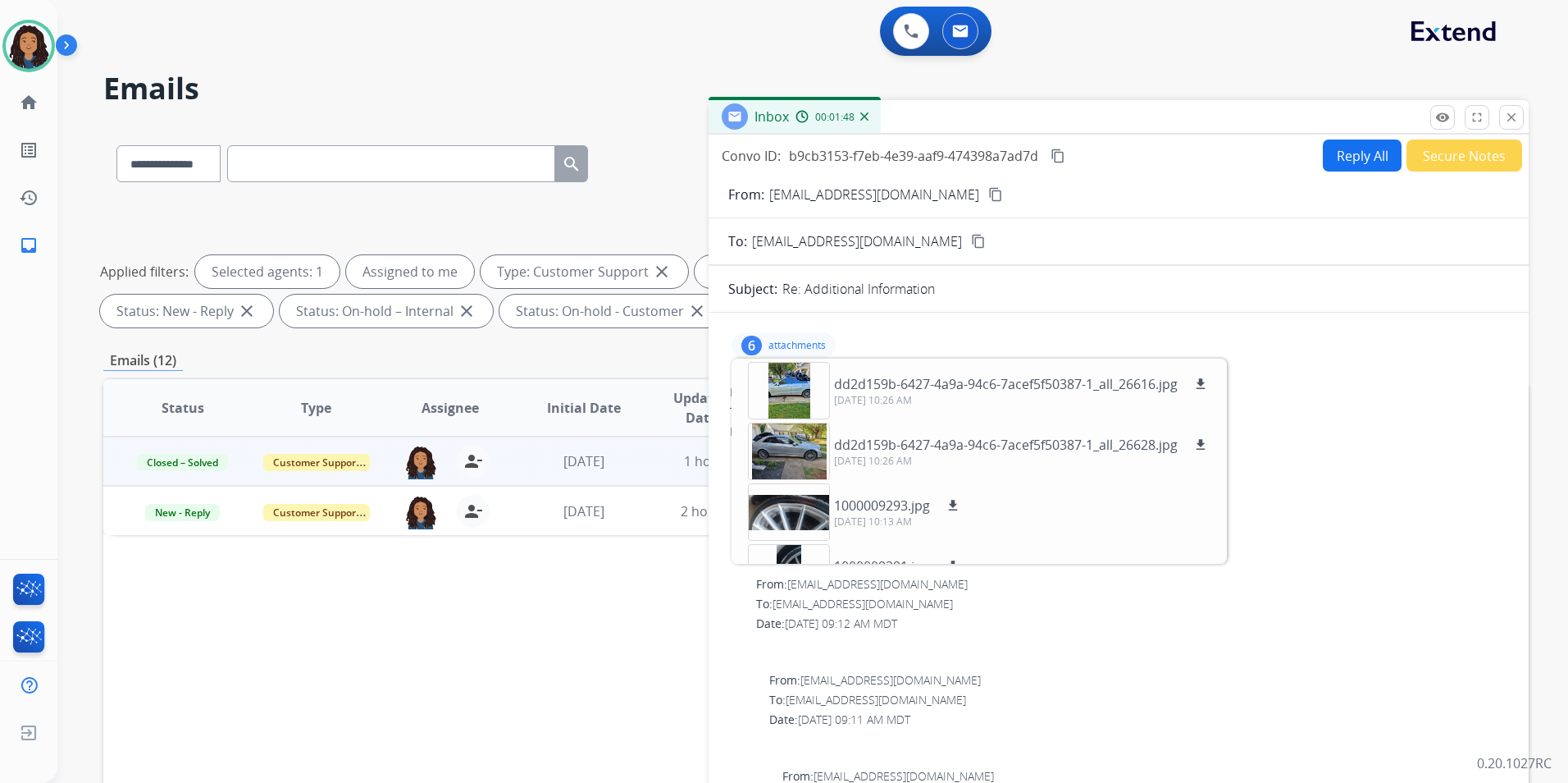
click at [810, 340] on p "attachments" at bounding box center [797, 345] width 58 height 13
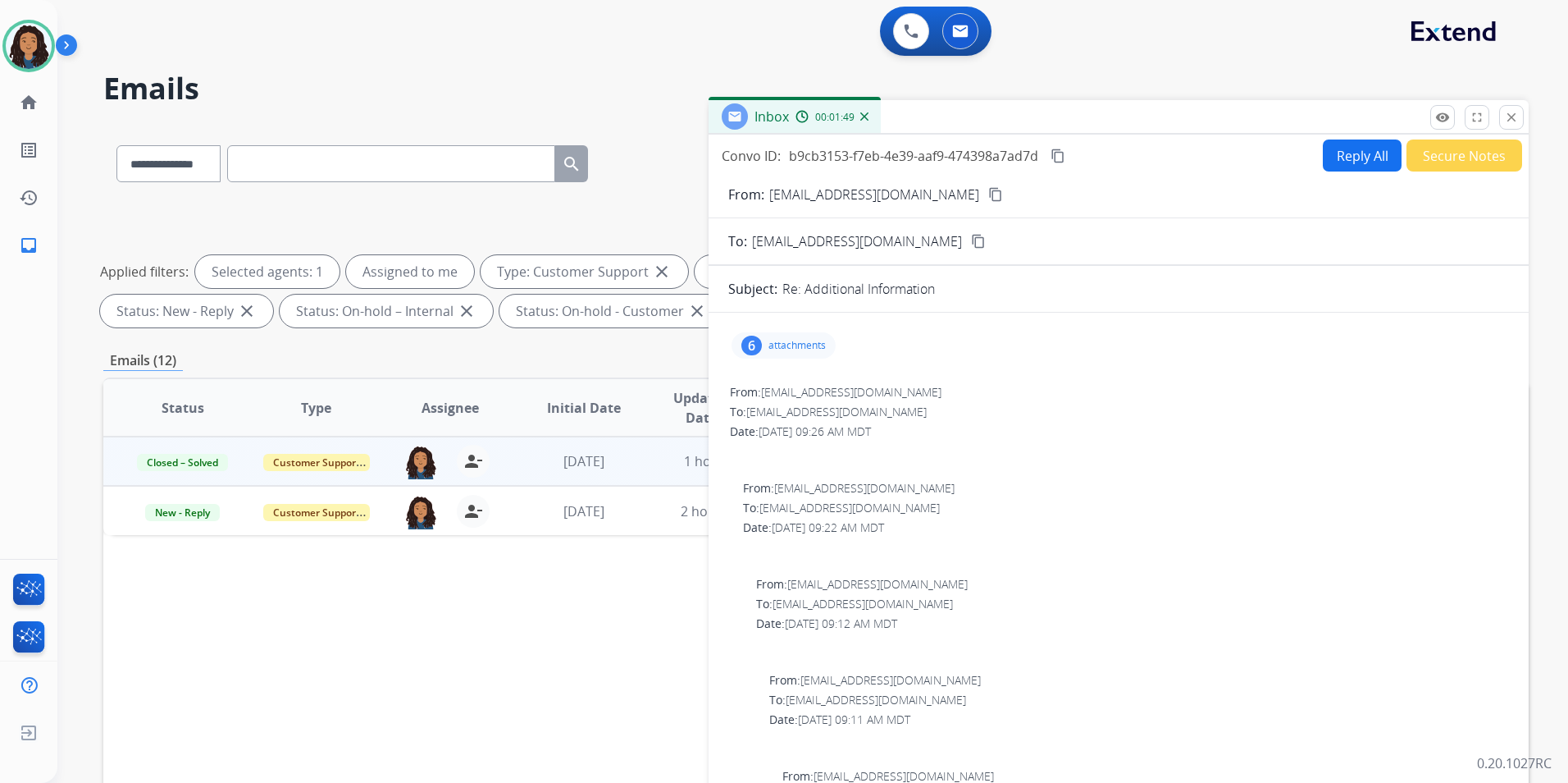
click at [1461, 162] on button "Secure Notes" at bounding box center [1464, 155] width 115 height 32
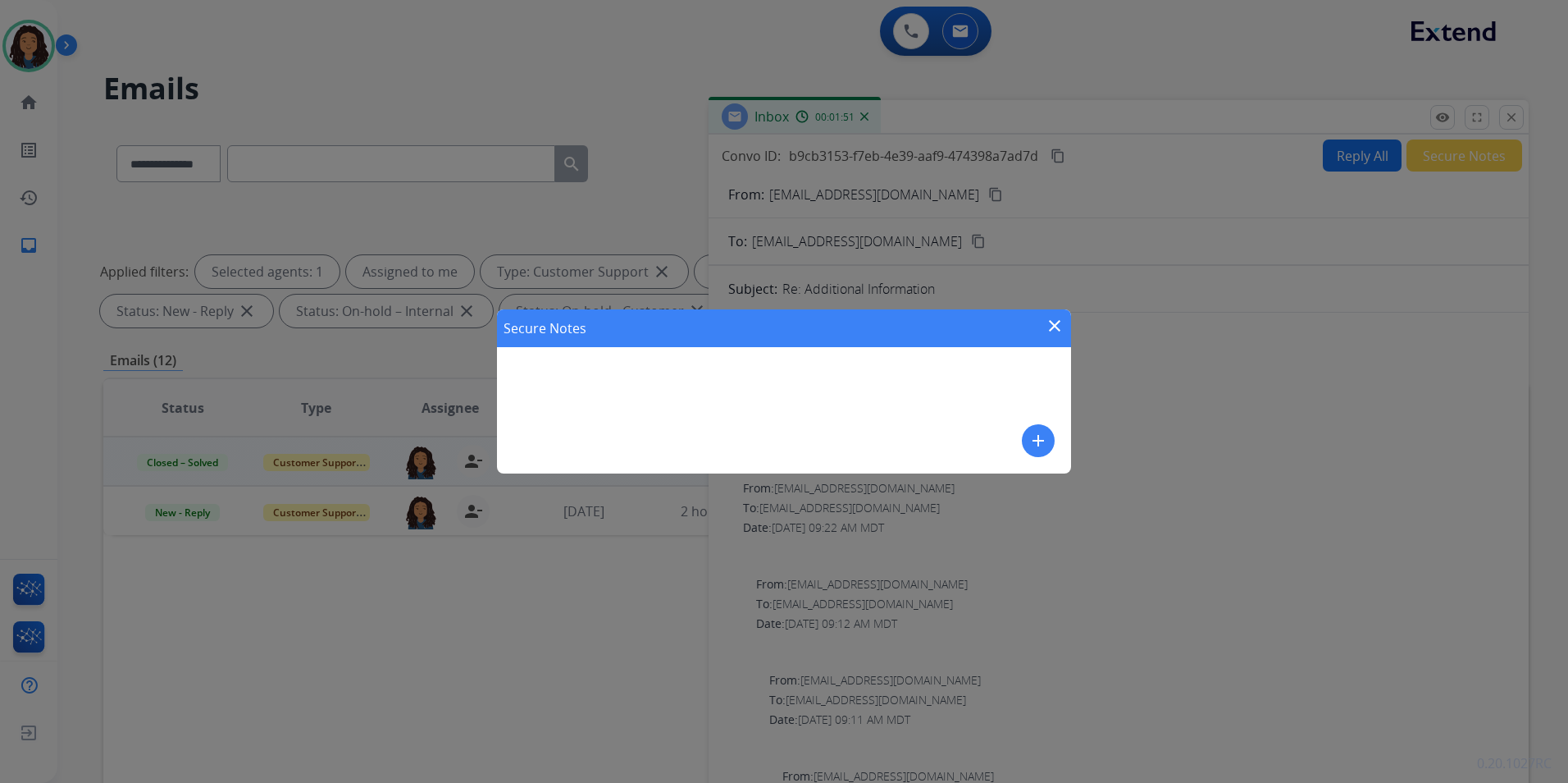
click at [1037, 441] on mat-icon "add" at bounding box center [1038, 440] width 20 height 20
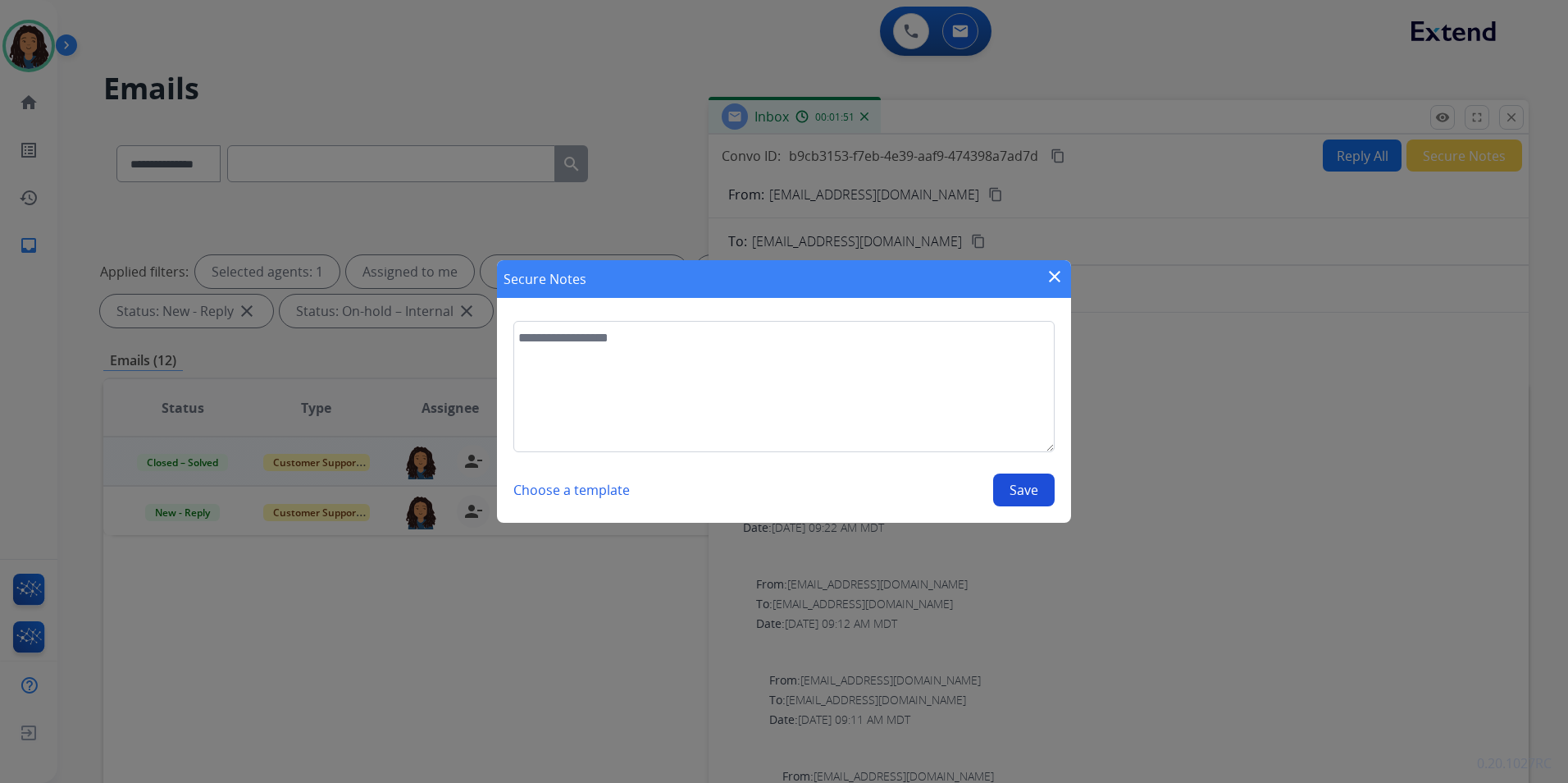
click at [947, 415] on textarea at bounding box center [784, 386] width 541 height 131
type textarea "**********"
click at [1012, 498] on button "Save" at bounding box center [1023, 489] width 61 height 33
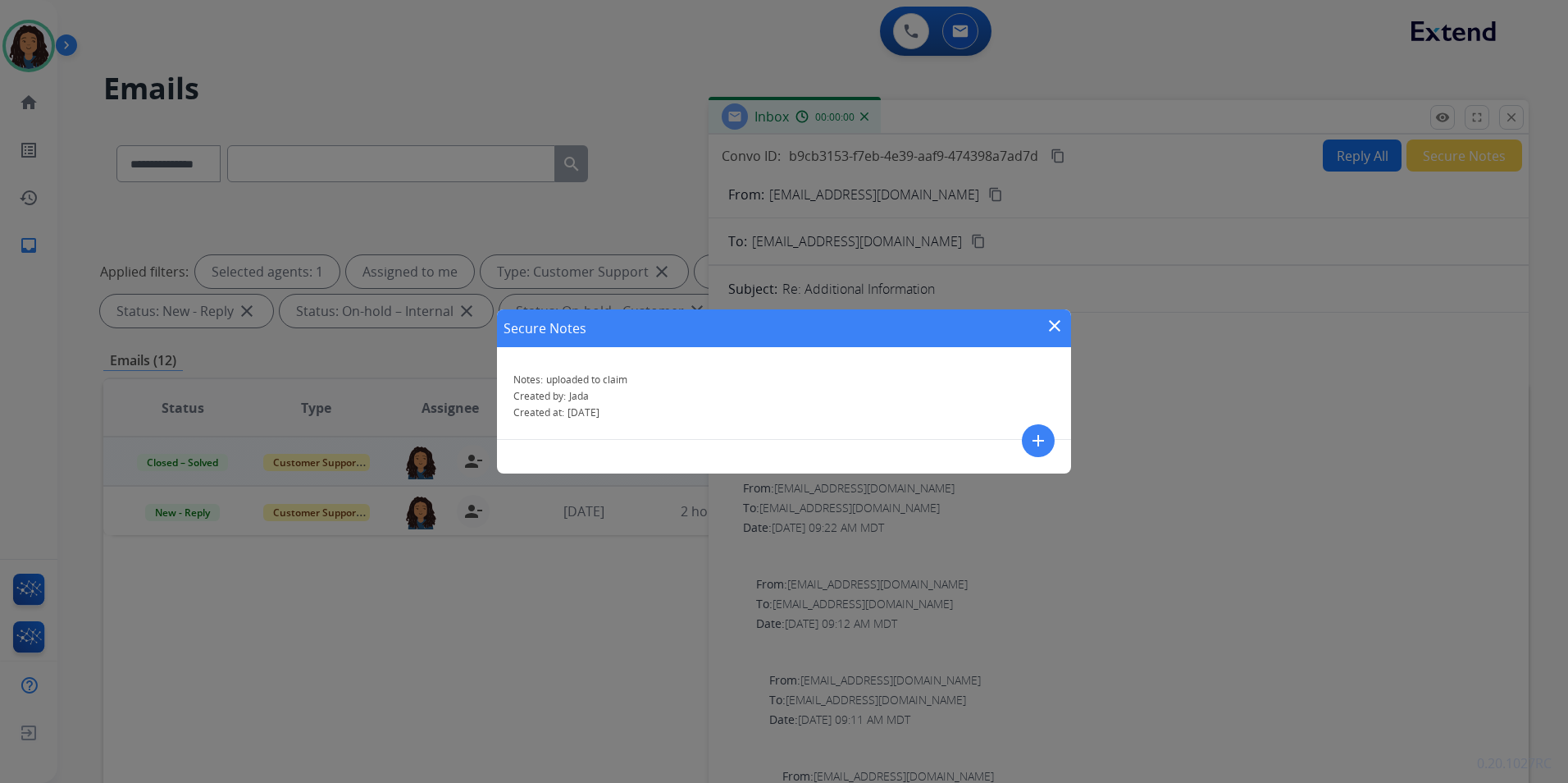
click at [1068, 320] on div "Secure Notes close" at bounding box center [784, 328] width 574 height 38
click at [1054, 320] on mat-icon "close" at bounding box center [1055, 326] width 20 height 20
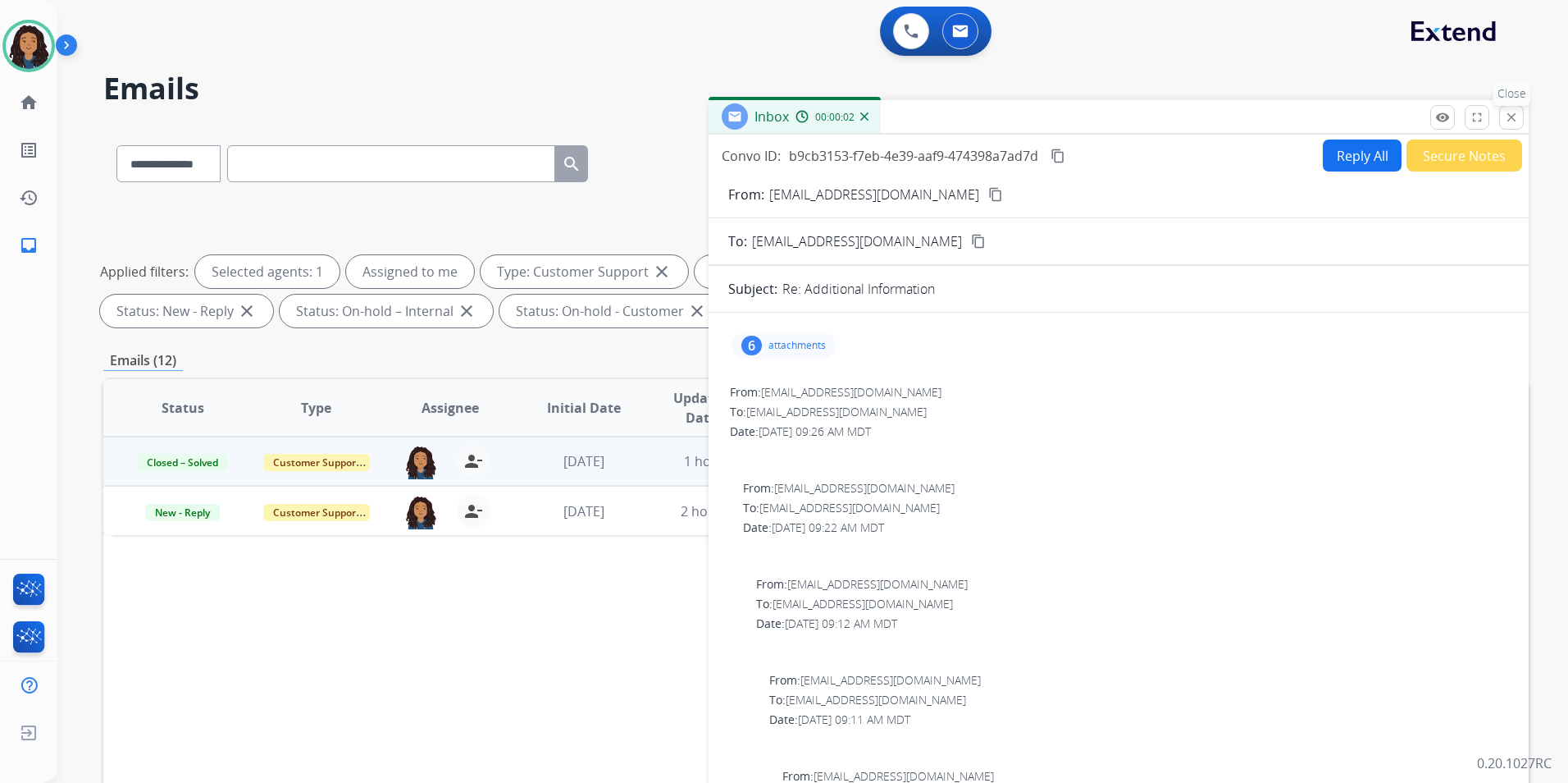
click at [1519, 125] on button "close Close" at bounding box center [1512, 117] width 25 height 25
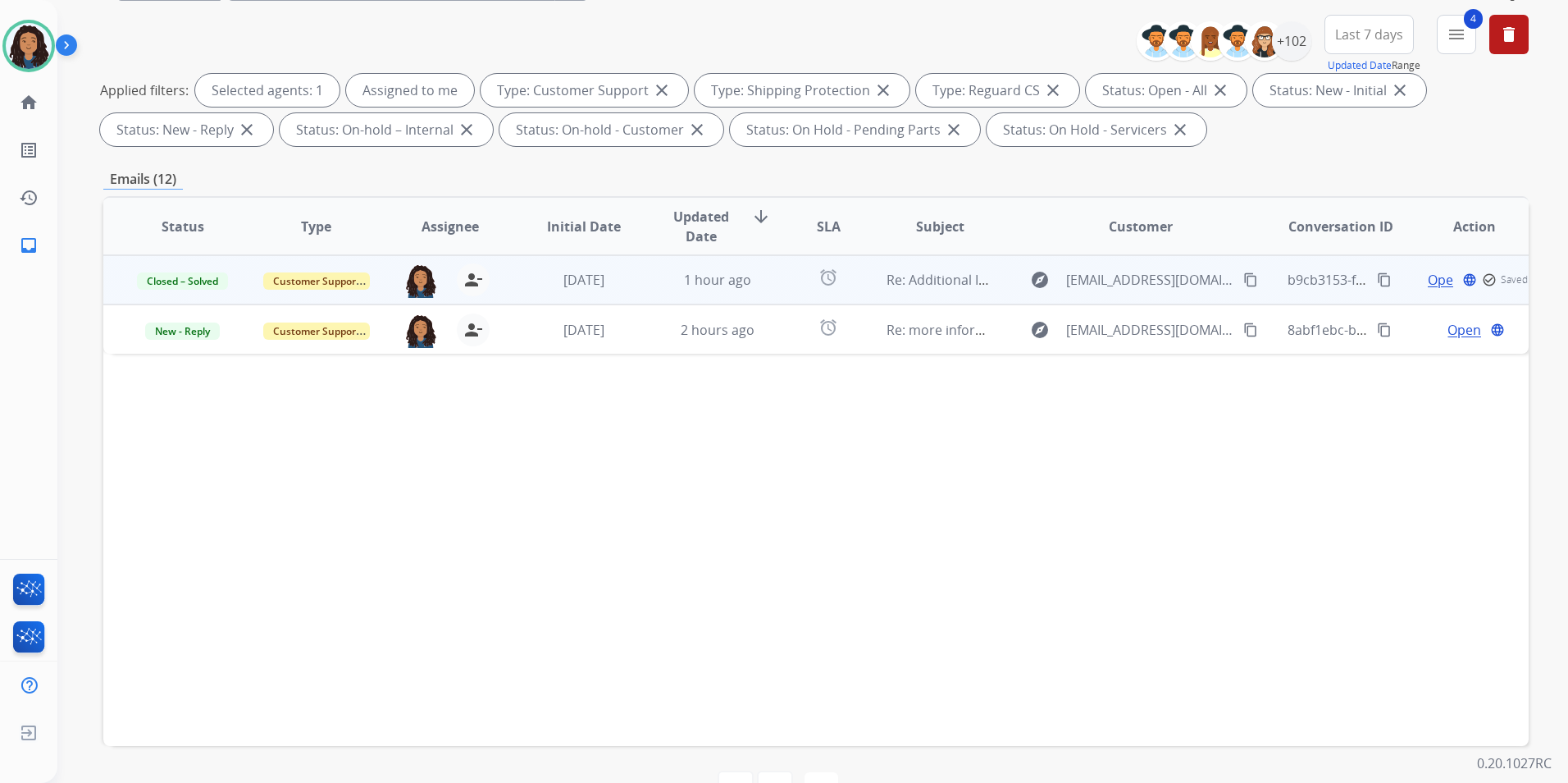
scroll to position [230, 0]
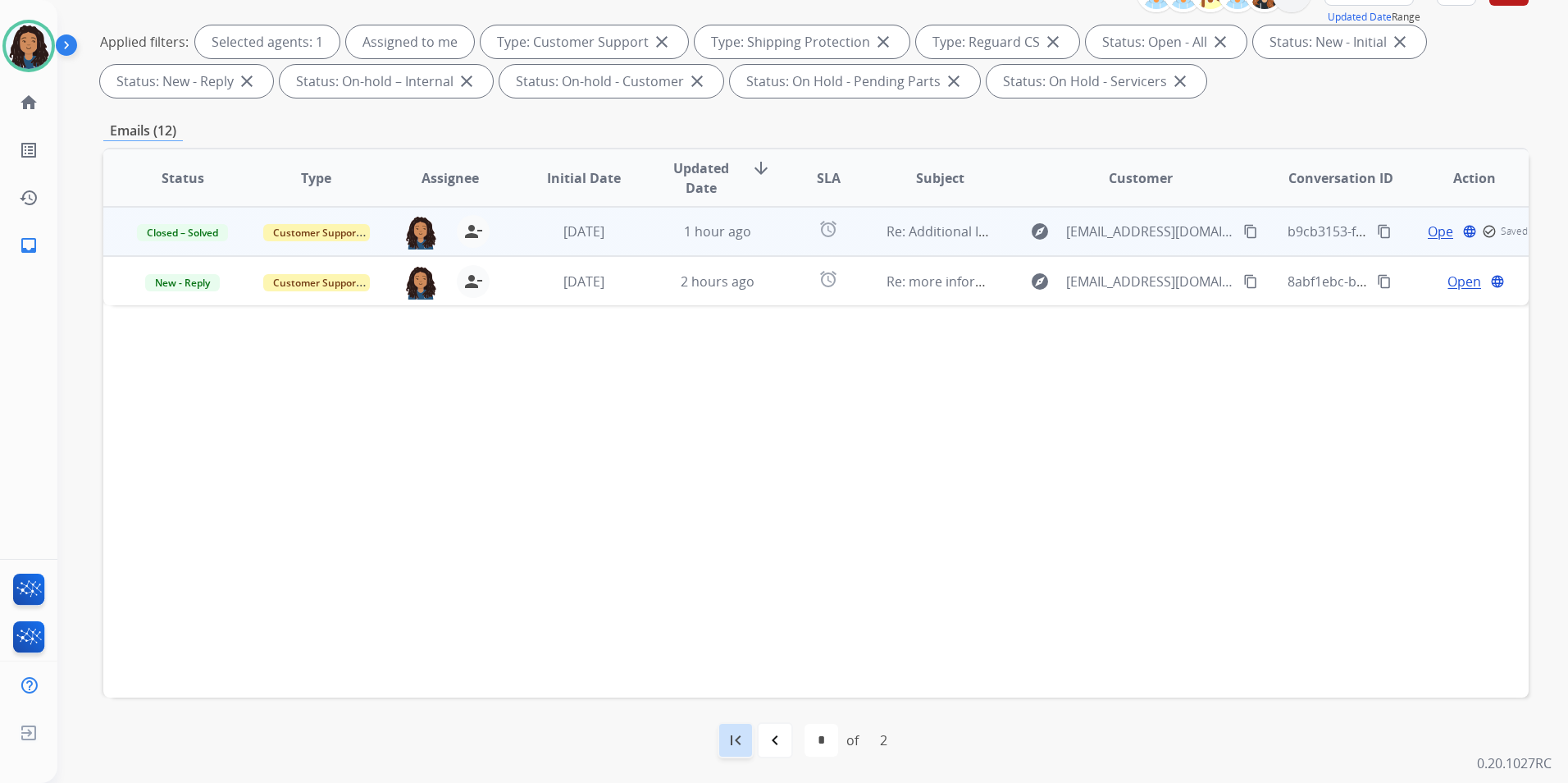
click at [732, 746] on mat-icon "first_page" at bounding box center [736, 740] width 20 height 20
select select "*"
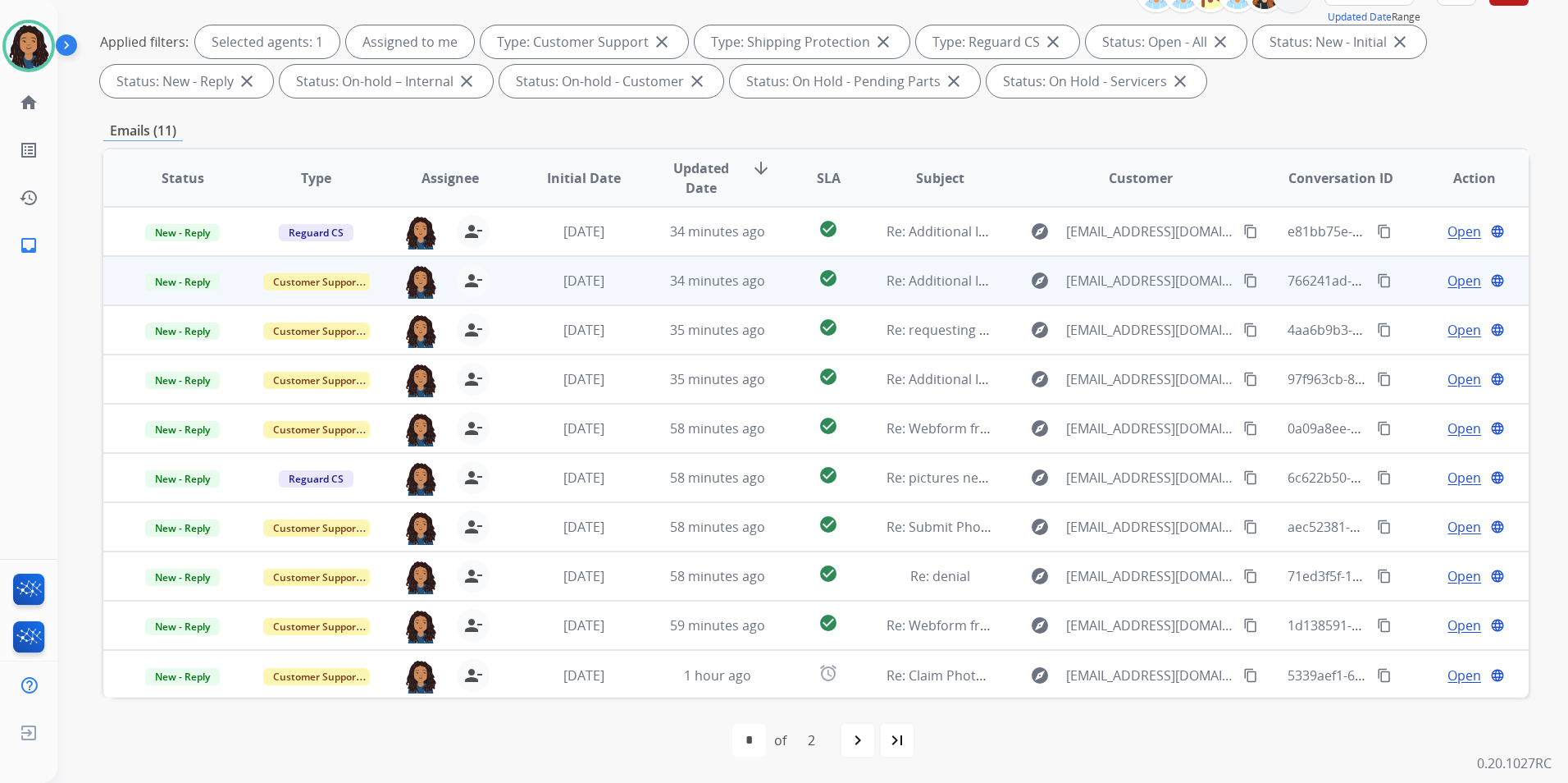
scroll to position [2, 0]
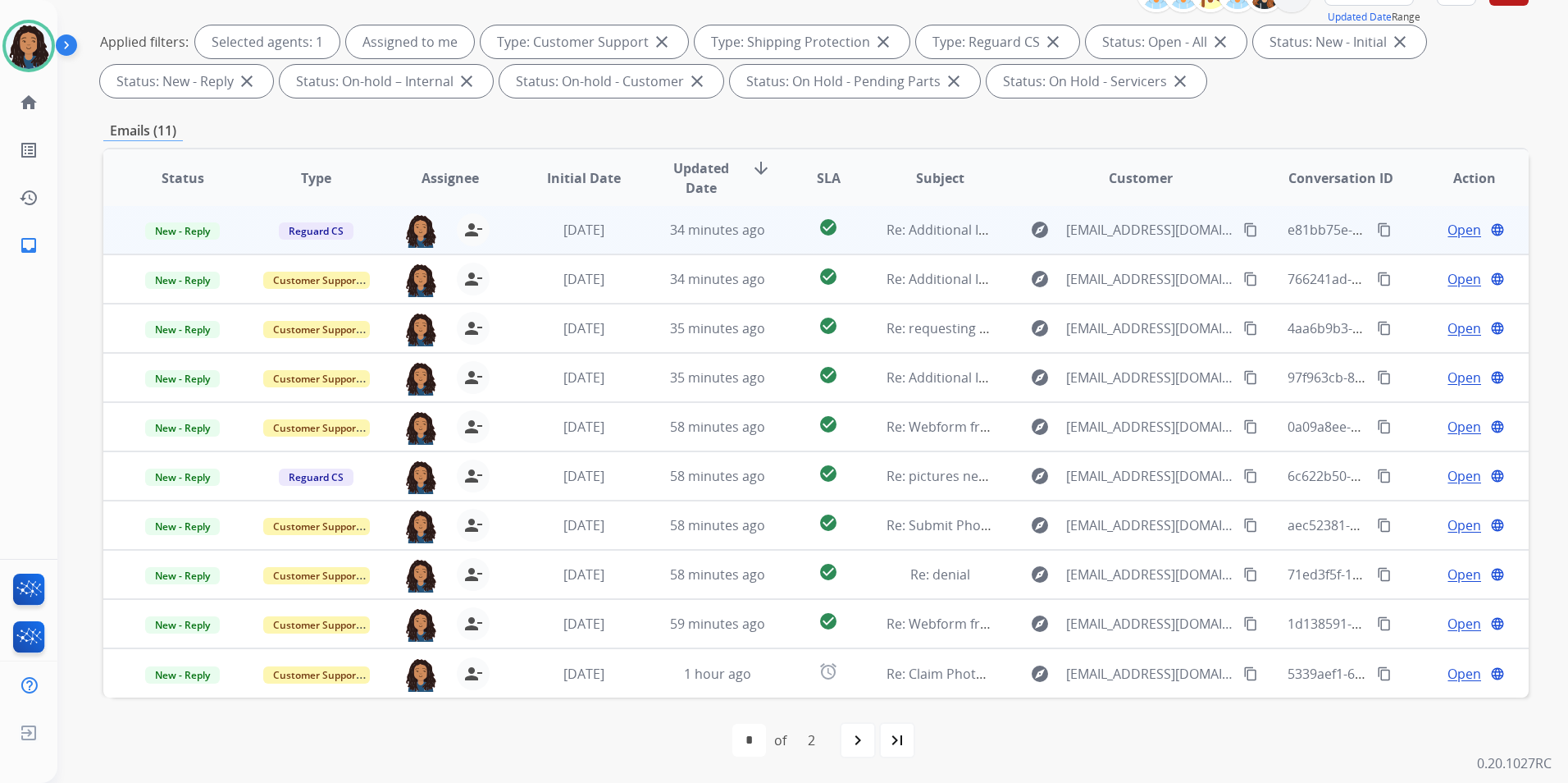
click at [1452, 232] on span "Open" at bounding box center [1464, 230] width 34 height 20
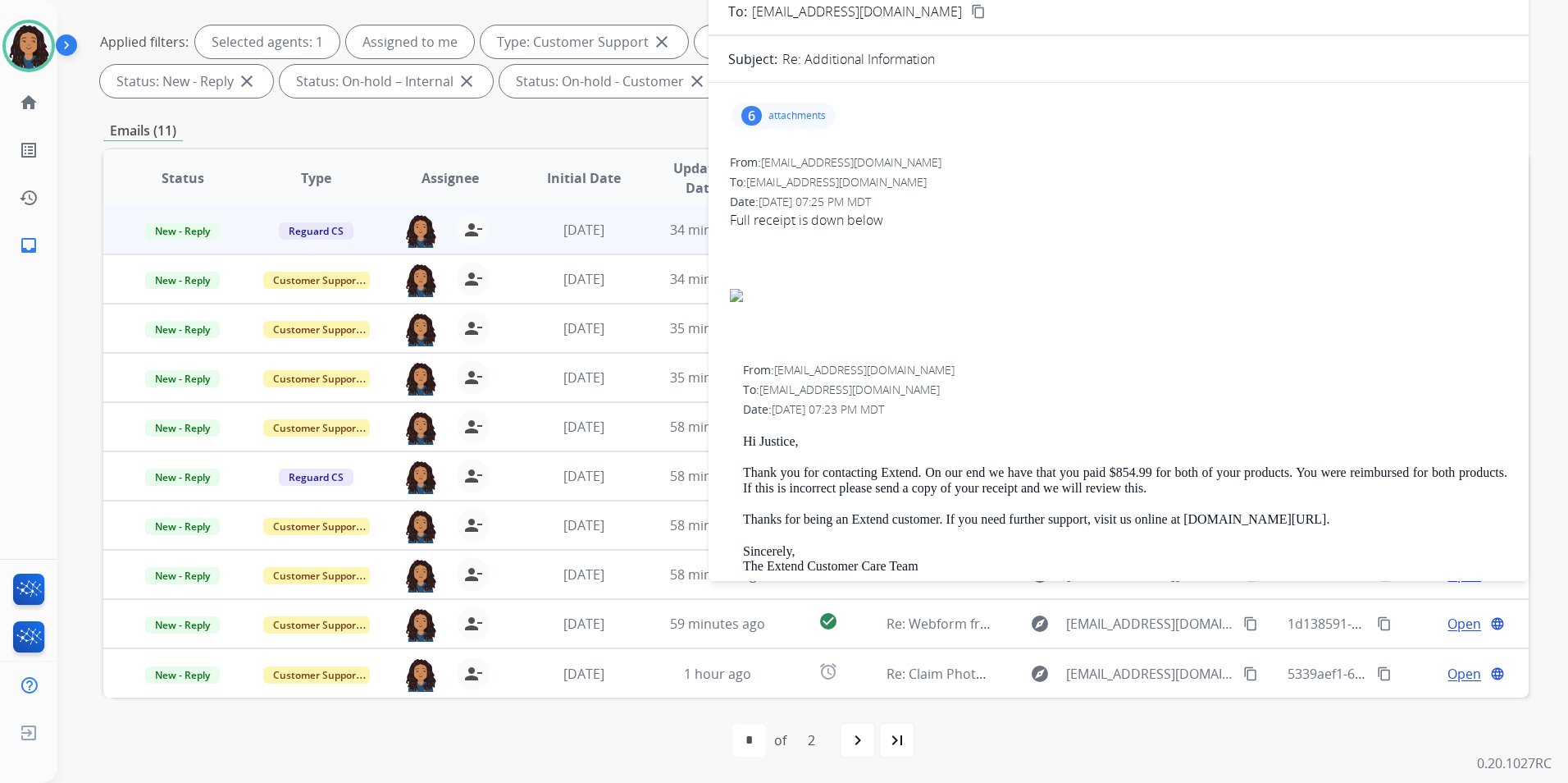
click at [805, 124] on div "6 attachments" at bounding box center [784, 116] width 104 height 27
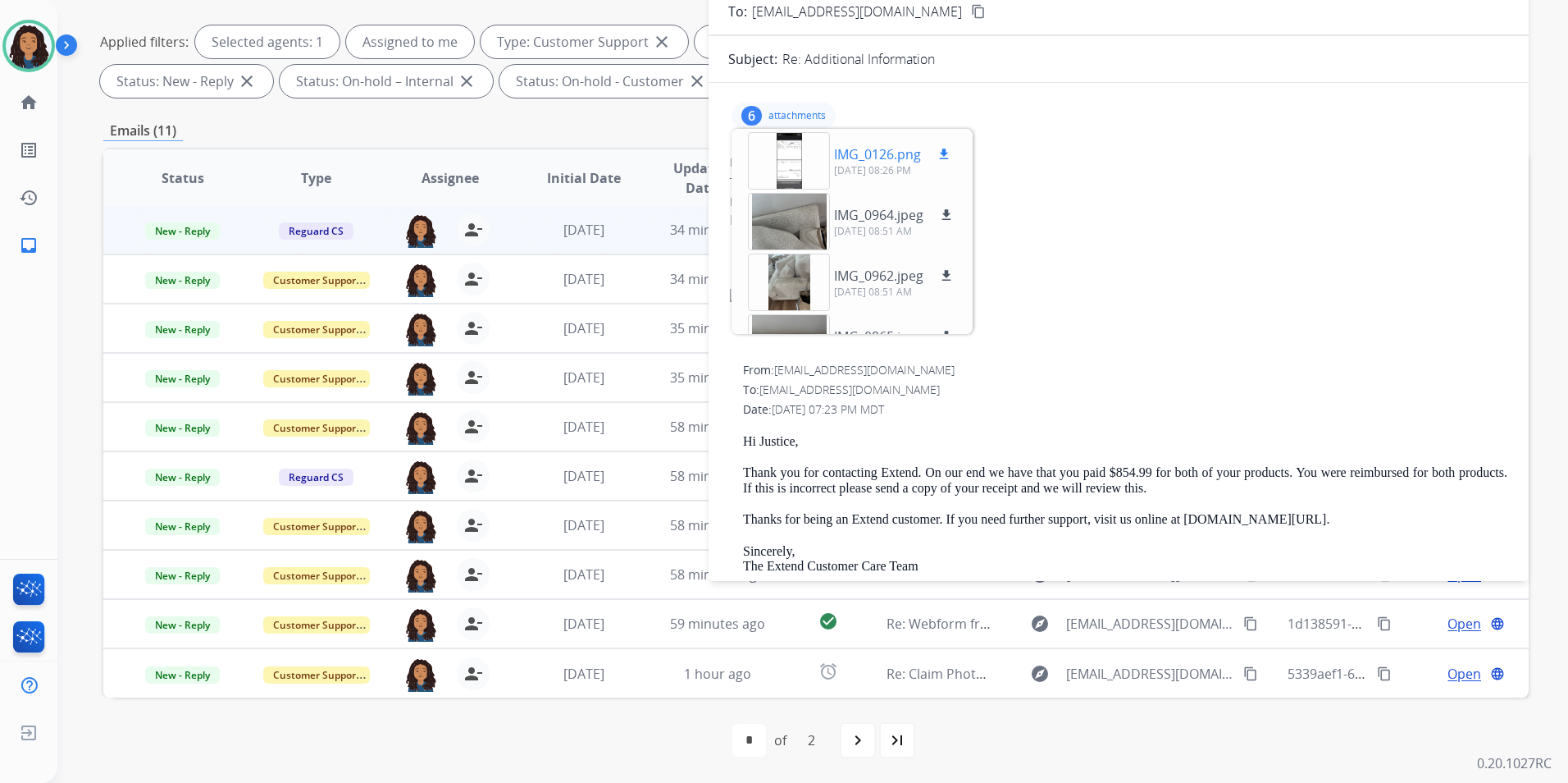
click at [801, 178] on div at bounding box center [789, 161] width 82 height 58
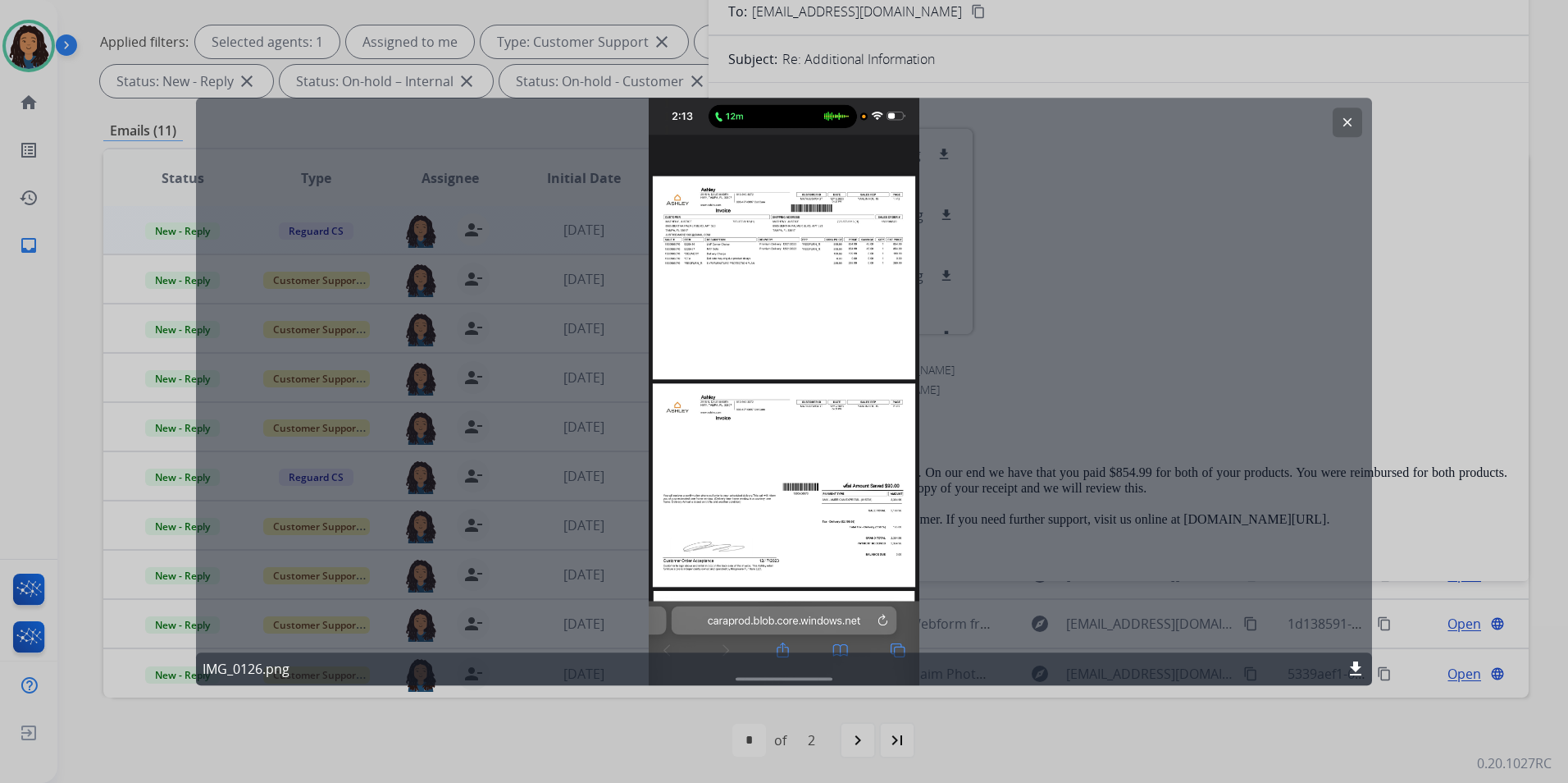
click at [1351, 133] on button "clear" at bounding box center [1347, 122] width 29 height 29
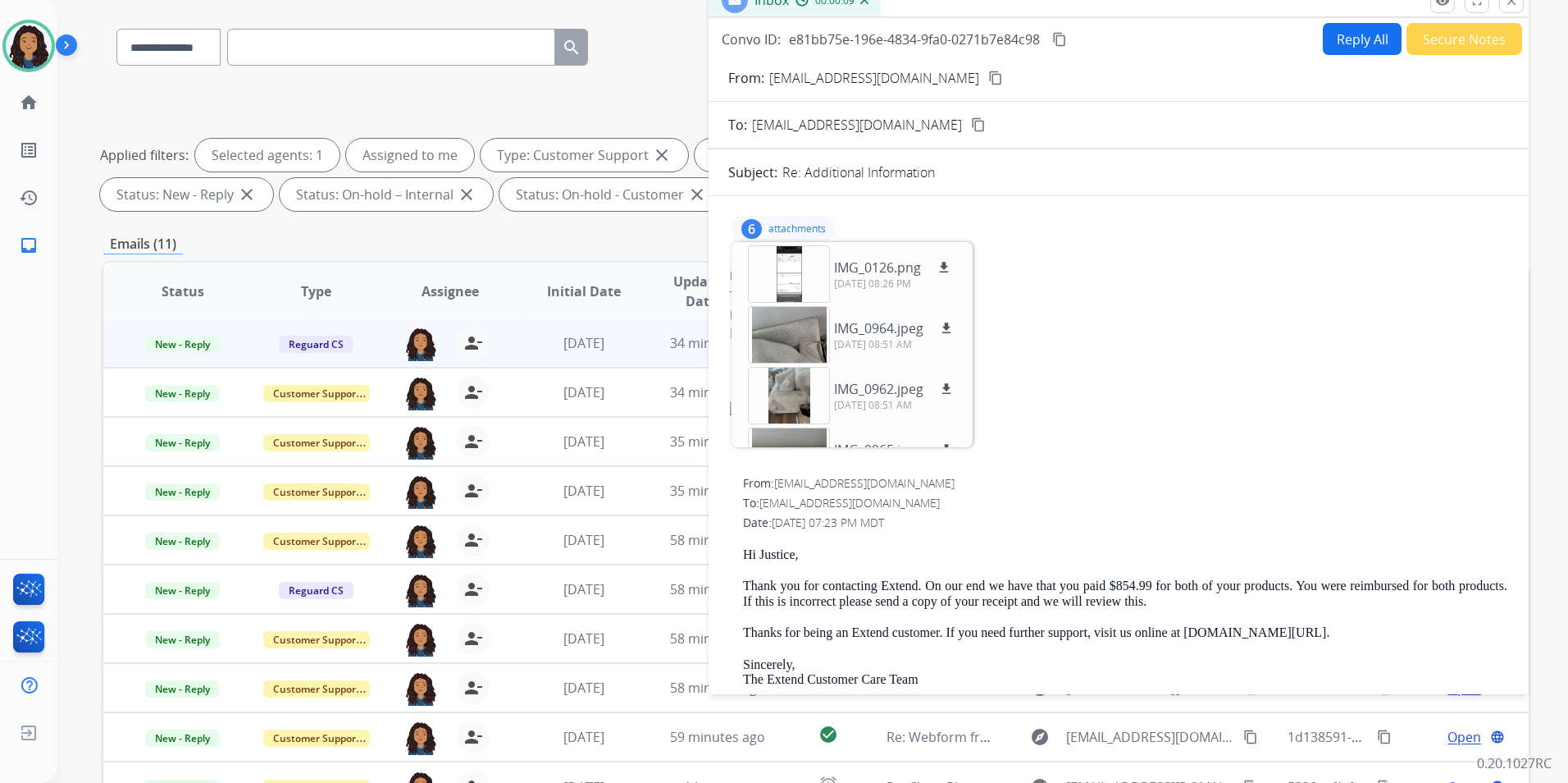
scroll to position [0, 0]
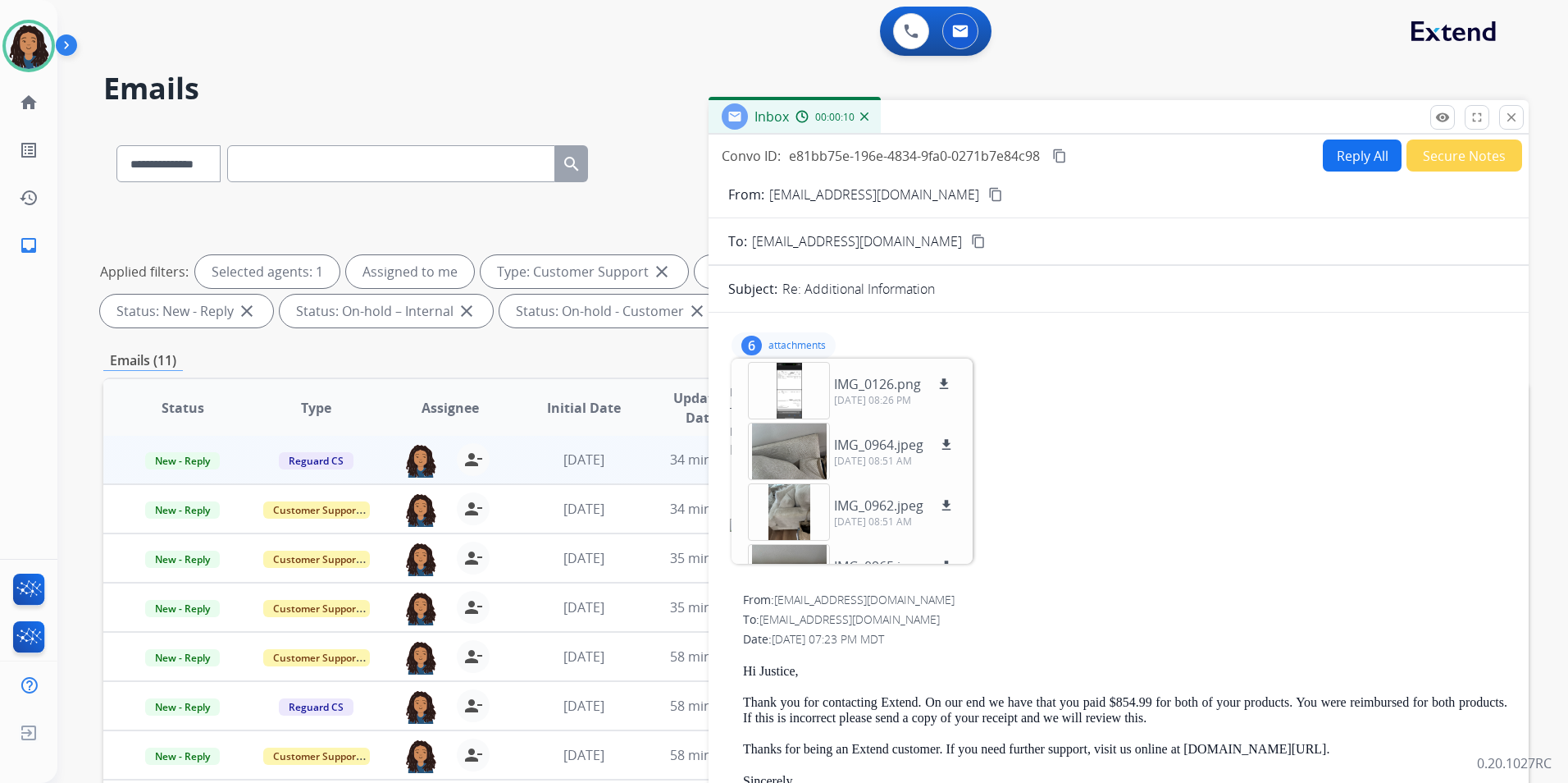
click at [1499, 115] on div "remove_red_eye Logs fullscreen Expand close Close" at bounding box center [1477, 117] width 93 height 25
click at [1501, 121] on button "close Close" at bounding box center [1512, 117] width 25 height 25
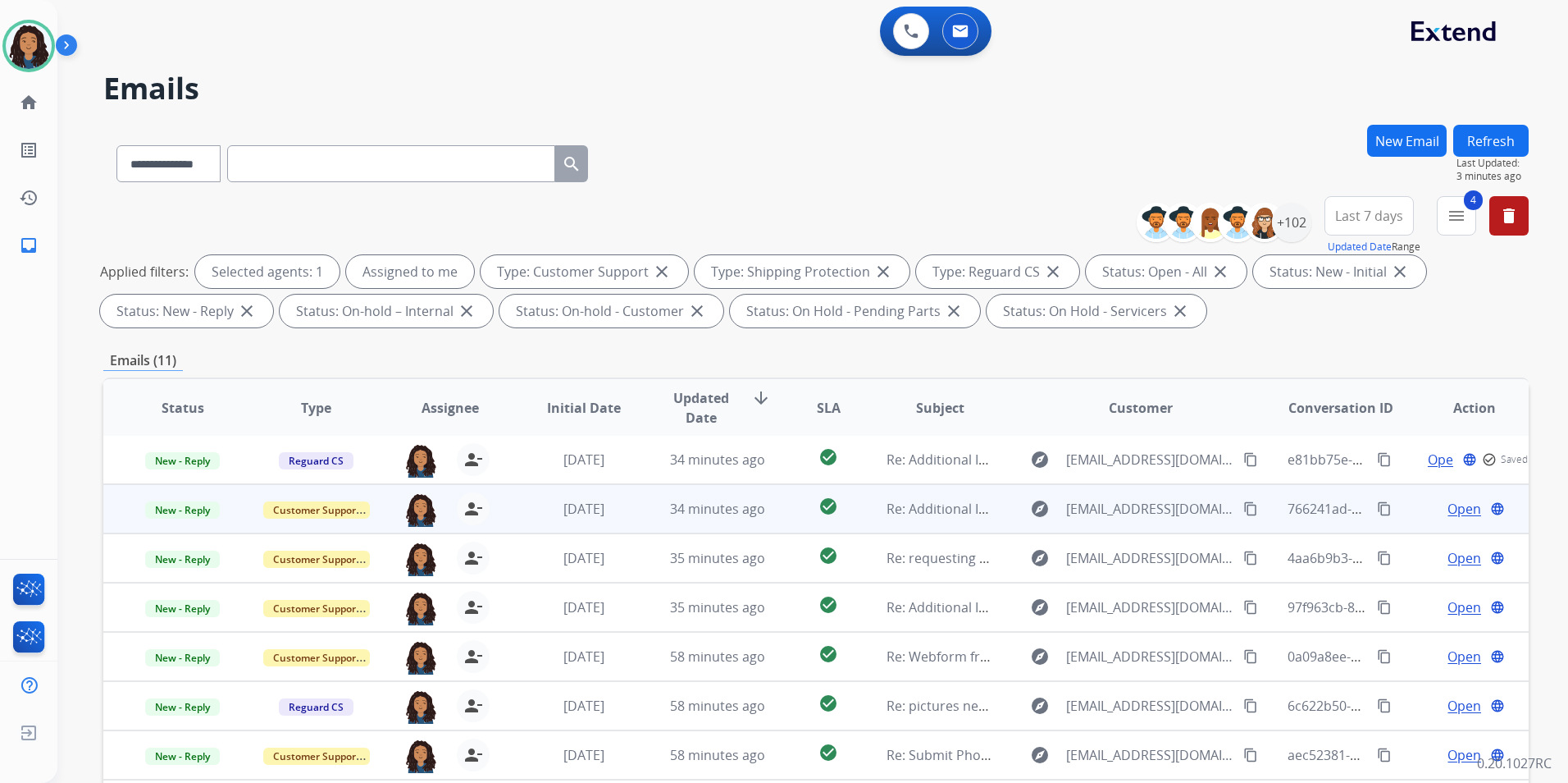
click at [1459, 513] on span "Open" at bounding box center [1464, 509] width 34 height 20
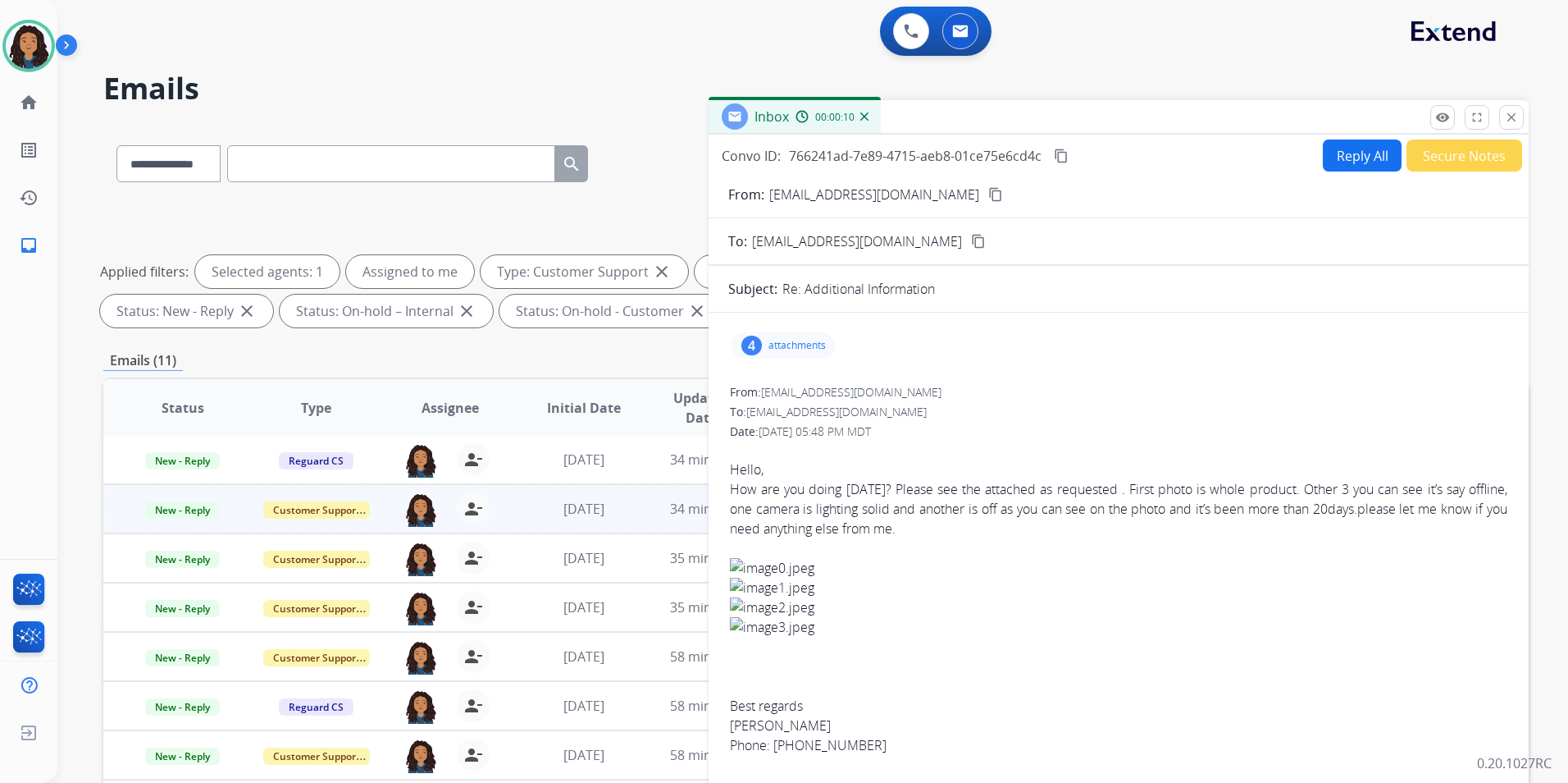
click at [989, 194] on mat-icon "content_copy" at bounding box center [996, 194] width 15 height 15
click at [989, 195] on mat-icon "content_copy" at bounding box center [996, 194] width 15 height 15
click at [1509, 121] on mat-icon "close" at bounding box center [1511, 117] width 15 height 15
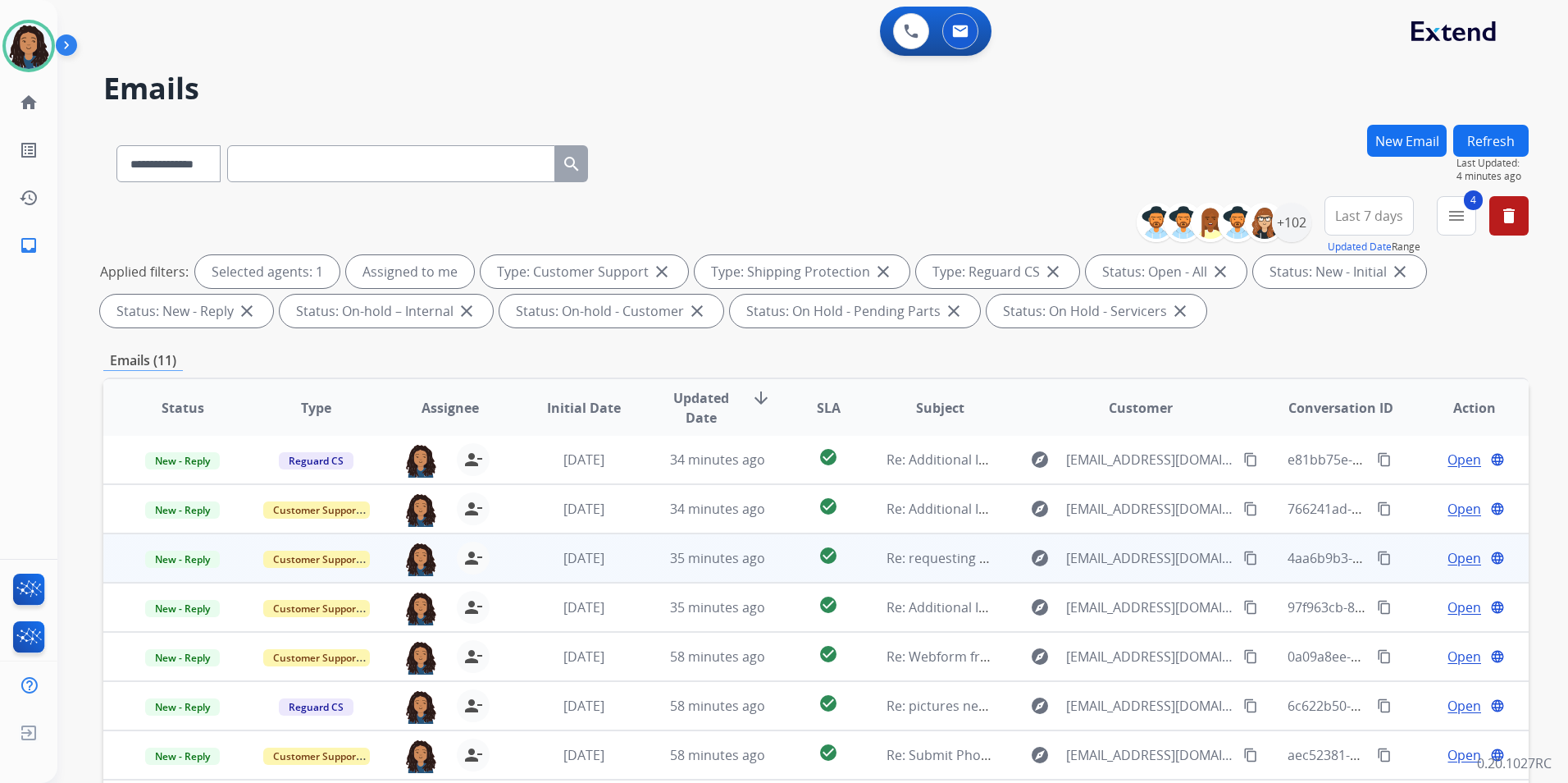
click at [1454, 554] on span "Open" at bounding box center [1464, 558] width 34 height 20
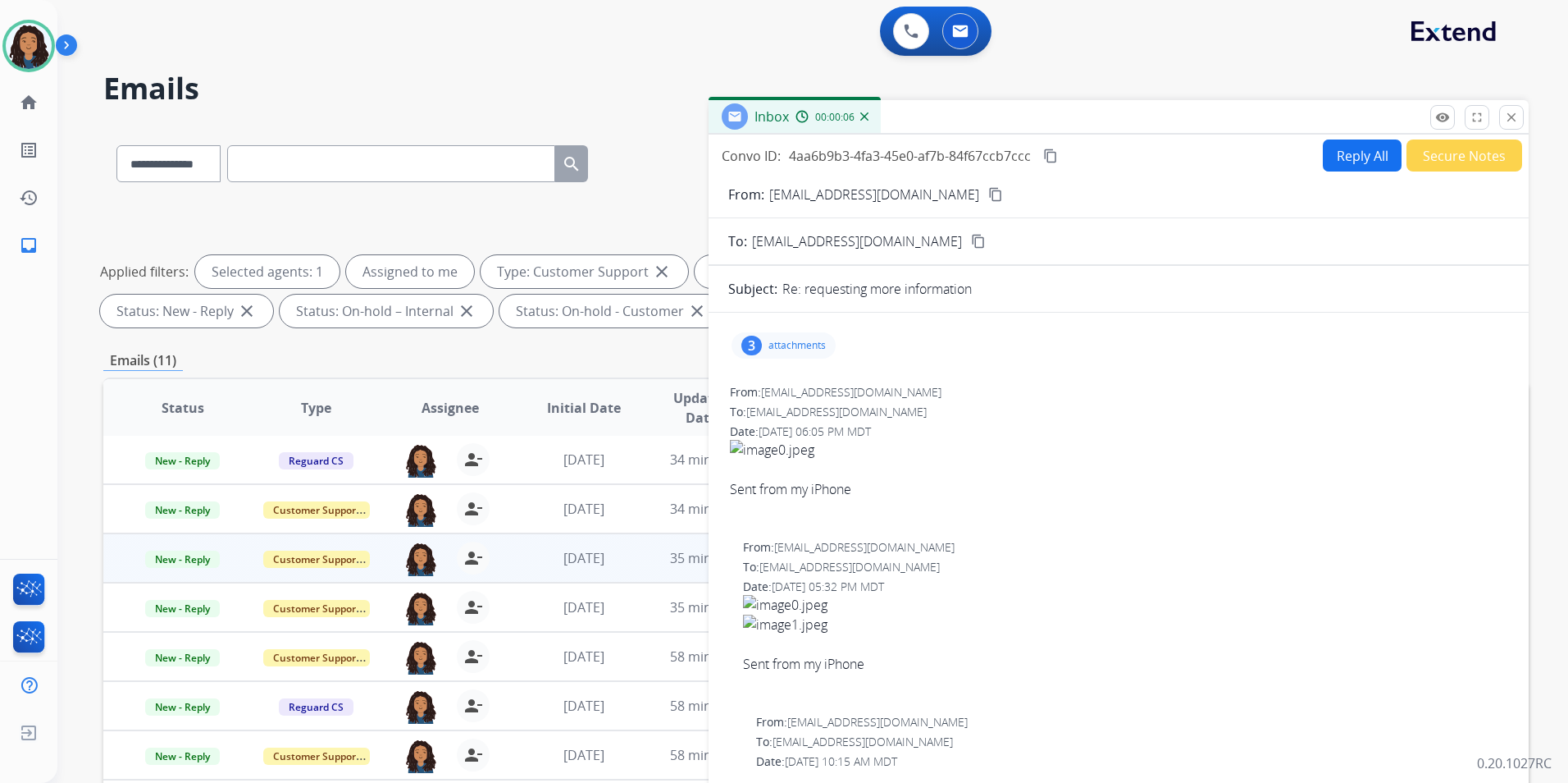
click at [811, 355] on div "3 attachments" at bounding box center [784, 345] width 104 height 27
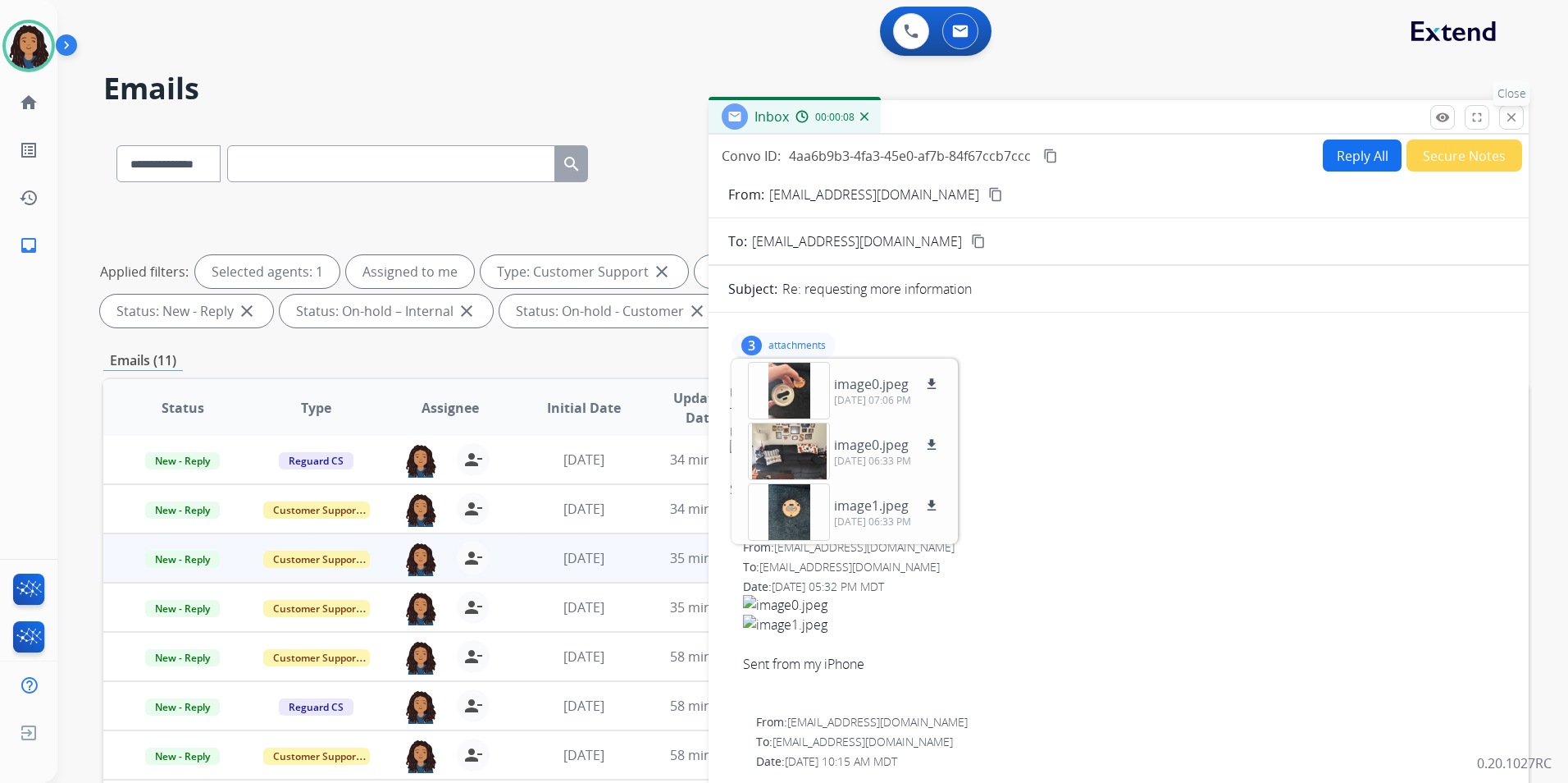
click at [1509, 114] on mat-icon "close" at bounding box center [1511, 117] width 15 height 15
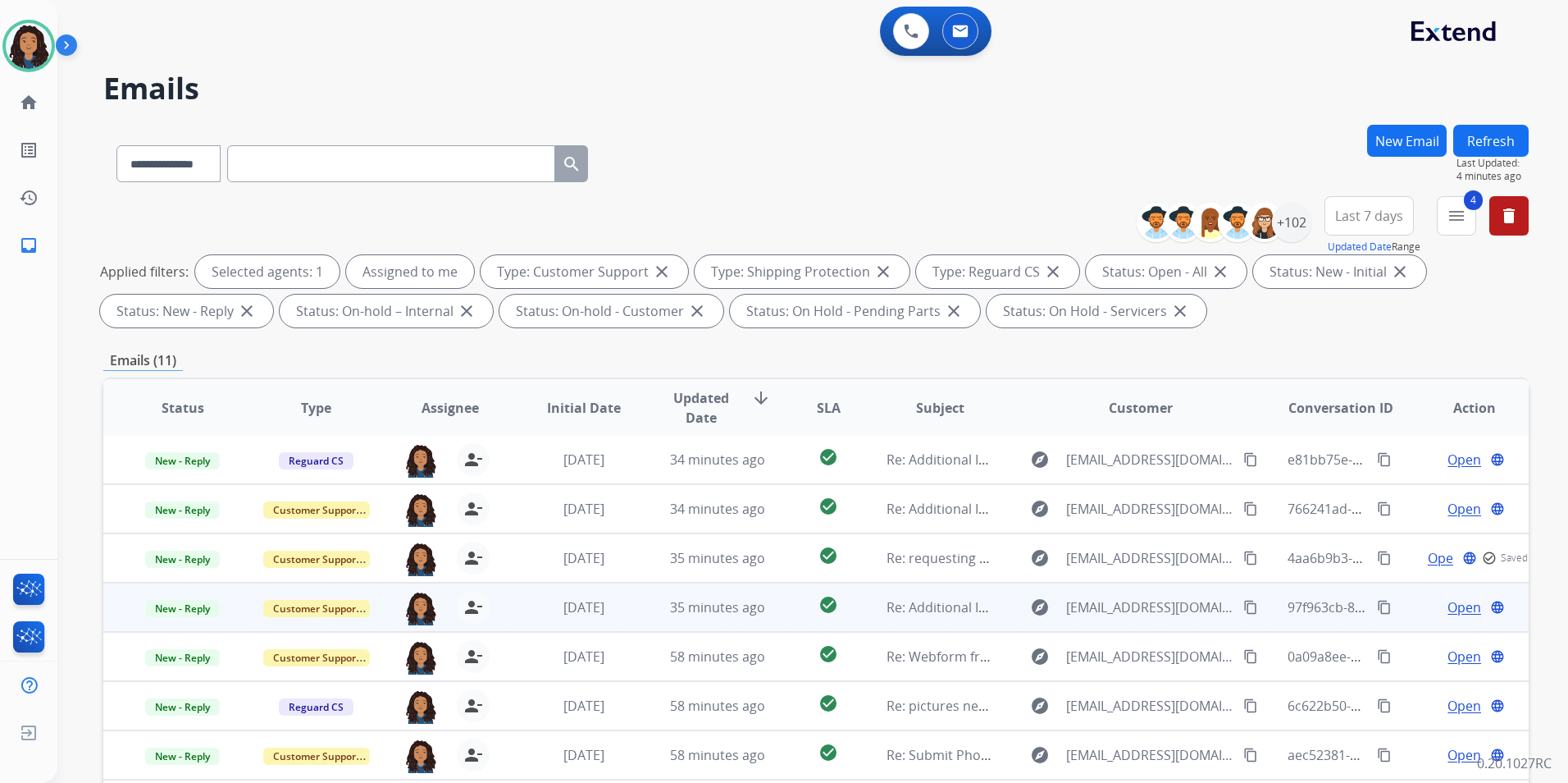
click at [1447, 606] on span "Open" at bounding box center [1464, 607] width 34 height 20
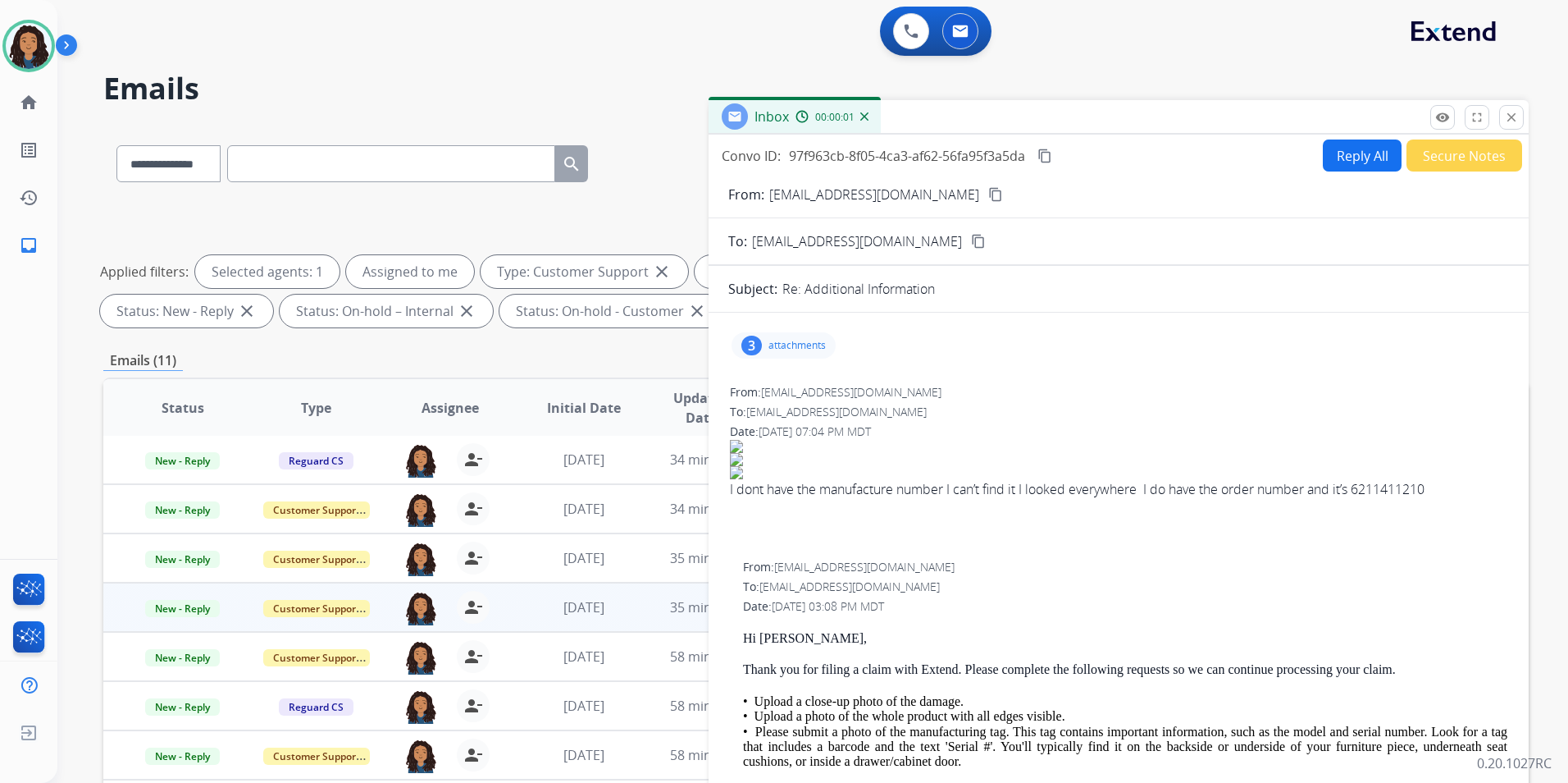
click at [787, 356] on div "3 attachments" at bounding box center [784, 345] width 104 height 27
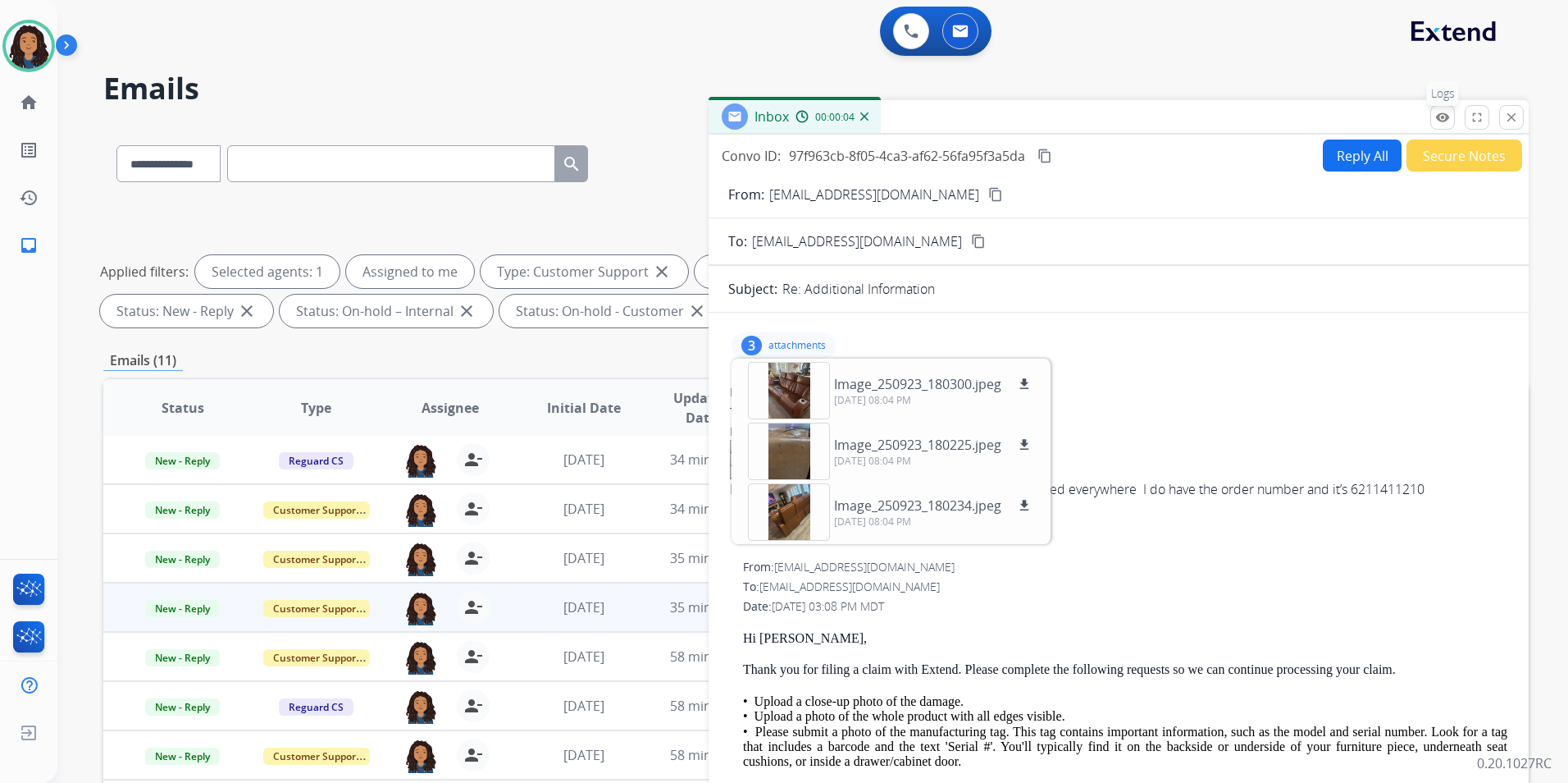
click at [1440, 121] on mat-icon "remove_red_eye" at bounding box center [1443, 117] width 15 height 15
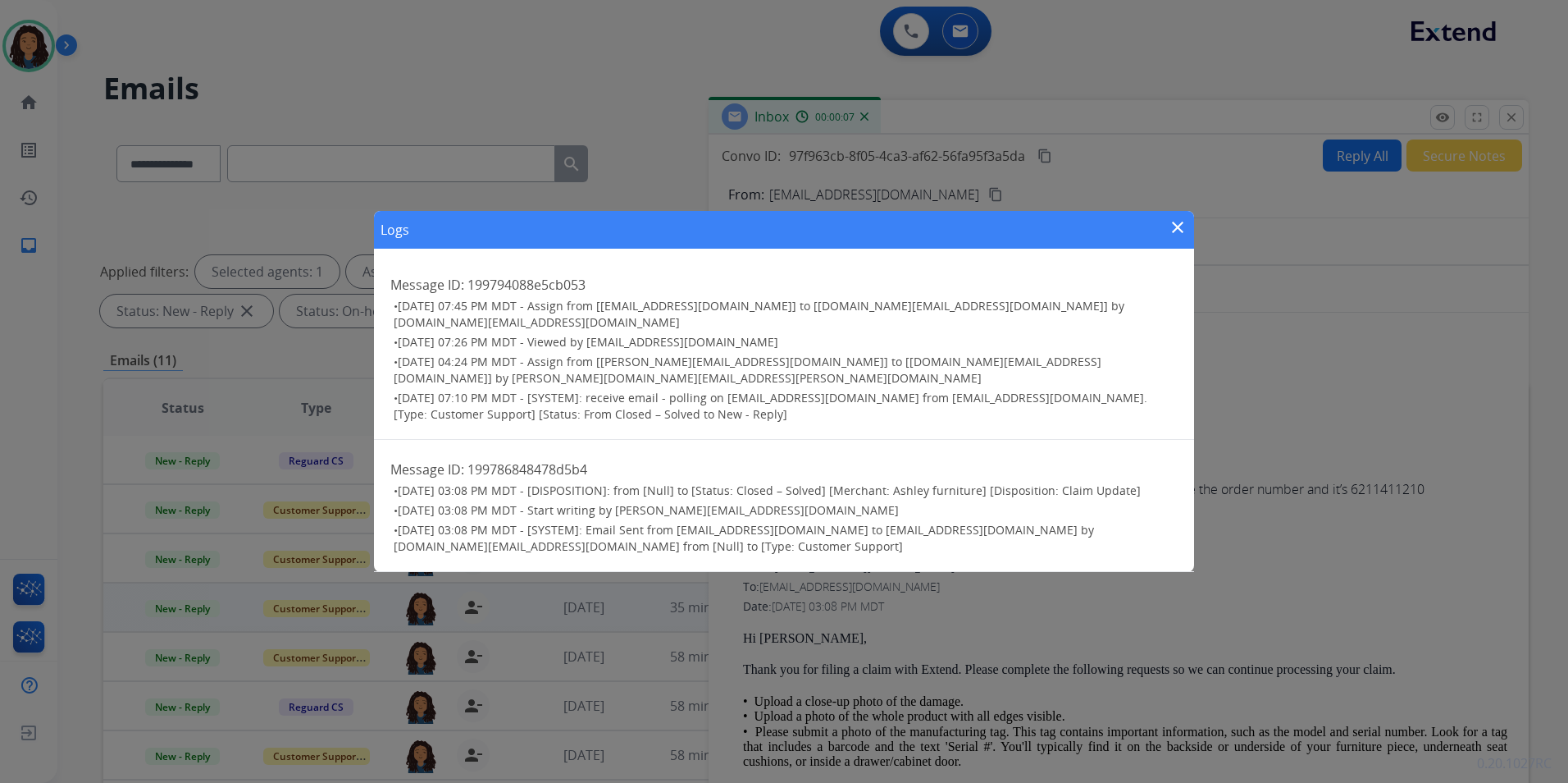
click at [1184, 237] on mat-icon "close" at bounding box center [1178, 227] width 20 height 20
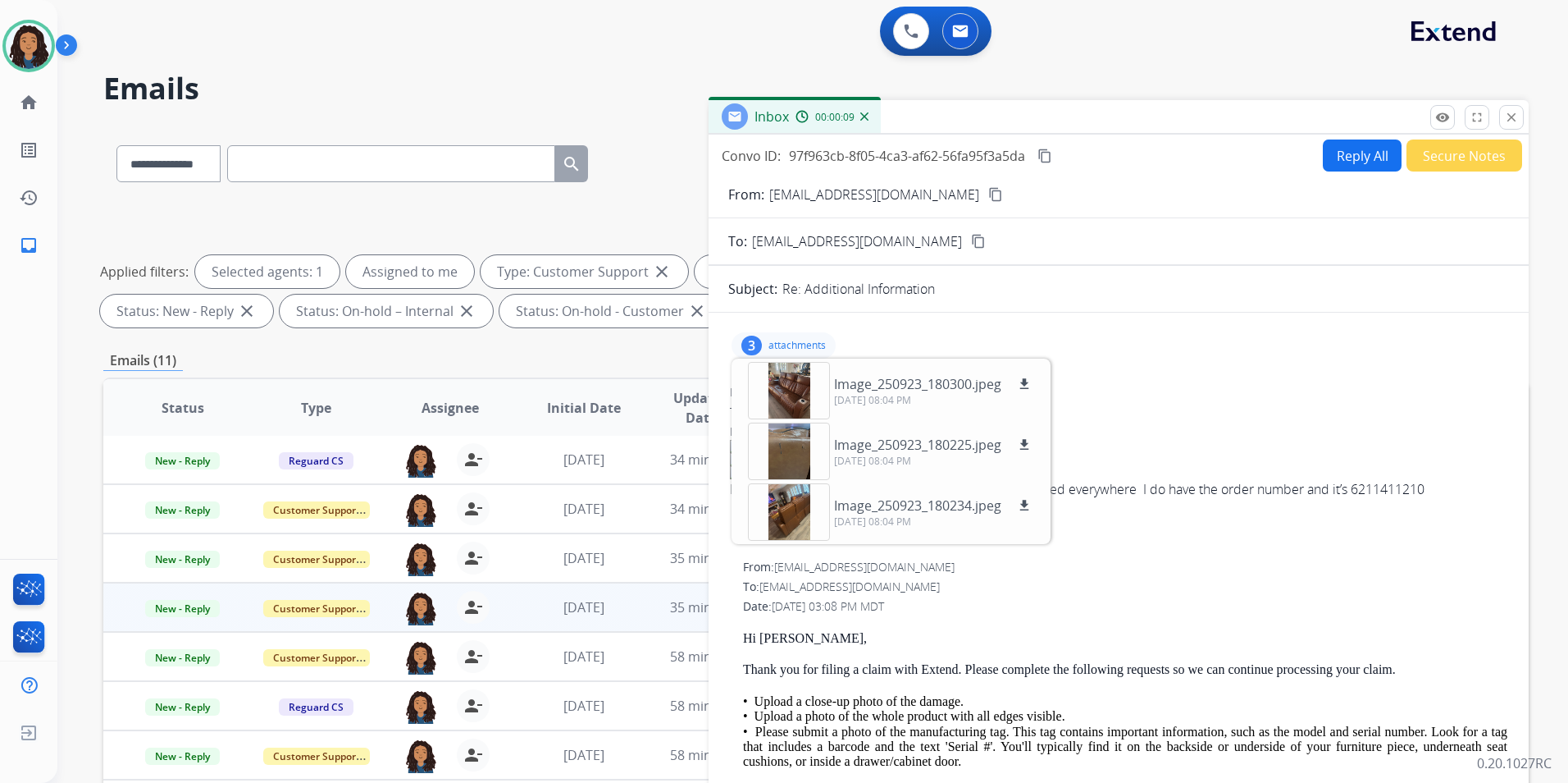
click at [802, 344] on p "attachments" at bounding box center [797, 345] width 58 height 13
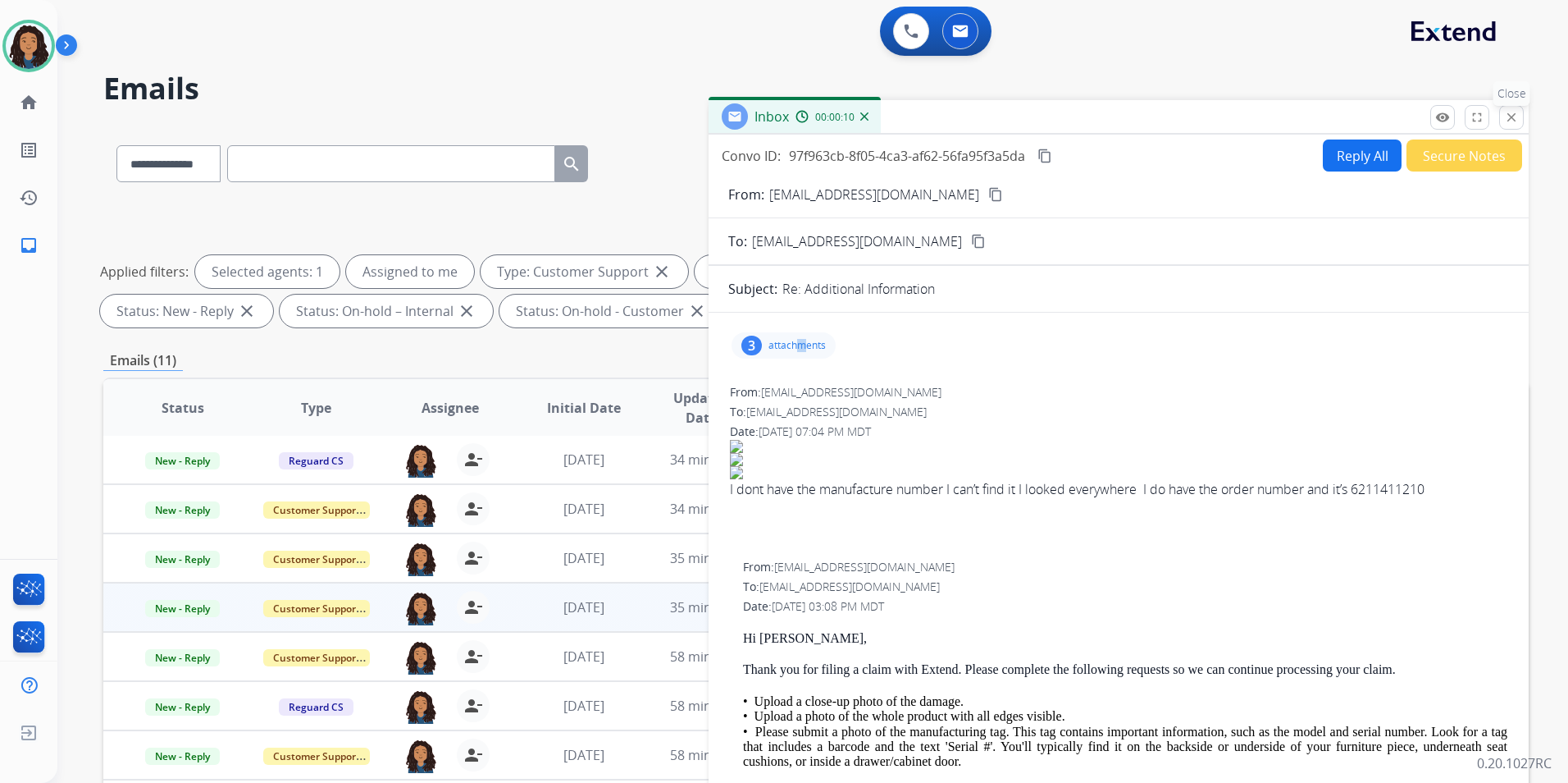
click at [1510, 116] on mat-icon "close" at bounding box center [1511, 117] width 15 height 15
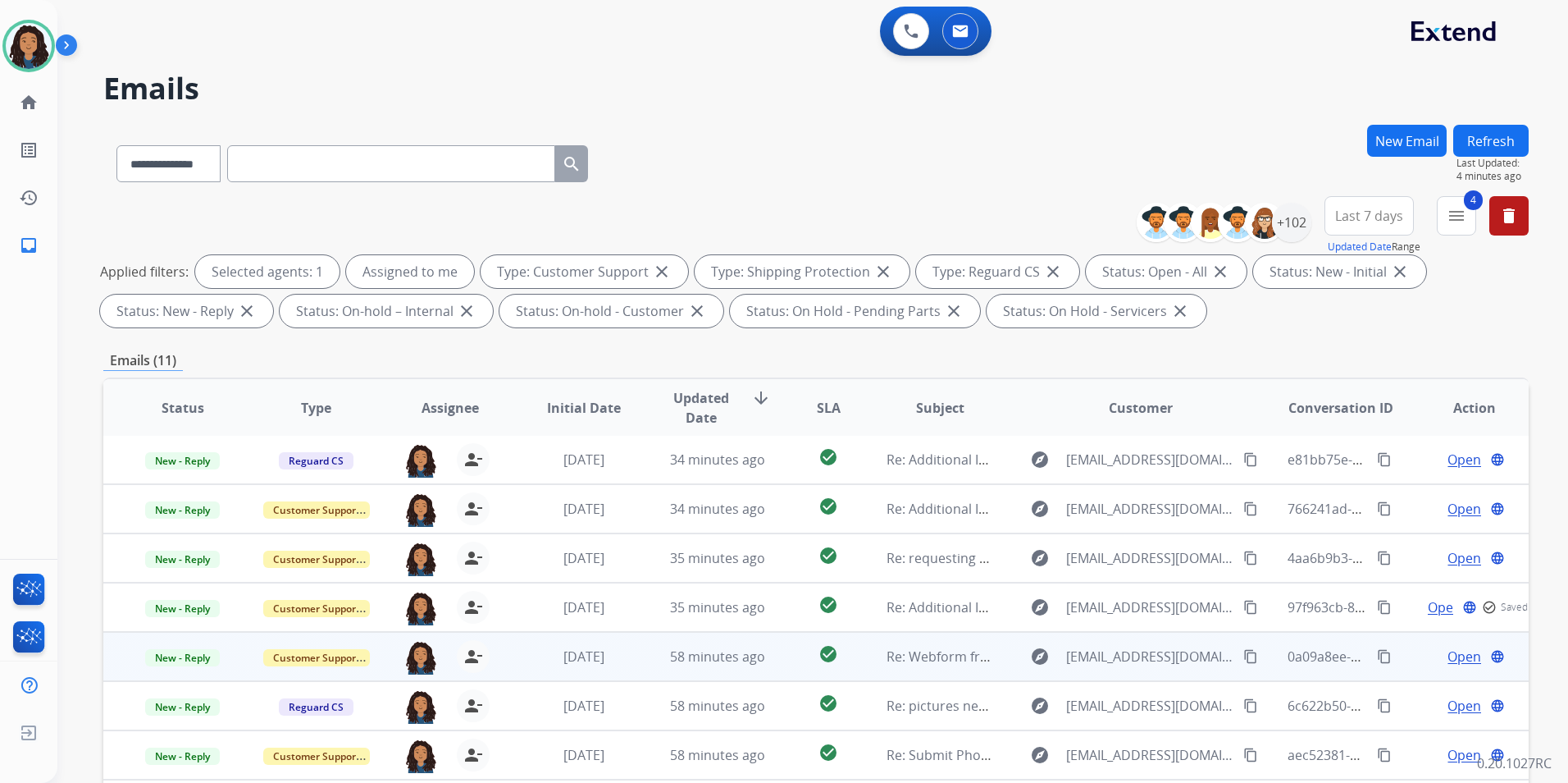
click at [1463, 661] on span "Open" at bounding box center [1464, 656] width 34 height 20
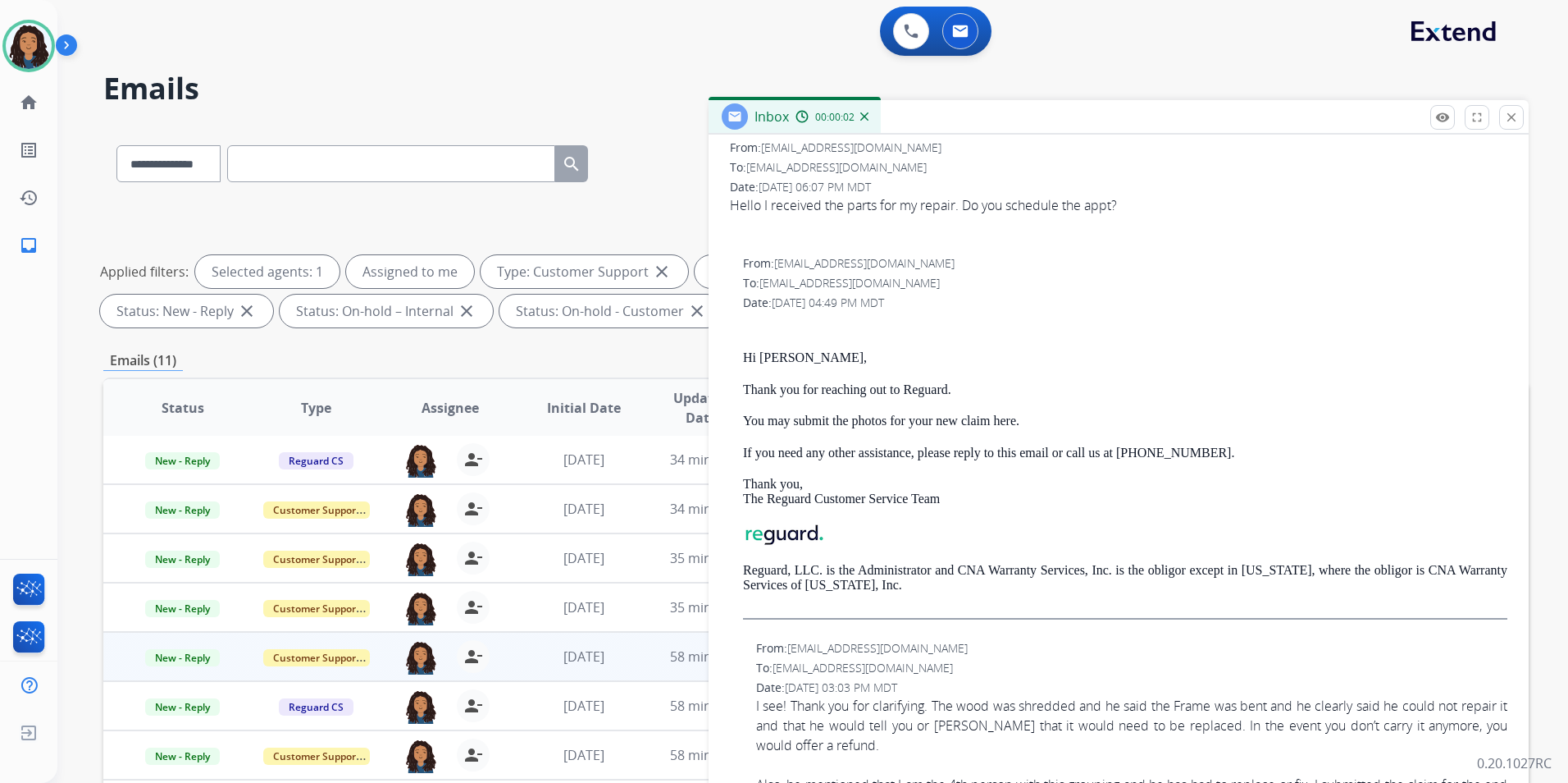
scroll to position [246, 0]
click at [1504, 122] on mat-icon "close" at bounding box center [1511, 117] width 15 height 15
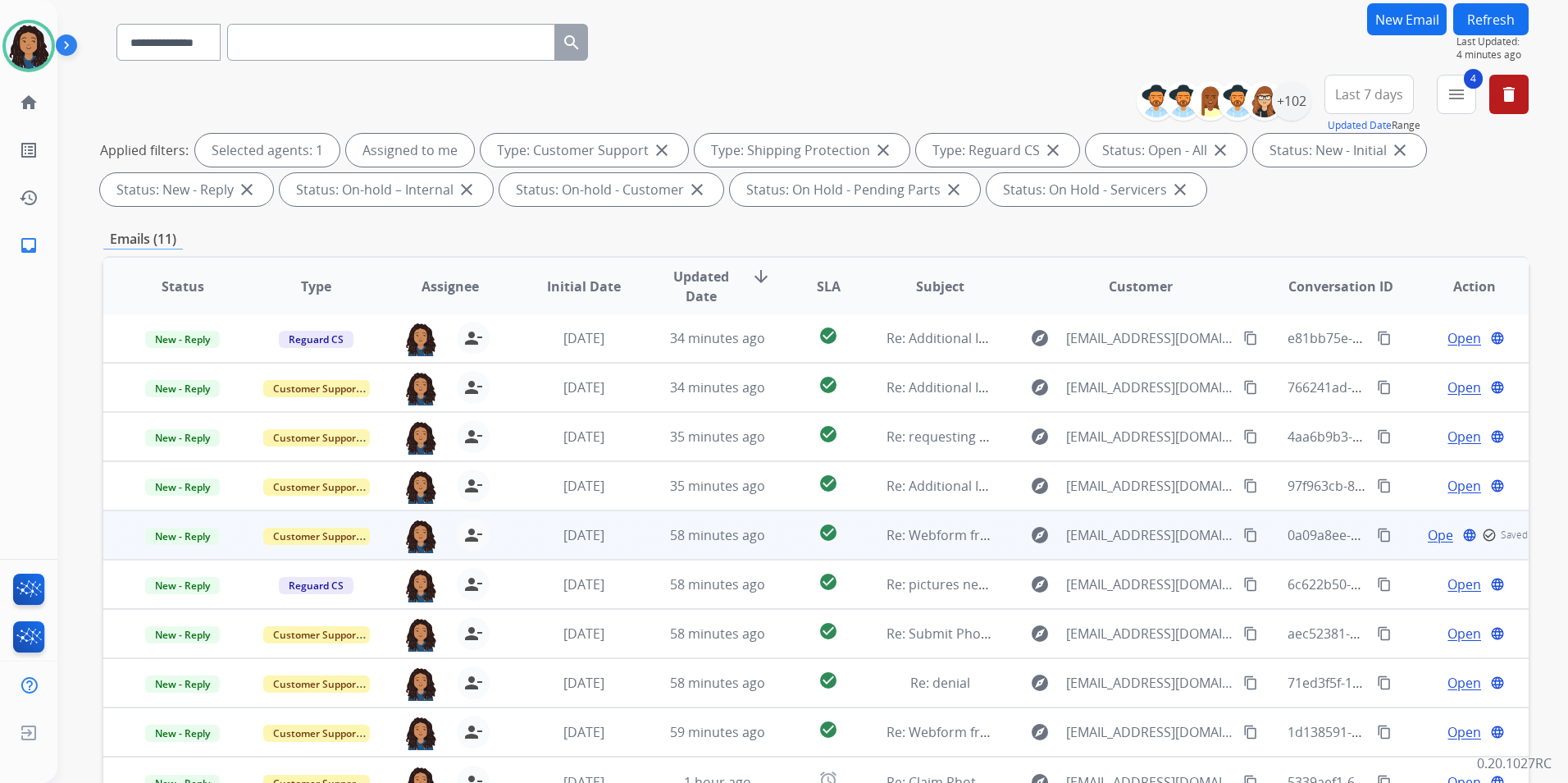
scroll to position [164, 0]
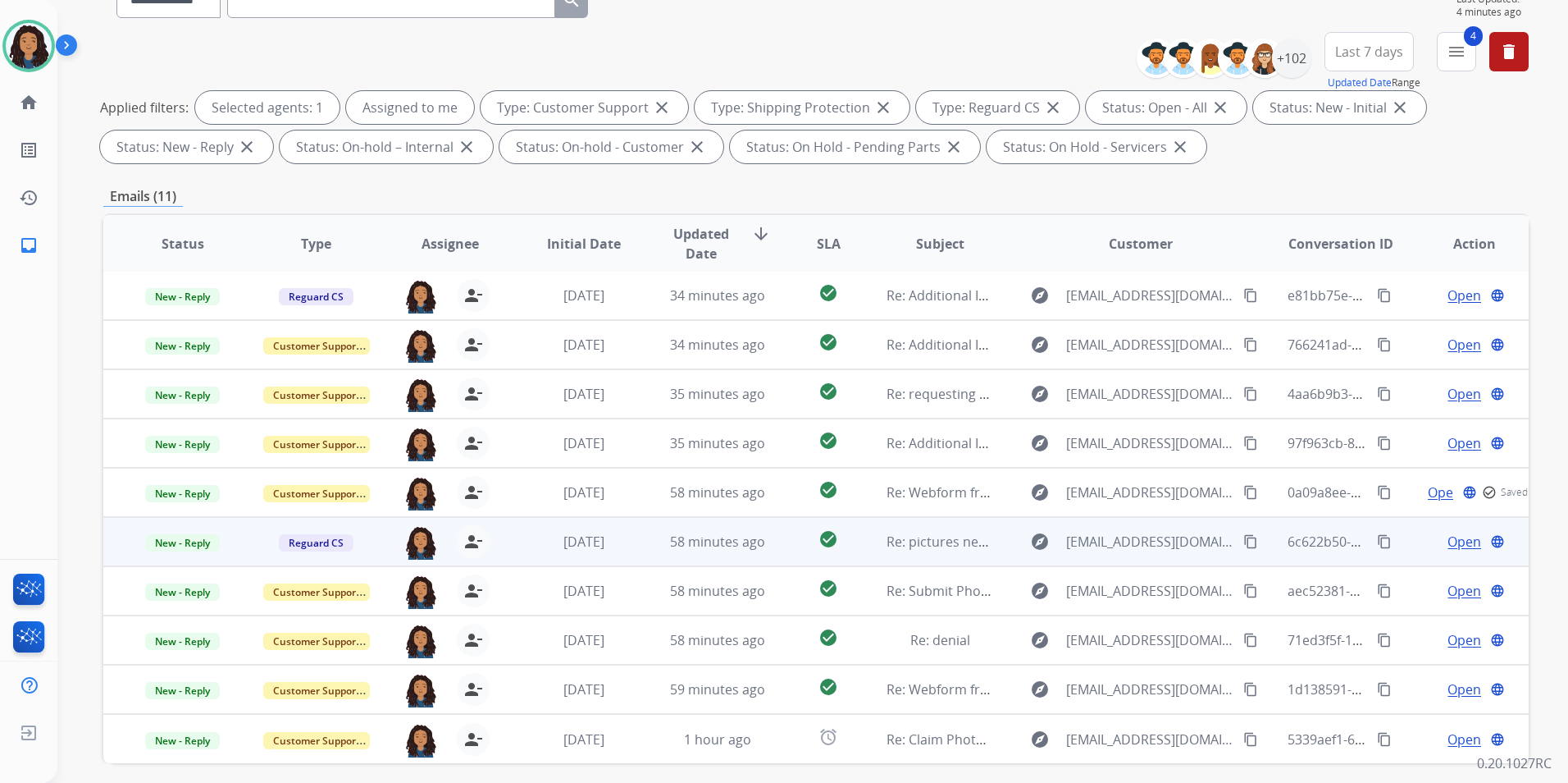
click at [1450, 542] on span "Open" at bounding box center [1464, 542] width 34 height 20
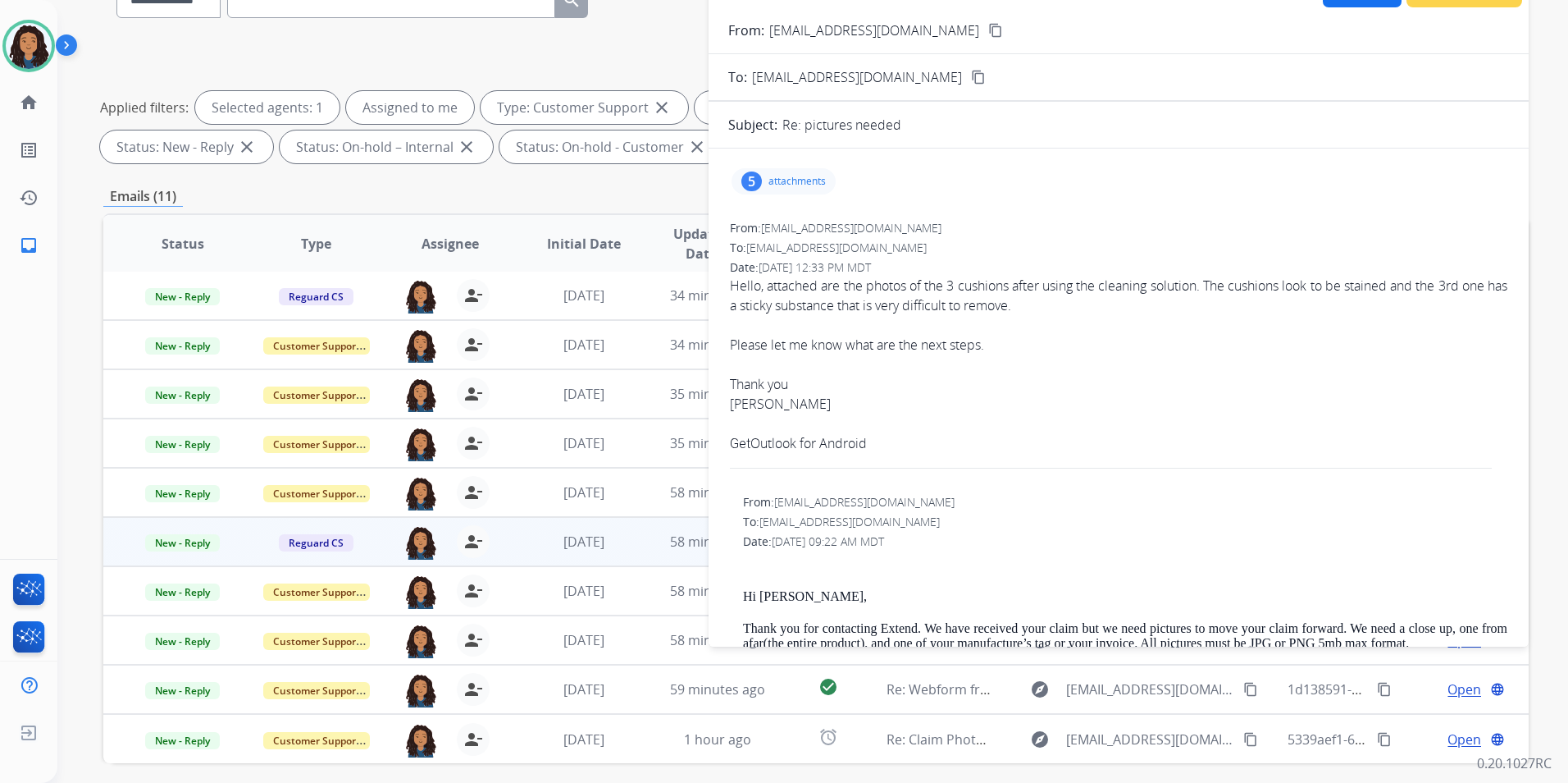
scroll to position [0, 0]
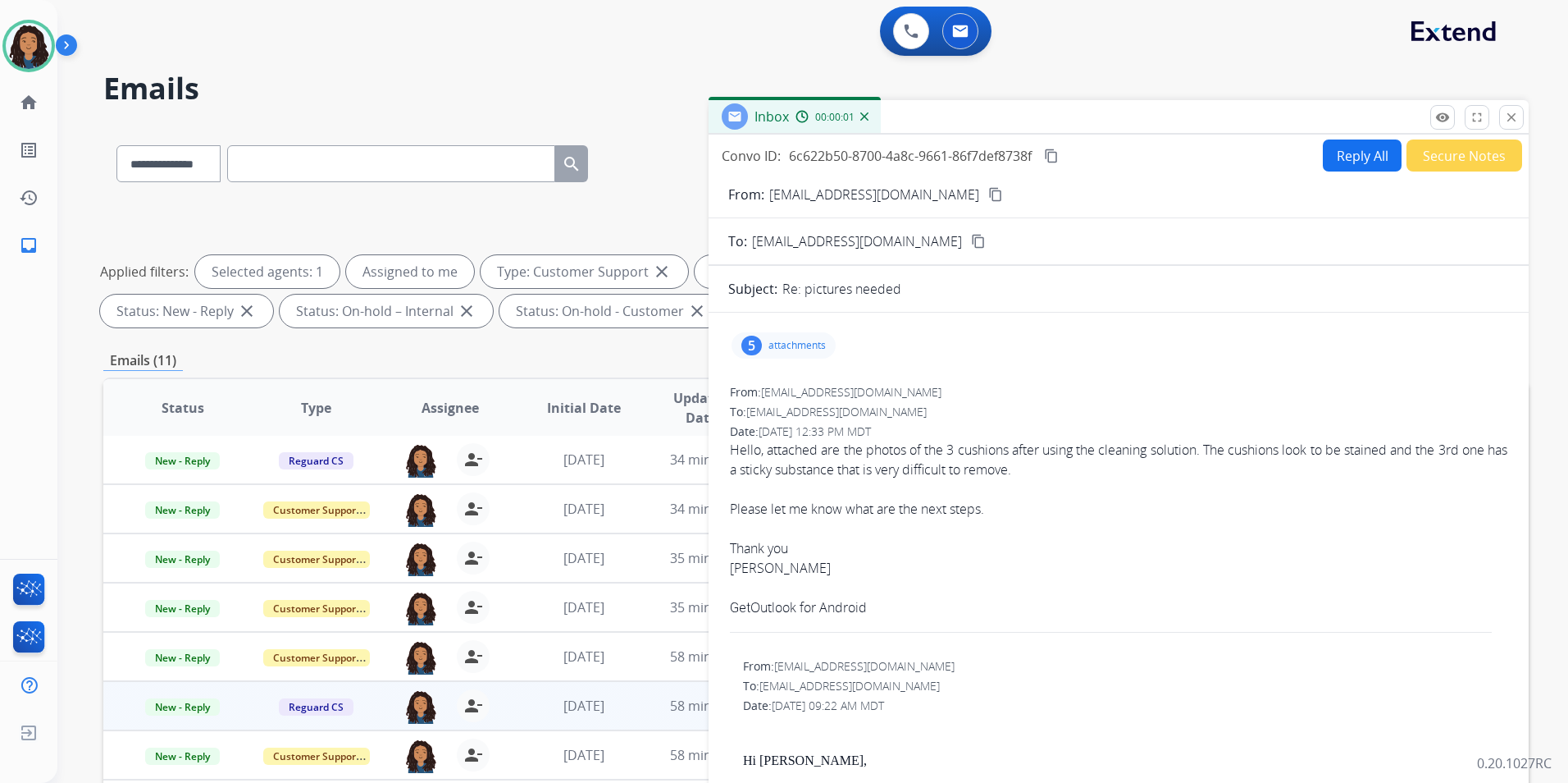
click at [797, 337] on div "5 attachments" at bounding box center [784, 345] width 104 height 27
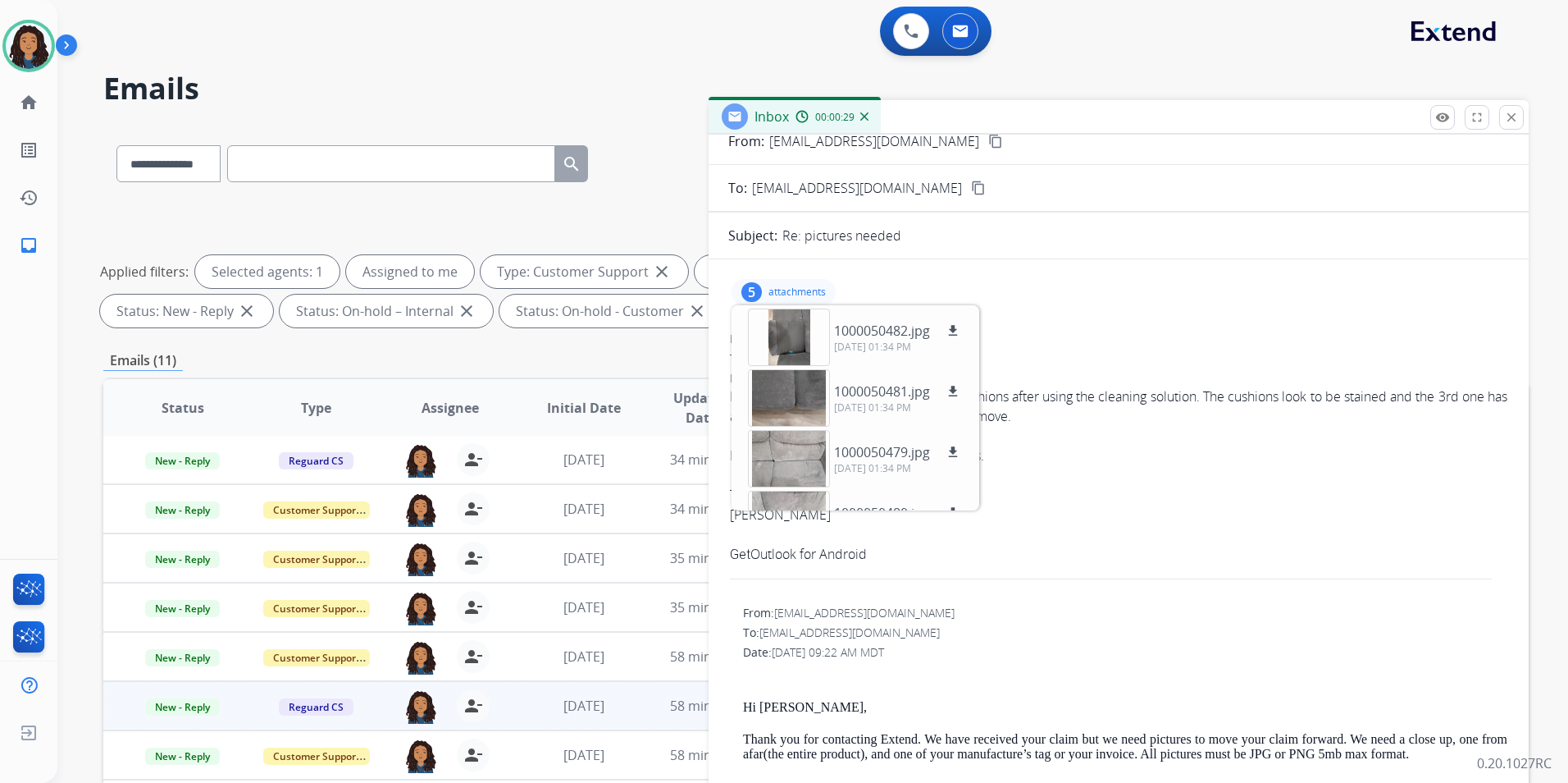
scroll to position [82, 0]
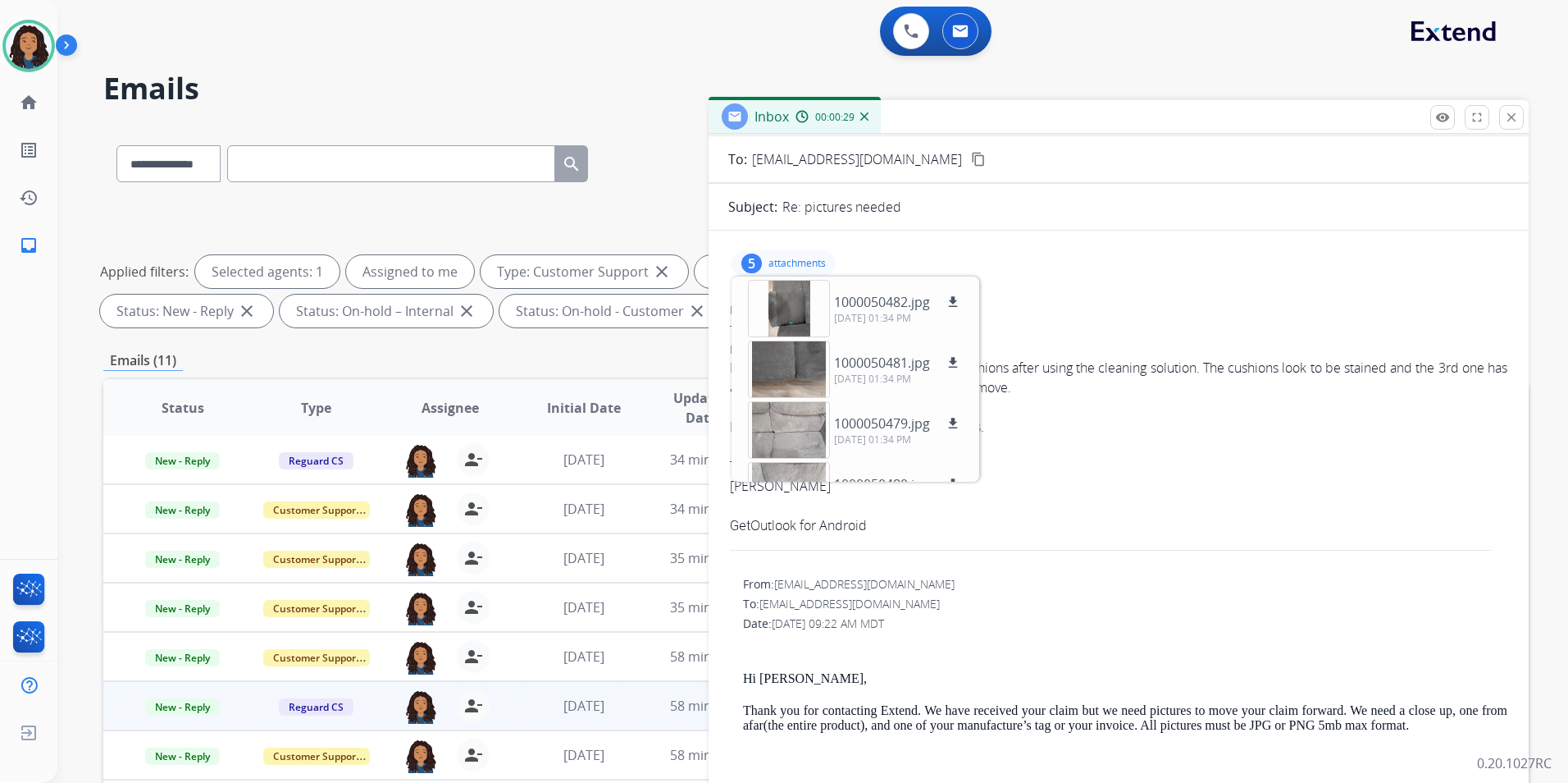
click at [1082, 383] on div "Hello, attached are the photos of the 3 cushions after using the cleaning solut…" at bounding box center [1119, 377] width 777 height 39
click at [774, 255] on div "5 attachments 1000050482.jpg download [DATE] 01:34 PM 1000050481.jpg download […" at bounding box center [784, 264] width 104 height 27
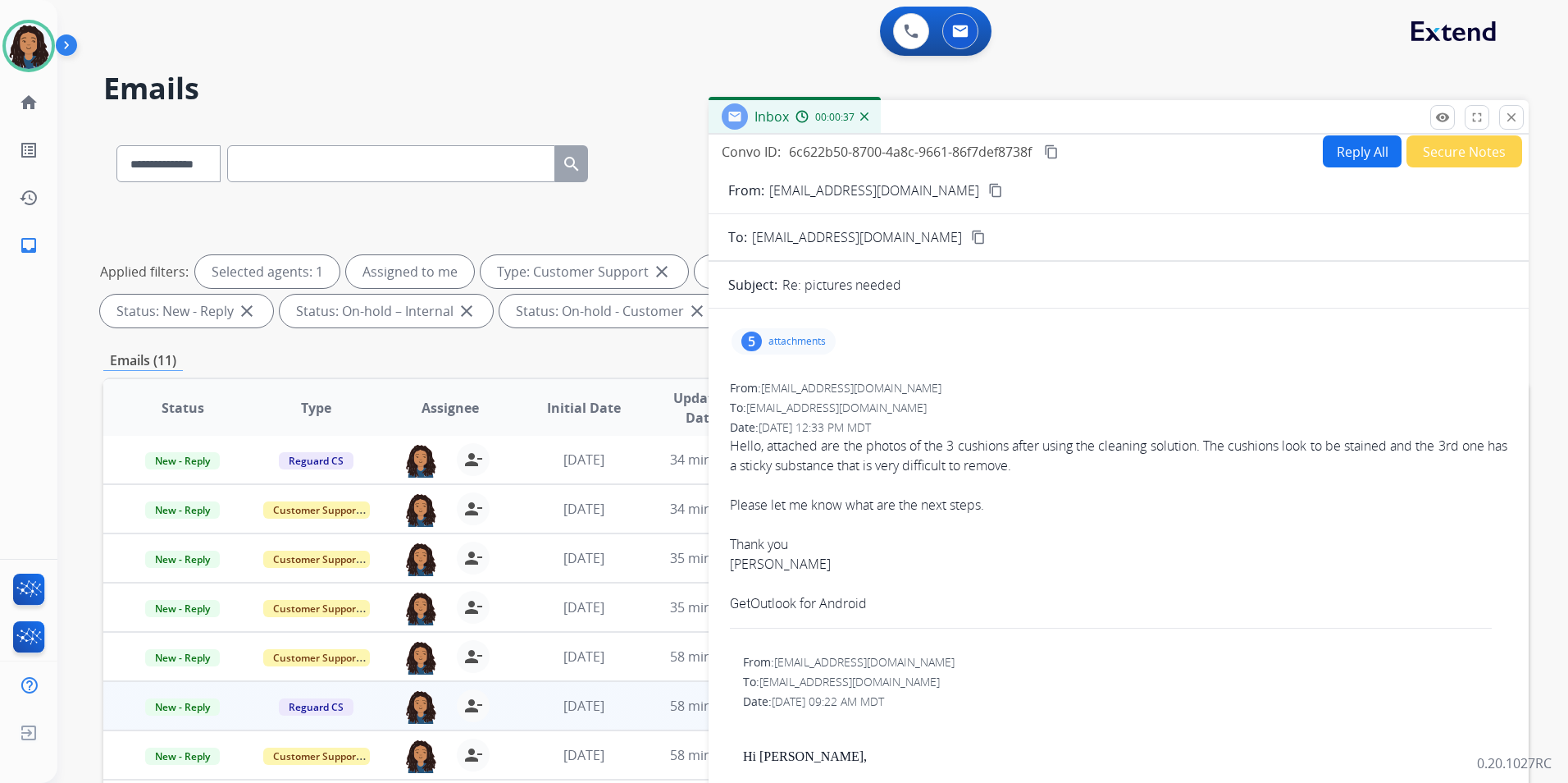
scroll to position [0, 0]
click at [989, 191] on mat-icon "content_copy" at bounding box center [996, 194] width 15 height 15
click at [793, 343] on p "attachments" at bounding box center [797, 345] width 58 height 13
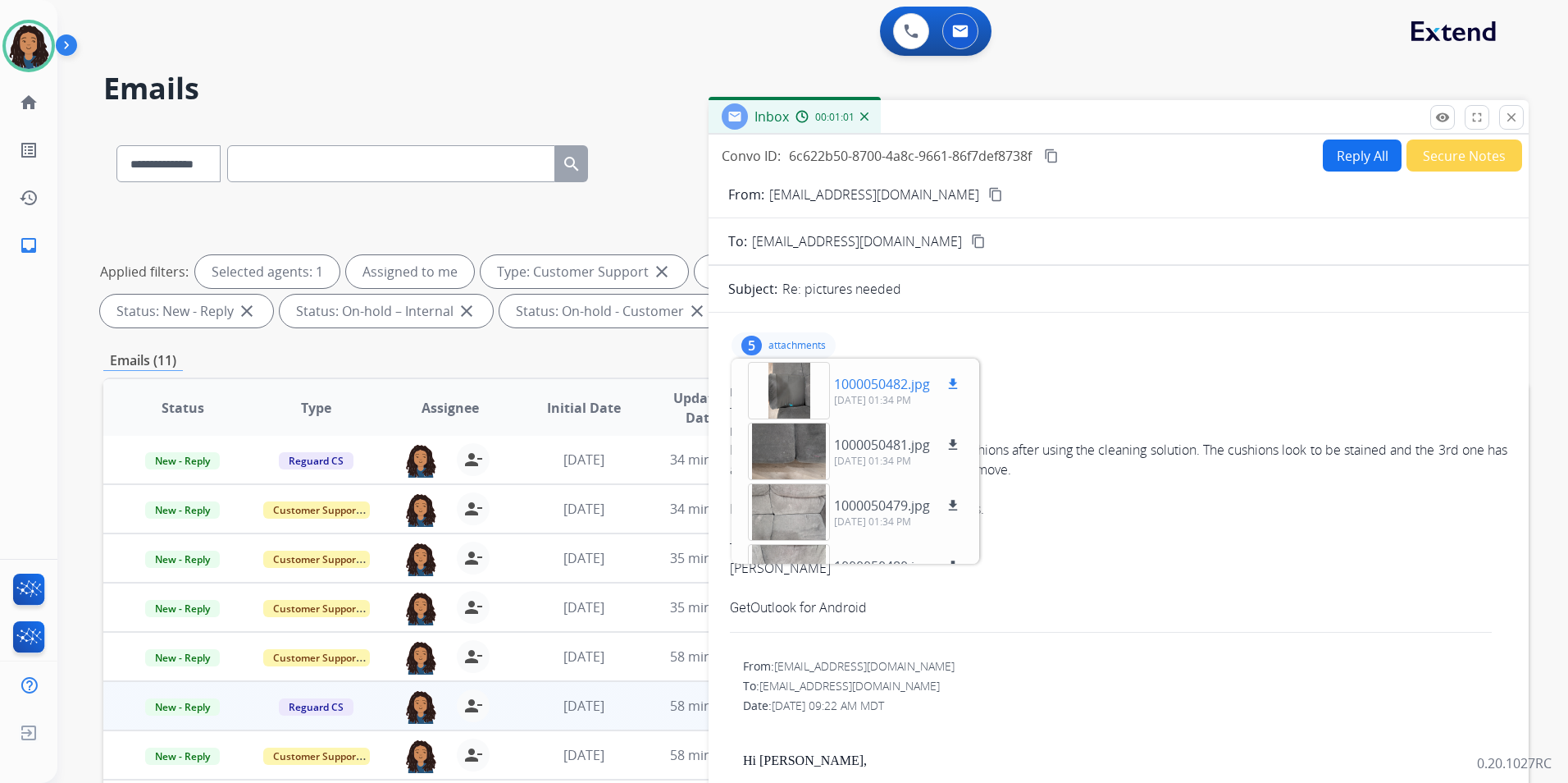
click at [789, 383] on div at bounding box center [789, 391] width 82 height 58
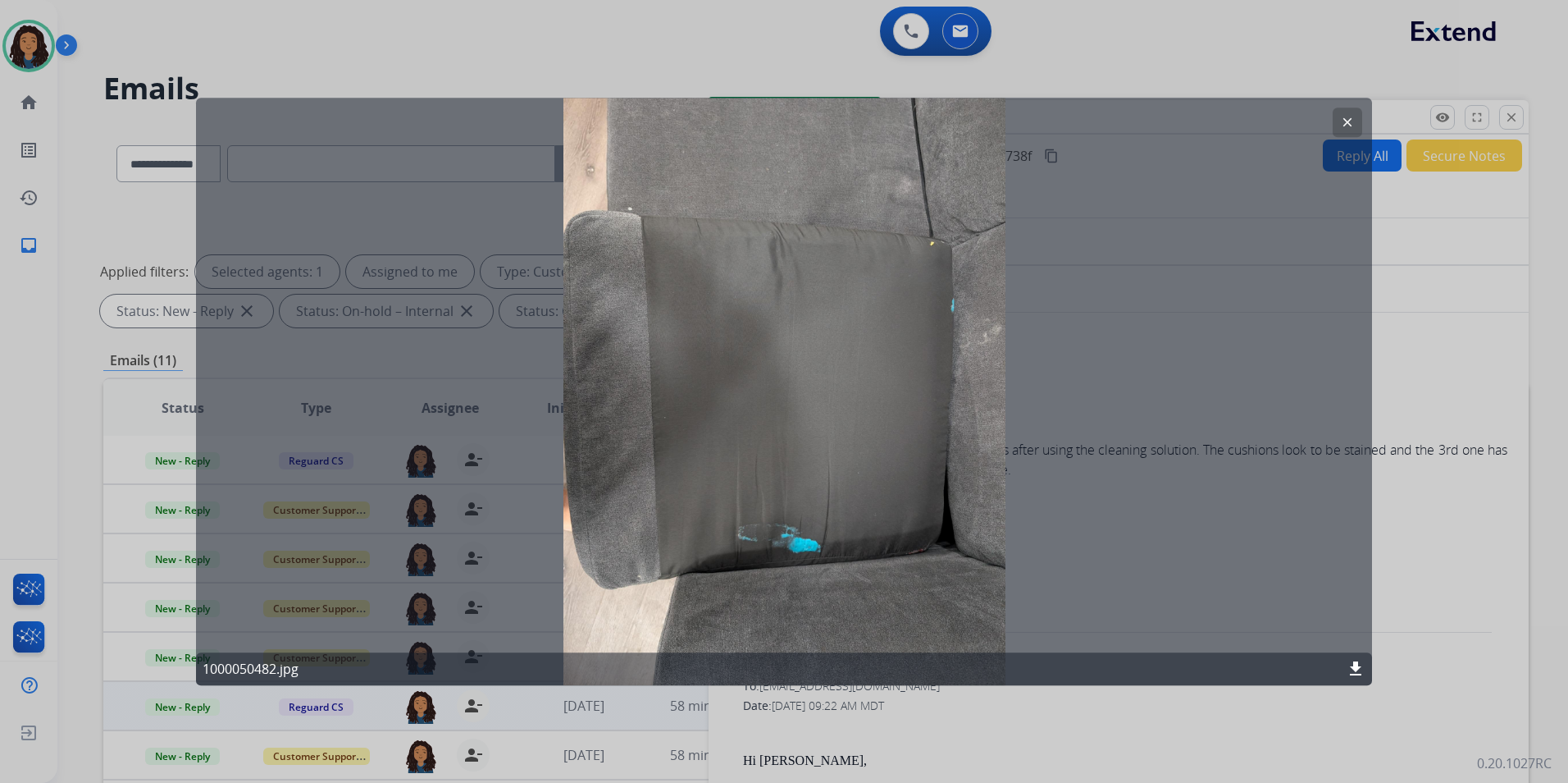
click at [1350, 122] on mat-icon "clear" at bounding box center [1347, 122] width 15 height 15
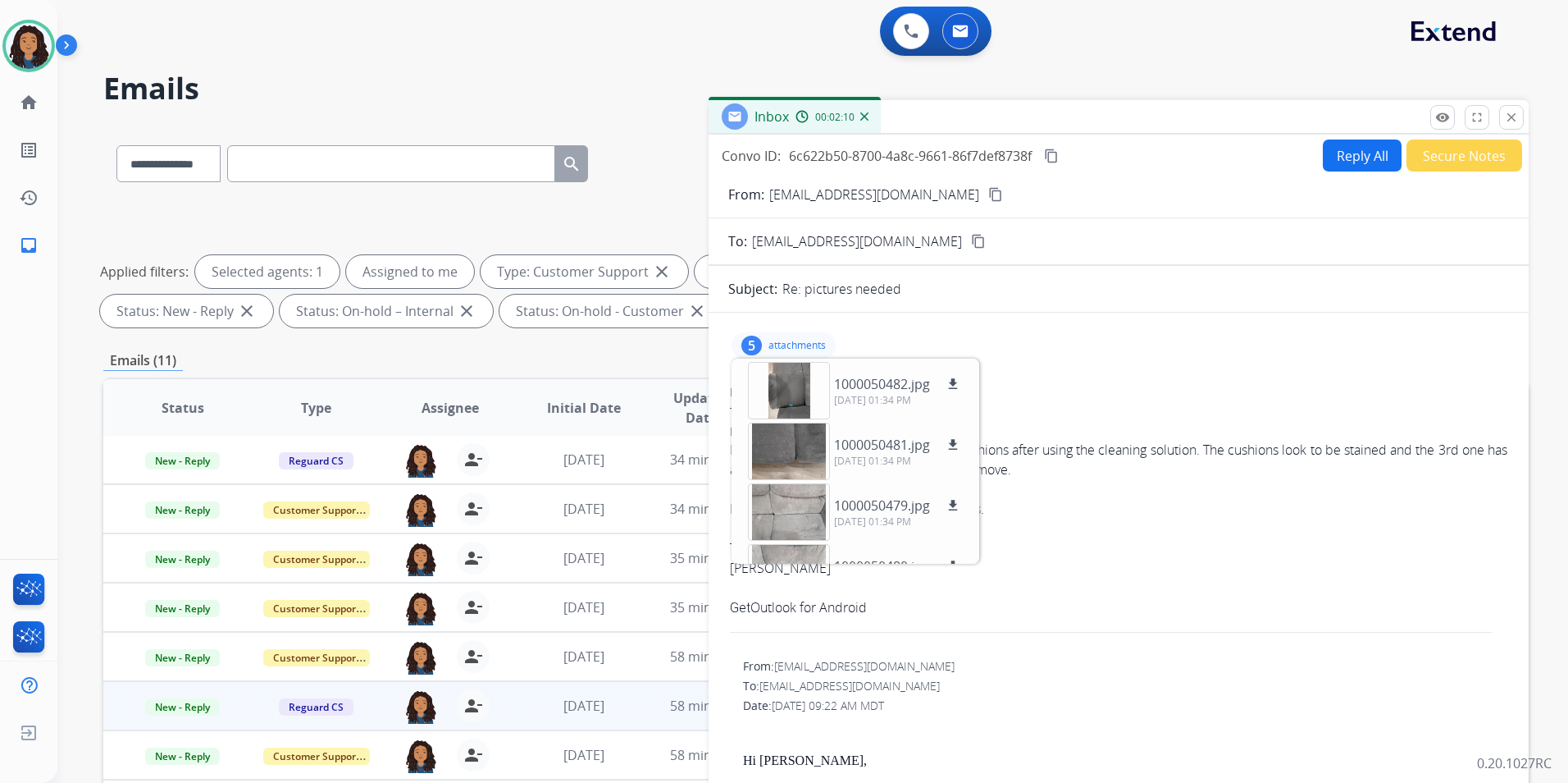
click at [1055, 155] on mat-icon "content_copy" at bounding box center [1052, 155] width 15 height 15
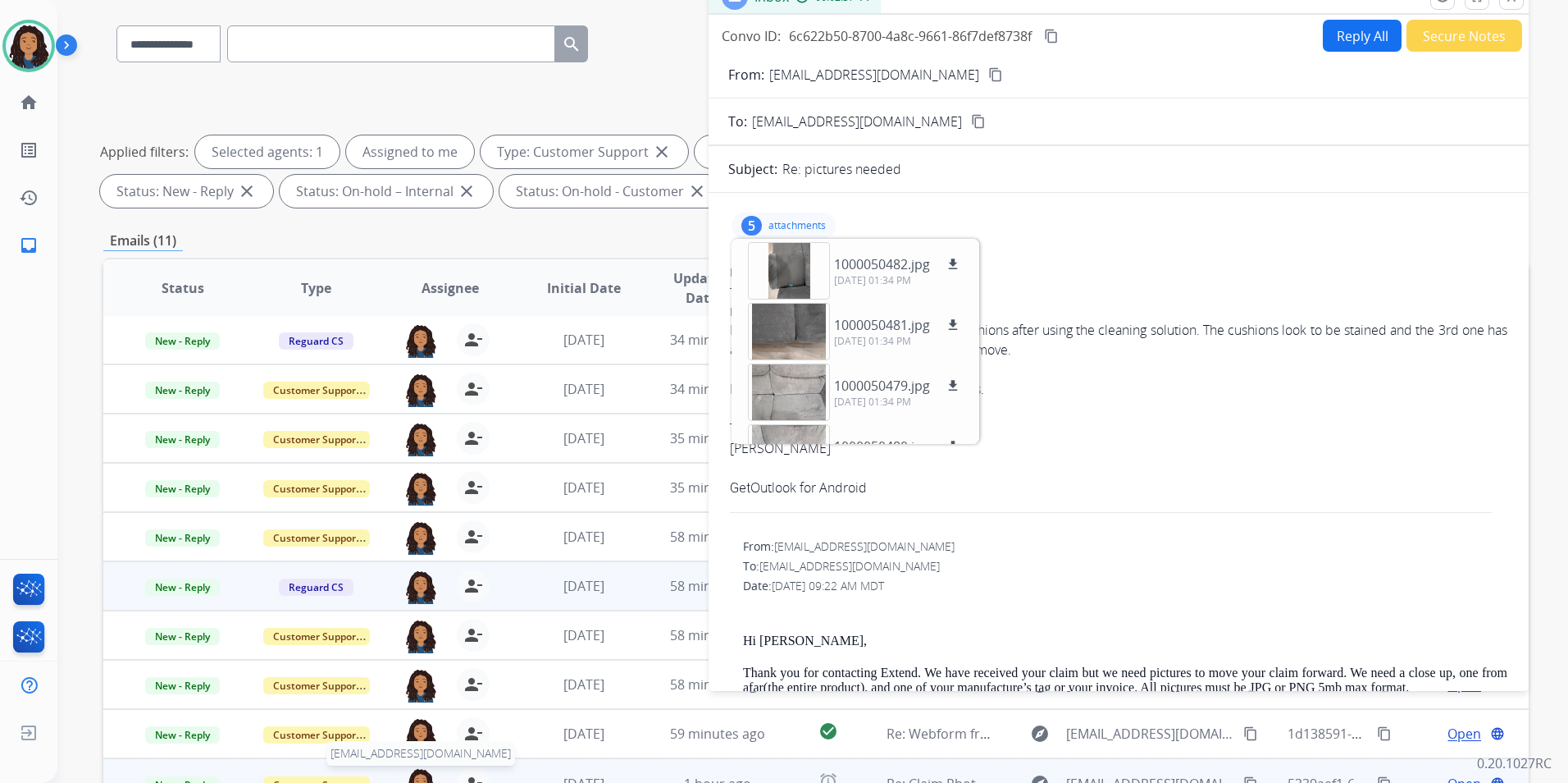
scroll to position [164, 0]
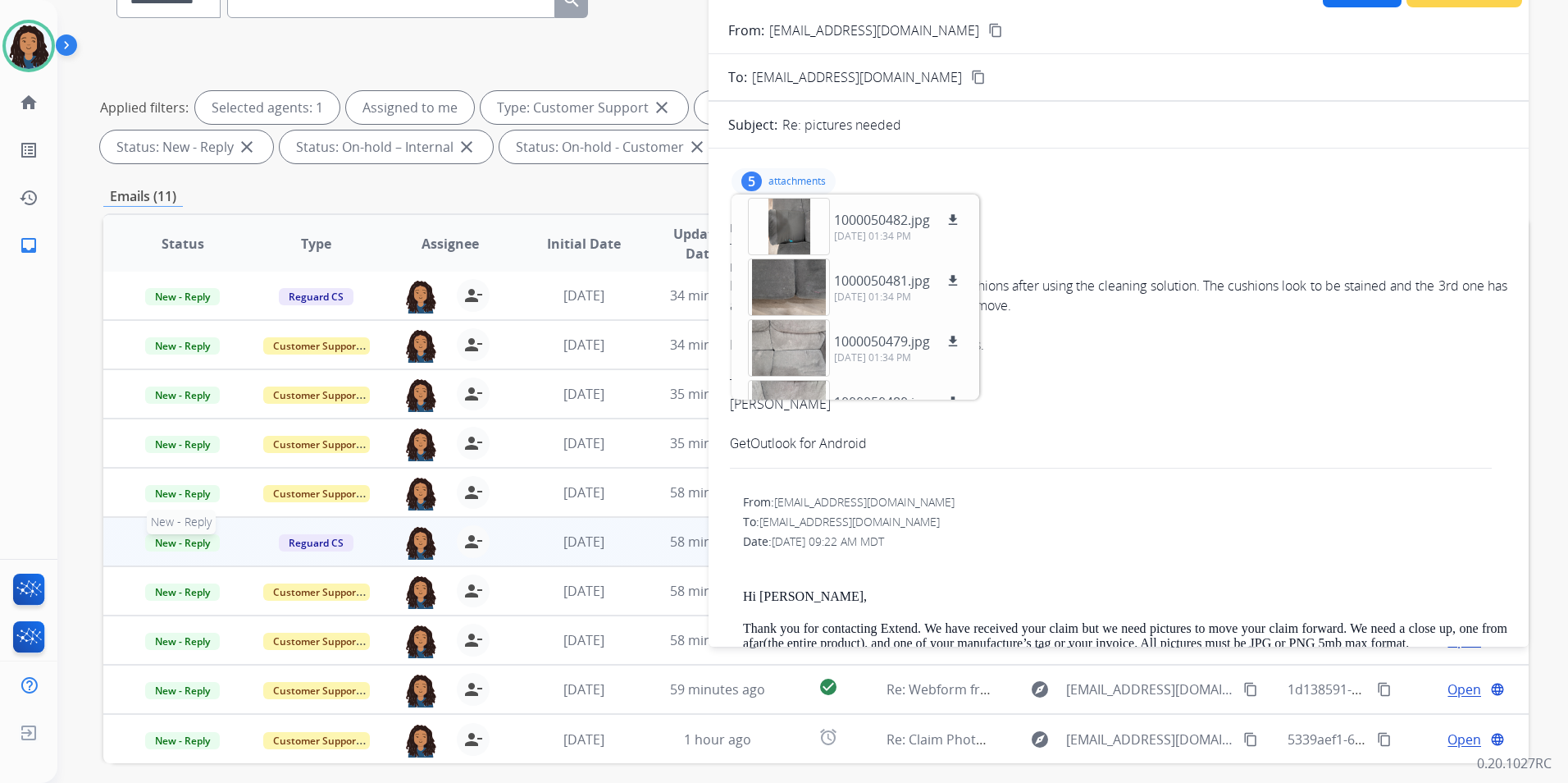
click at [180, 545] on span "New - Reply" at bounding box center [183, 542] width 75 height 17
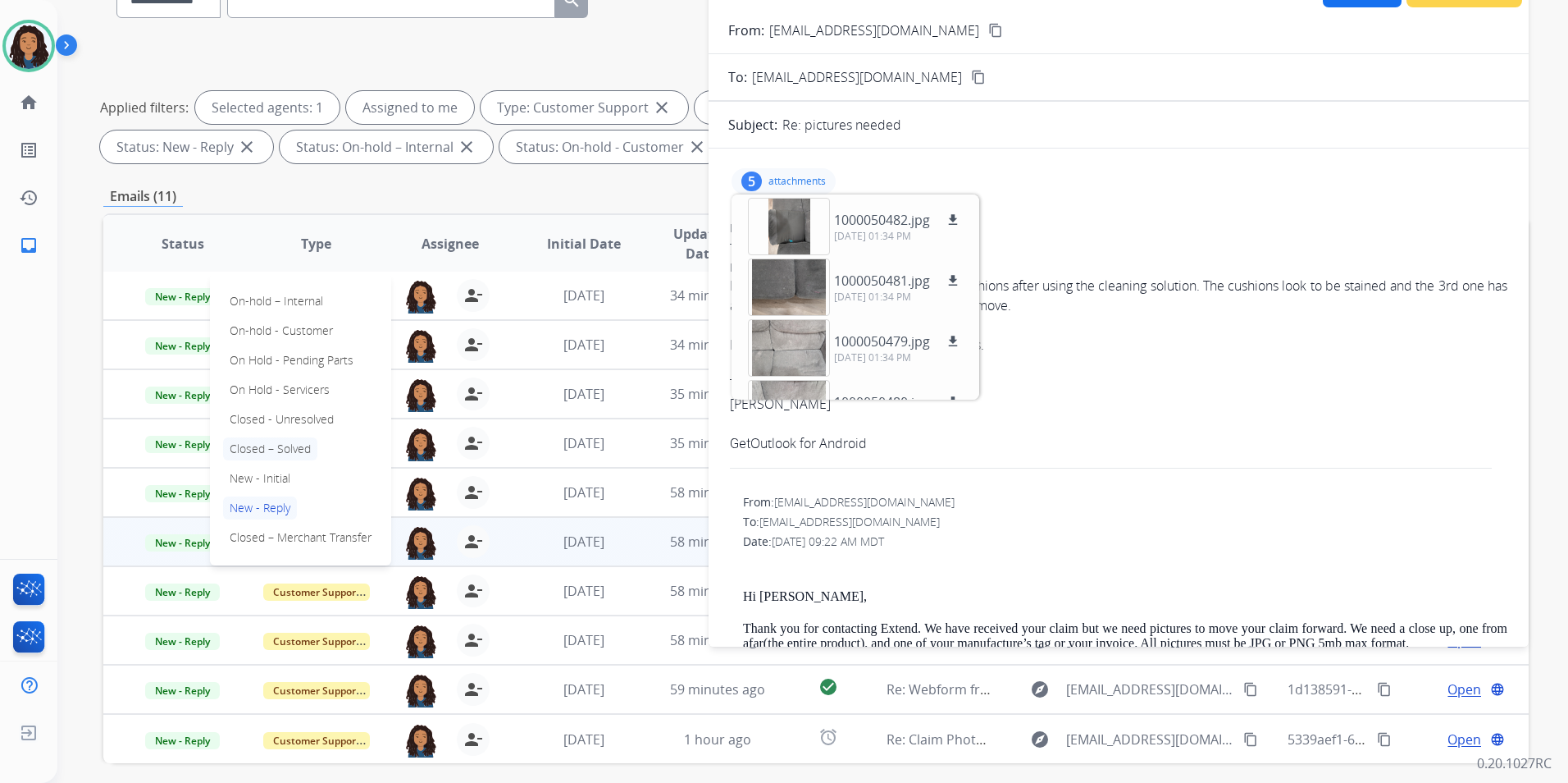
click at [284, 439] on p "Closed – Solved" at bounding box center [270, 449] width 94 height 23
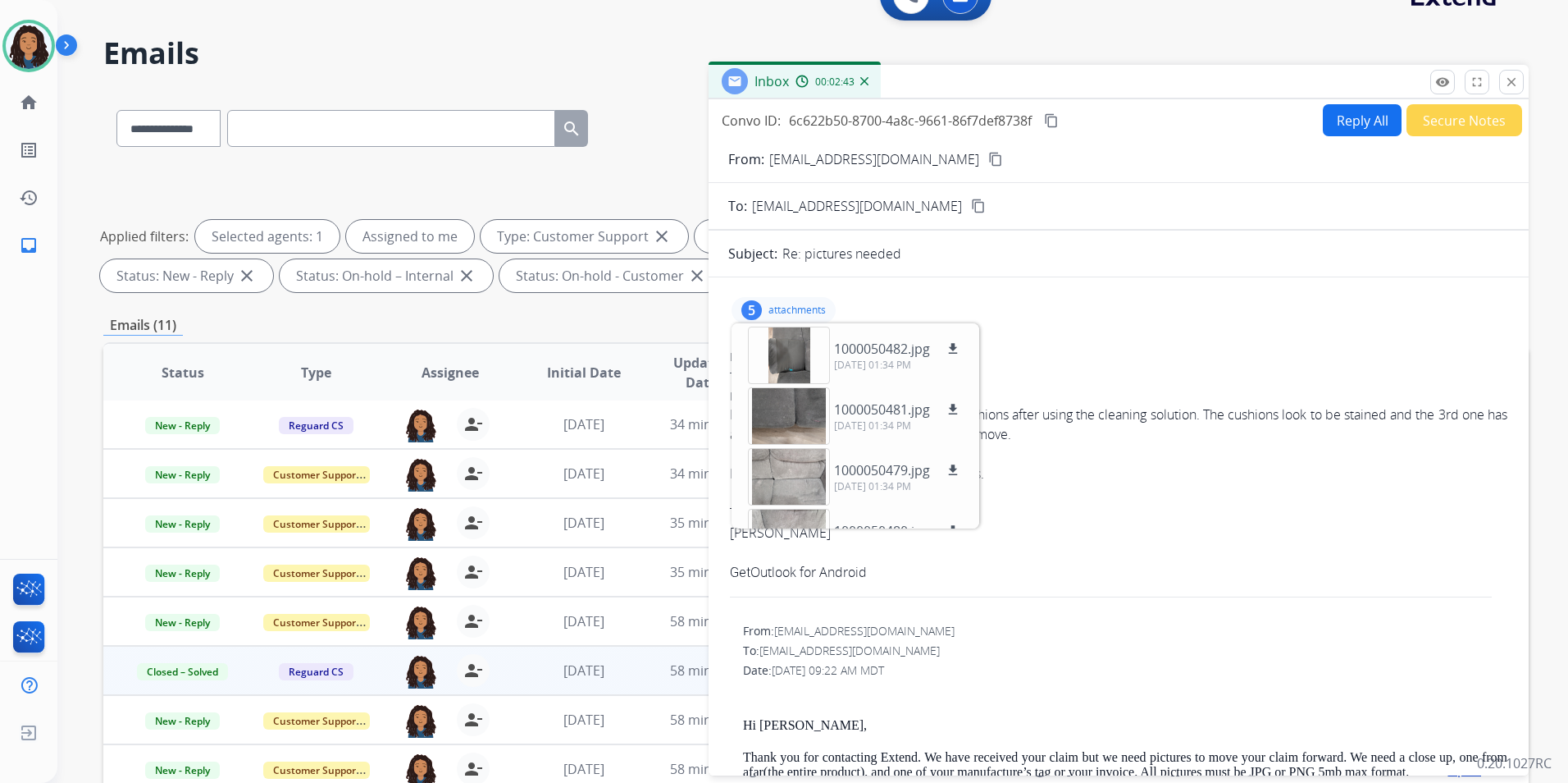
scroll to position [0, 0]
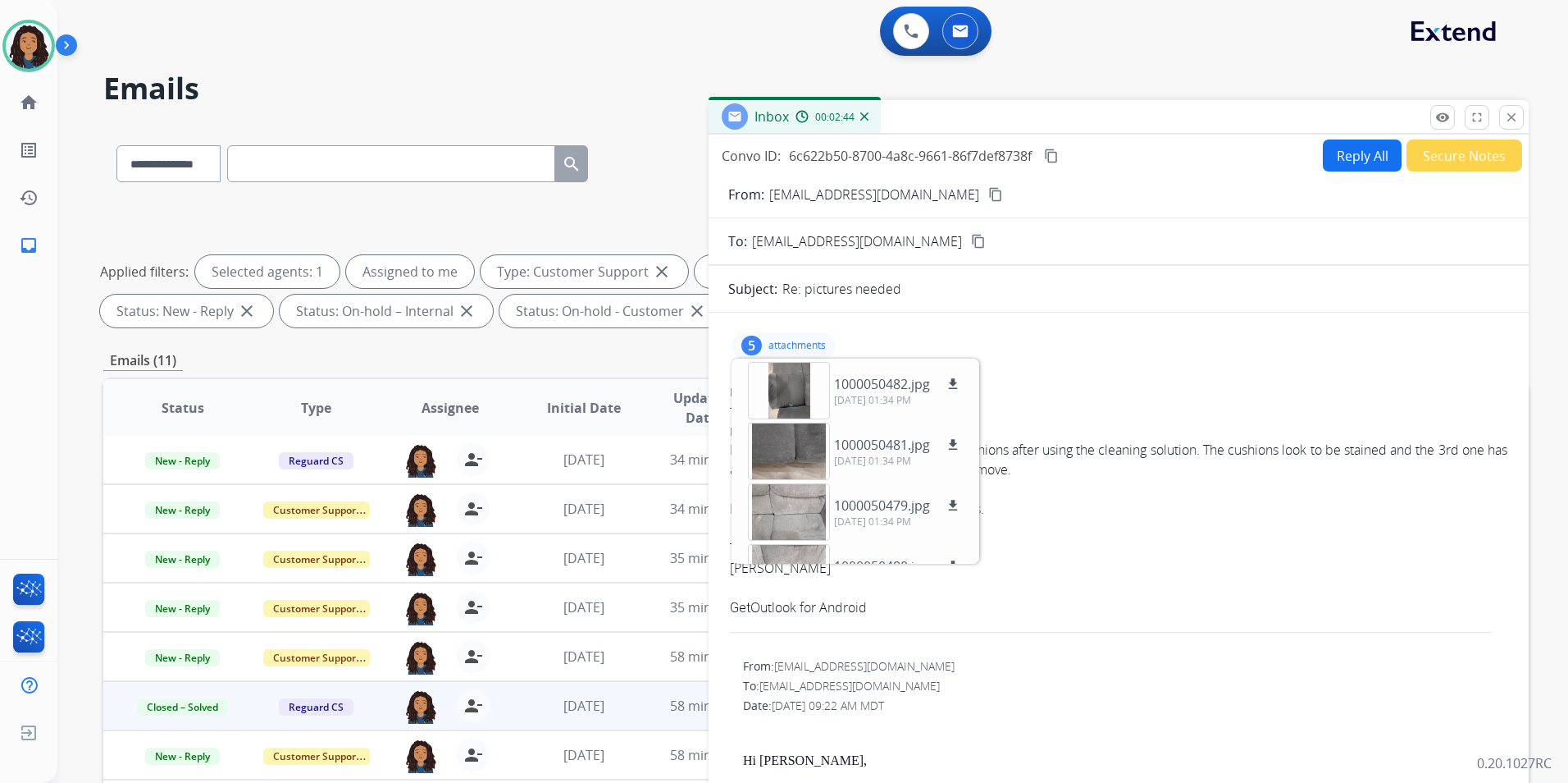
click at [1457, 167] on button "Secure Notes" at bounding box center [1464, 155] width 115 height 32
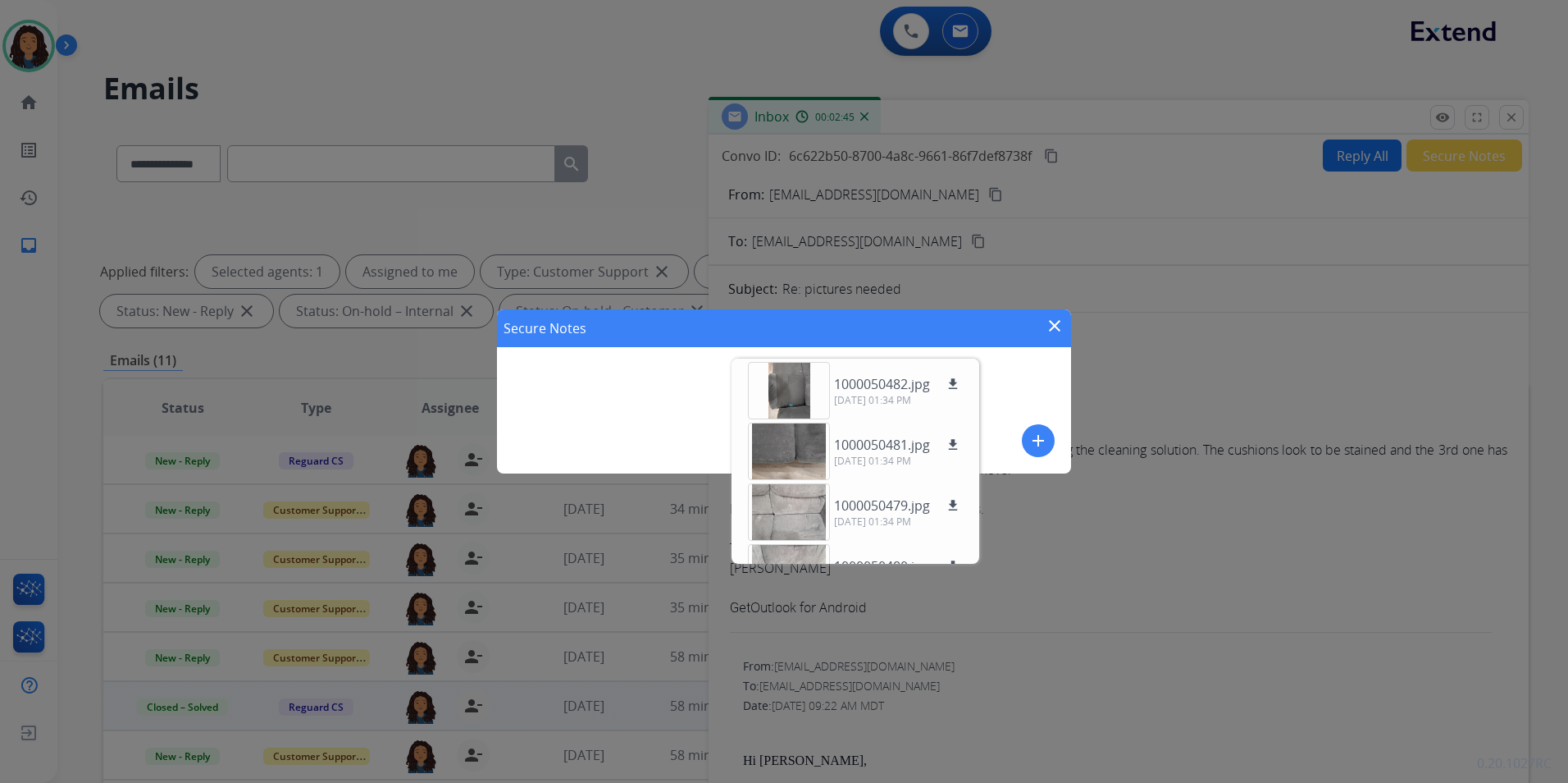
click at [1040, 447] on mat-icon "add" at bounding box center [1038, 440] width 20 height 20
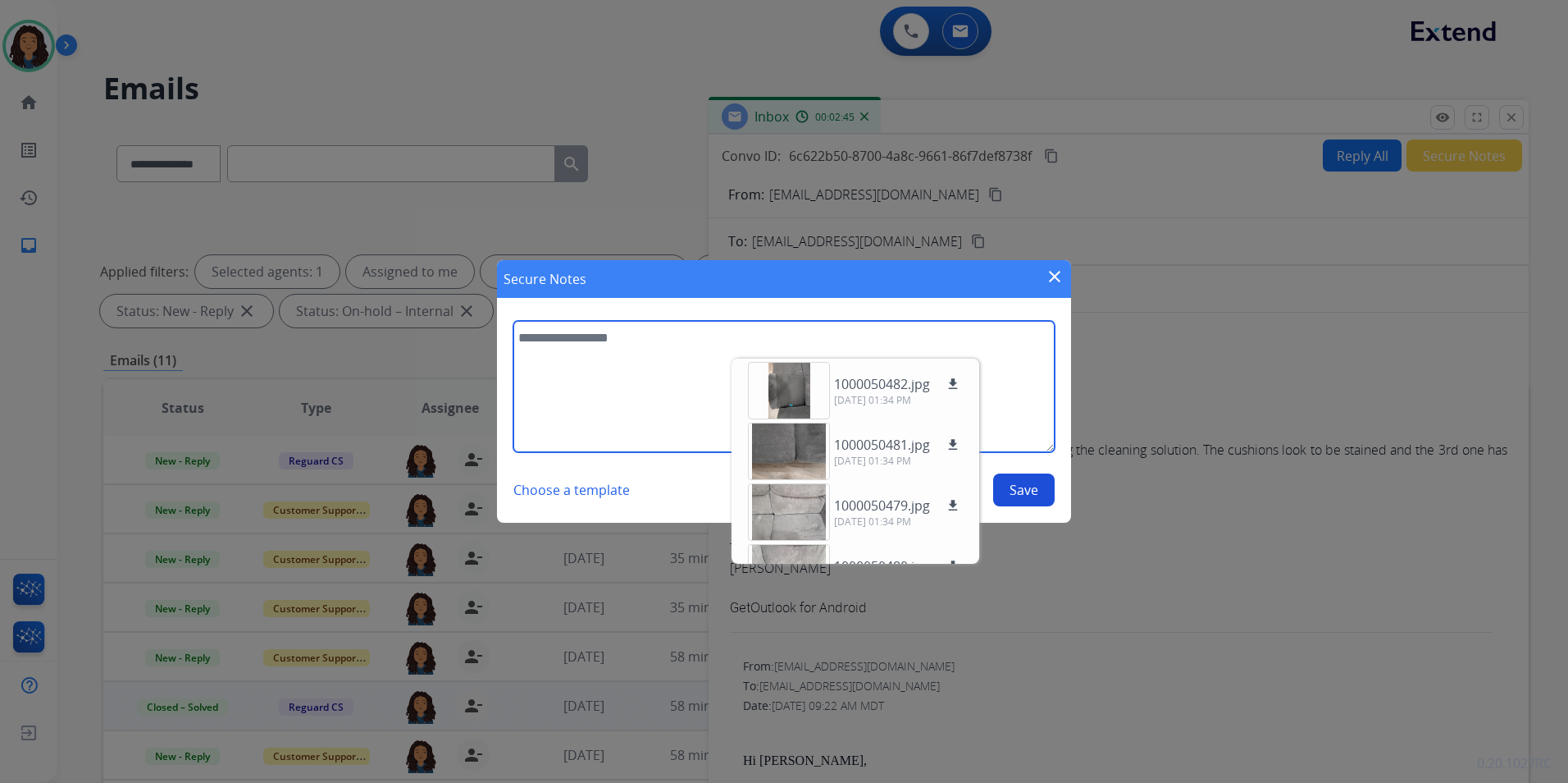
click at [606, 399] on textarea at bounding box center [784, 386] width 541 height 131
type textarea "**********"
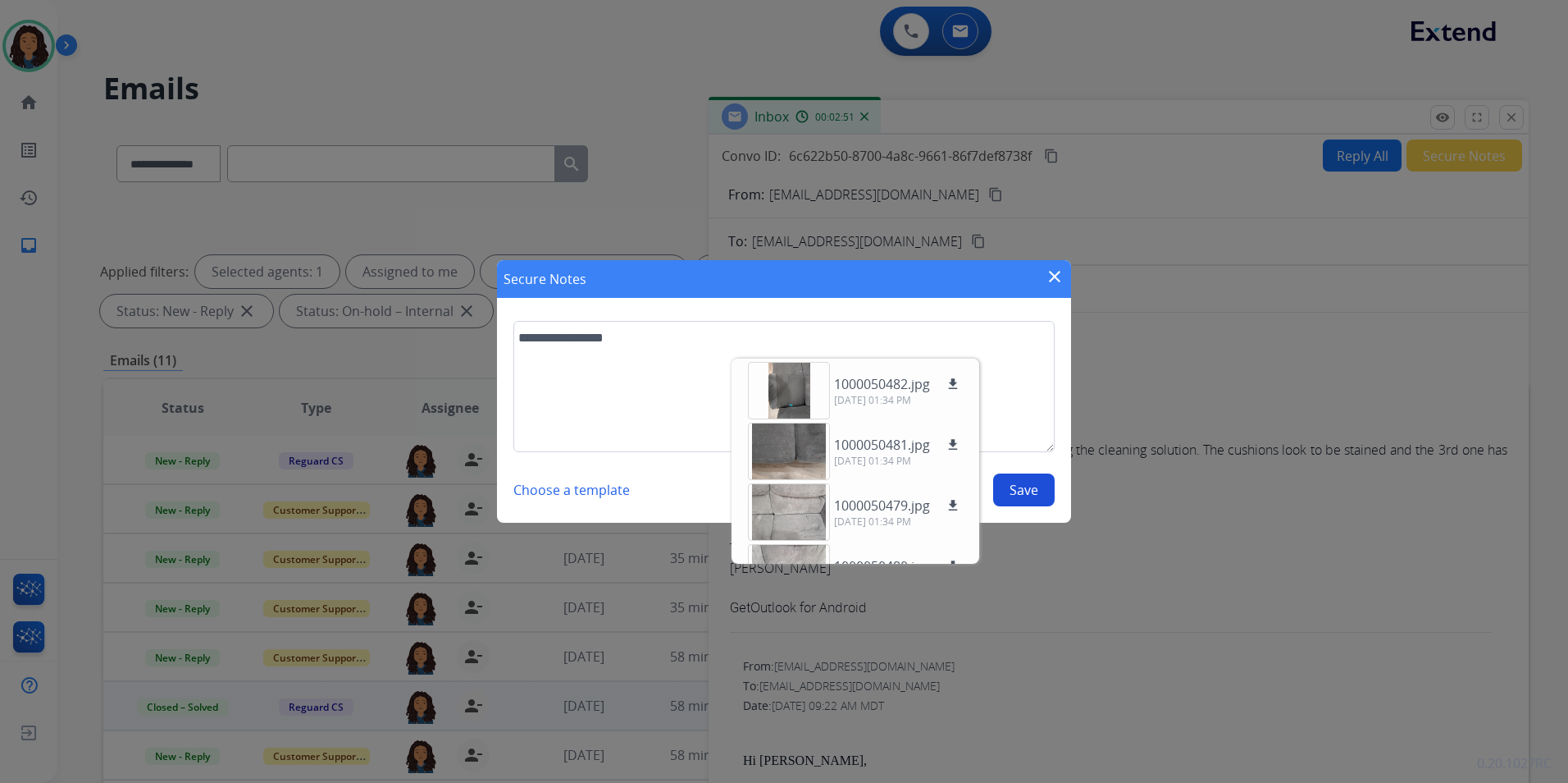
click at [1033, 487] on button "Save" at bounding box center [1023, 489] width 61 height 33
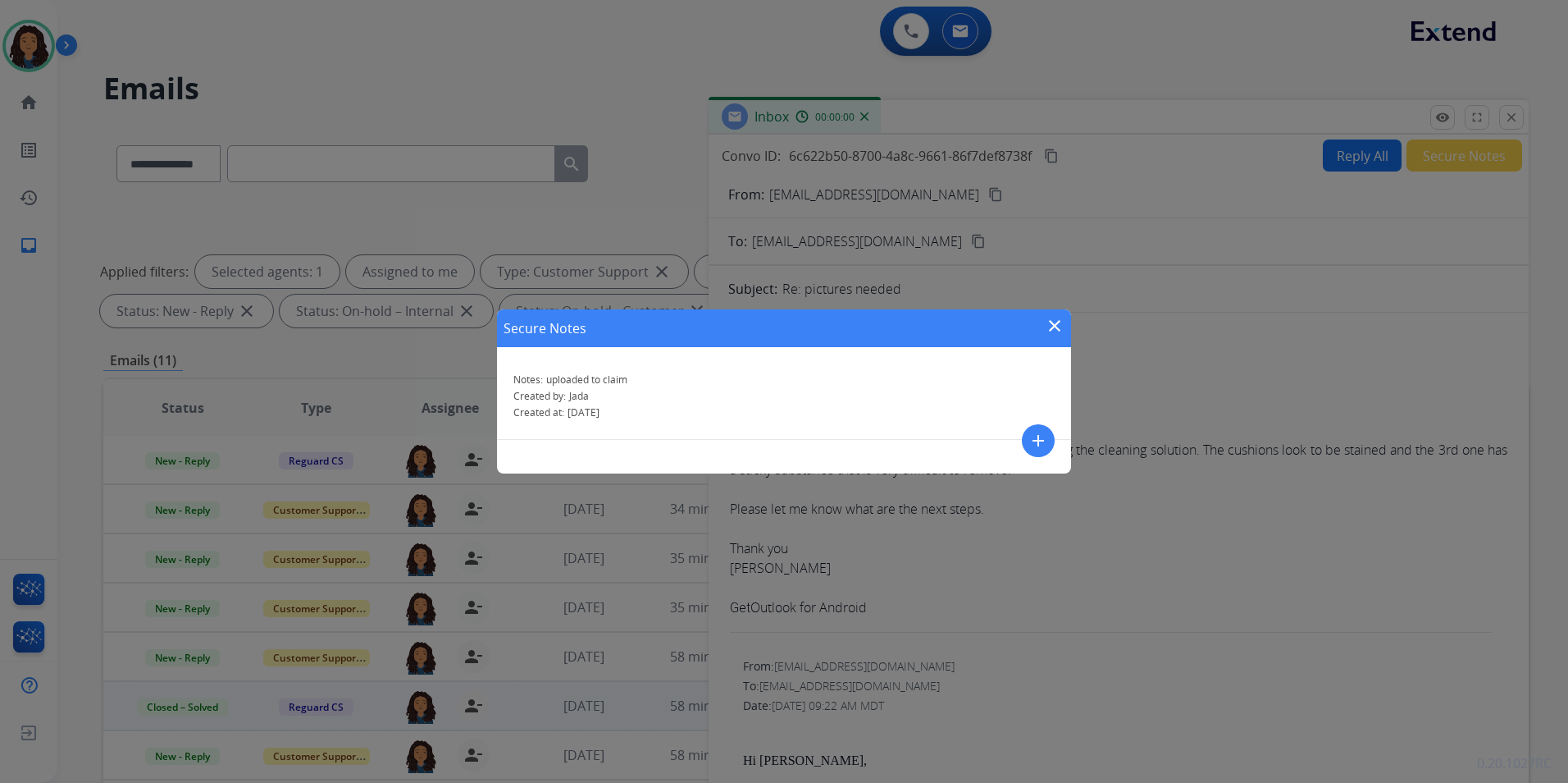
click at [1053, 323] on mat-icon "close" at bounding box center [1055, 326] width 20 height 20
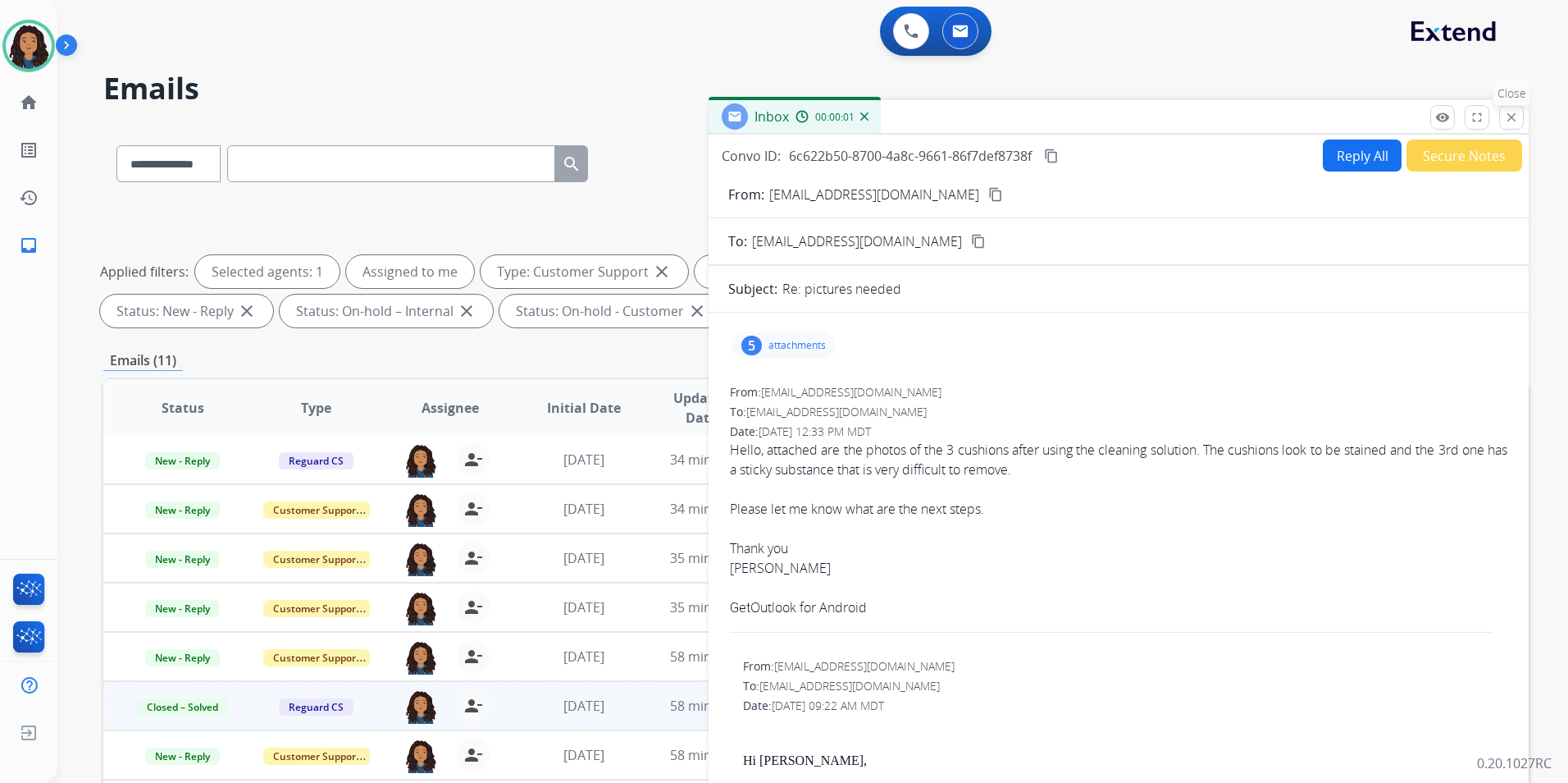
click at [1512, 114] on mat-icon "close" at bounding box center [1511, 117] width 15 height 15
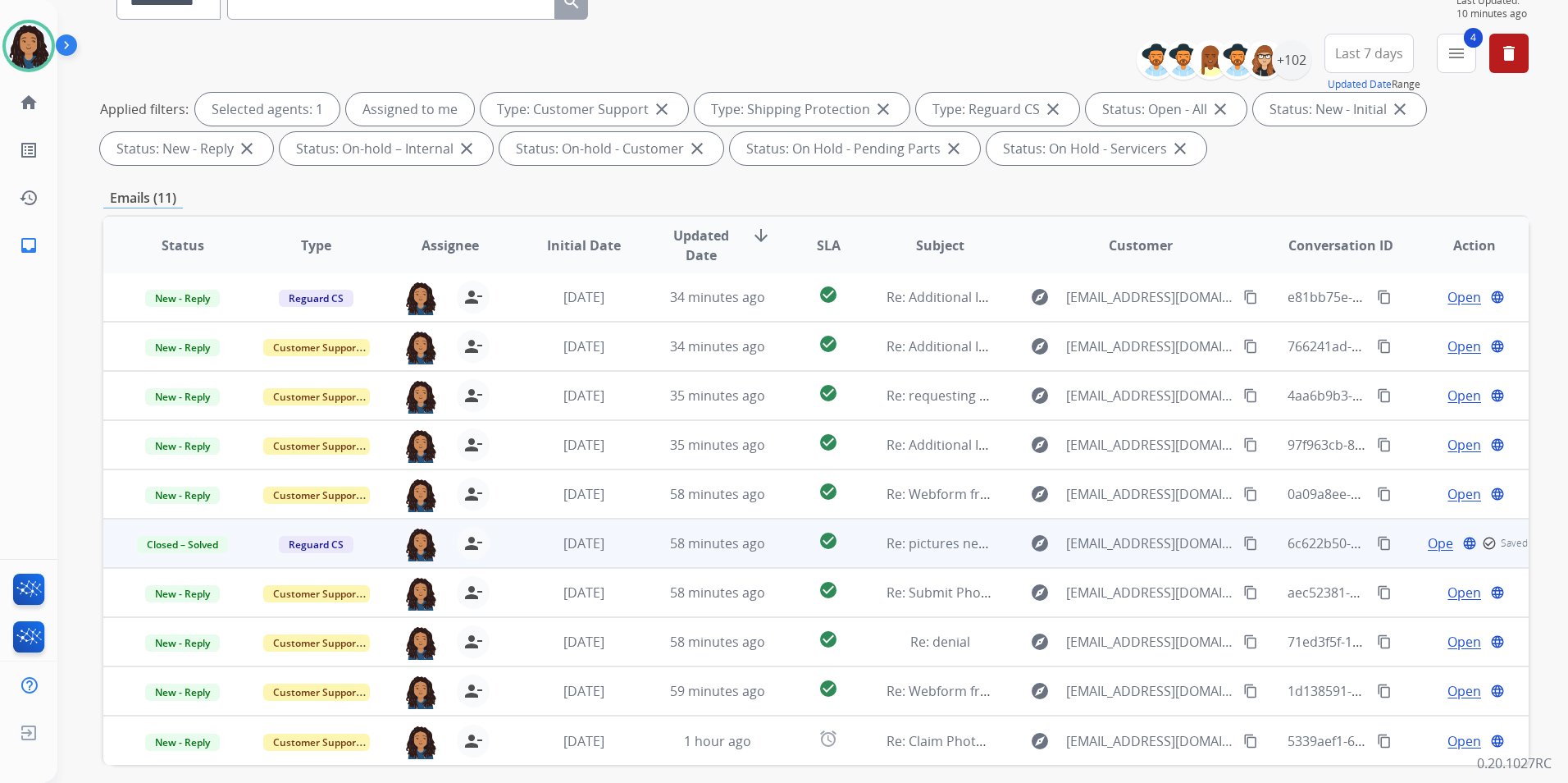
scroll to position [164, 0]
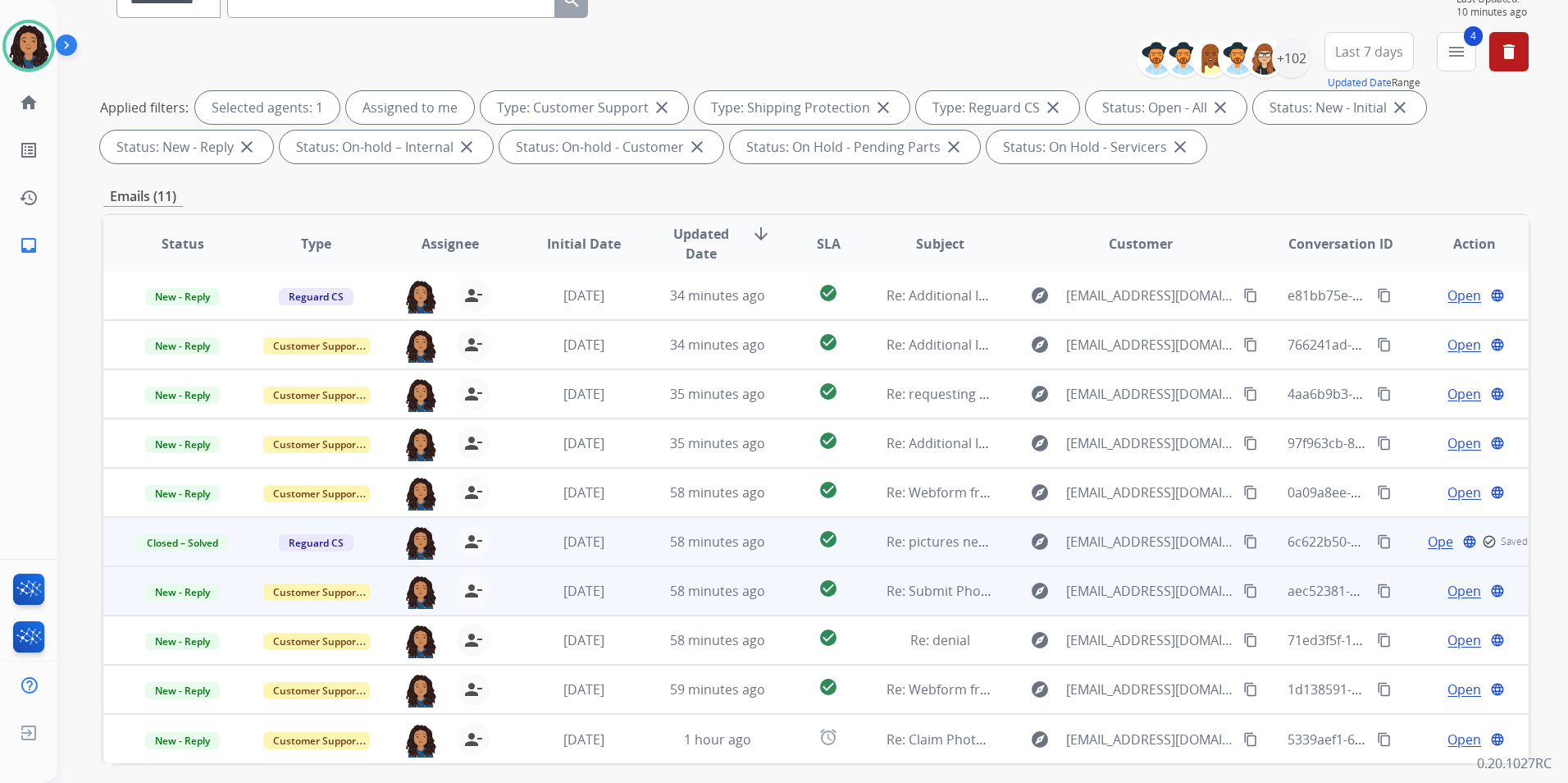
click at [1447, 583] on span "Open" at bounding box center [1464, 590] width 34 height 20
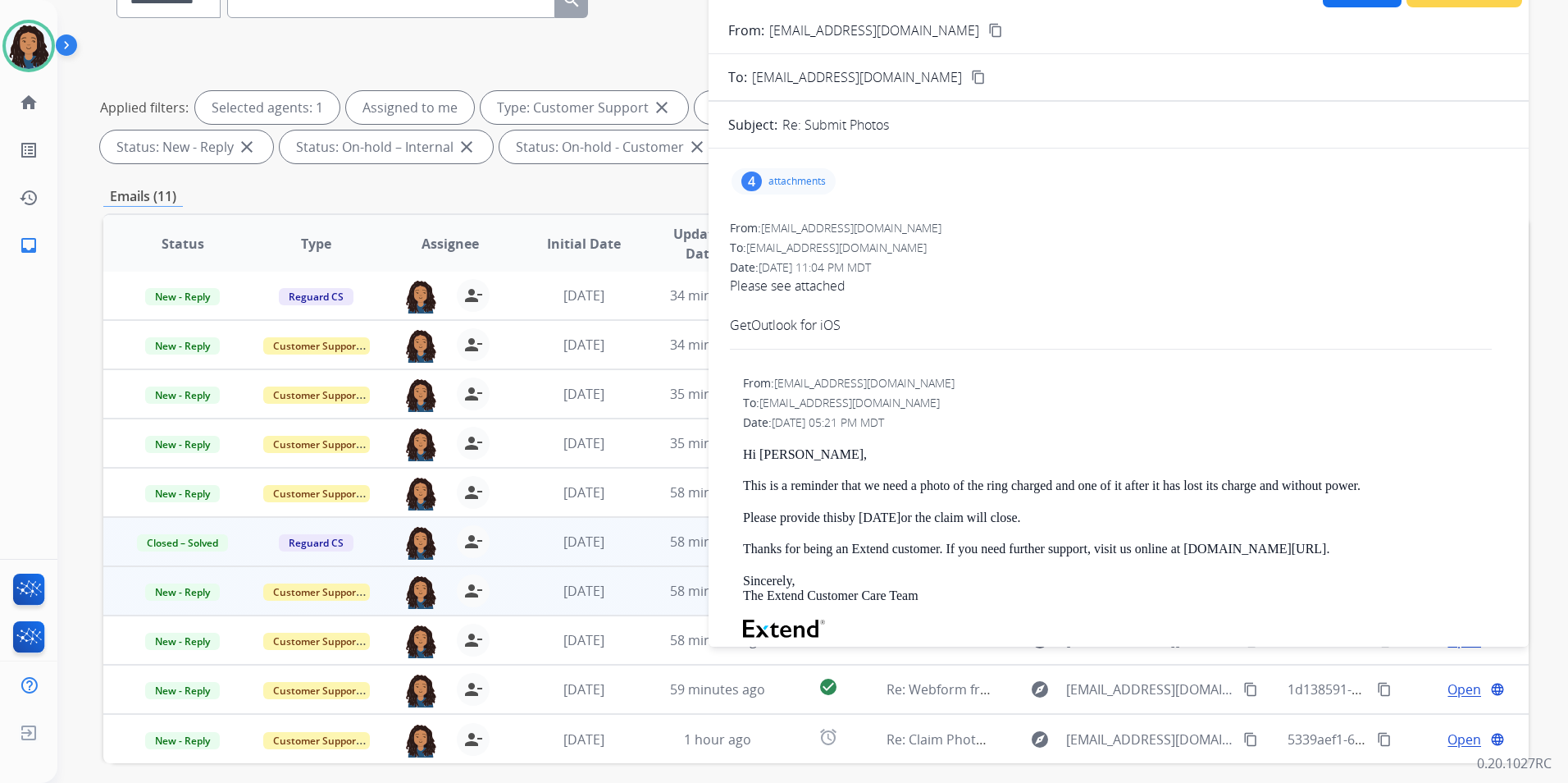
scroll to position [82, 0]
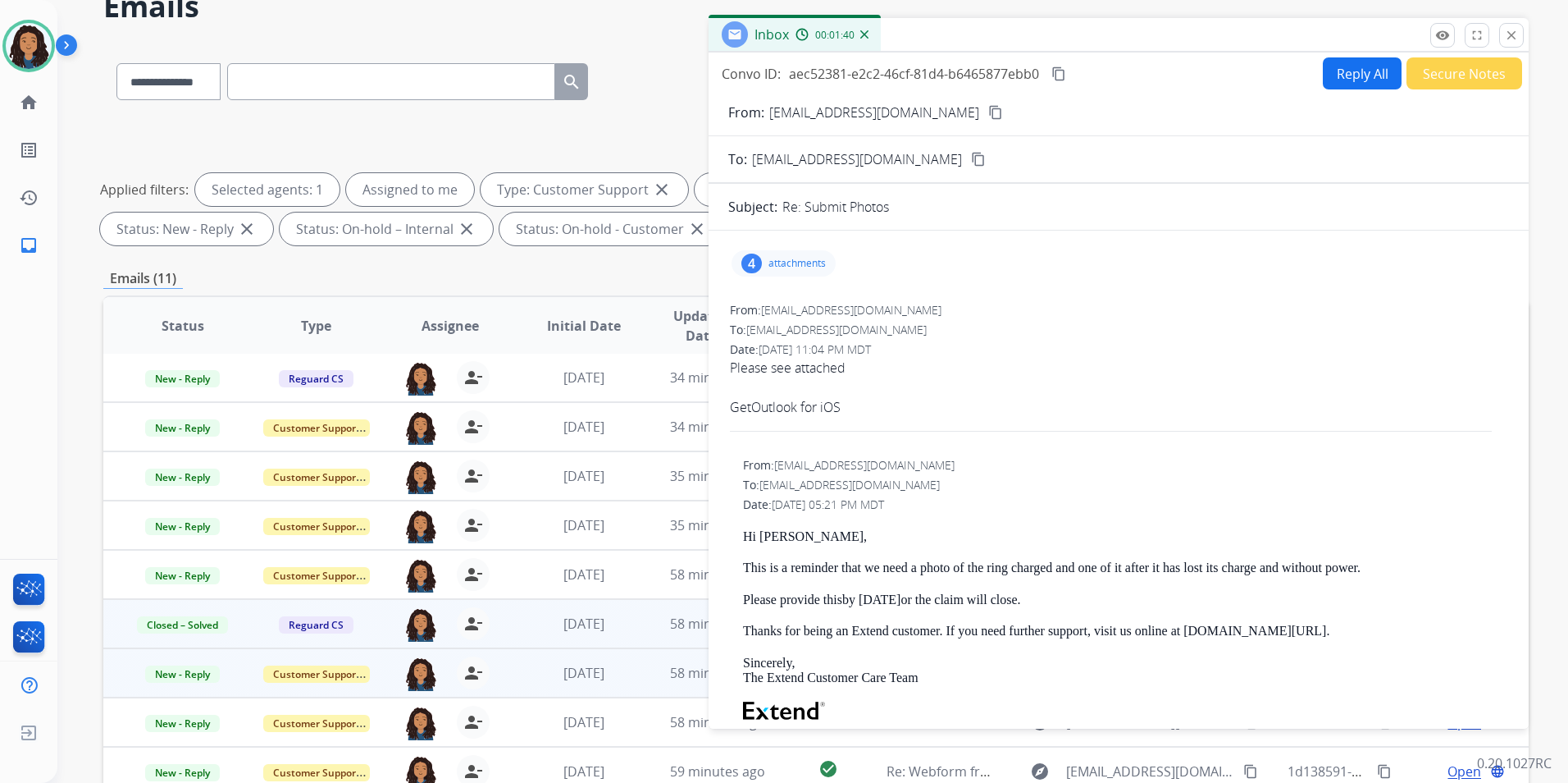
click at [801, 260] on p "attachments" at bounding box center [797, 263] width 58 height 13
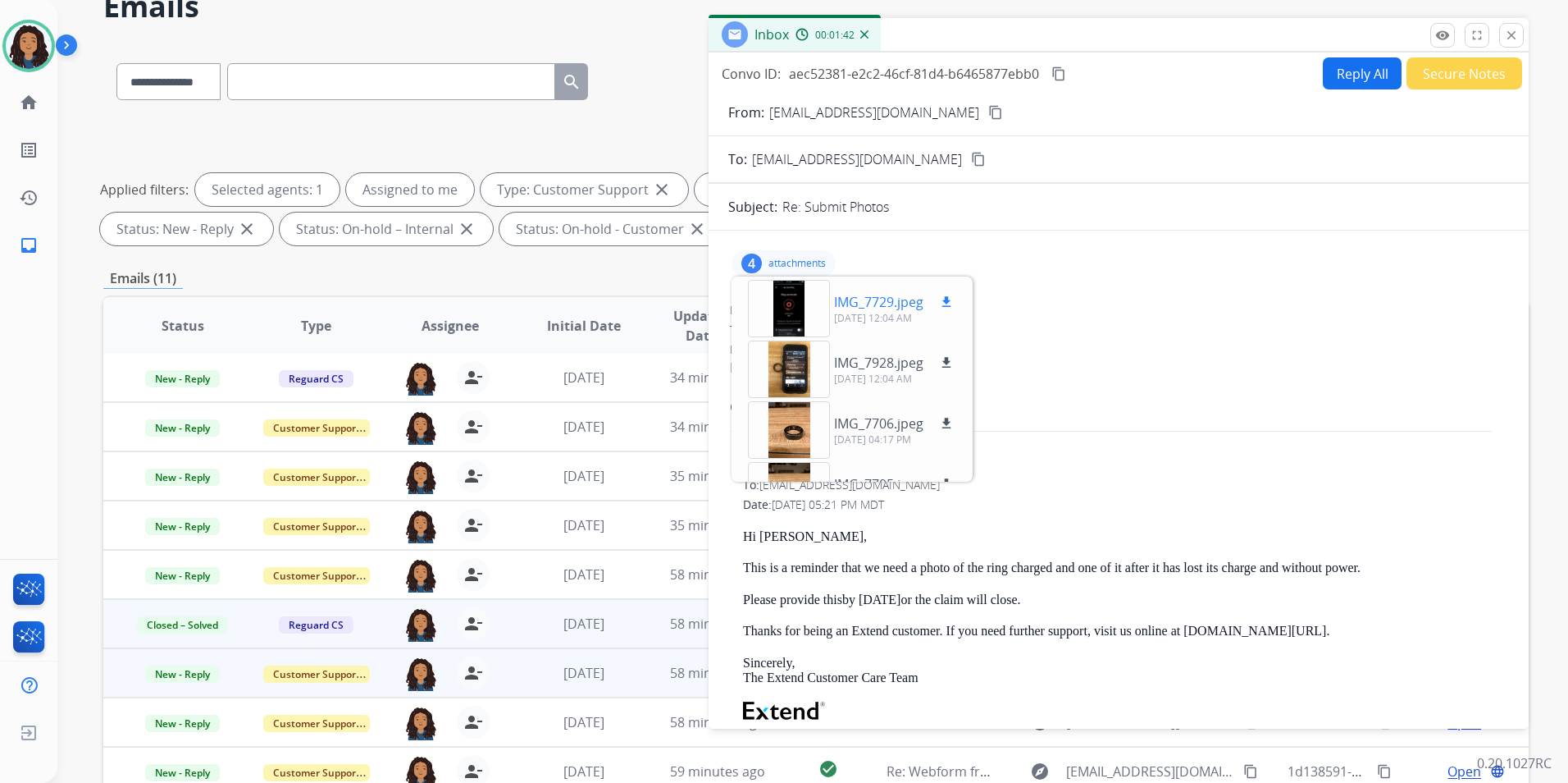
click at [806, 318] on div at bounding box center [789, 308] width 82 height 58
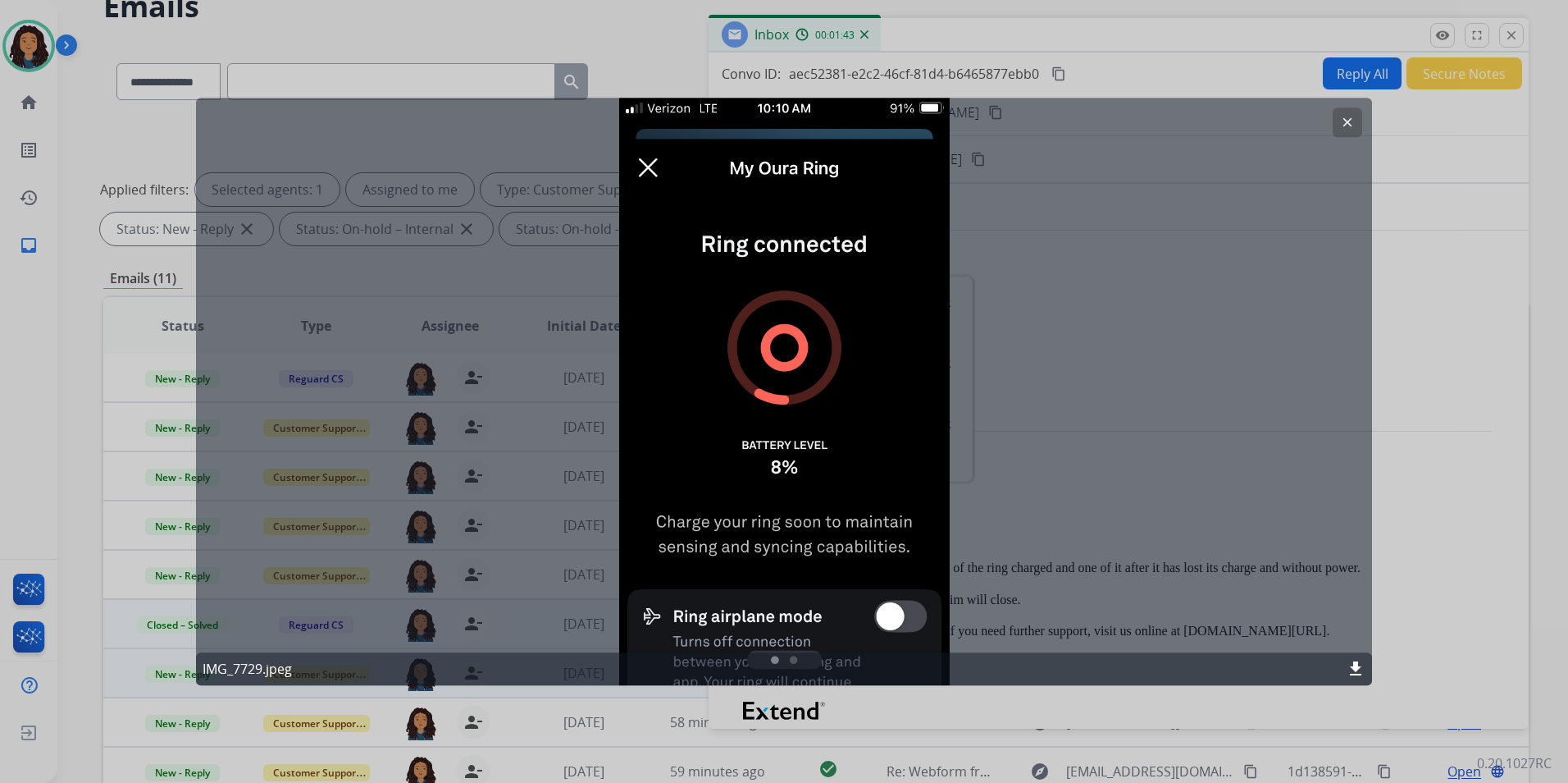
click at [1338, 129] on button "clear" at bounding box center [1347, 122] width 29 height 29
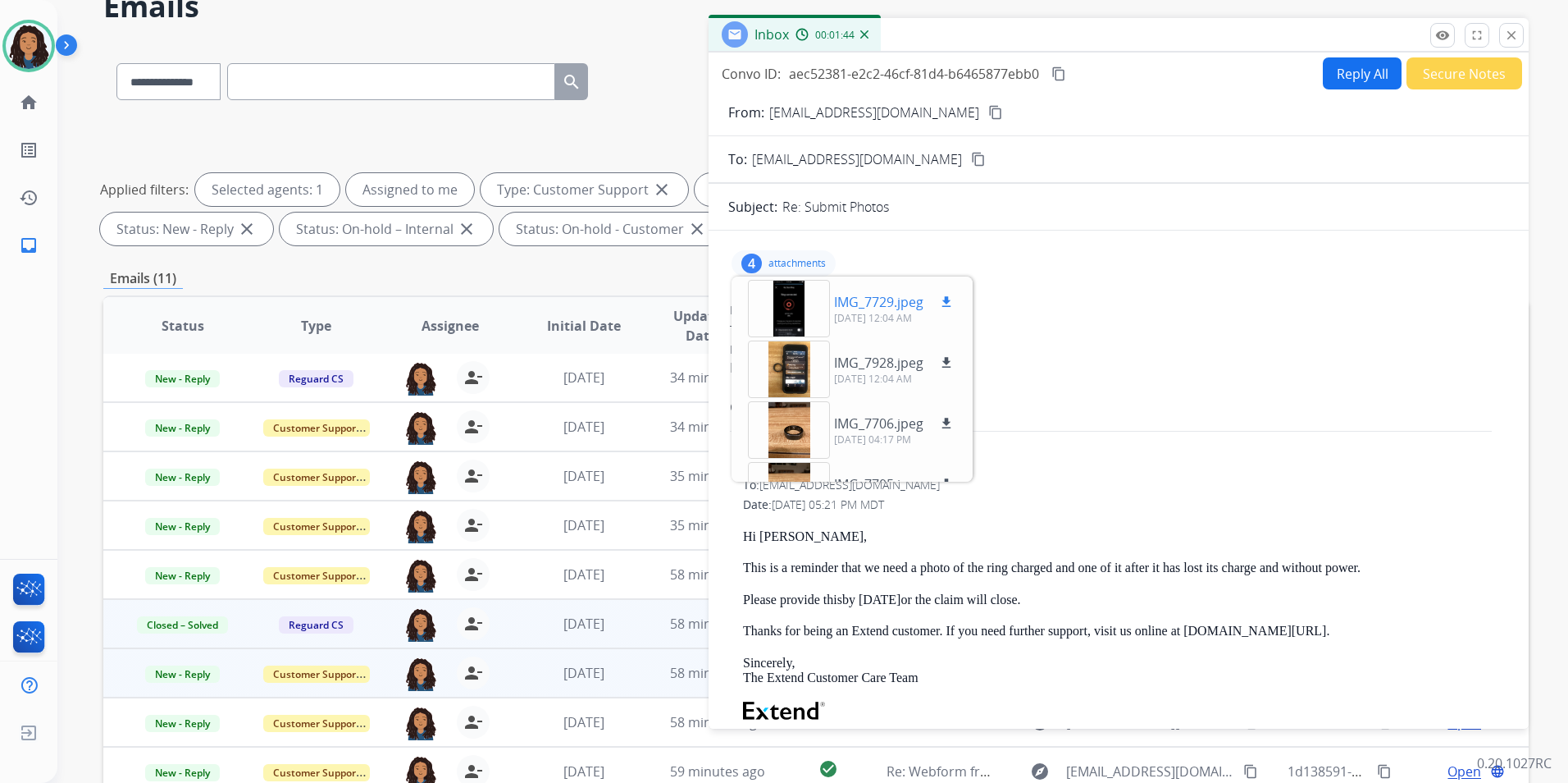
click at [940, 303] on mat-icon "download" at bounding box center [946, 302] width 15 height 15
click at [792, 367] on div at bounding box center [789, 369] width 82 height 58
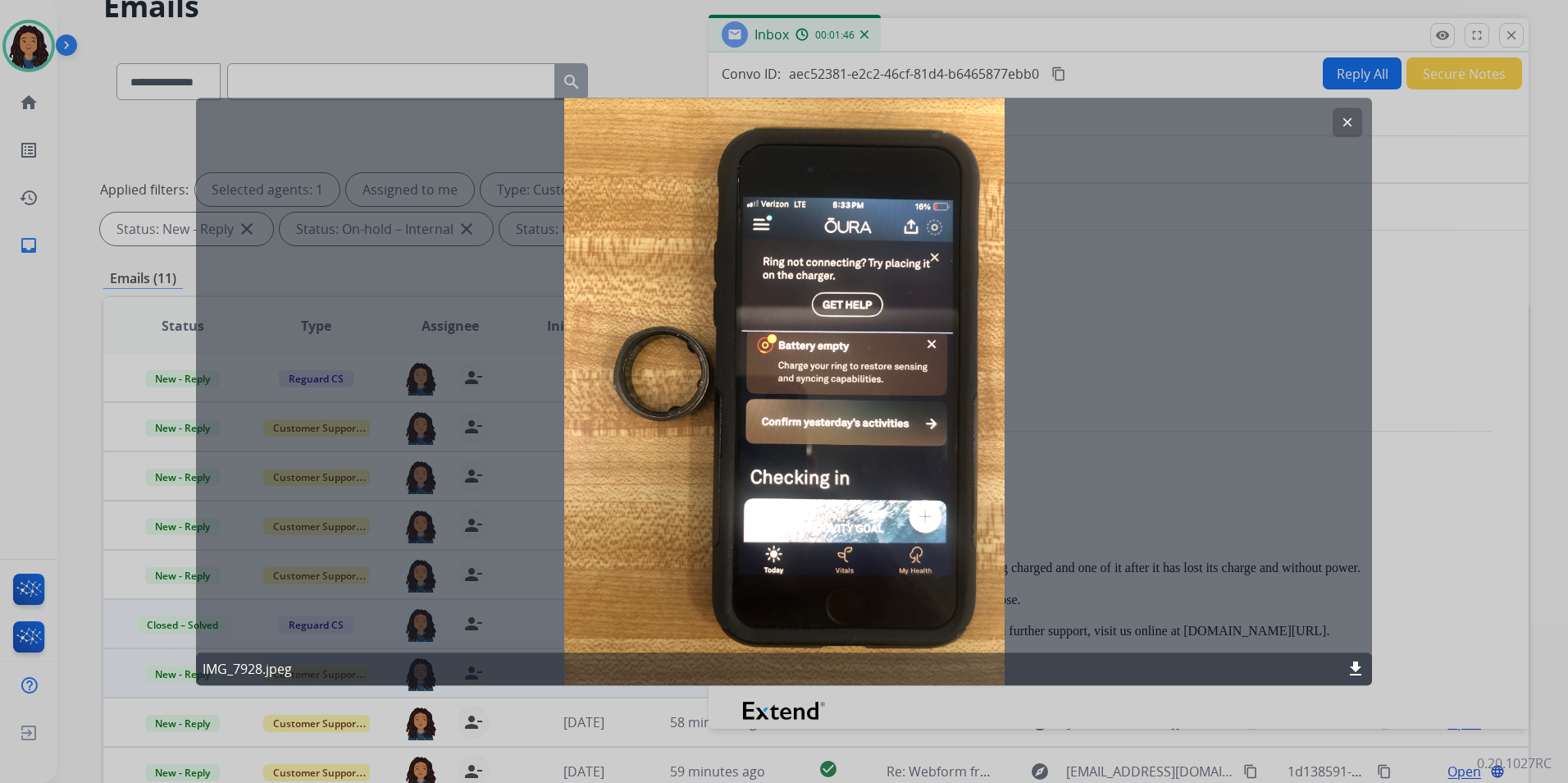
click at [1339, 124] on button "clear" at bounding box center [1347, 122] width 29 height 29
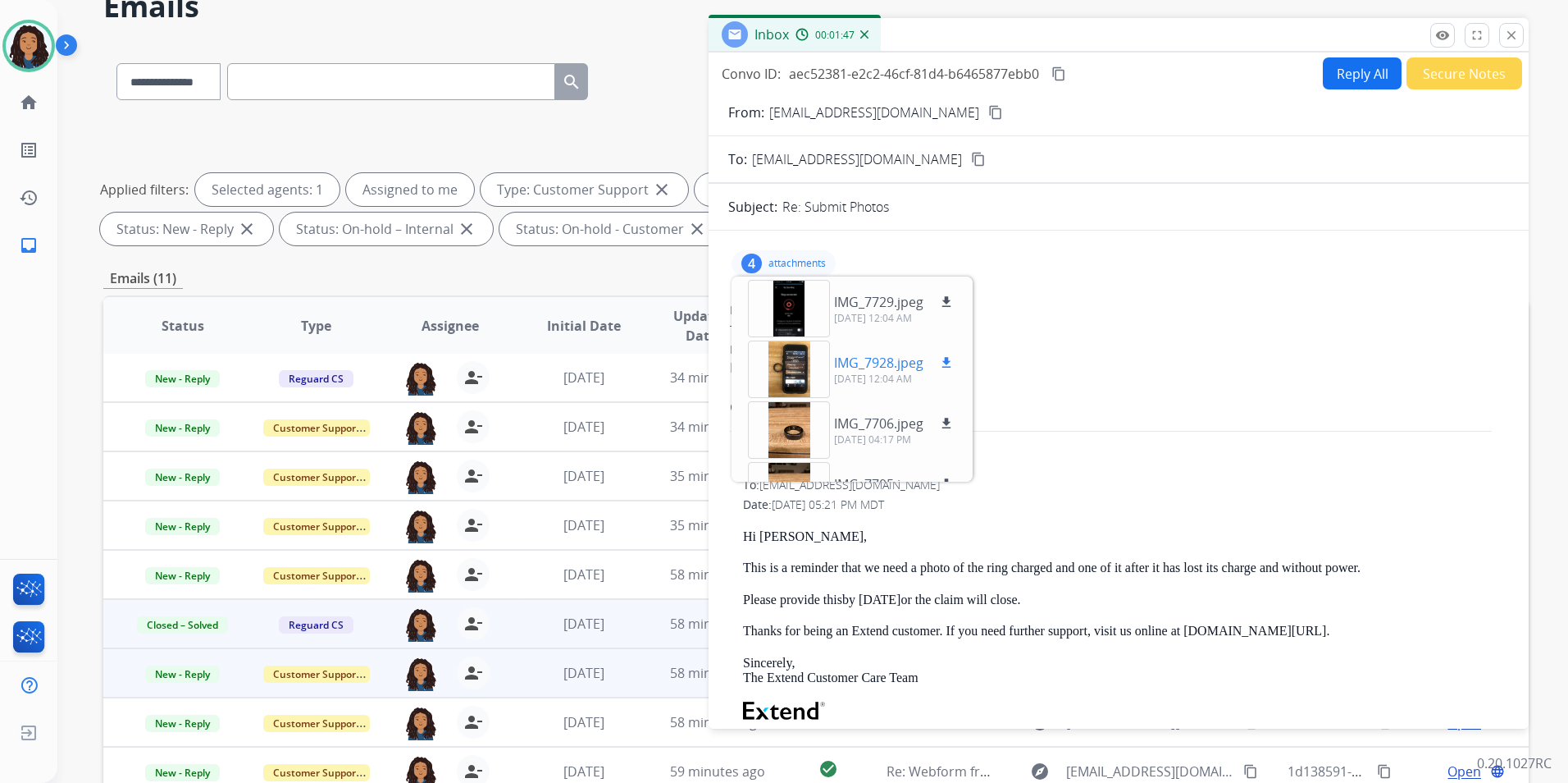
click at [939, 367] on button "download" at bounding box center [947, 362] width 20 height 20
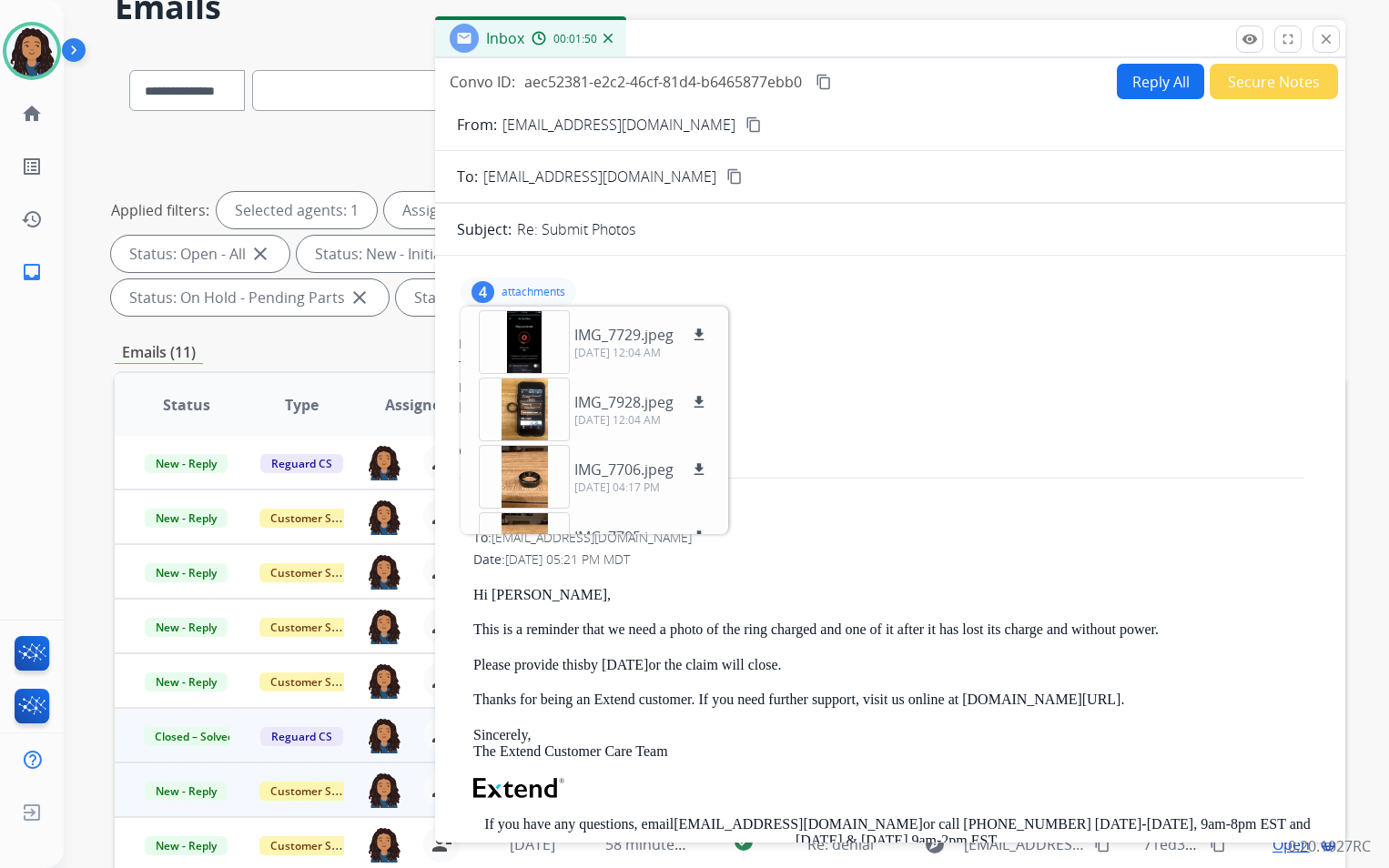
click at [1013, 123] on div "From: [PERSON_NAME][EMAIL_ADDRESS][DOMAIN_NAME] content_copy" at bounding box center [890, 125] width 910 height 22
click at [742, 125] on button "content_copy" at bounding box center [753, 125] width 22 height 22
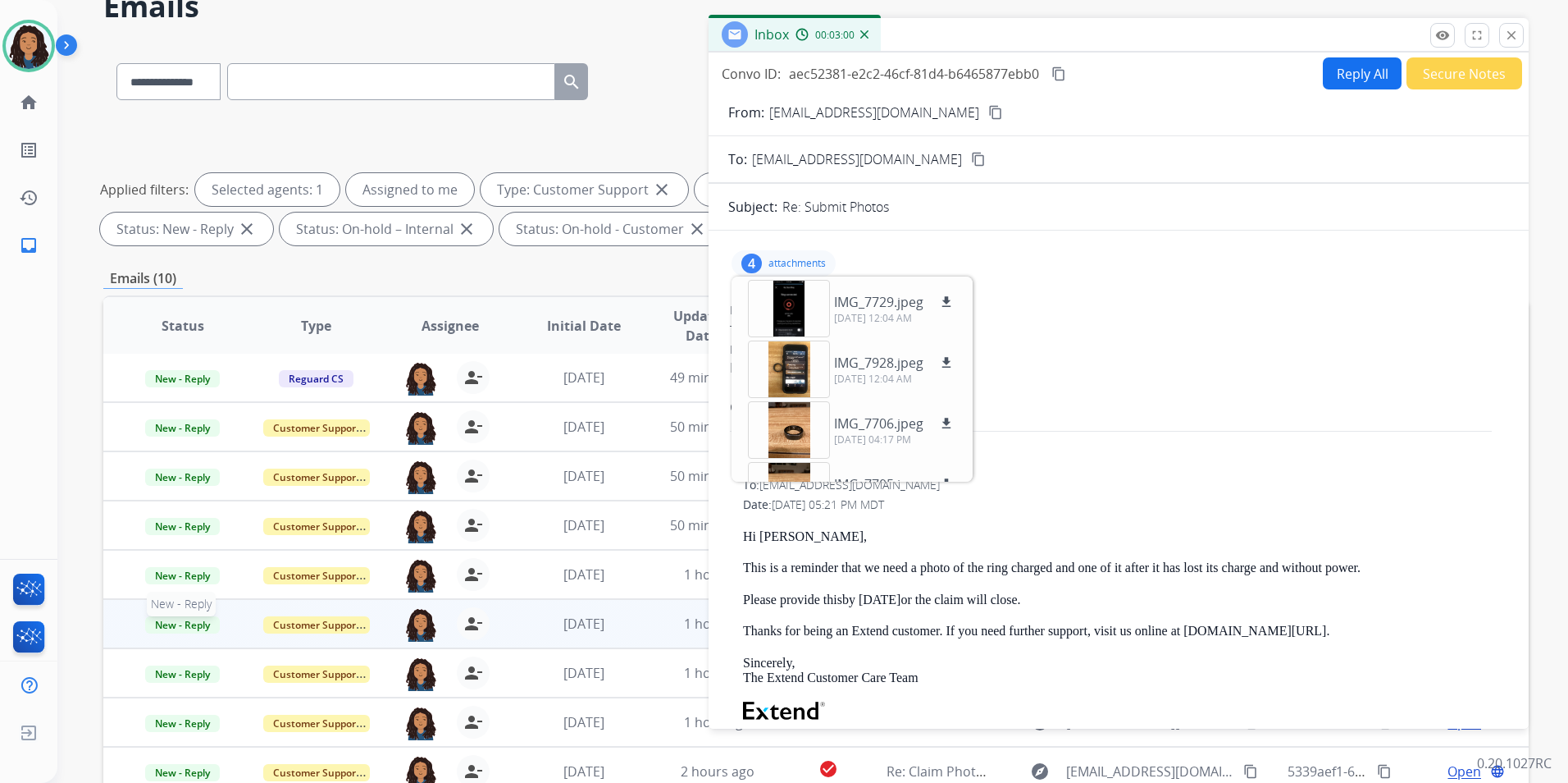
click at [183, 625] on span "New - Reply" at bounding box center [183, 624] width 75 height 17
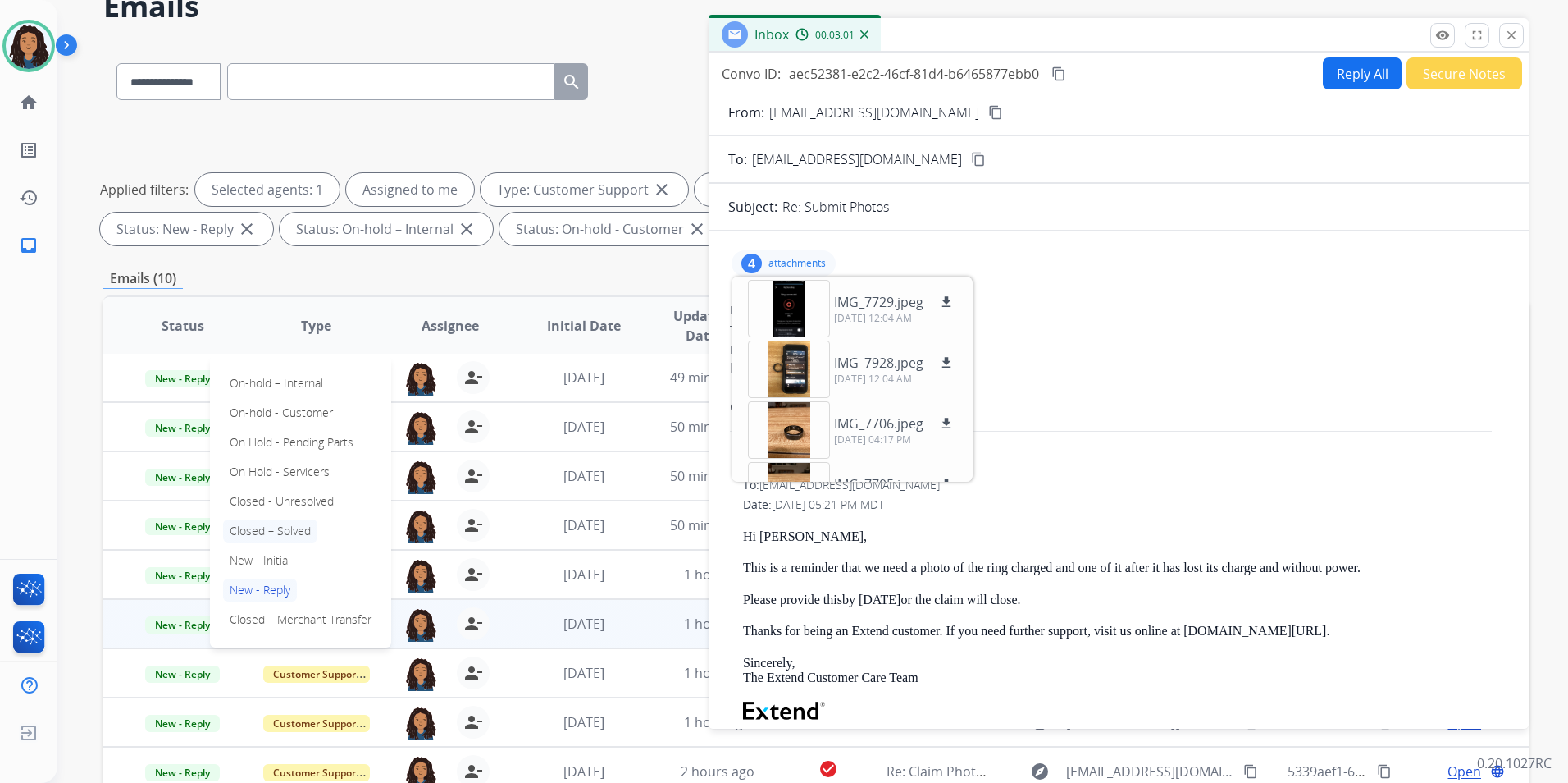
click at [292, 531] on p "Closed – Solved" at bounding box center [270, 531] width 94 height 23
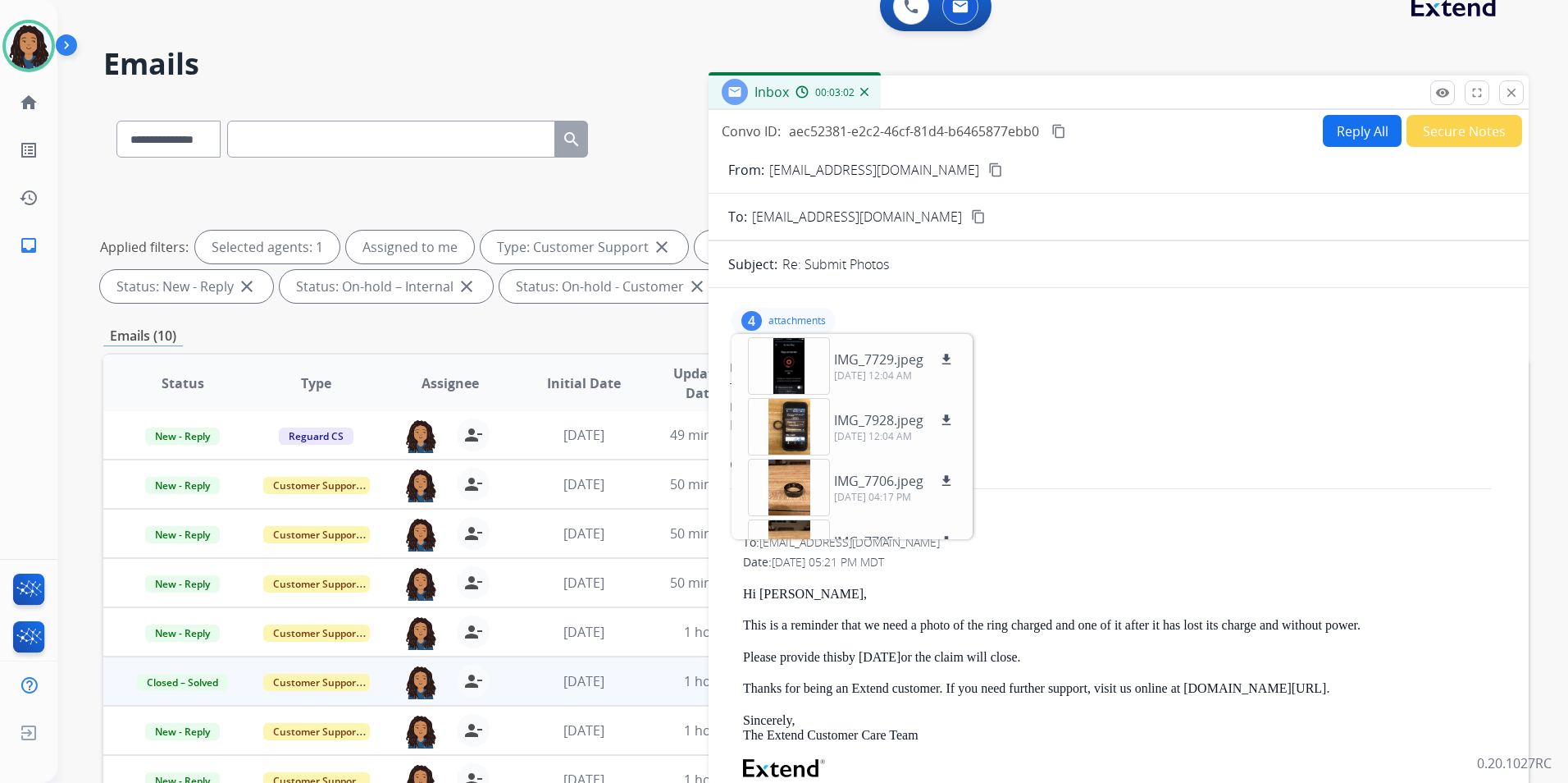
scroll to position [0, 0]
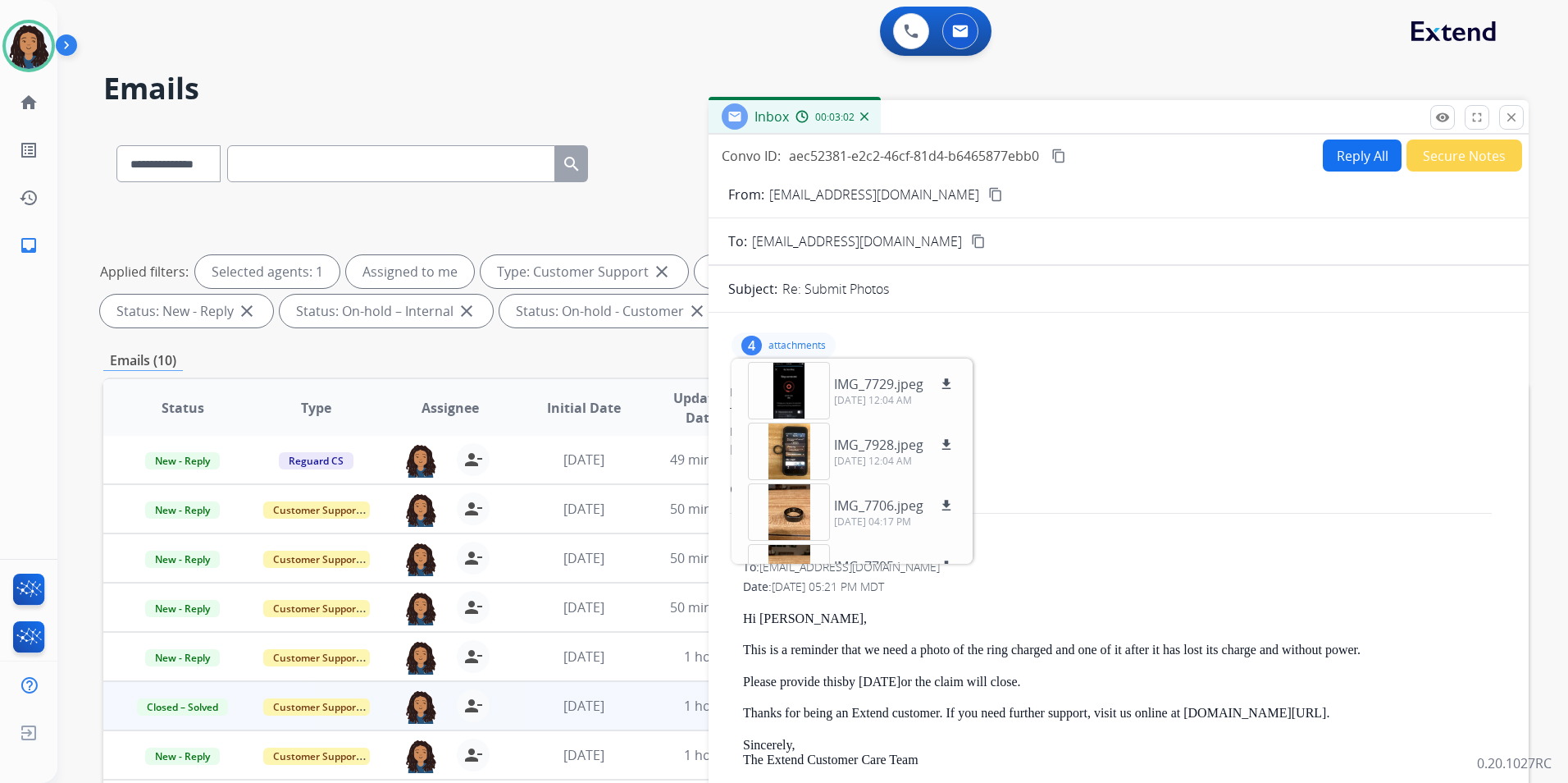
click at [1470, 163] on button "Secure Notes" at bounding box center [1464, 155] width 115 height 32
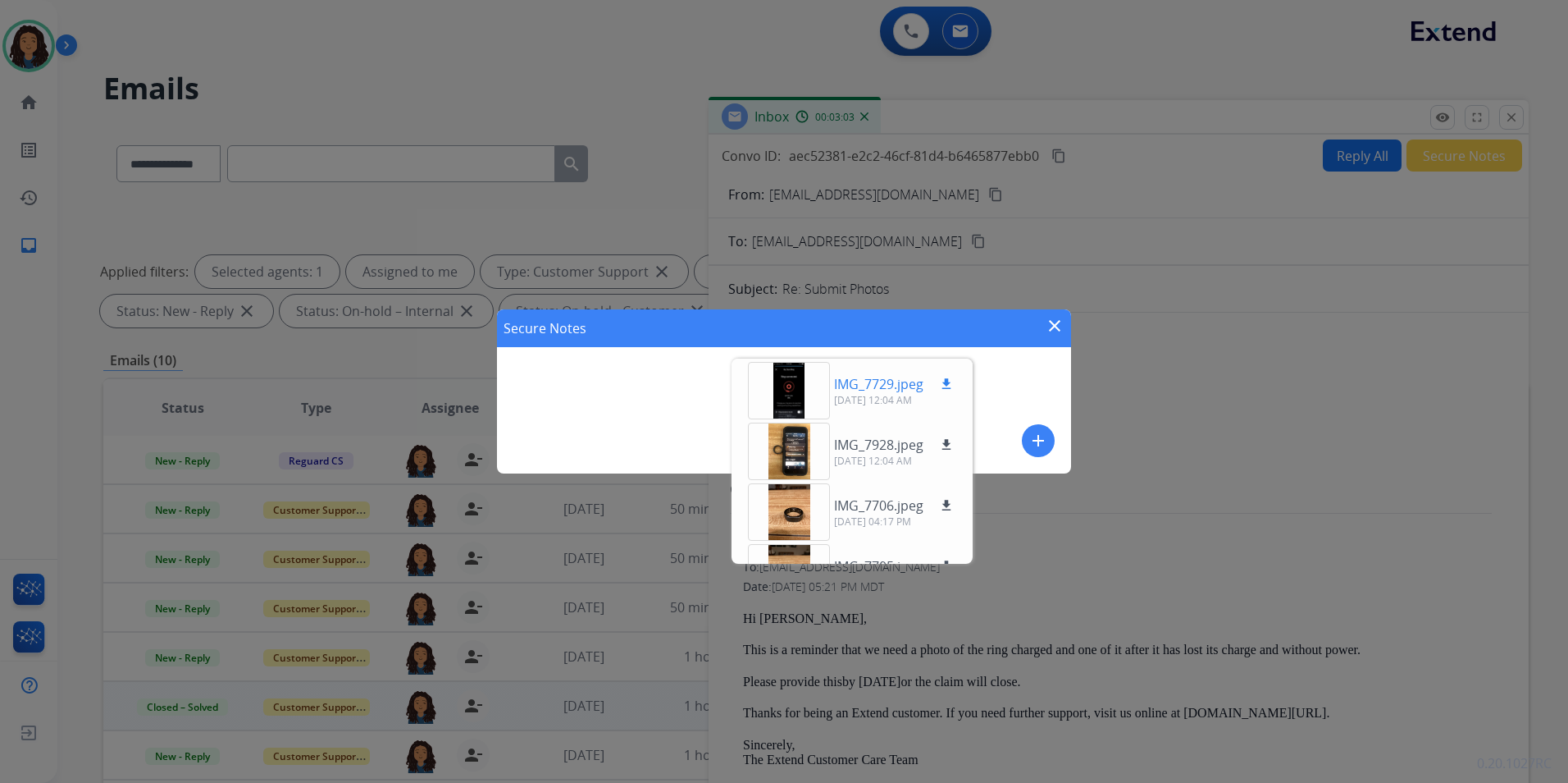
drag, startPoint x: 1033, startPoint y: 436, endPoint x: 907, endPoint y: 401, distance: 130.8
click at [1029, 437] on mat-icon "add" at bounding box center [1038, 440] width 20 height 20
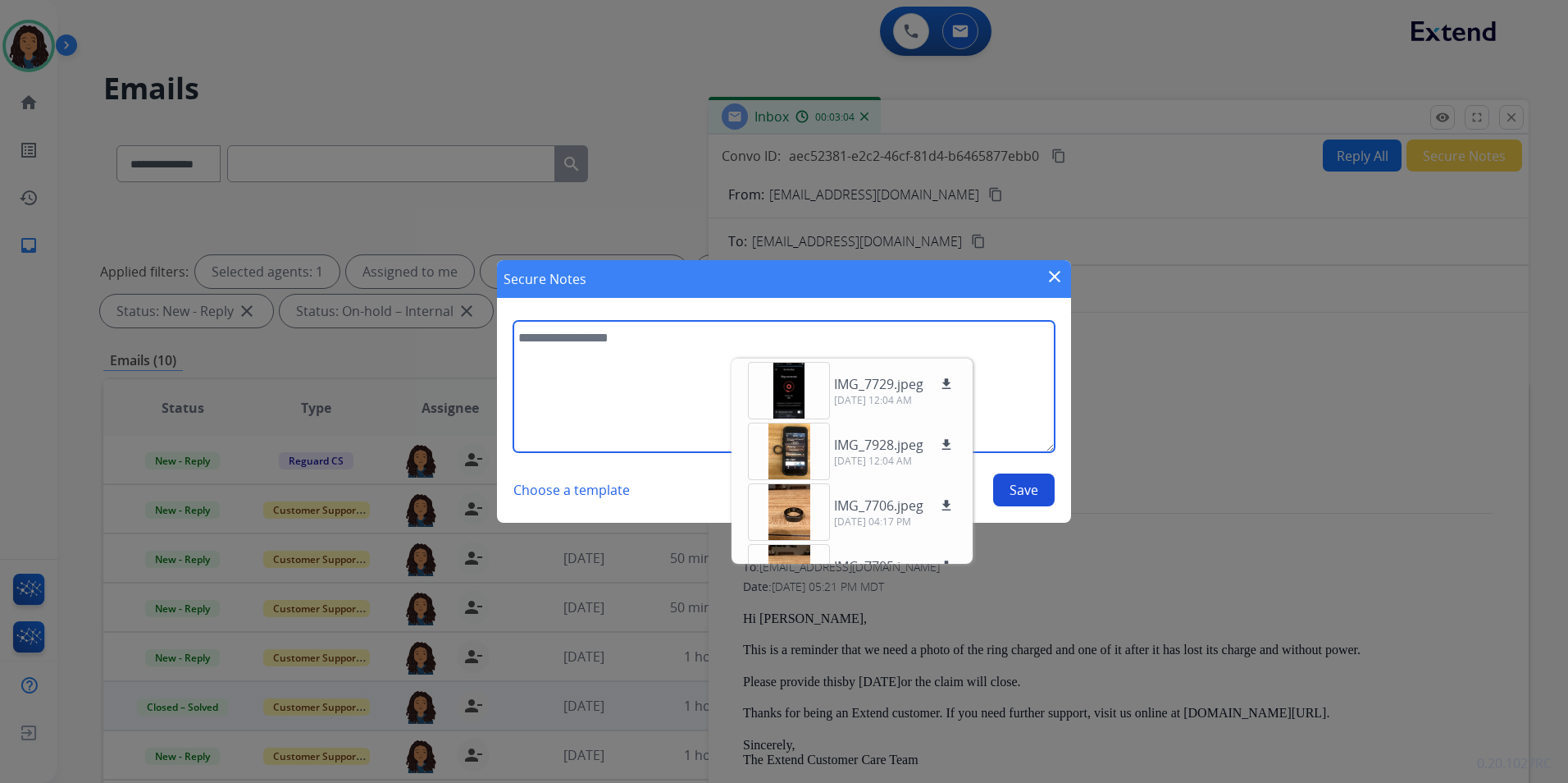
click at [526, 352] on textarea at bounding box center [784, 386] width 541 height 131
type textarea "**********"
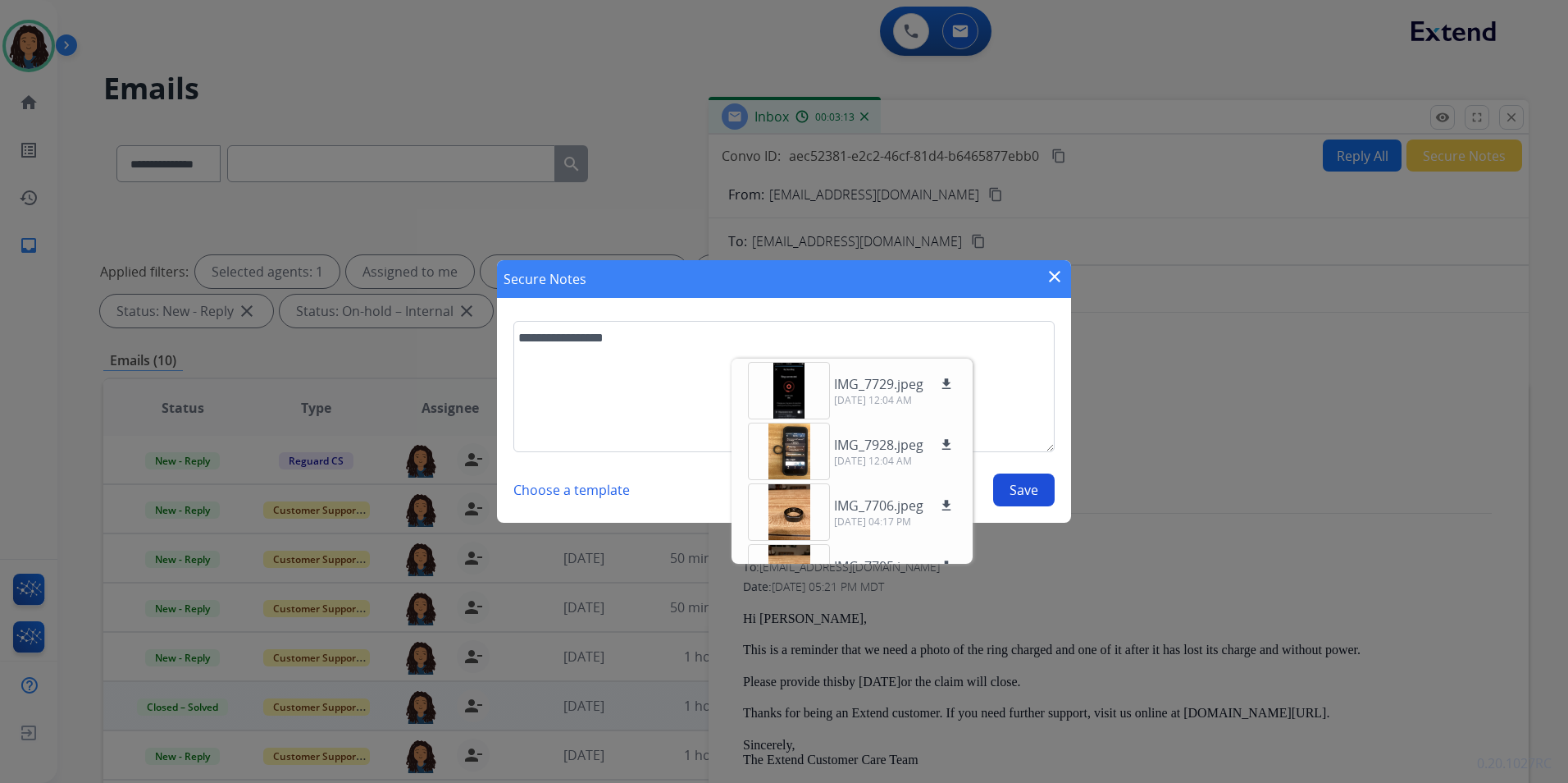
click at [1029, 488] on button "Save" at bounding box center [1023, 489] width 61 height 33
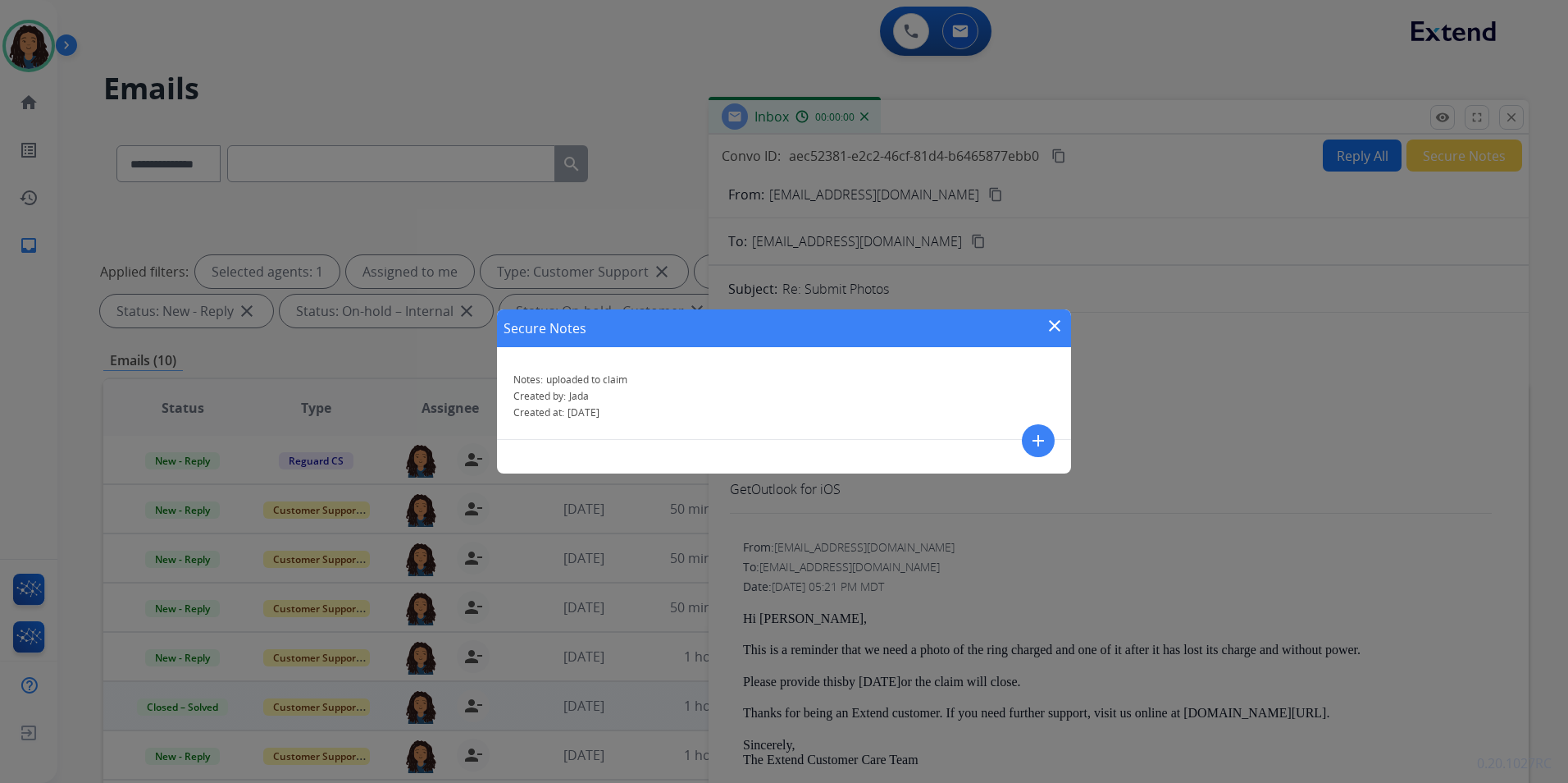
click at [1059, 319] on mat-icon "close" at bounding box center [1055, 326] width 20 height 20
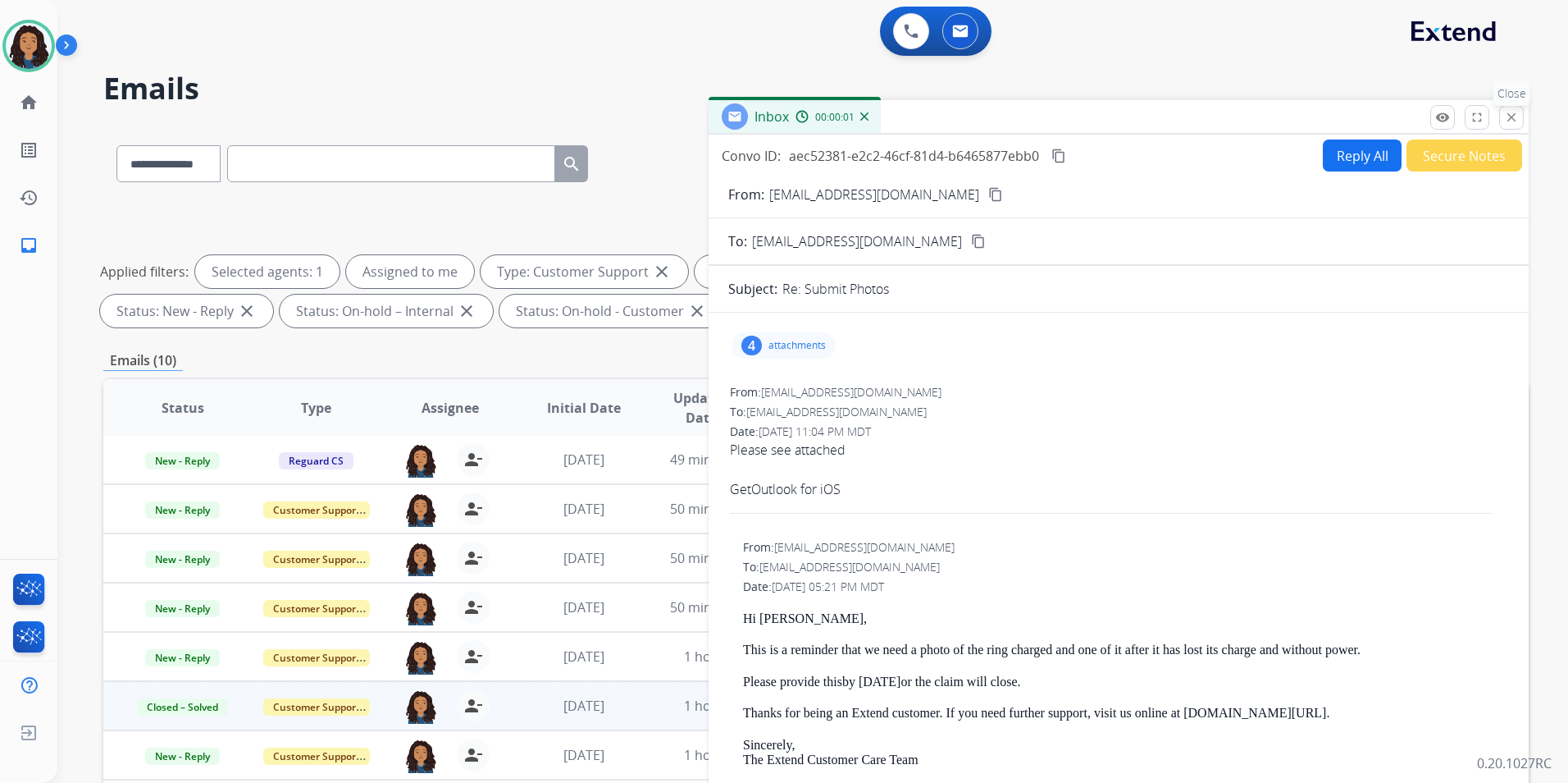
click at [1513, 114] on mat-icon "close" at bounding box center [1511, 117] width 15 height 15
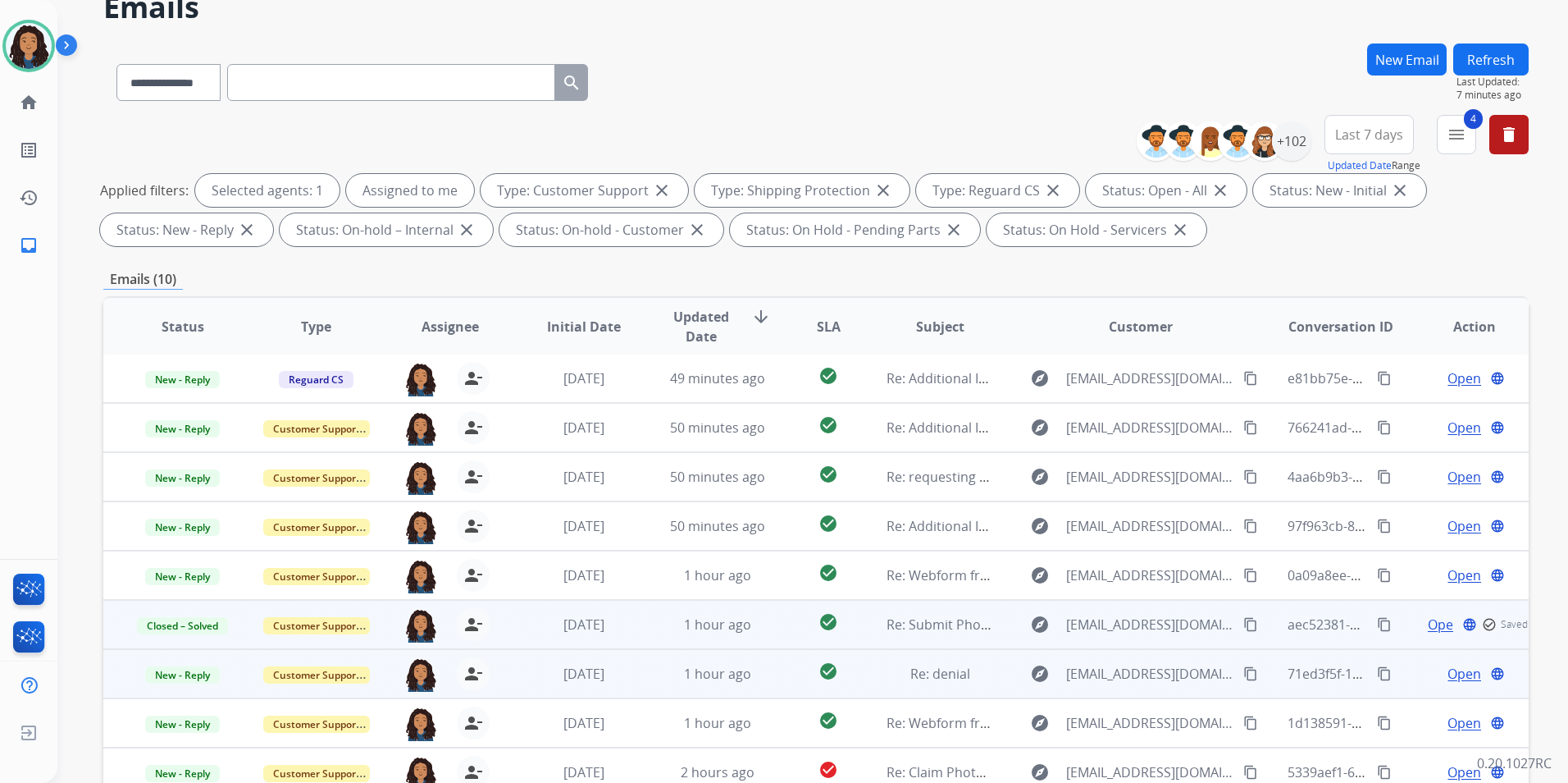
scroll to position [82, 0]
click at [1447, 669] on span "Open" at bounding box center [1464, 673] width 34 height 20
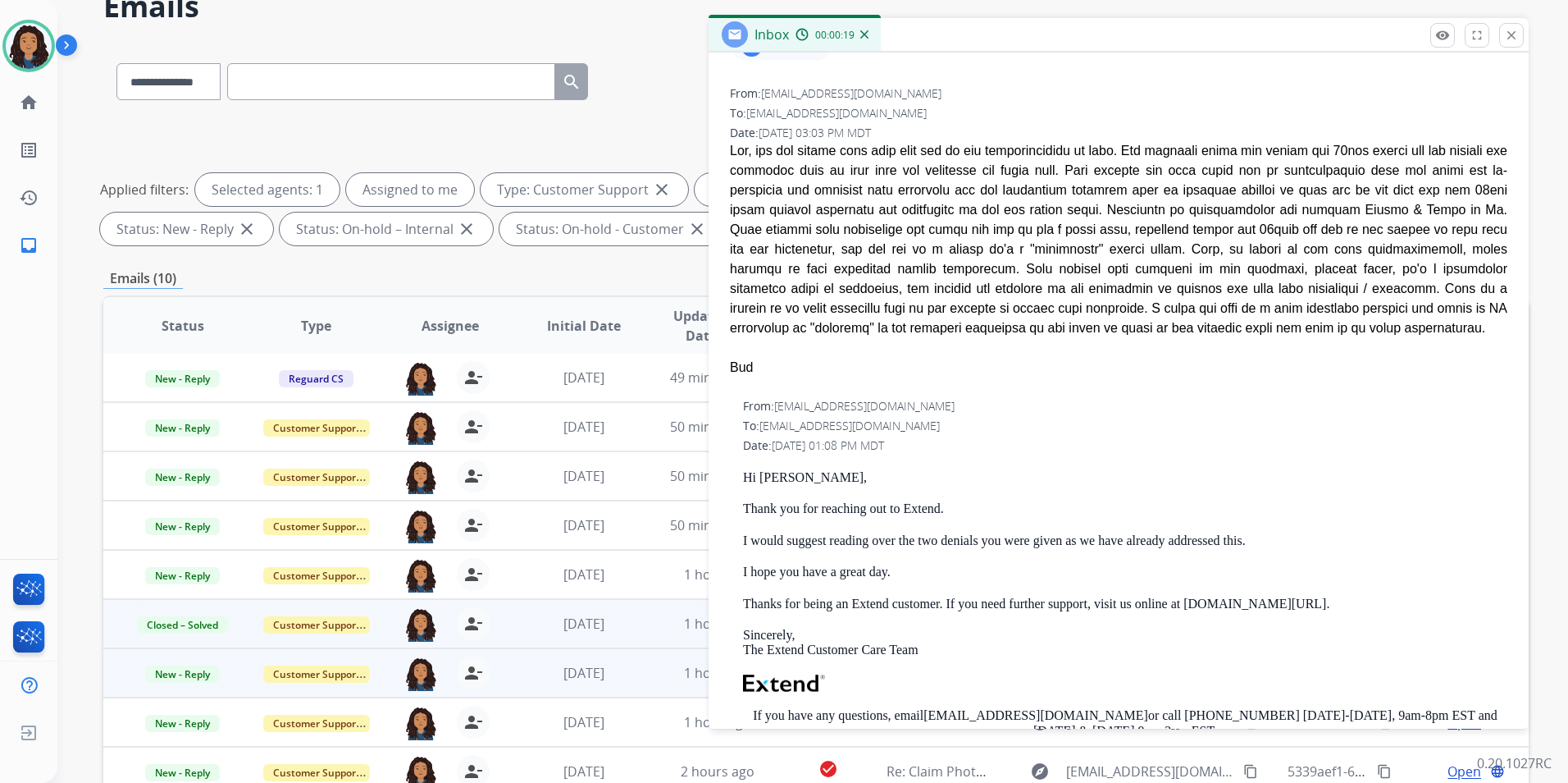
scroll to position [246, 0]
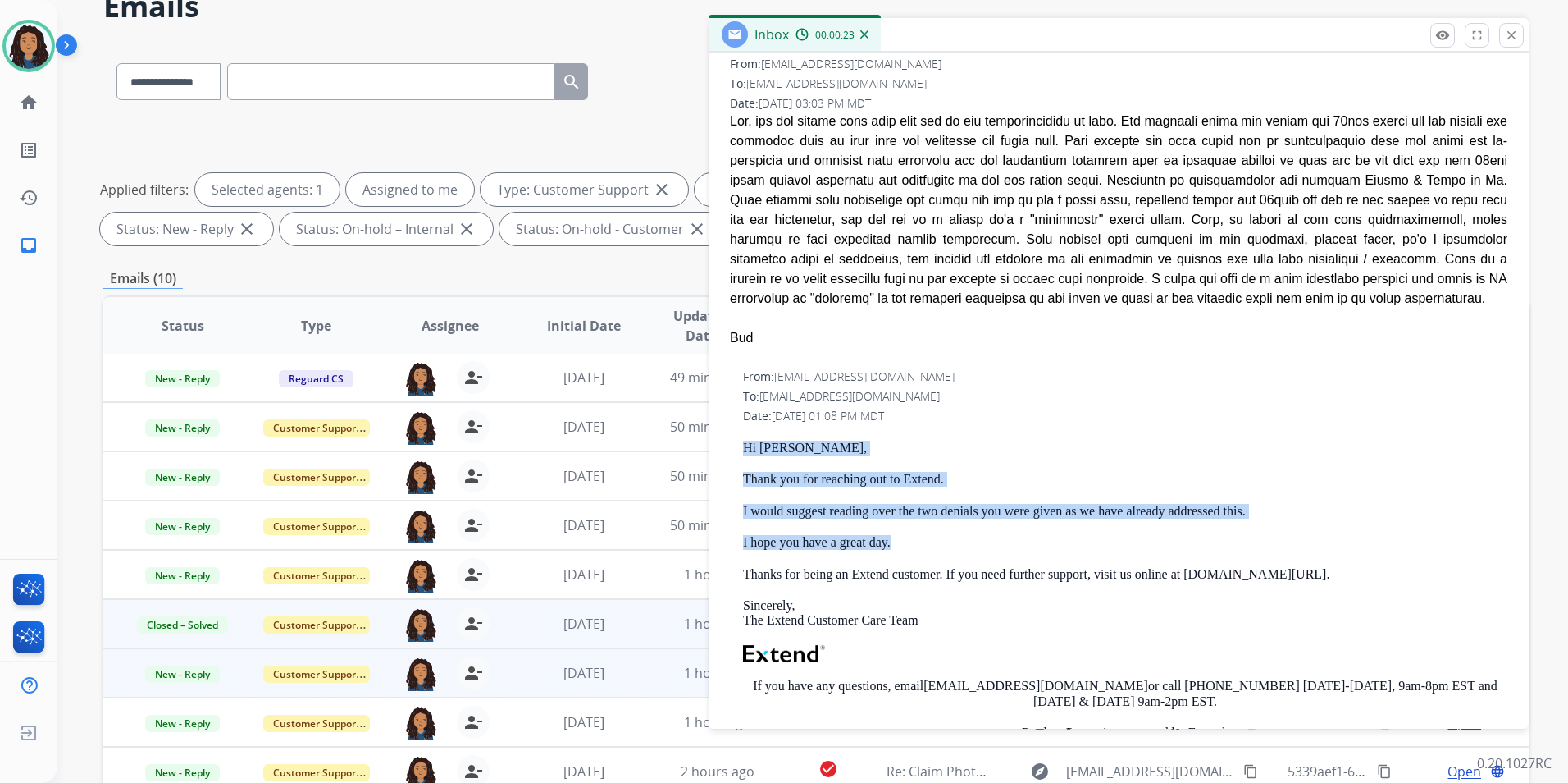
drag, startPoint x: 736, startPoint y: 442, endPoint x: 1296, endPoint y: 527, distance: 566.4
click at [1296, 527] on div "From: [EMAIL_ADDRESS][DOMAIN_NAME] To: [EMAIL_ADDRESS][DOMAIN_NAME] Date: [DATE…" at bounding box center [1119, 628] width 781 height 522
drag, startPoint x: 1296, startPoint y: 527, endPoint x: 1189, endPoint y: 511, distance: 108.2
copy div "Hi [PERSON_NAME], Thank you for reaching out to Extend. I would suggest reading…"
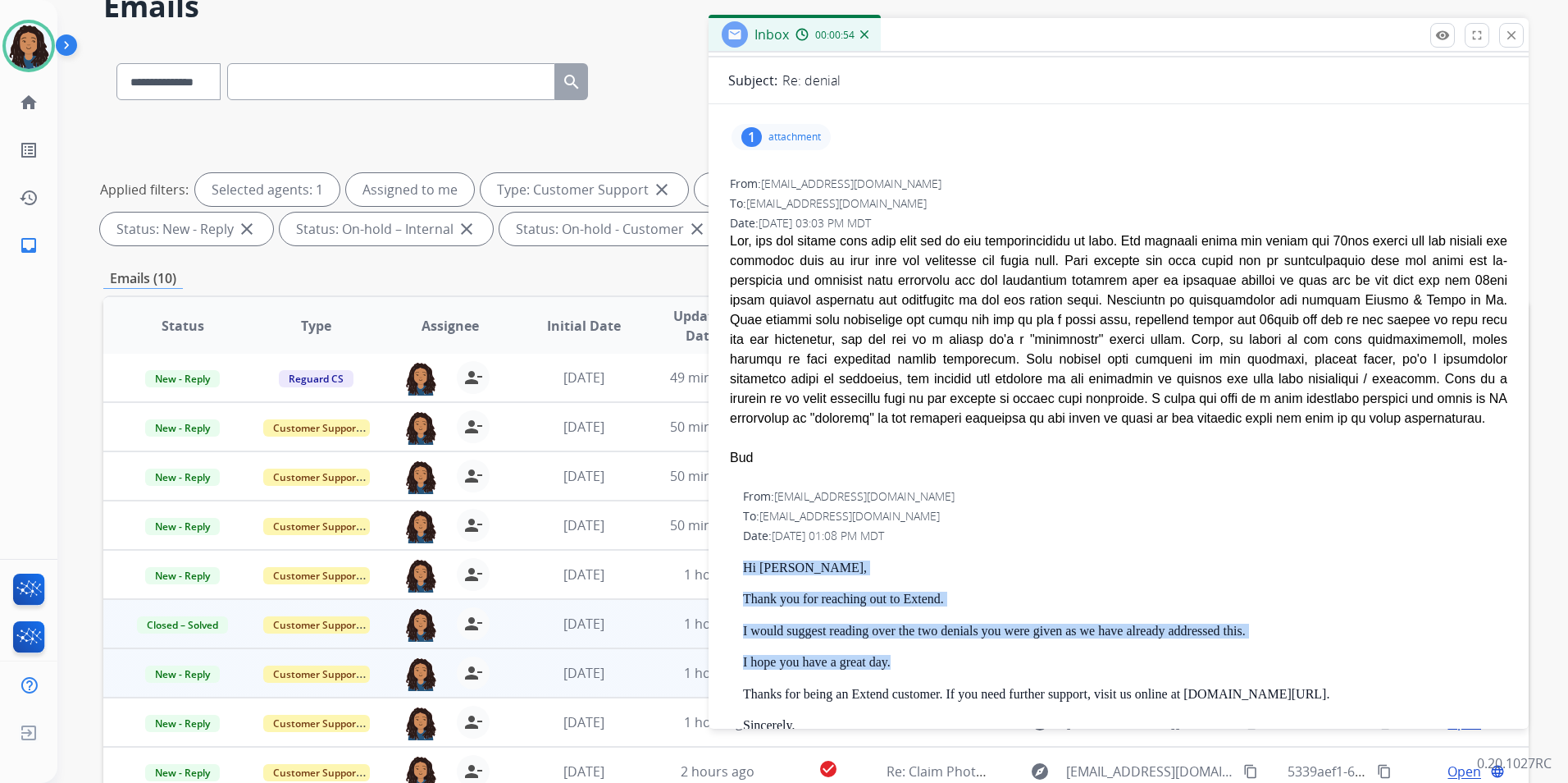
scroll to position [0, 0]
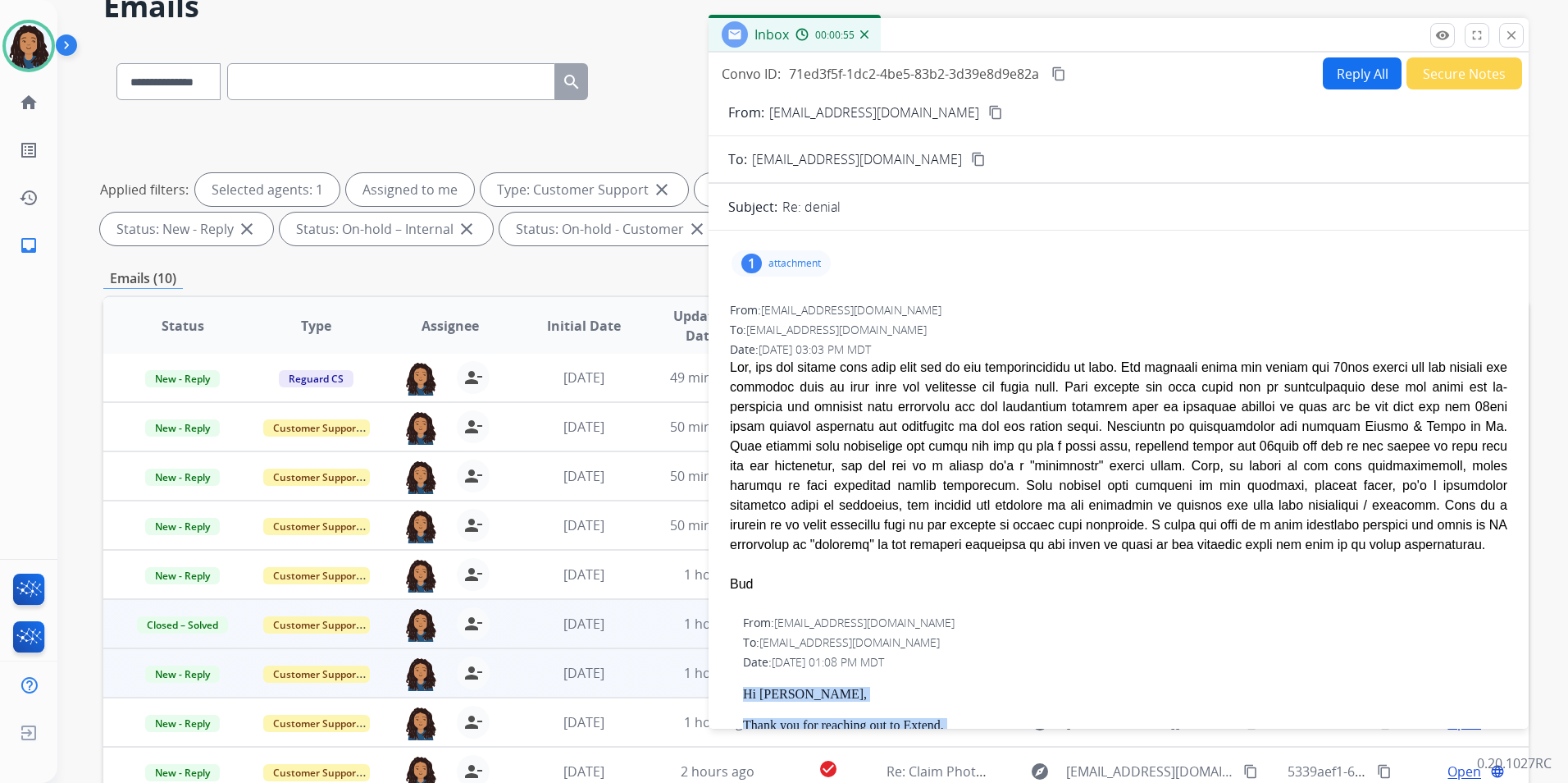
click at [1348, 71] on button "Reply All" at bounding box center [1362, 74] width 79 height 32
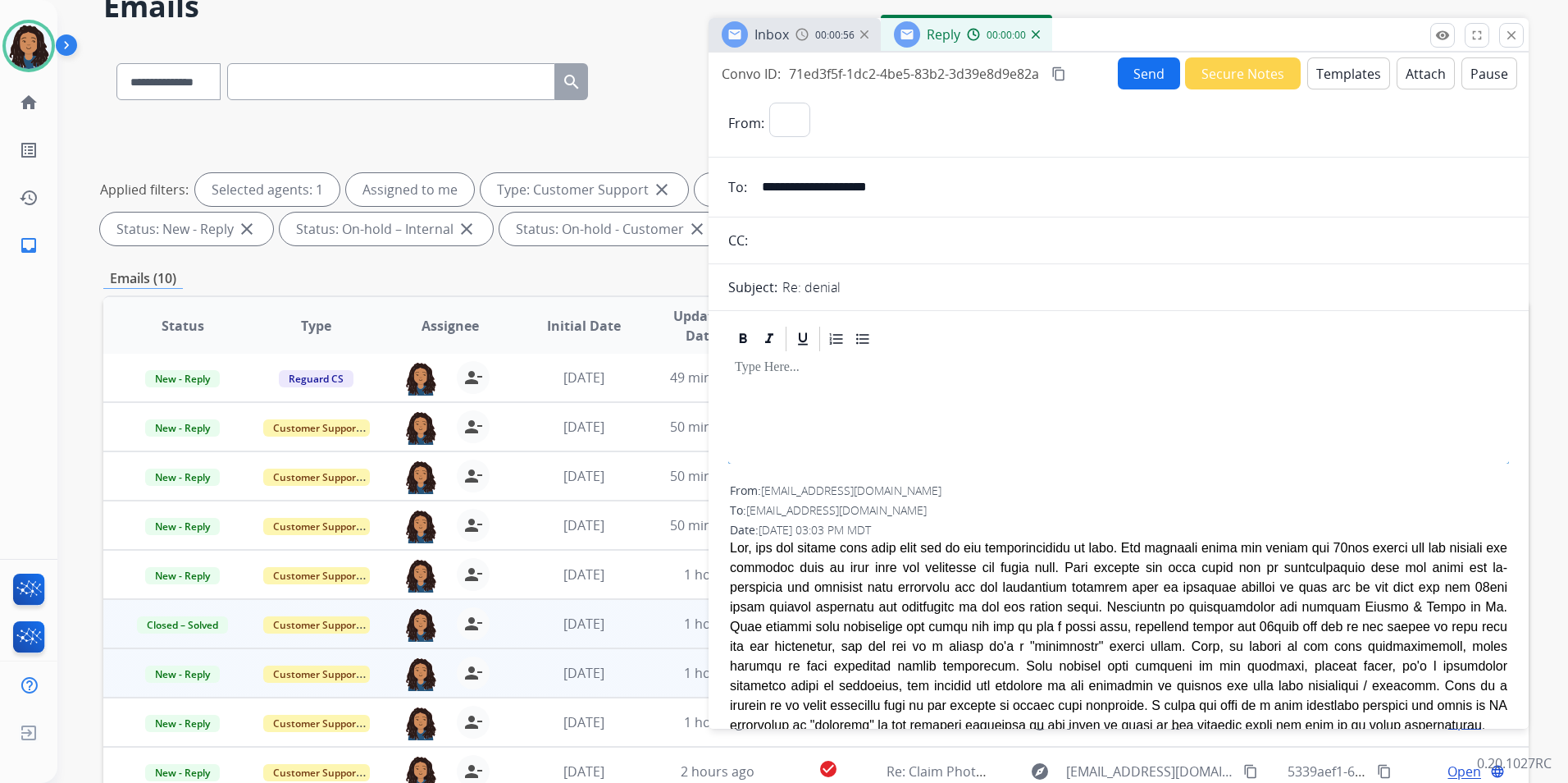
click at [1340, 73] on button "Templates" at bounding box center [1348, 74] width 83 height 32
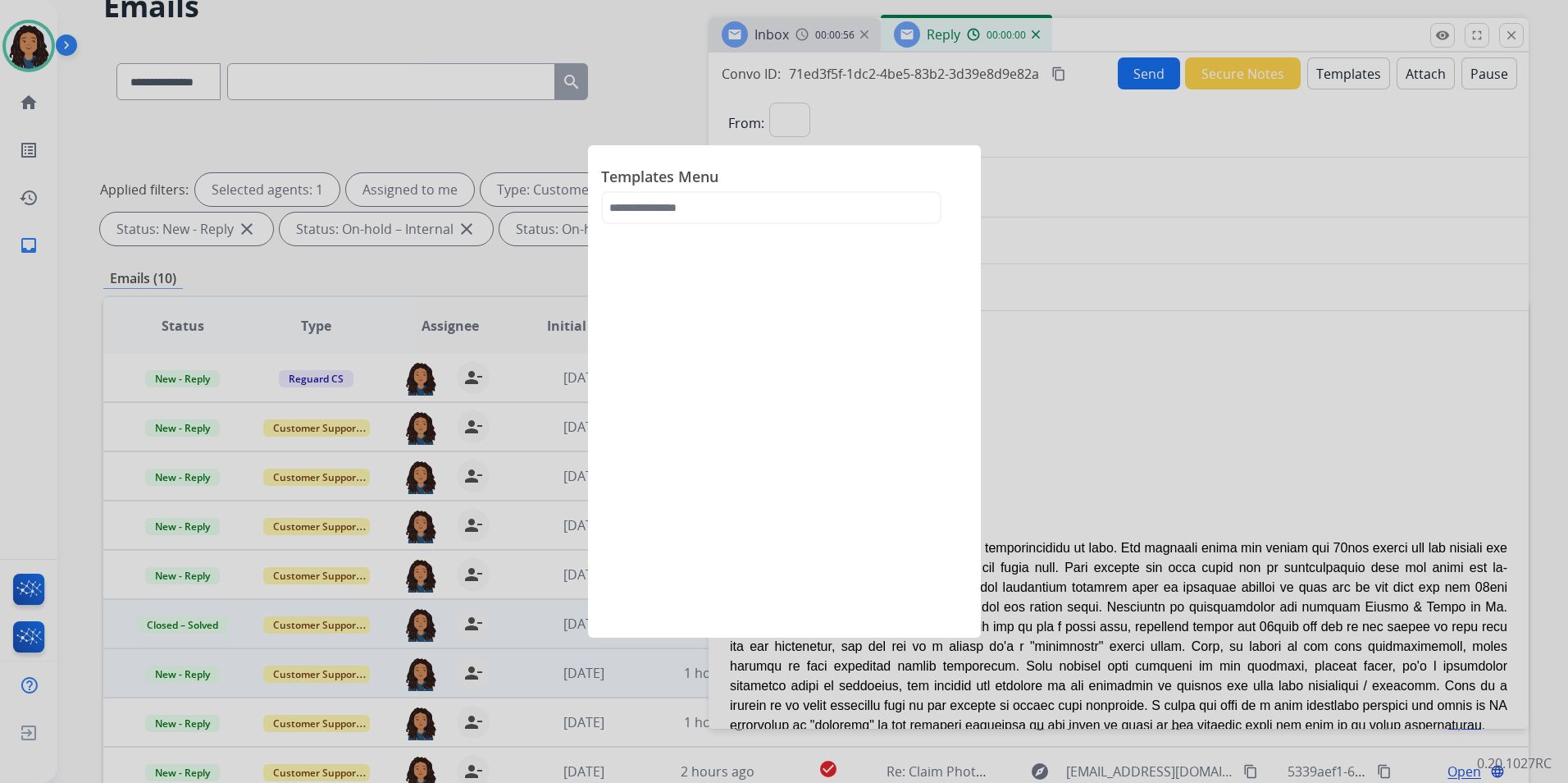
select select "**********"
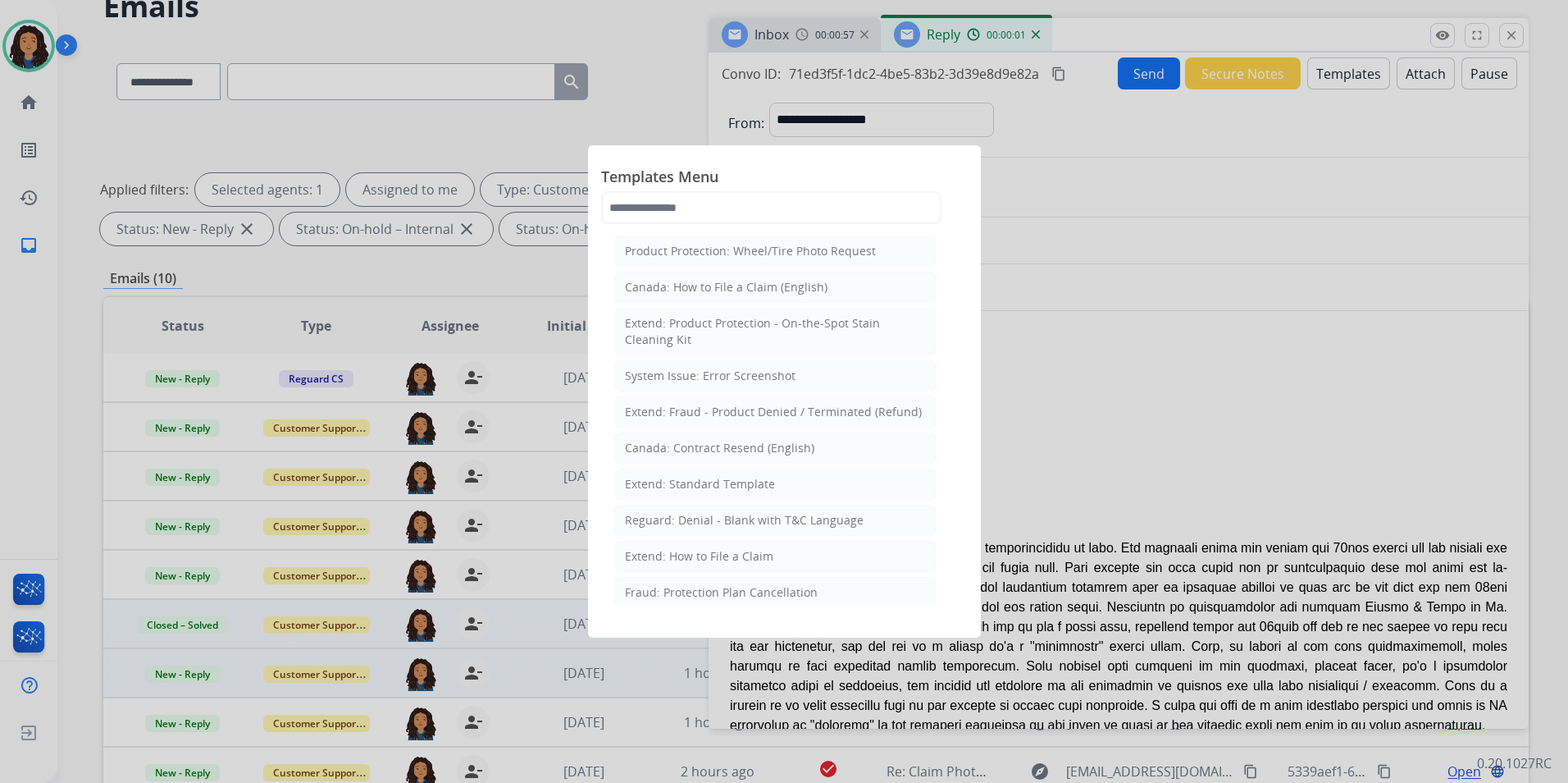
click at [731, 486] on div "Extend: Standard Template" at bounding box center [699, 484] width 150 height 16
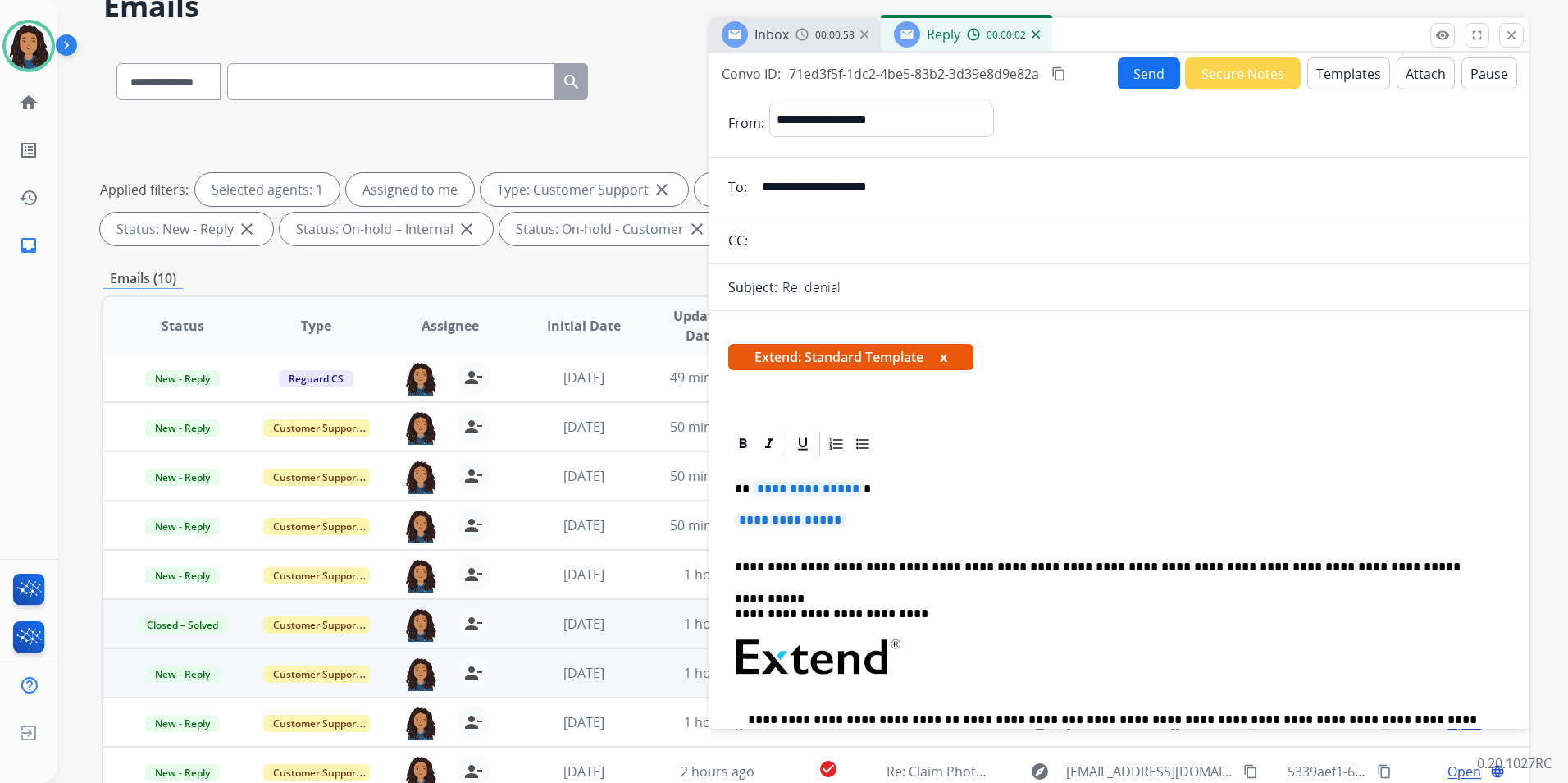
click at [796, 36] on img at bounding box center [802, 34] width 13 height 13
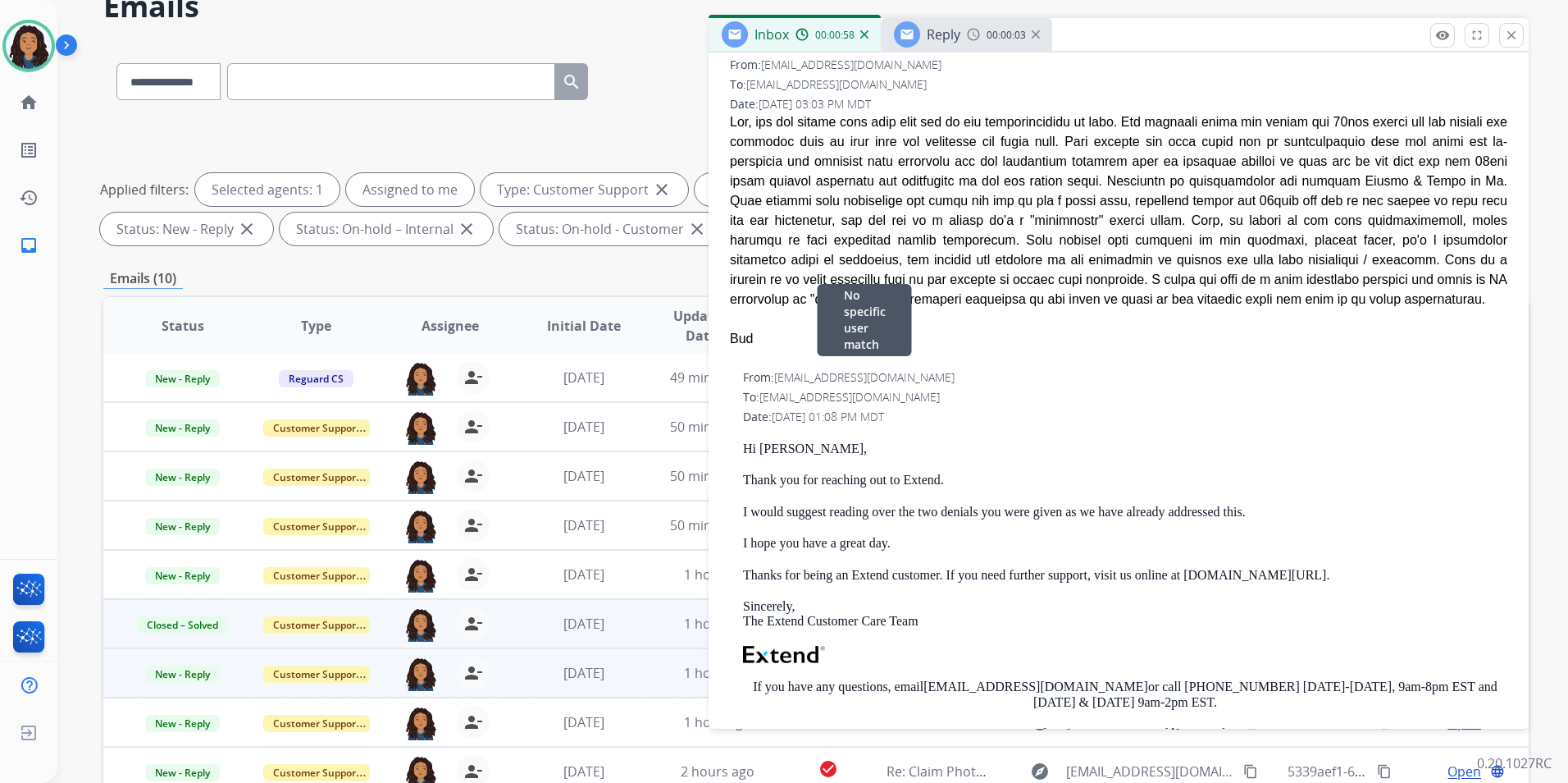
scroll to position [246, 0]
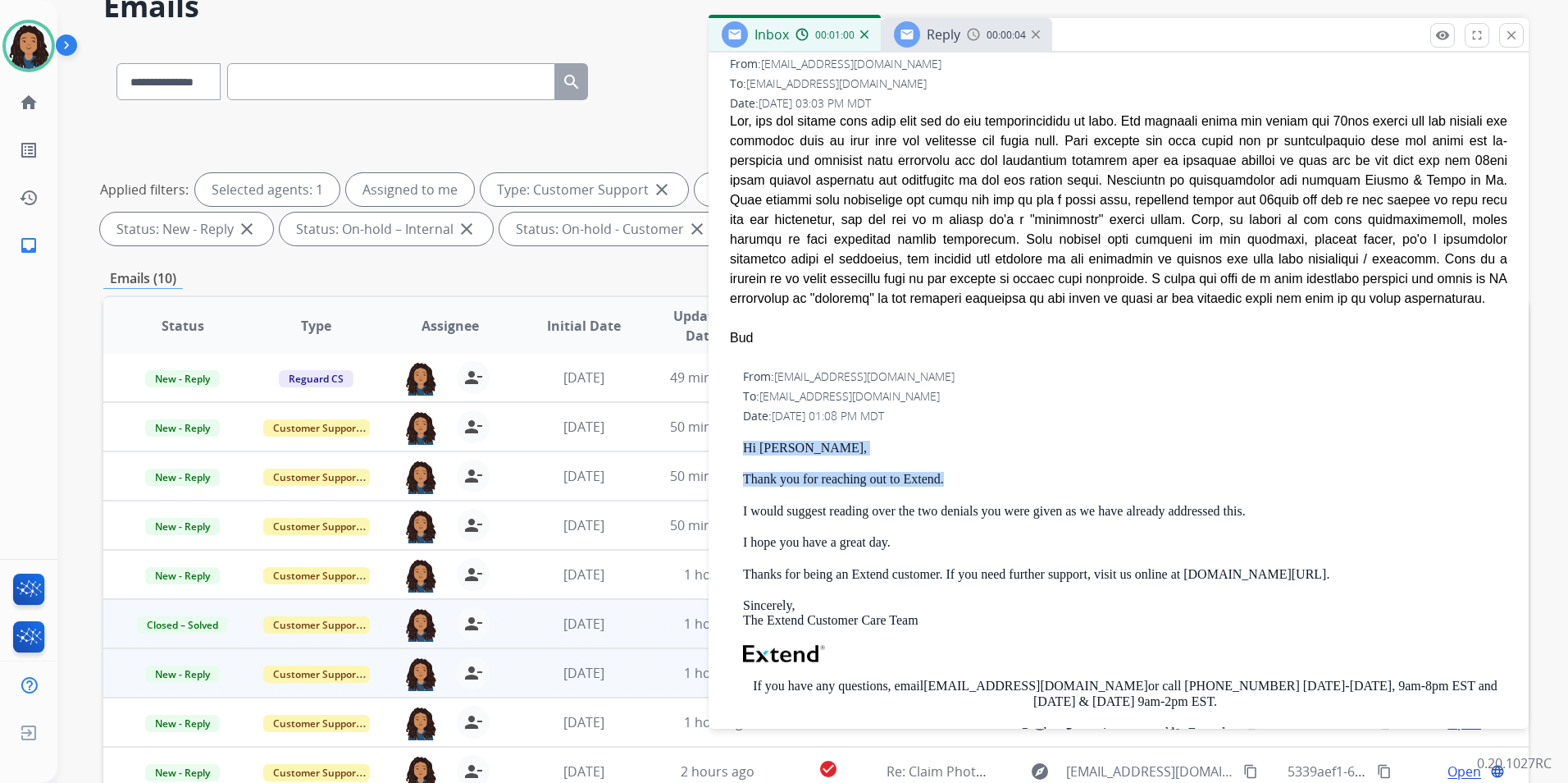
drag, startPoint x: 729, startPoint y: 439, endPoint x: 981, endPoint y: 469, distance: 253.8
click at [981, 469] on div "From: [EMAIL_ADDRESS][DOMAIN_NAME] To: [EMAIL_ADDRESS][DOMAIN_NAME] Date: [DATE…" at bounding box center [1119, 628] width 781 height 522
drag, startPoint x: 981, startPoint y: 469, endPoint x: 917, endPoint y: 480, distance: 64.9
copy div "Hi [PERSON_NAME], Thank you for reaching out to Extend."
click at [938, 29] on span "Reply" at bounding box center [944, 35] width 34 height 18
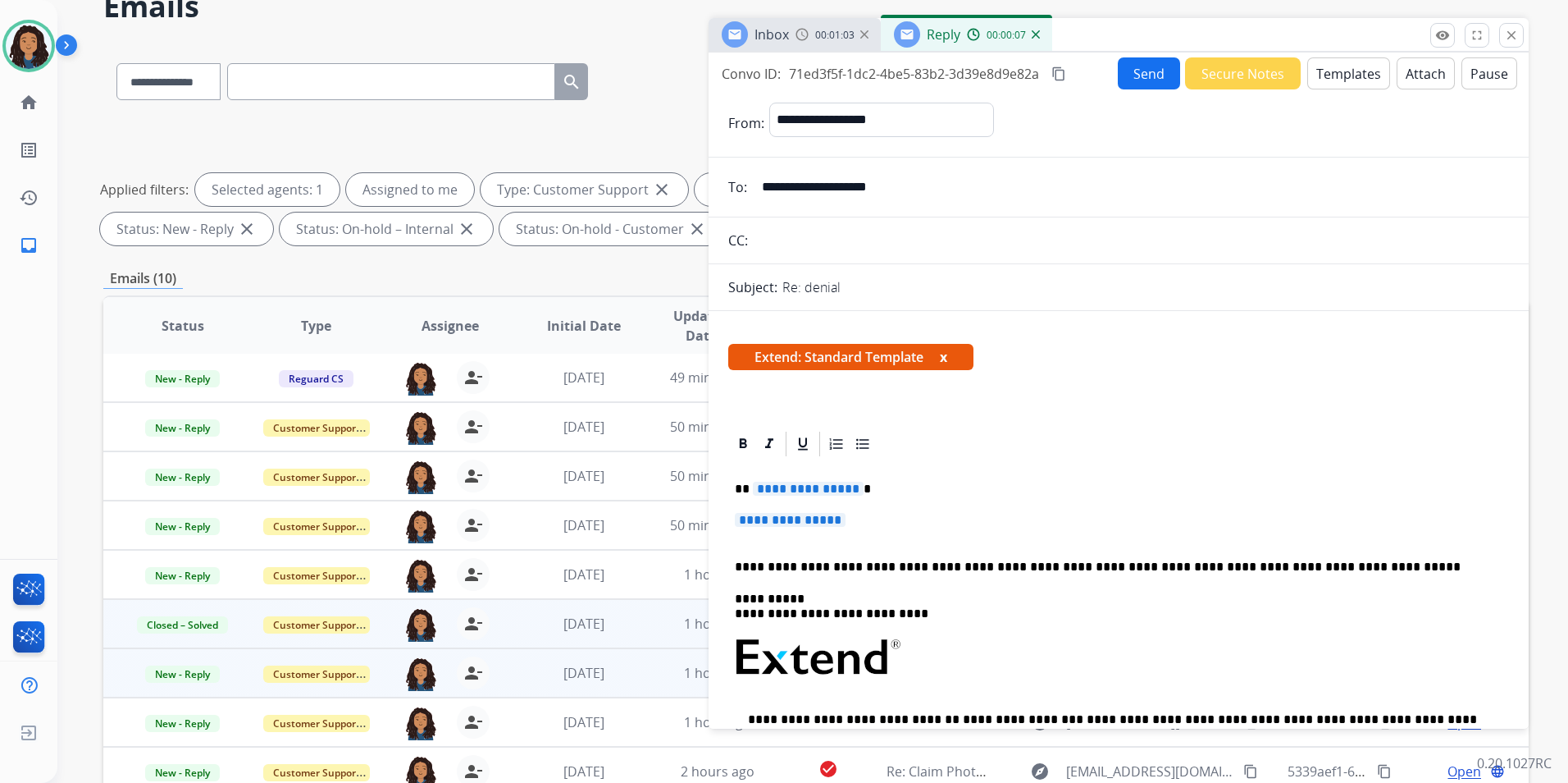
drag, startPoint x: 730, startPoint y: 483, endPoint x: 870, endPoint y: 515, distance: 143.6
click at [870, 515] on div "**********" at bounding box center [1119, 696] width 781 height 475
paste div
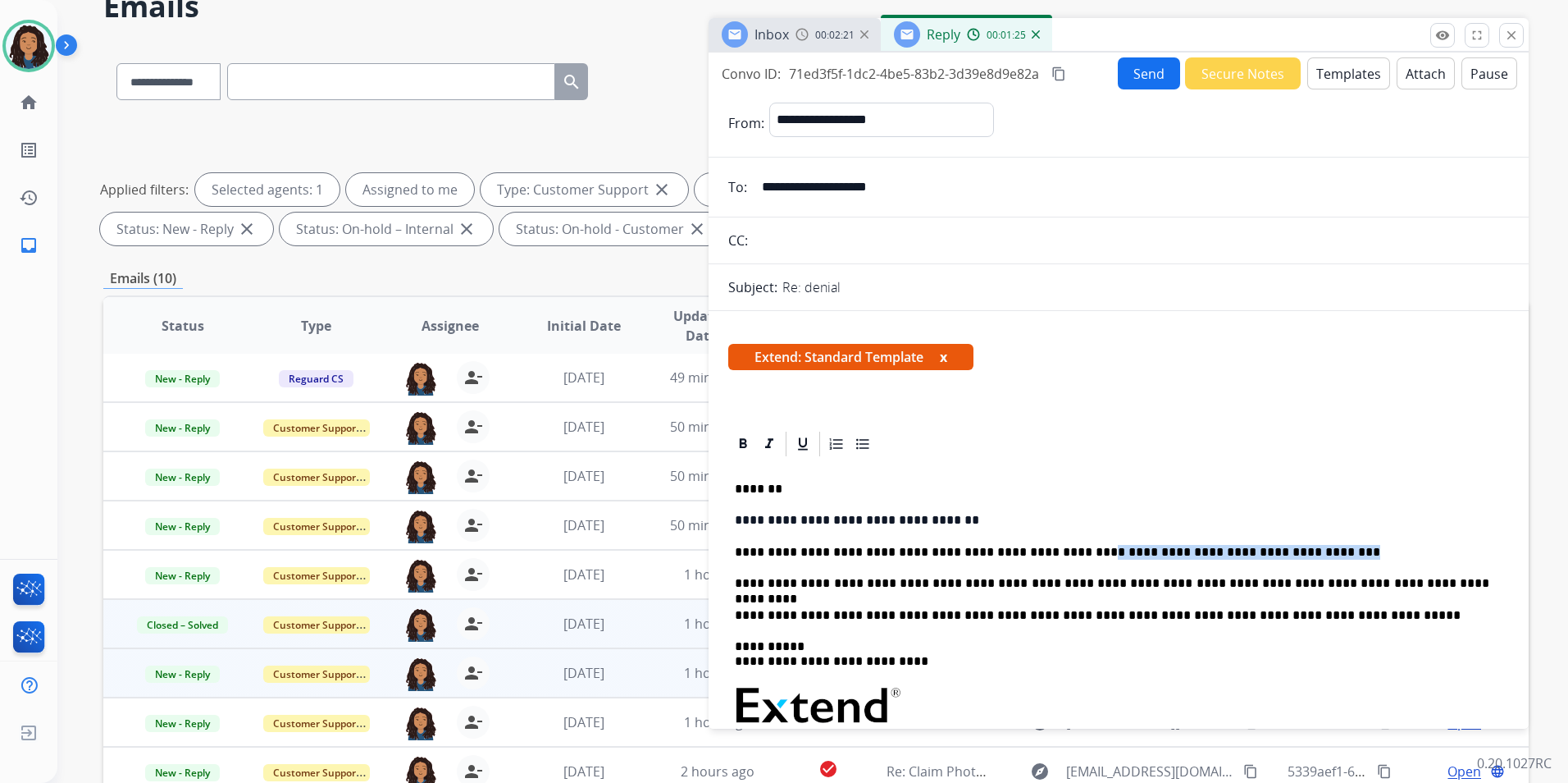
drag, startPoint x: 1037, startPoint y: 551, endPoint x: 1235, endPoint y: 558, distance: 198.1
click at [1235, 558] on p "**********" at bounding box center [1112, 552] width 754 height 15
click at [750, 440] on icon at bounding box center [743, 444] width 16 height 16
click at [772, 591] on div "**********" at bounding box center [1119, 720] width 781 height 523
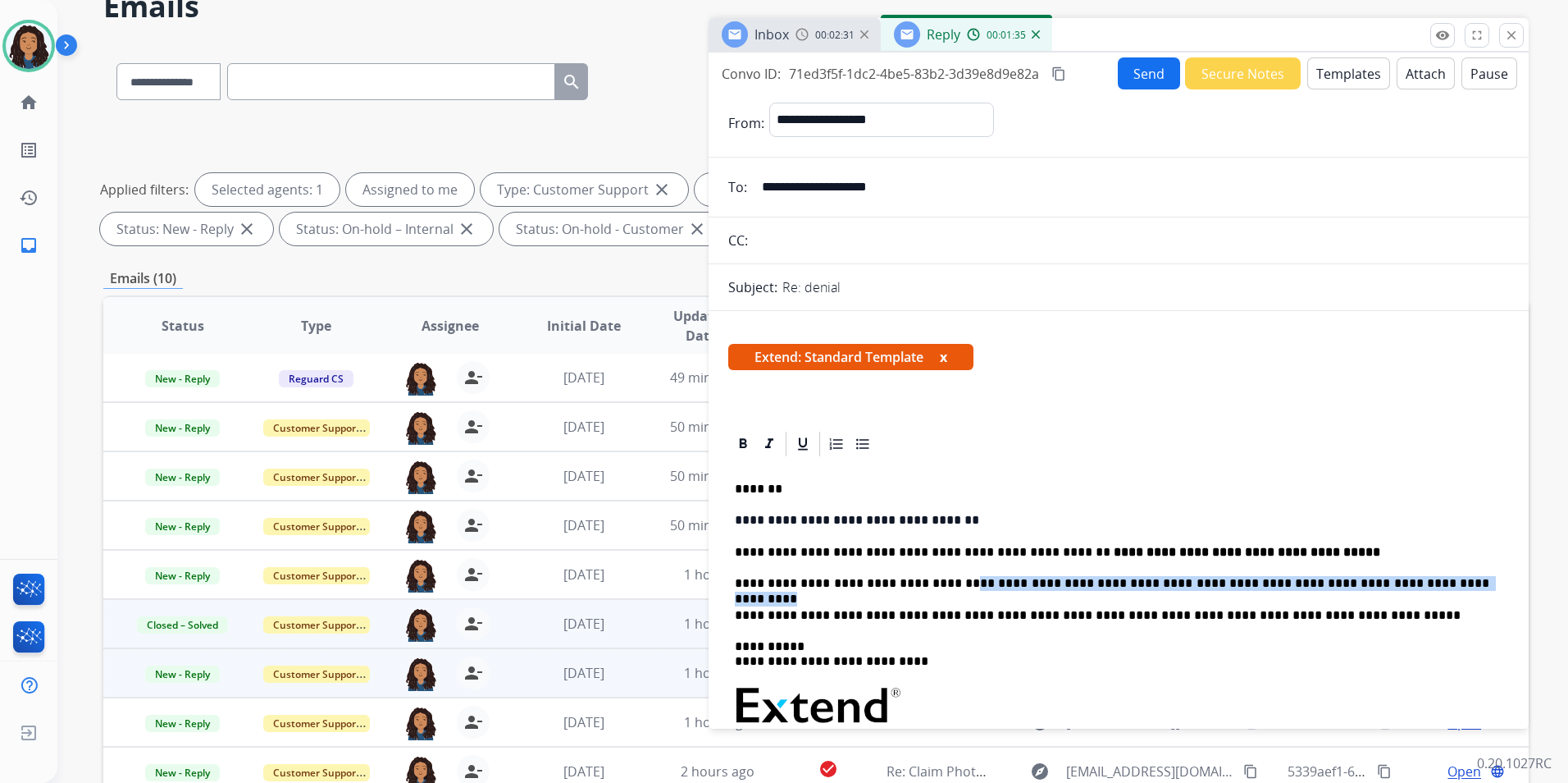
drag, startPoint x: 935, startPoint y: 582, endPoint x: 1383, endPoint y: 583, distance: 448.0
click at [1383, 583] on p "**********" at bounding box center [1112, 583] width 754 height 15
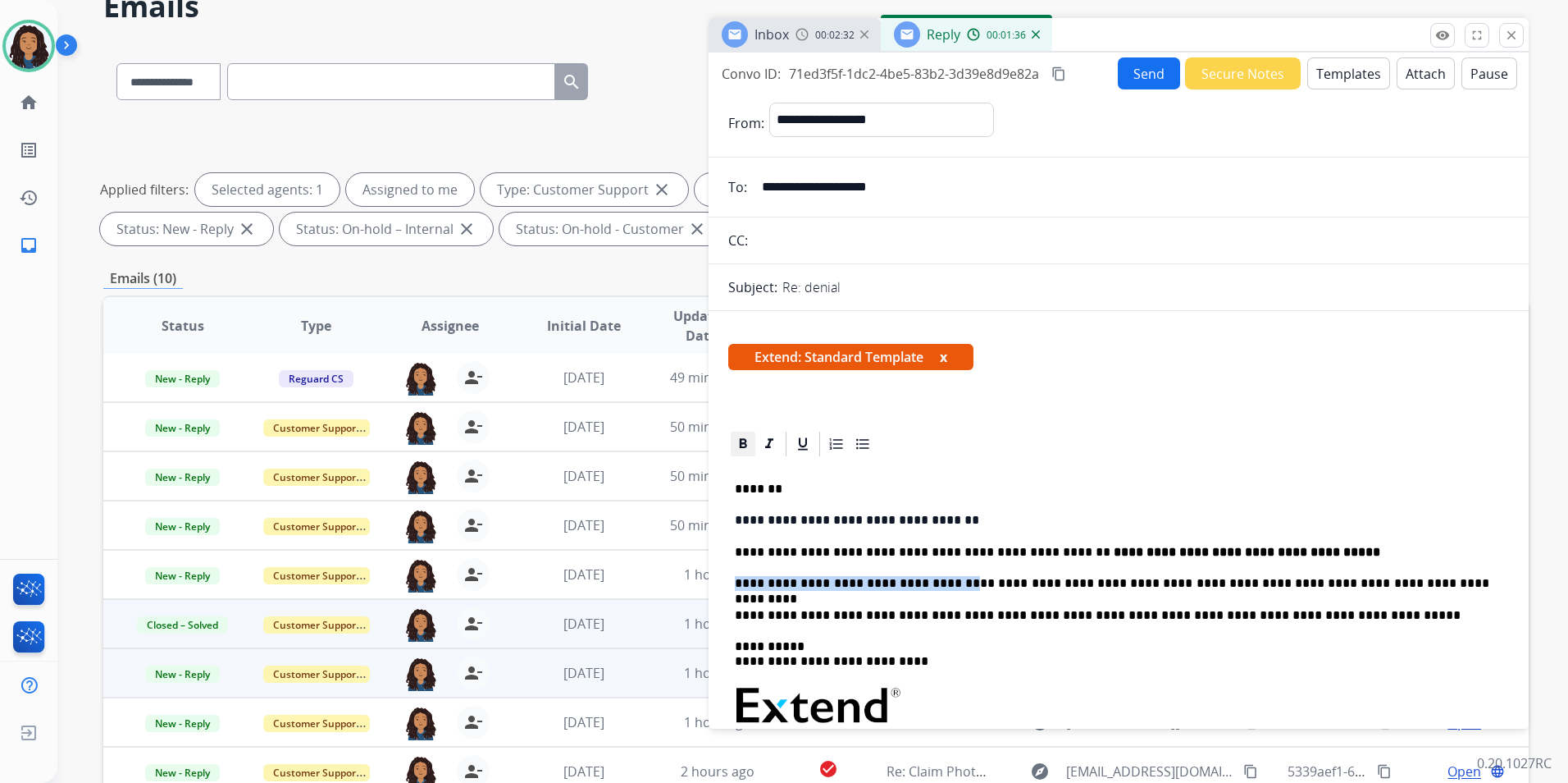
click at [741, 445] on icon at bounding box center [744, 443] width 7 height 10
click at [803, 26] on div "Inbox 00:02:34" at bounding box center [795, 34] width 172 height 33
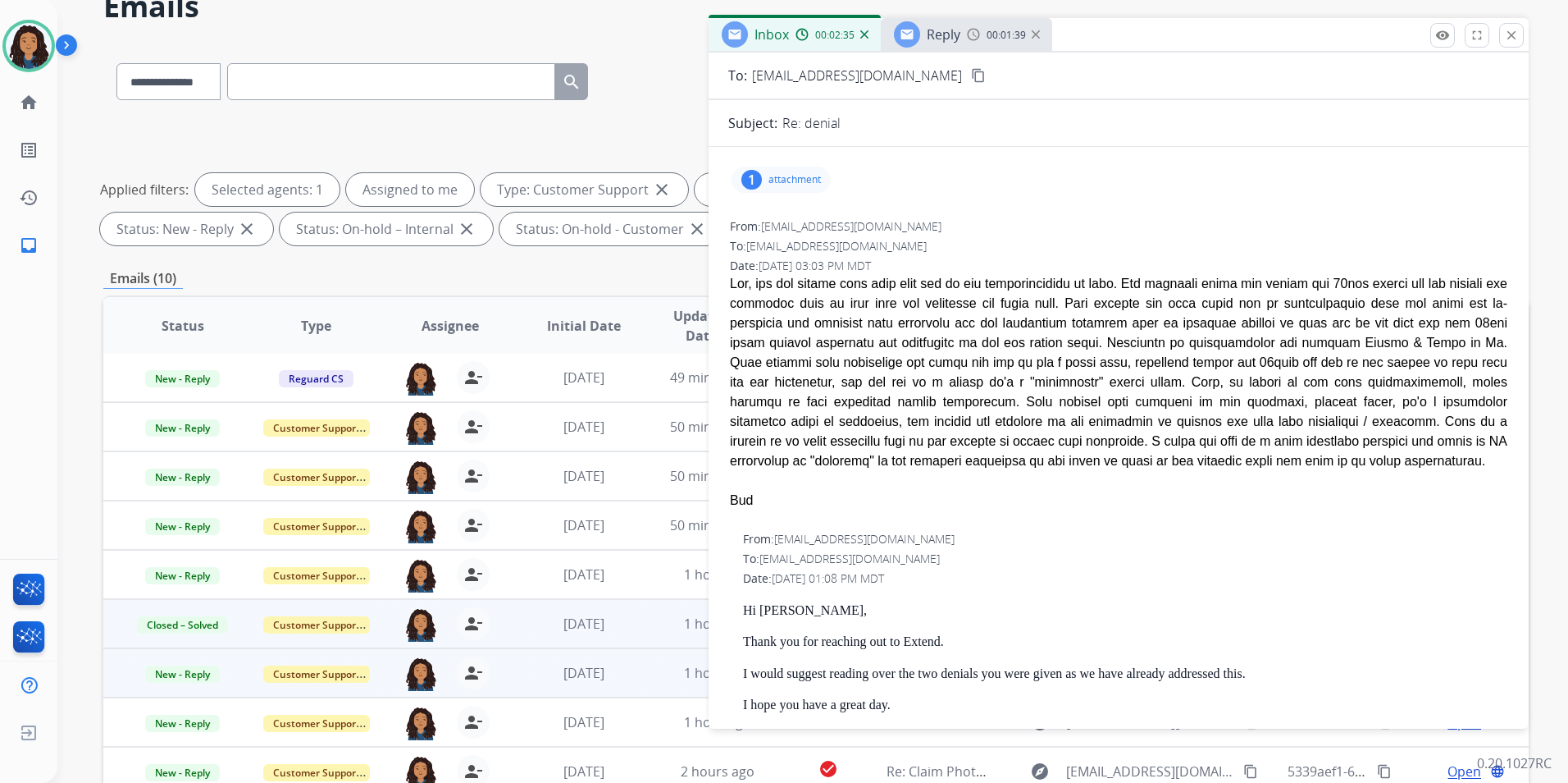
scroll to position [82, 0]
click at [938, 37] on span "Reply" at bounding box center [944, 35] width 34 height 18
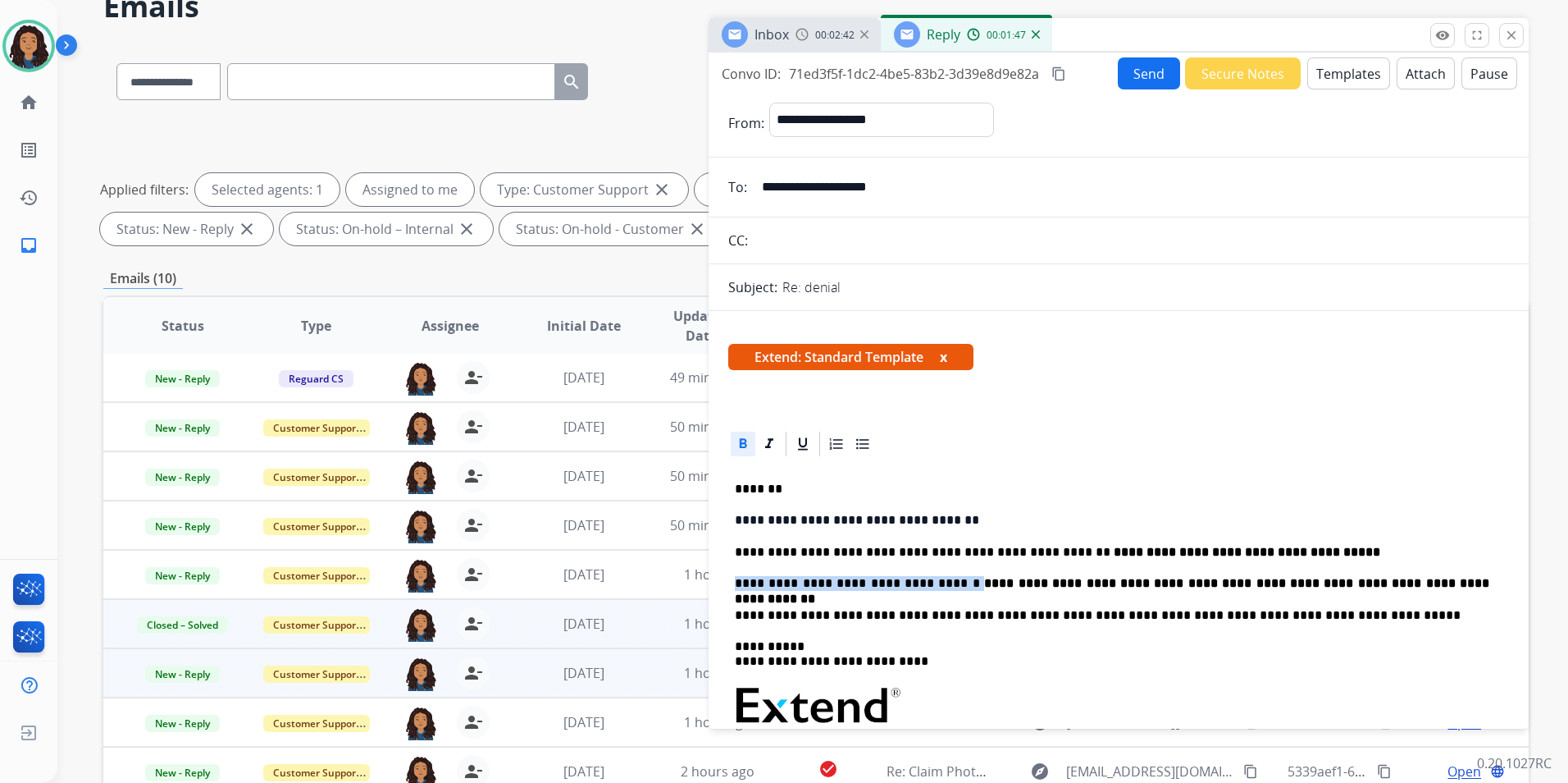
click at [1429, 584] on p "**********" at bounding box center [1112, 583] width 754 height 15
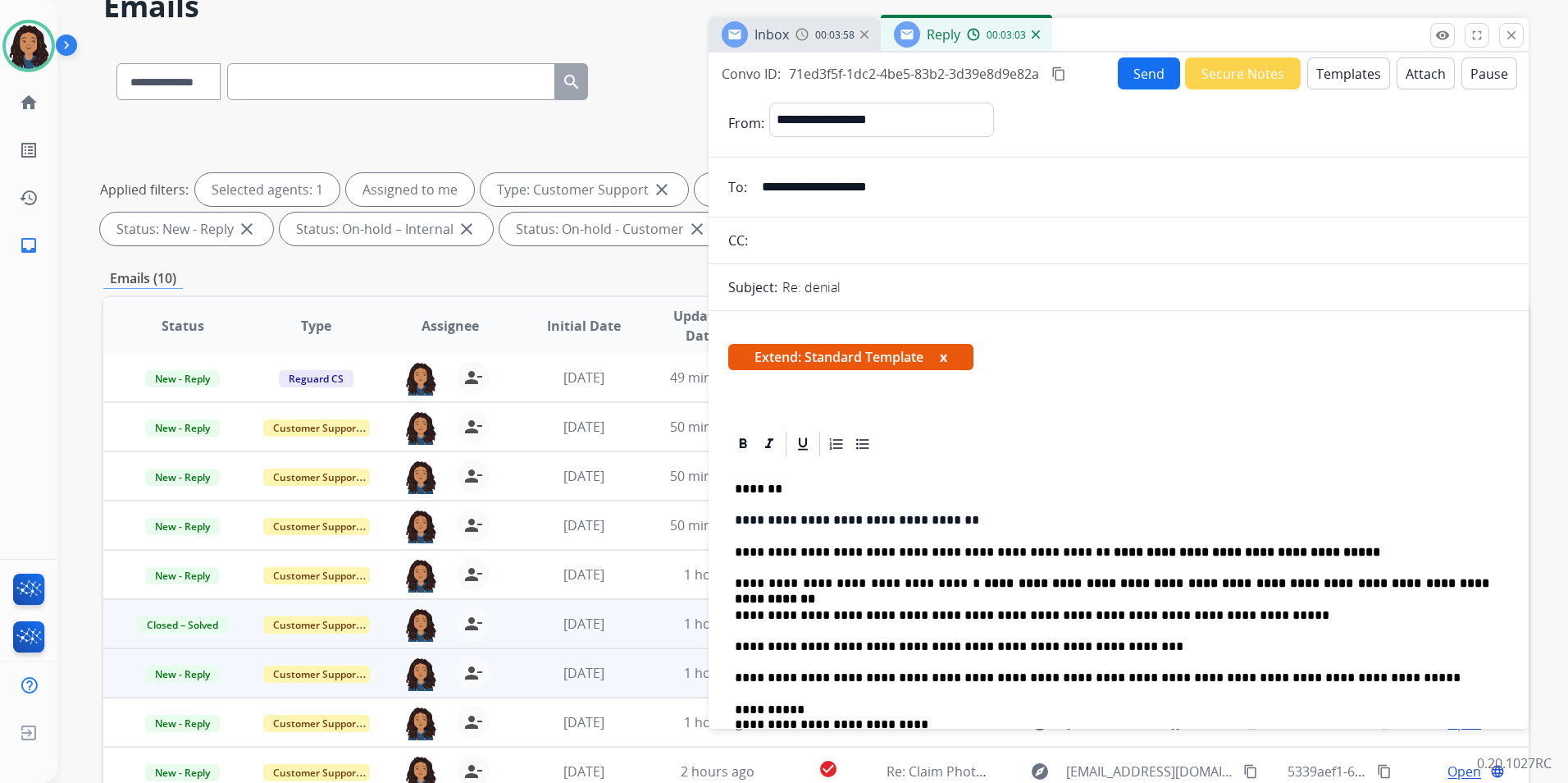
click at [1032, 645] on p "**********" at bounding box center [1112, 646] width 754 height 15
click at [794, 30] on div "Inbox 00:04:03" at bounding box center [795, 34] width 172 height 33
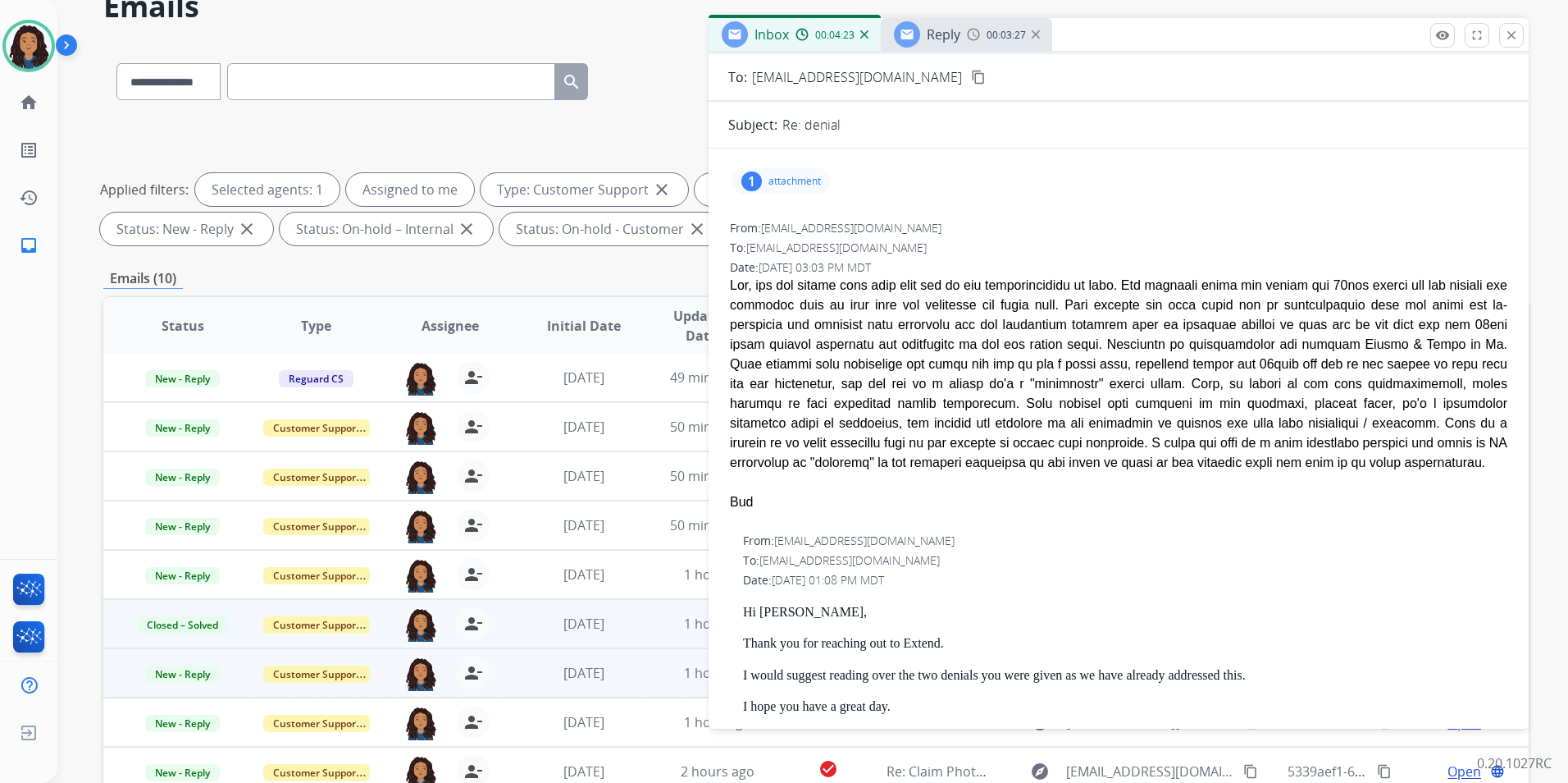
click at [918, 32] on div at bounding box center [908, 35] width 27 height 27
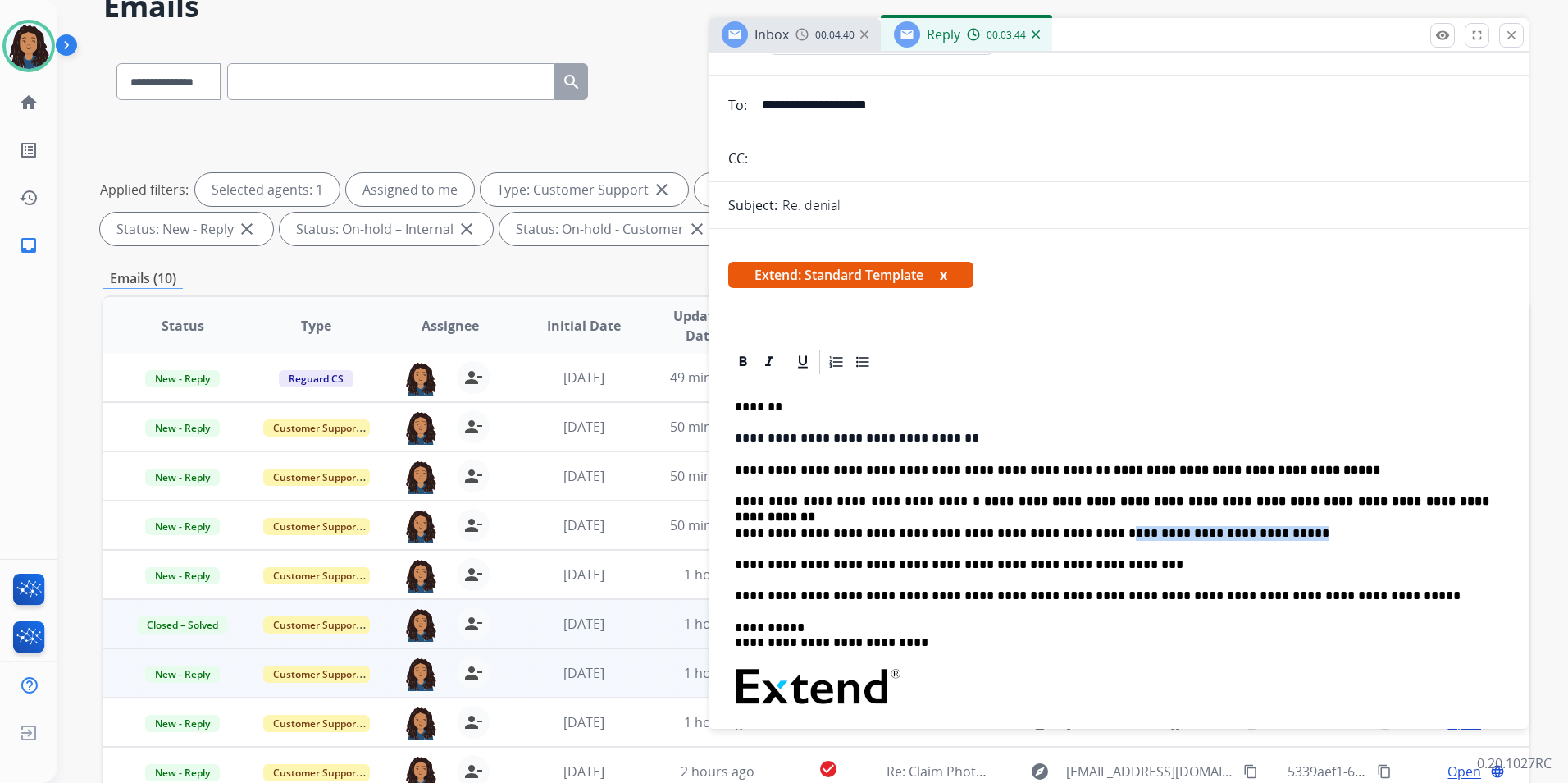
drag, startPoint x: 1082, startPoint y: 532, endPoint x: 1243, endPoint y: 528, distance: 161.0
click at [1243, 528] on p "**********" at bounding box center [1112, 534] width 754 height 15
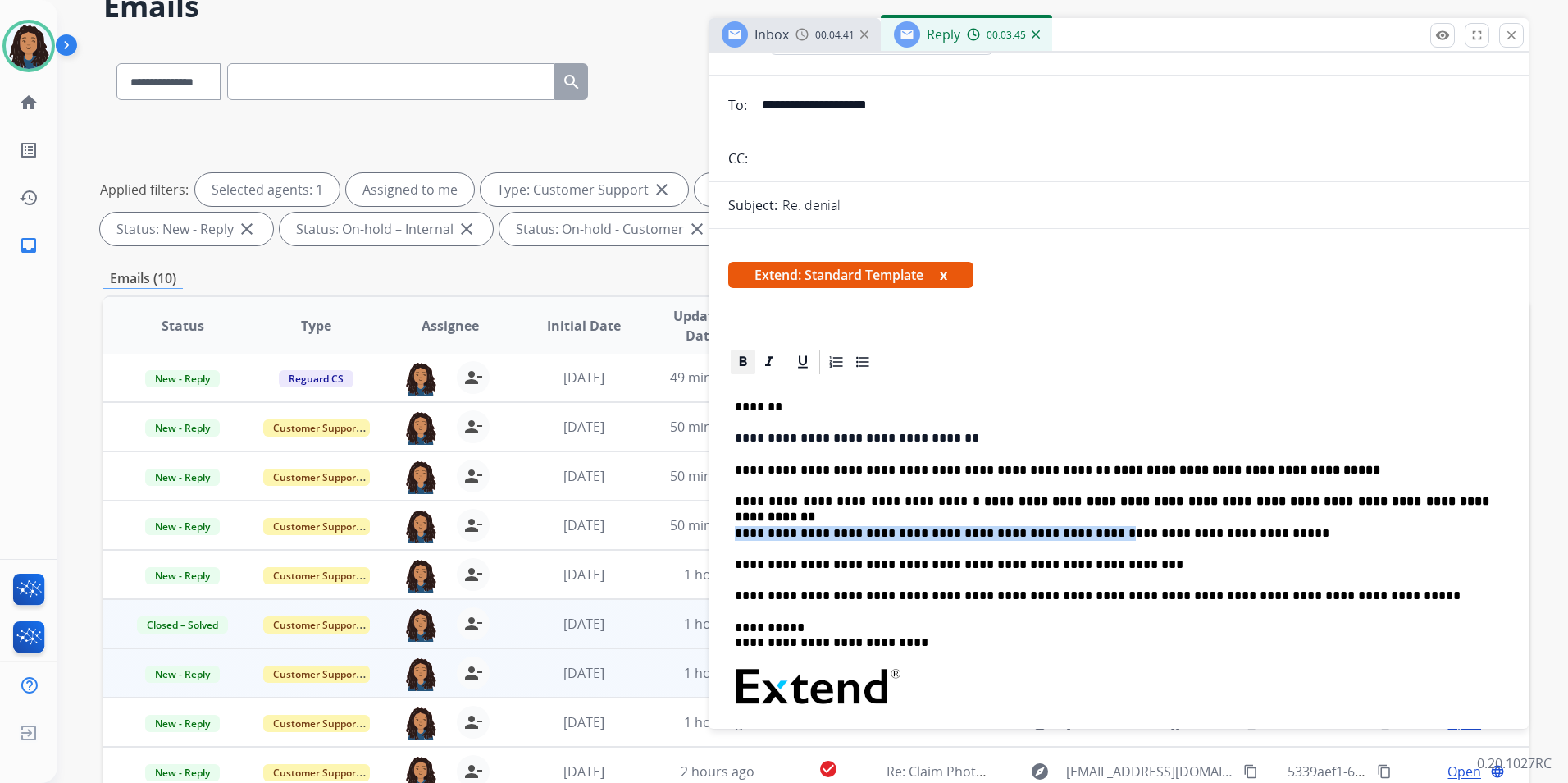
click at [739, 360] on icon at bounding box center [743, 361] width 16 height 16
drag, startPoint x: 733, startPoint y: 560, endPoint x: 917, endPoint y: 566, distance: 184.1
click at [917, 566] on div "**********" at bounding box center [1119, 669] width 781 height 586
click at [925, 563] on p "**********" at bounding box center [1112, 565] width 754 height 15
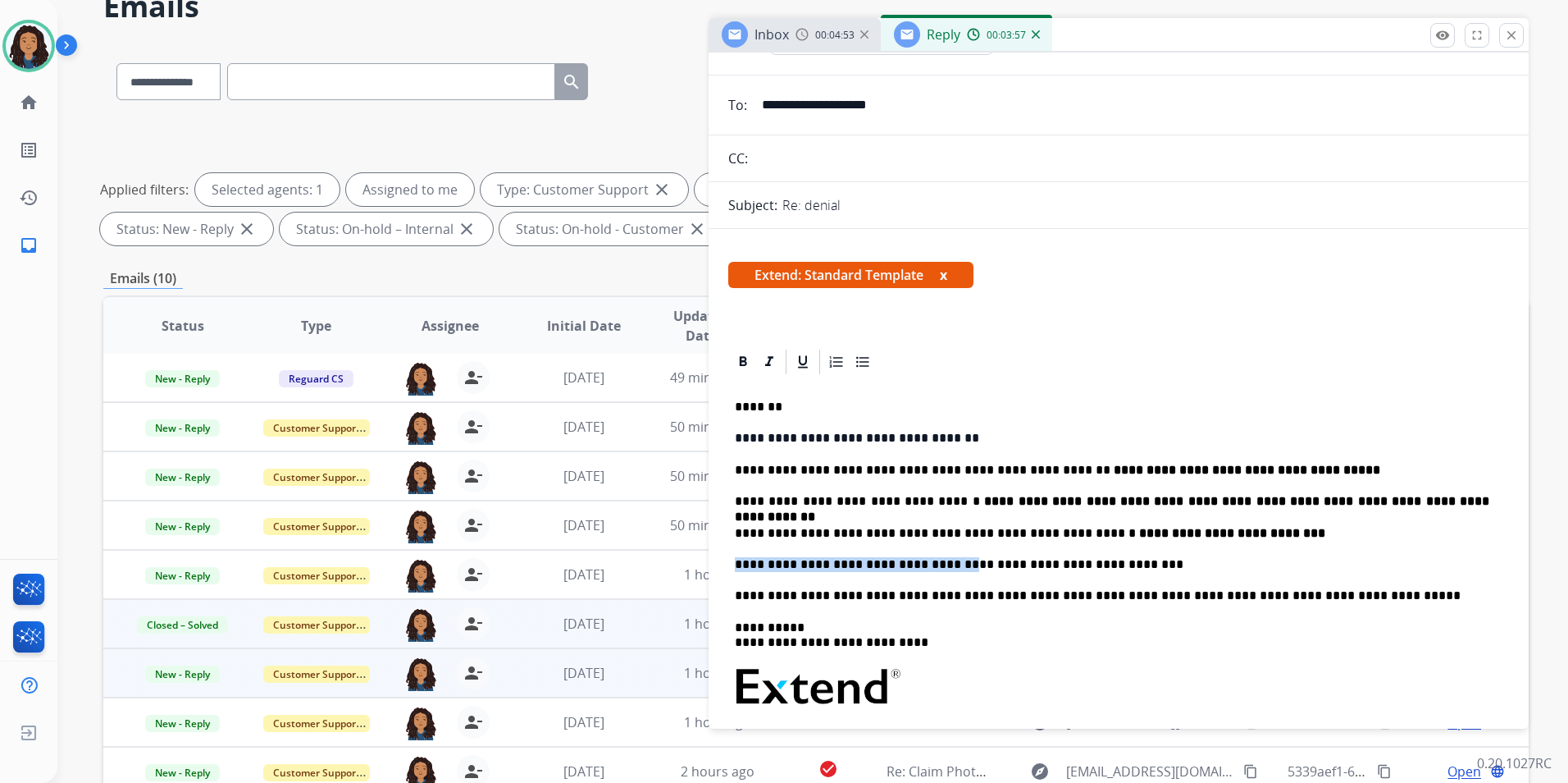
drag, startPoint x: 925, startPoint y: 563, endPoint x: 737, endPoint y: 562, distance: 188.0
click at [737, 562] on p "**********" at bounding box center [1112, 565] width 754 height 15
click at [739, 360] on icon at bounding box center [743, 361] width 16 height 16
click at [998, 582] on div "**********" at bounding box center [1119, 669] width 781 height 586
click at [1124, 561] on p "**********" at bounding box center [1112, 565] width 754 height 15
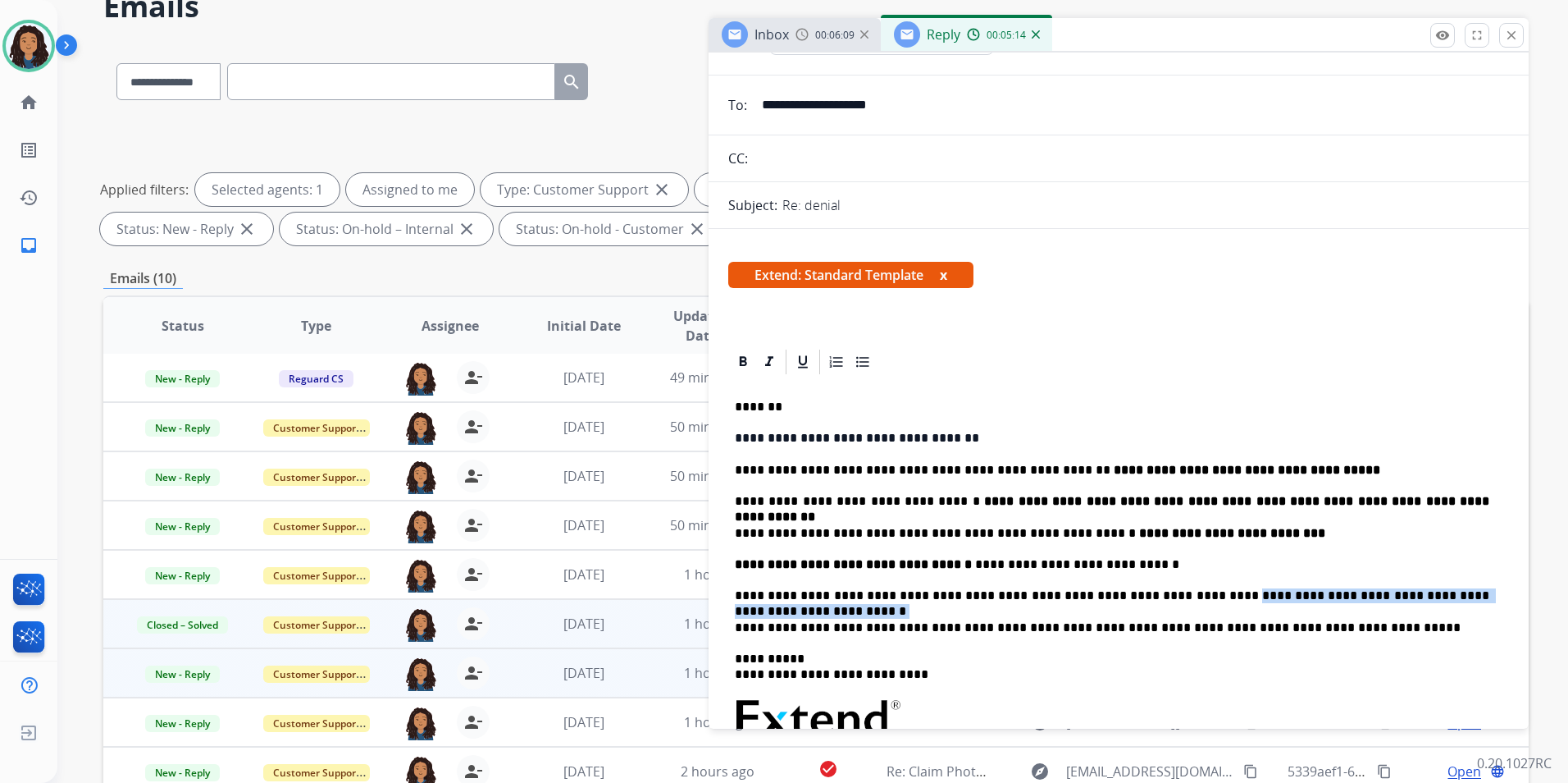
drag, startPoint x: 1134, startPoint y: 595, endPoint x: 1459, endPoint y: 591, distance: 325.0
click at [1459, 591] on p "**********" at bounding box center [1112, 596] width 754 height 15
click at [740, 368] on icon at bounding box center [743, 361] width 16 height 16
click at [1478, 591] on p "**********" at bounding box center [1112, 596] width 754 height 15
click at [772, 38] on span "Inbox" at bounding box center [771, 35] width 35 height 18
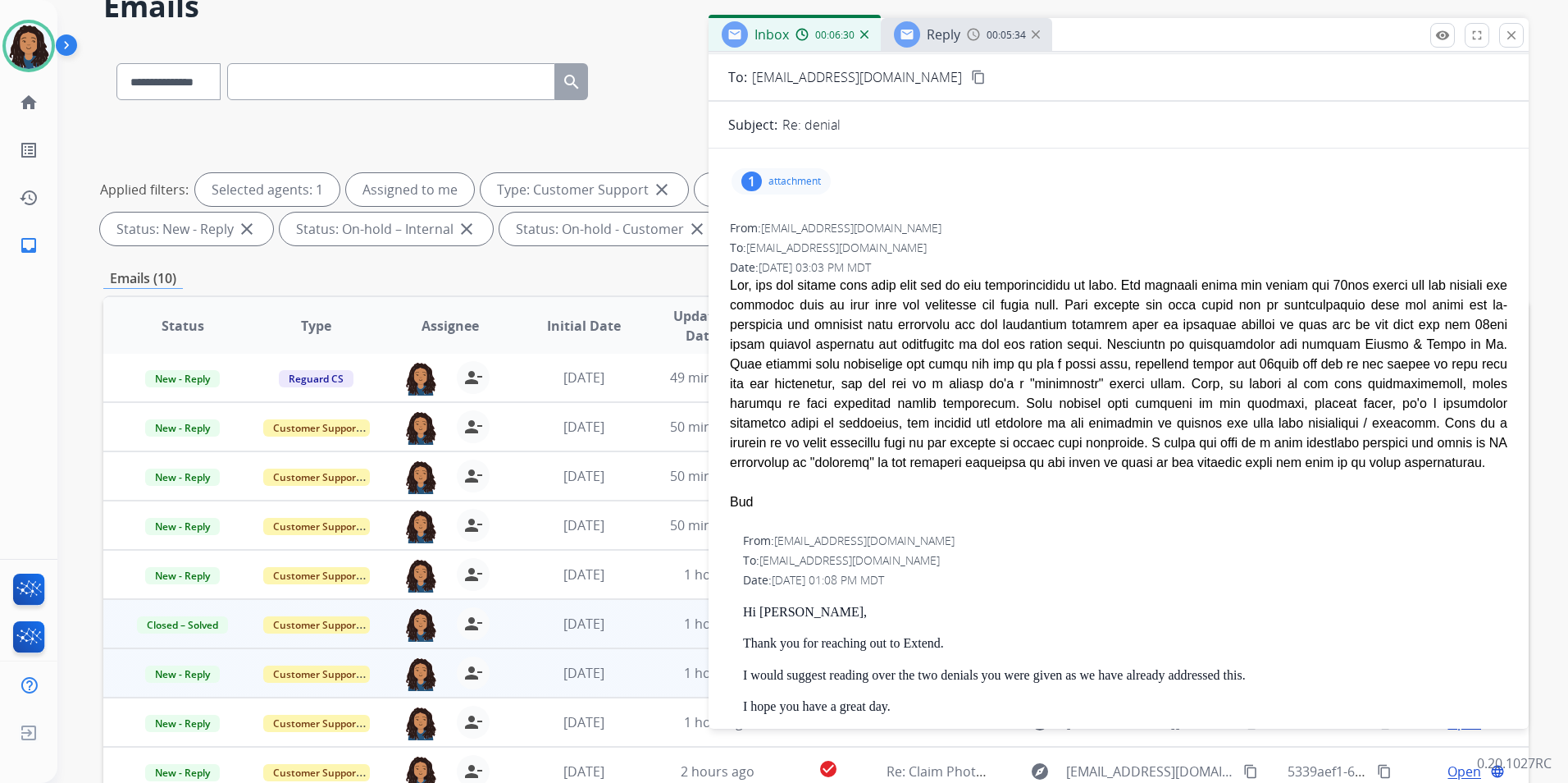
scroll to position [0, 0]
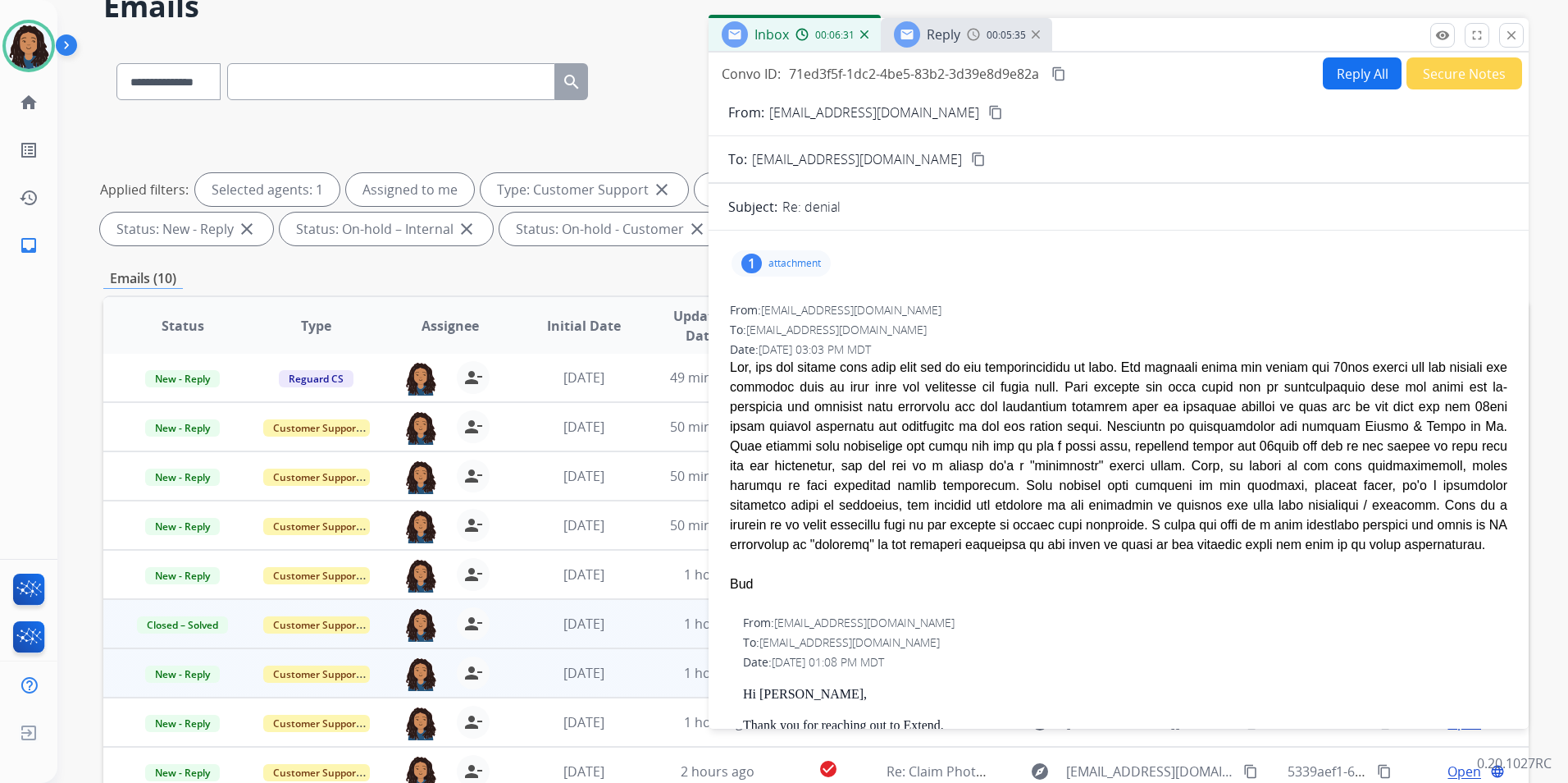
click at [989, 111] on mat-icon "content_copy" at bounding box center [996, 112] width 15 height 15
click at [949, 38] on span "Reply" at bounding box center [944, 35] width 34 height 18
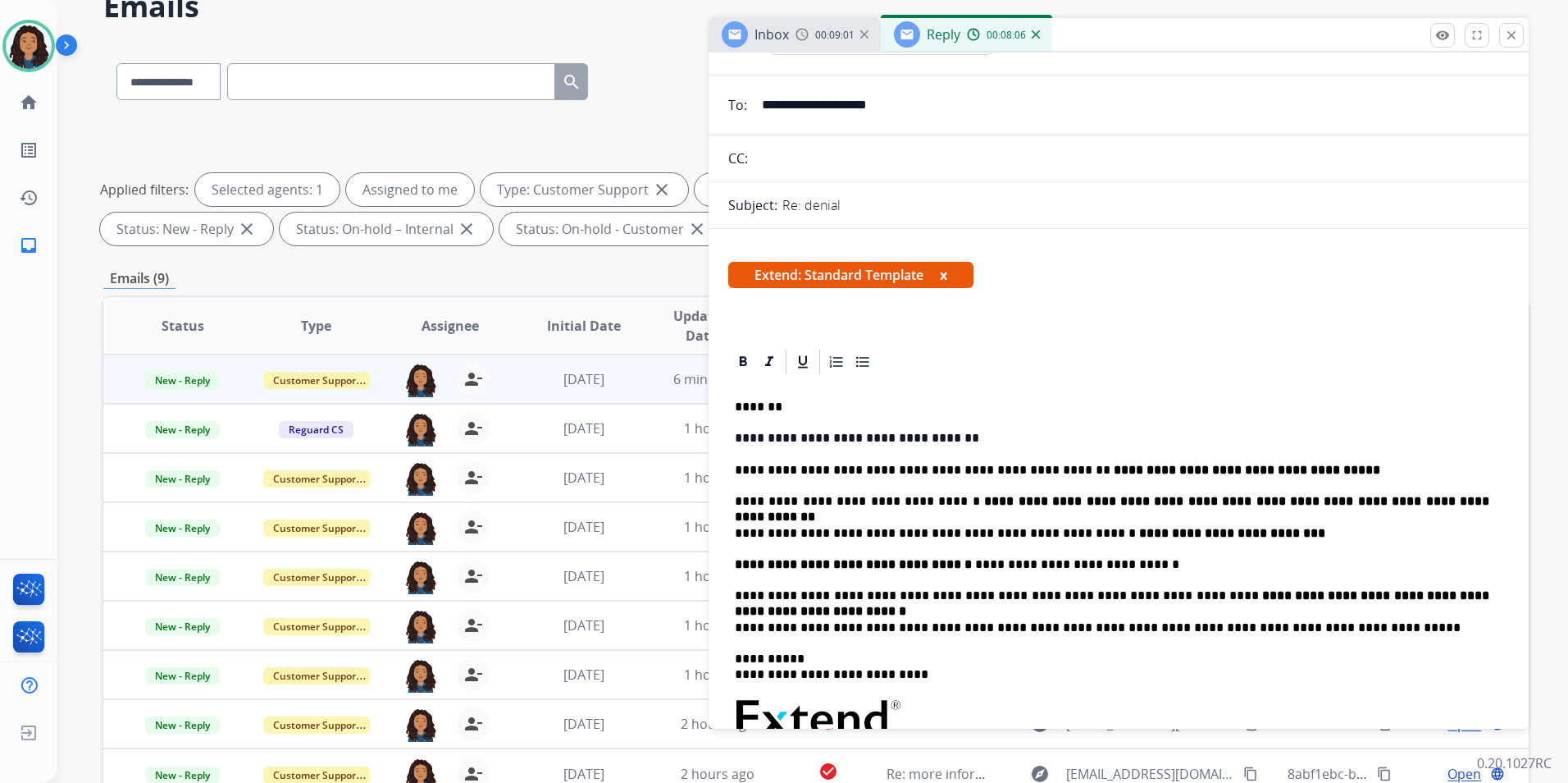
click at [1484, 591] on p "**********" at bounding box center [1112, 596] width 754 height 15
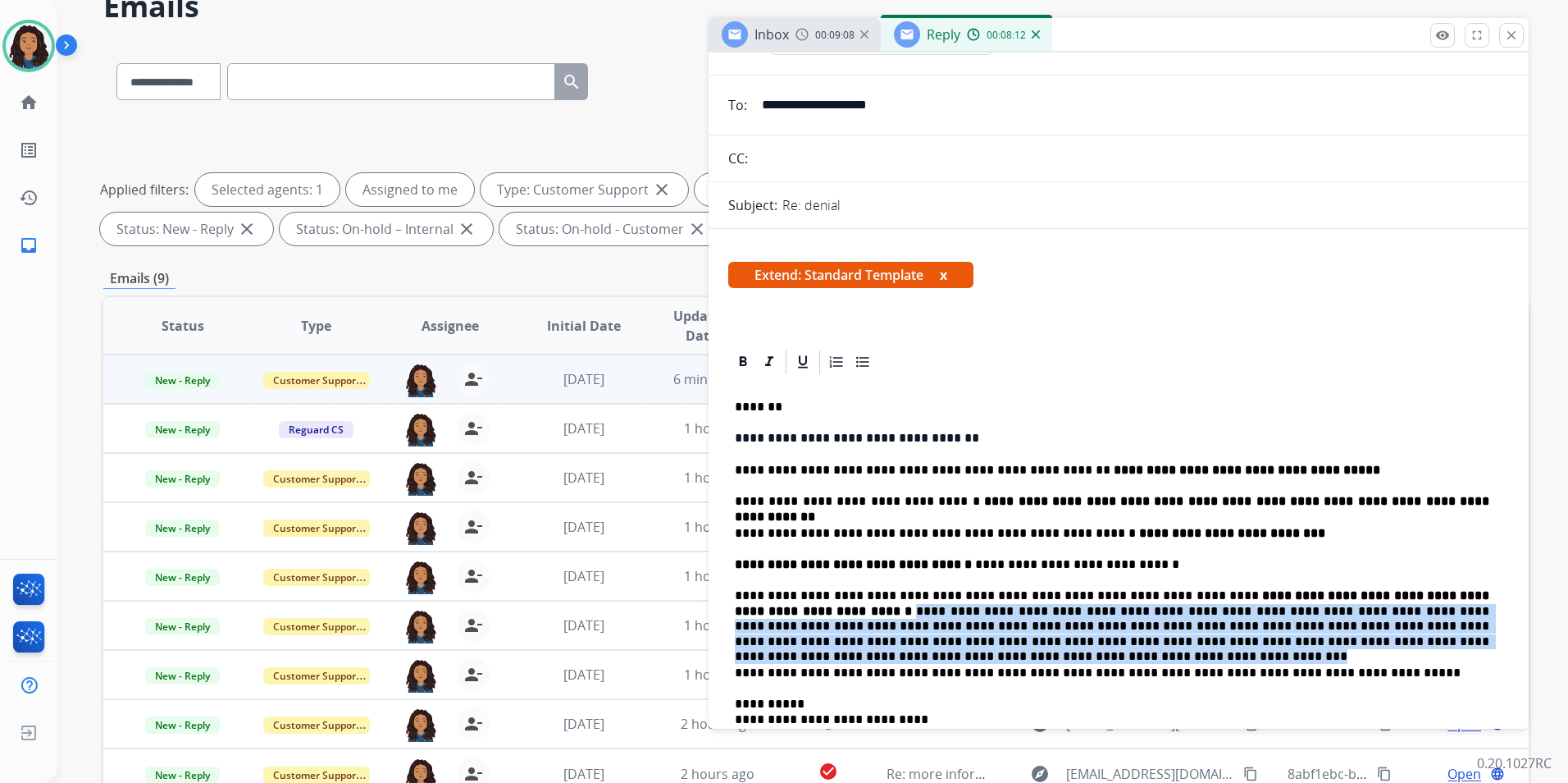
drag, startPoint x: 733, startPoint y: 612, endPoint x: 1480, endPoint y: 646, distance: 747.8
click at [1480, 646] on div "**********" at bounding box center [1119, 708] width 781 height 663
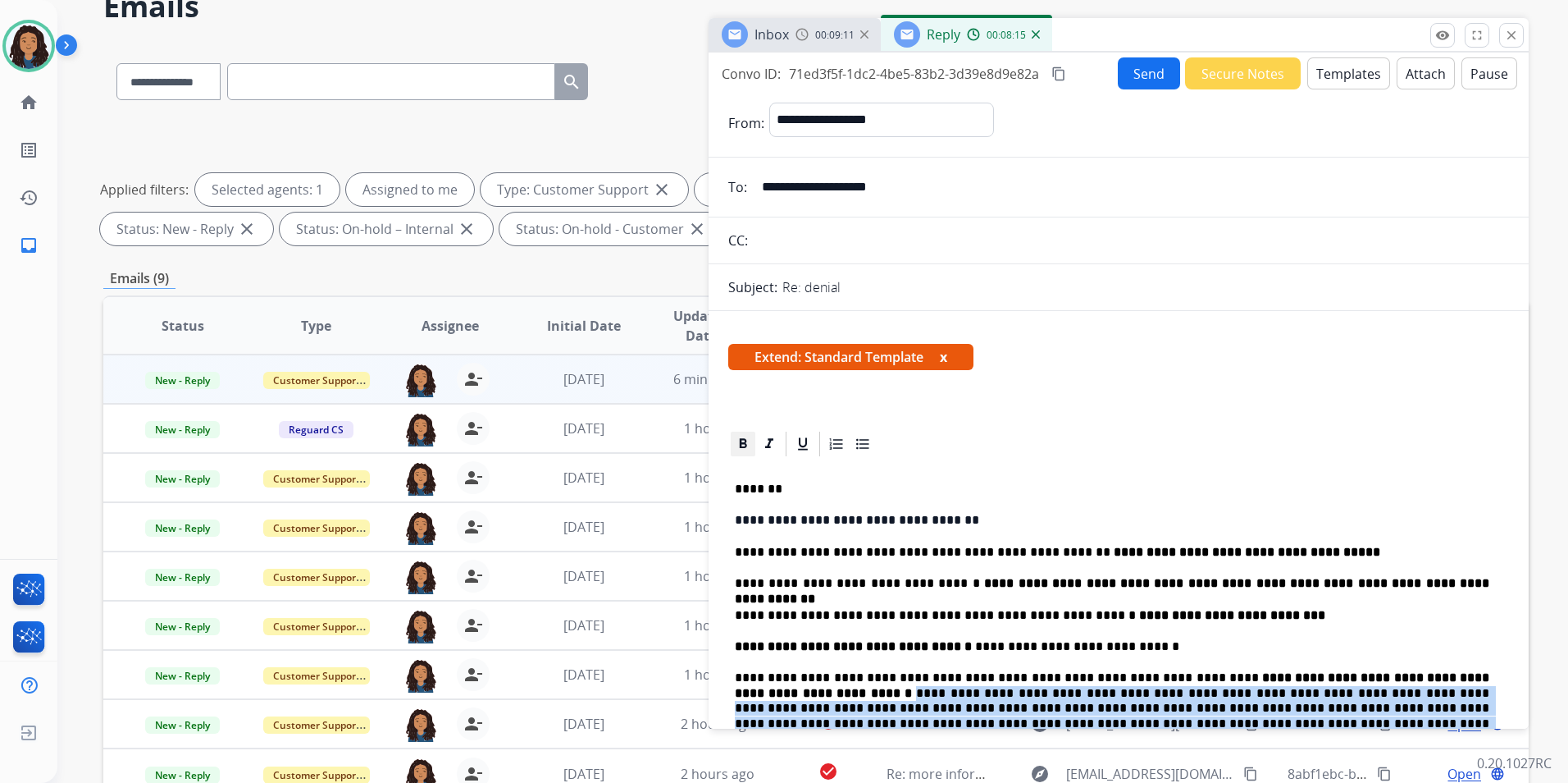
click at [740, 440] on app-office-email-editor "**********" at bounding box center [1119, 760] width 781 height 663
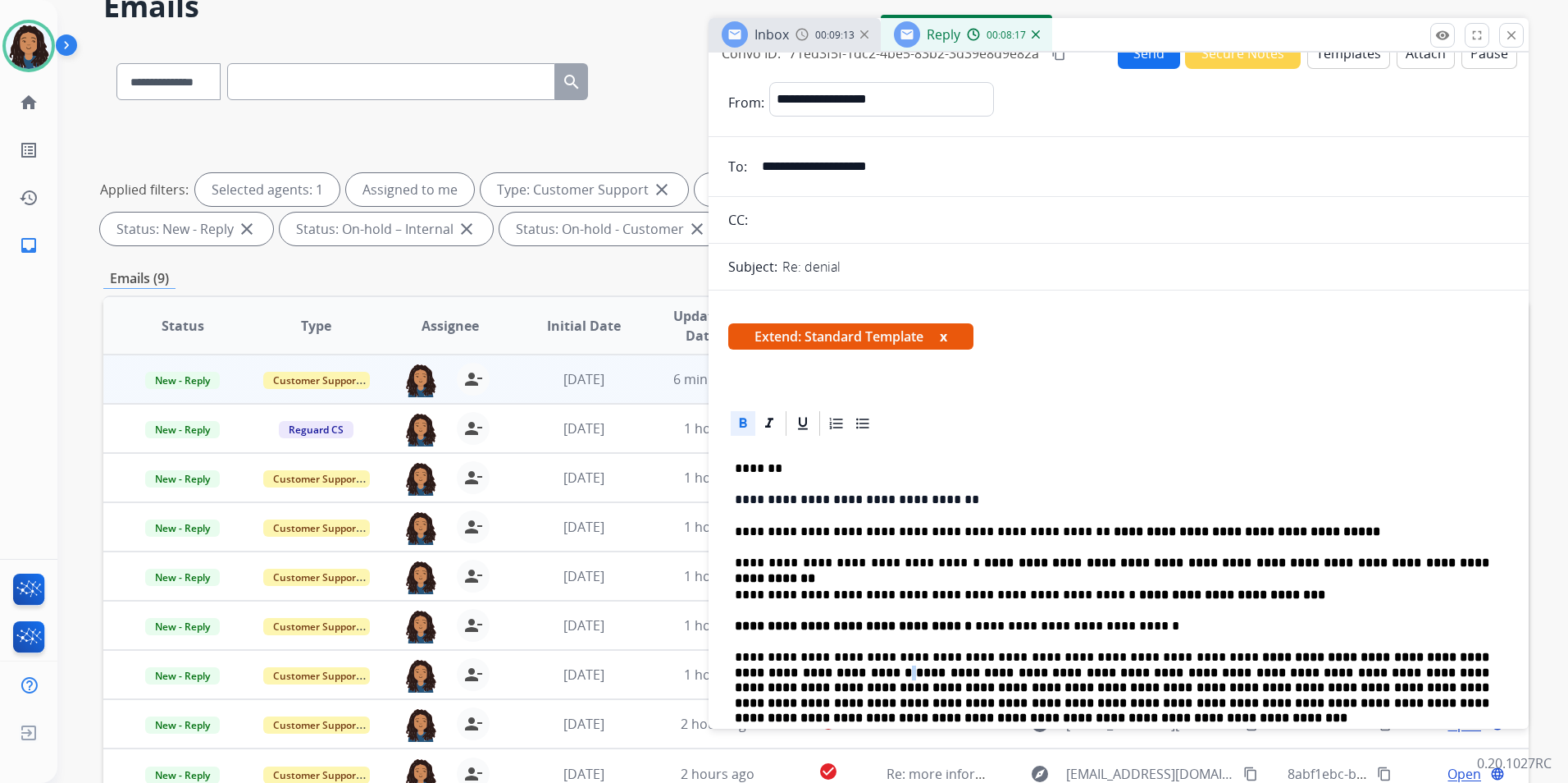
click at [905, 559] on p "**********" at bounding box center [1112, 563] width 754 height 15
drag, startPoint x: 731, startPoint y: 528, endPoint x: 889, endPoint y: 537, distance: 158.3
click at [889, 537] on div "**********" at bounding box center [1119, 778] width 781 height 678
click at [802, 421] on icon at bounding box center [803, 423] width 16 height 16
drag, startPoint x: 734, startPoint y: 559, endPoint x: 928, endPoint y: 564, distance: 194.1
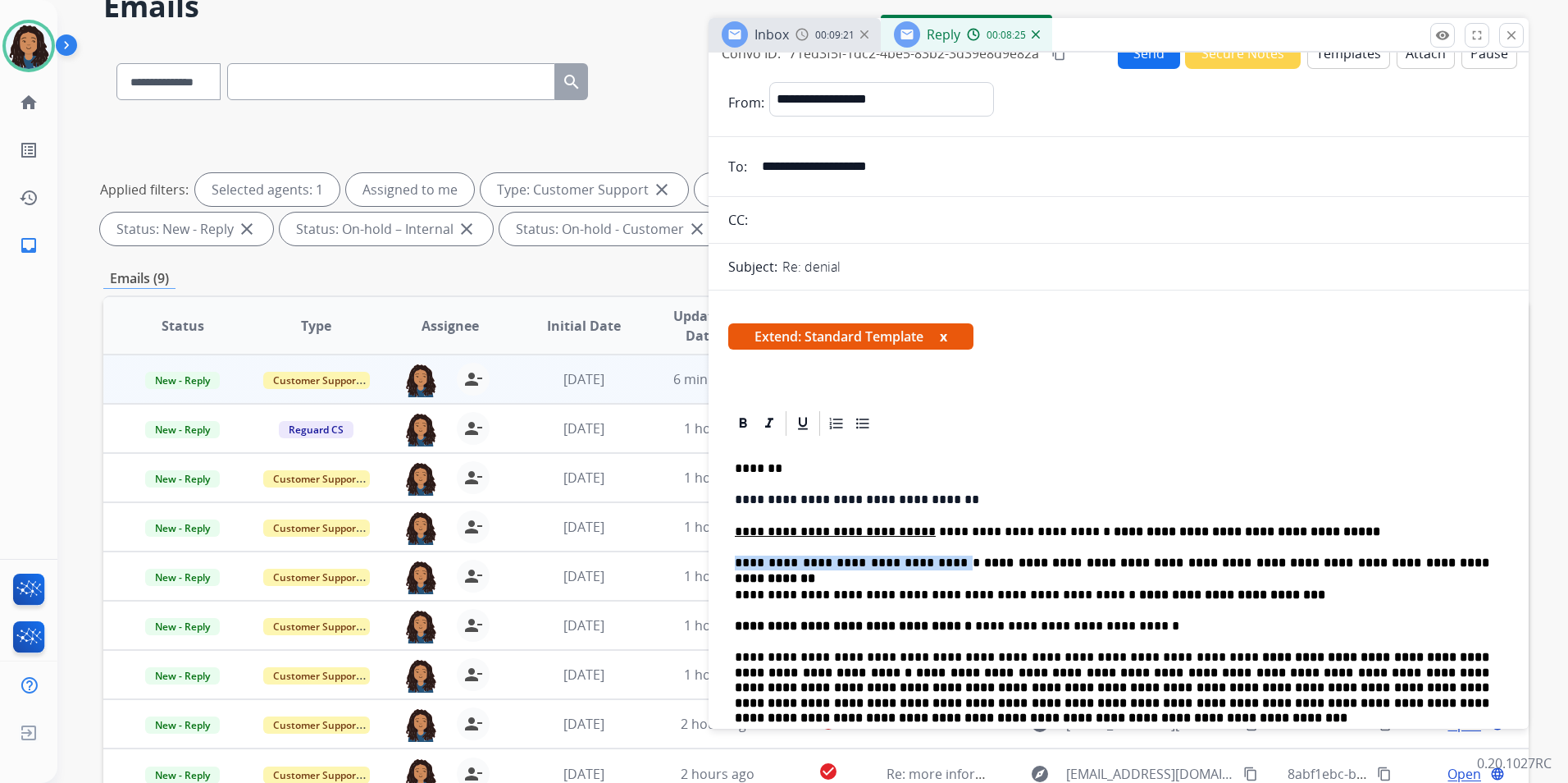
click at [928, 564] on div "**********" at bounding box center [1119, 778] width 781 height 678
click at [798, 430] on icon at bounding box center [803, 423] width 16 height 16
drag, startPoint x: 731, startPoint y: 593, endPoint x: 995, endPoint y: 596, distance: 264.0
click at [995, 596] on div "**********" at bounding box center [1119, 778] width 781 height 678
click at [795, 427] on icon at bounding box center [803, 423] width 16 height 16
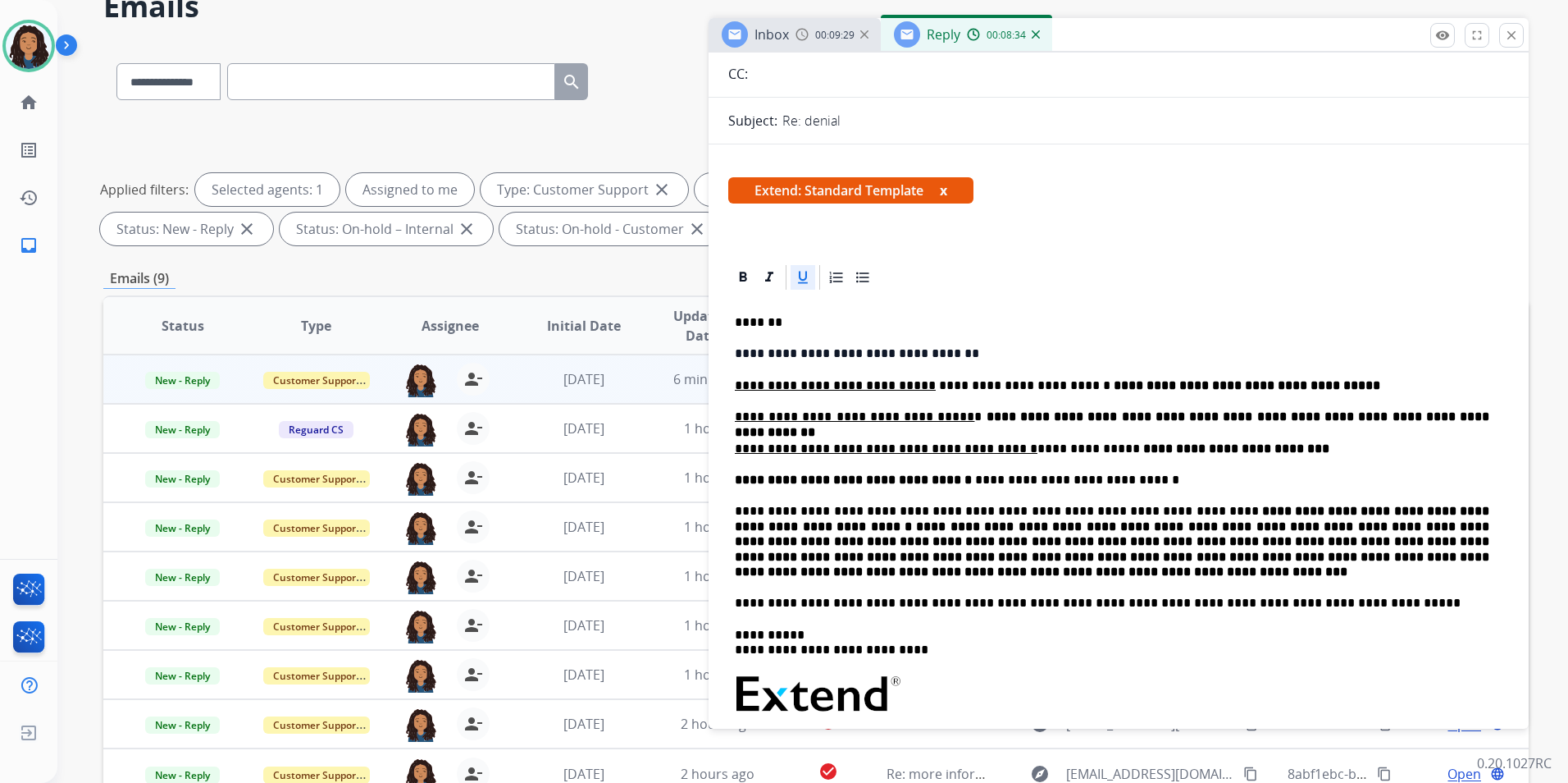
scroll to position [185, 0]
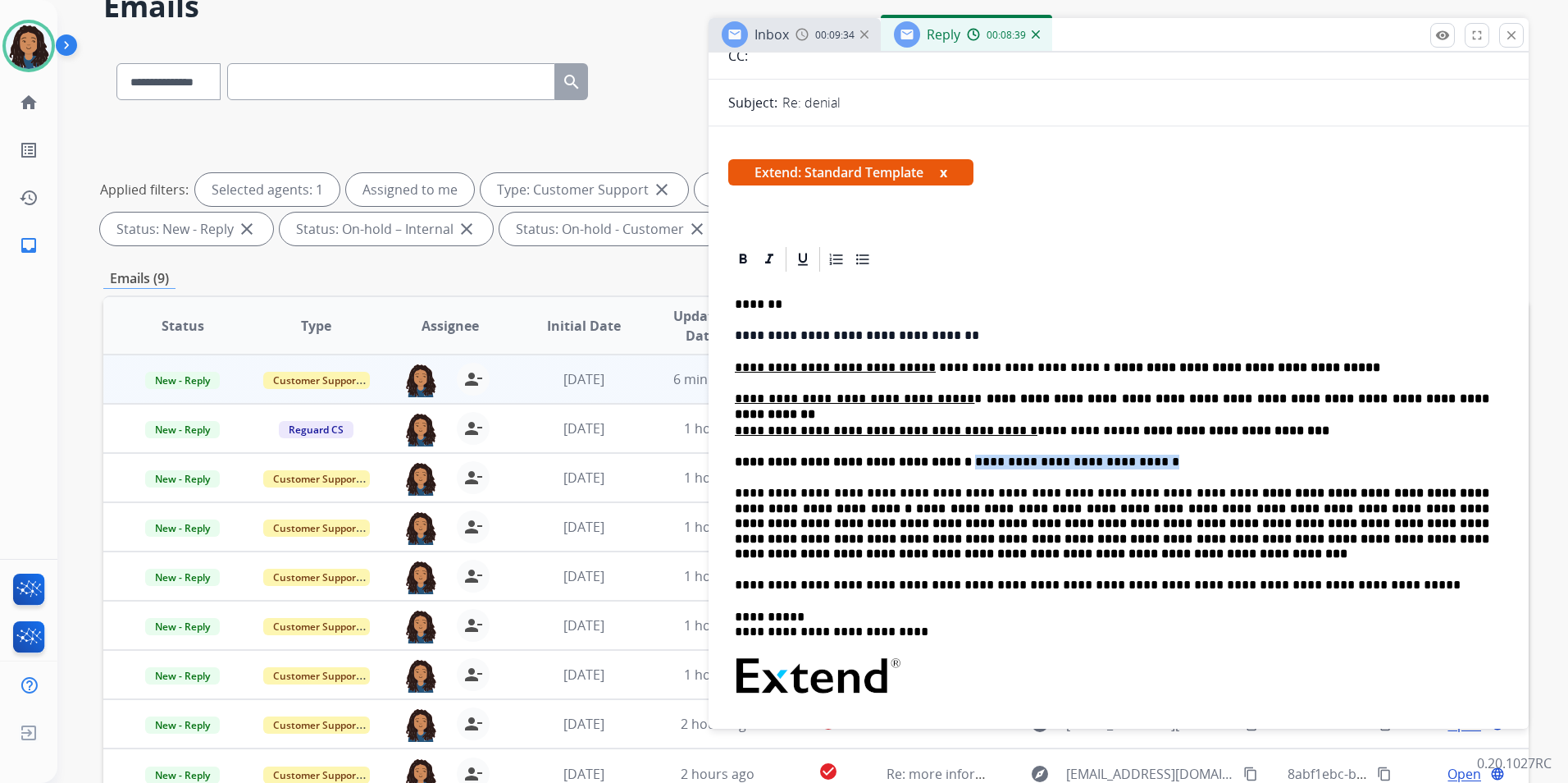
drag, startPoint x: 938, startPoint y: 463, endPoint x: 1084, endPoint y: 456, distance: 146.2
click at [1110, 463] on p "**********" at bounding box center [1112, 462] width 754 height 15
click at [798, 266] on icon at bounding box center [803, 259] width 16 height 16
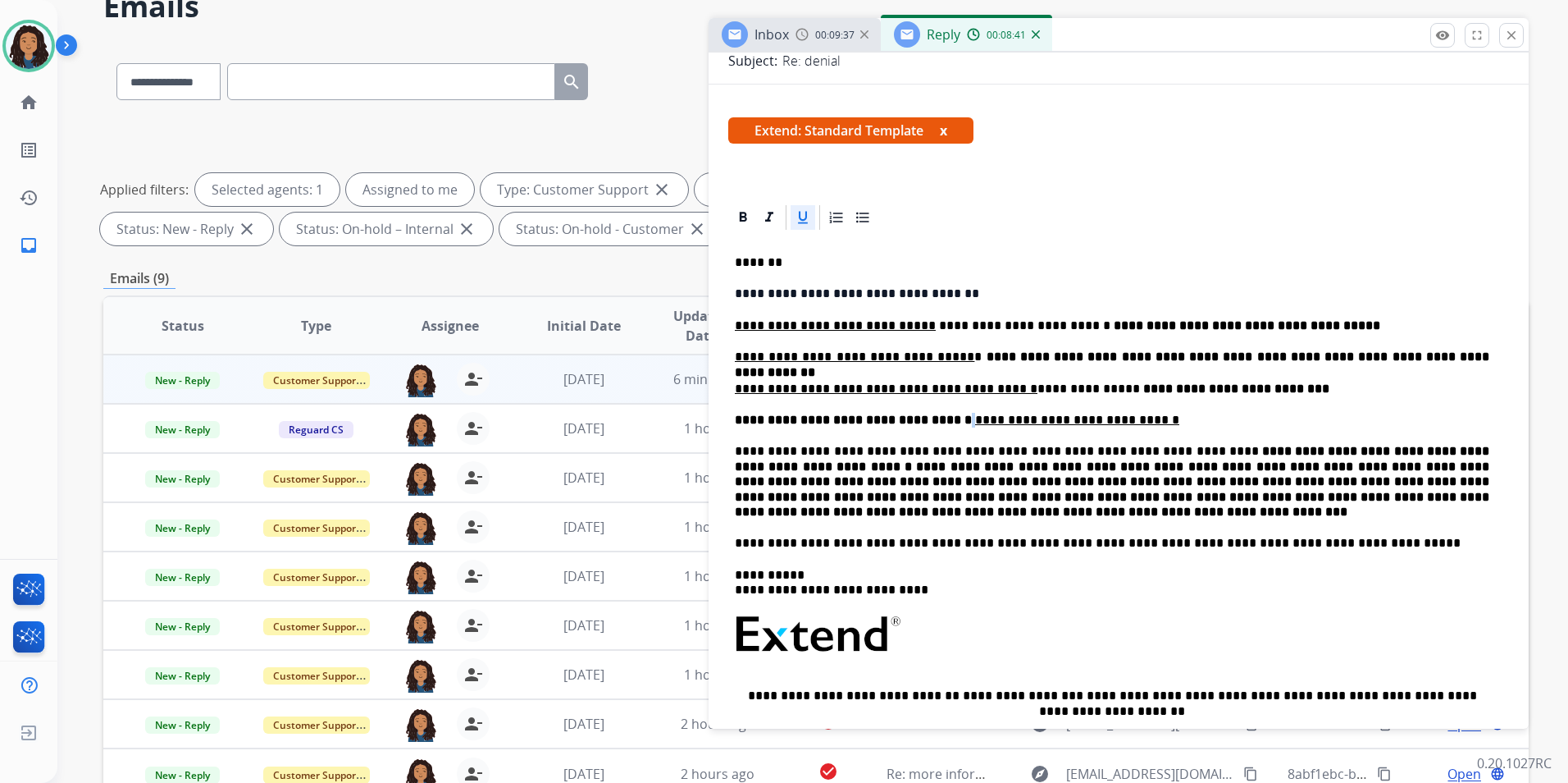
scroll to position [266, 0]
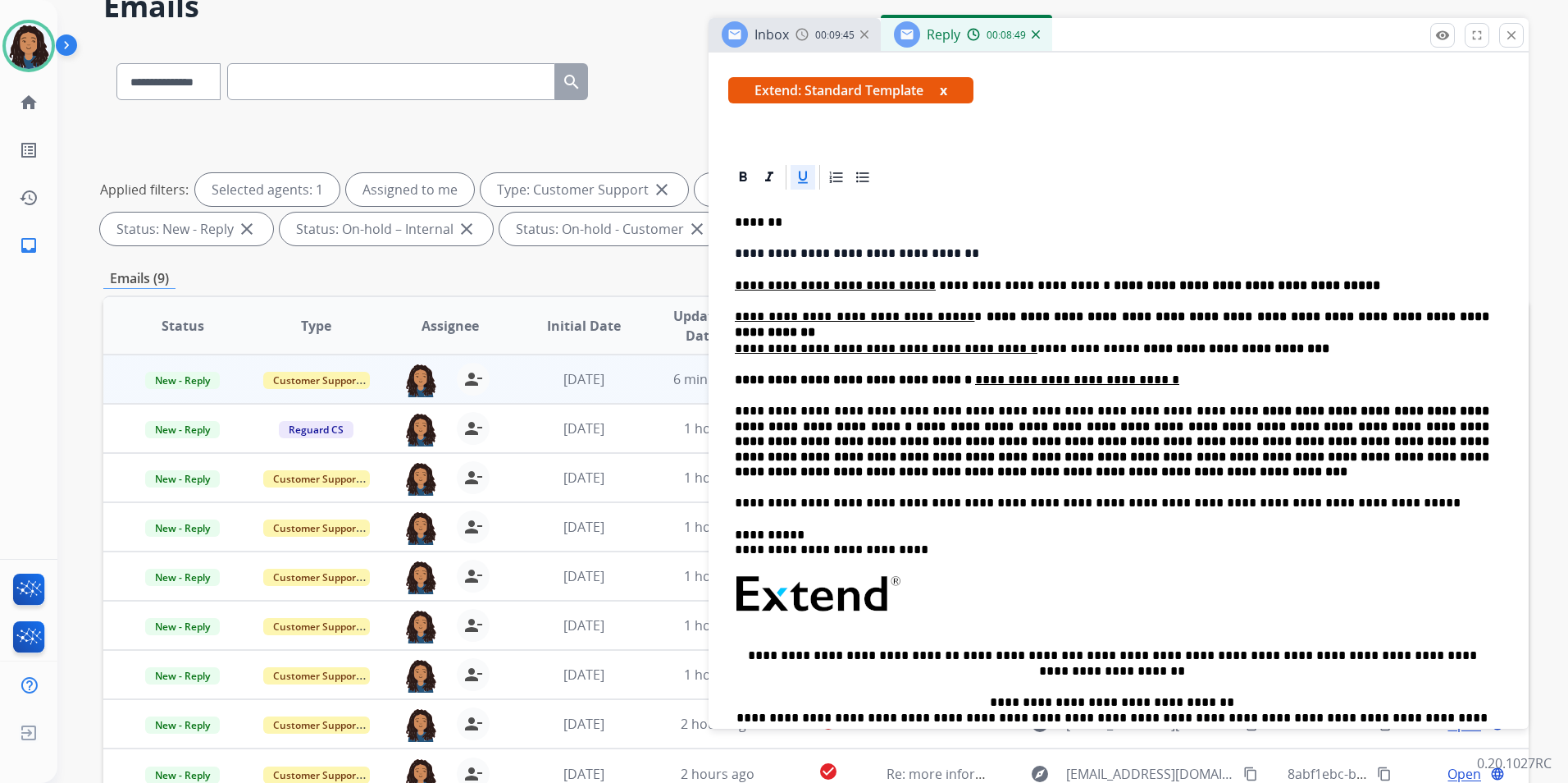
click at [991, 407] on p "**********" at bounding box center [1112, 441] width 754 height 75
drag, startPoint x: 840, startPoint y: 407, endPoint x: 849, endPoint y: 408, distance: 9.1
click at [849, 408] on p "**********" at bounding box center [1112, 441] width 754 height 75
click at [770, 178] on icon at bounding box center [769, 177] width 16 height 16
click at [796, 178] on icon at bounding box center [803, 177] width 16 height 16
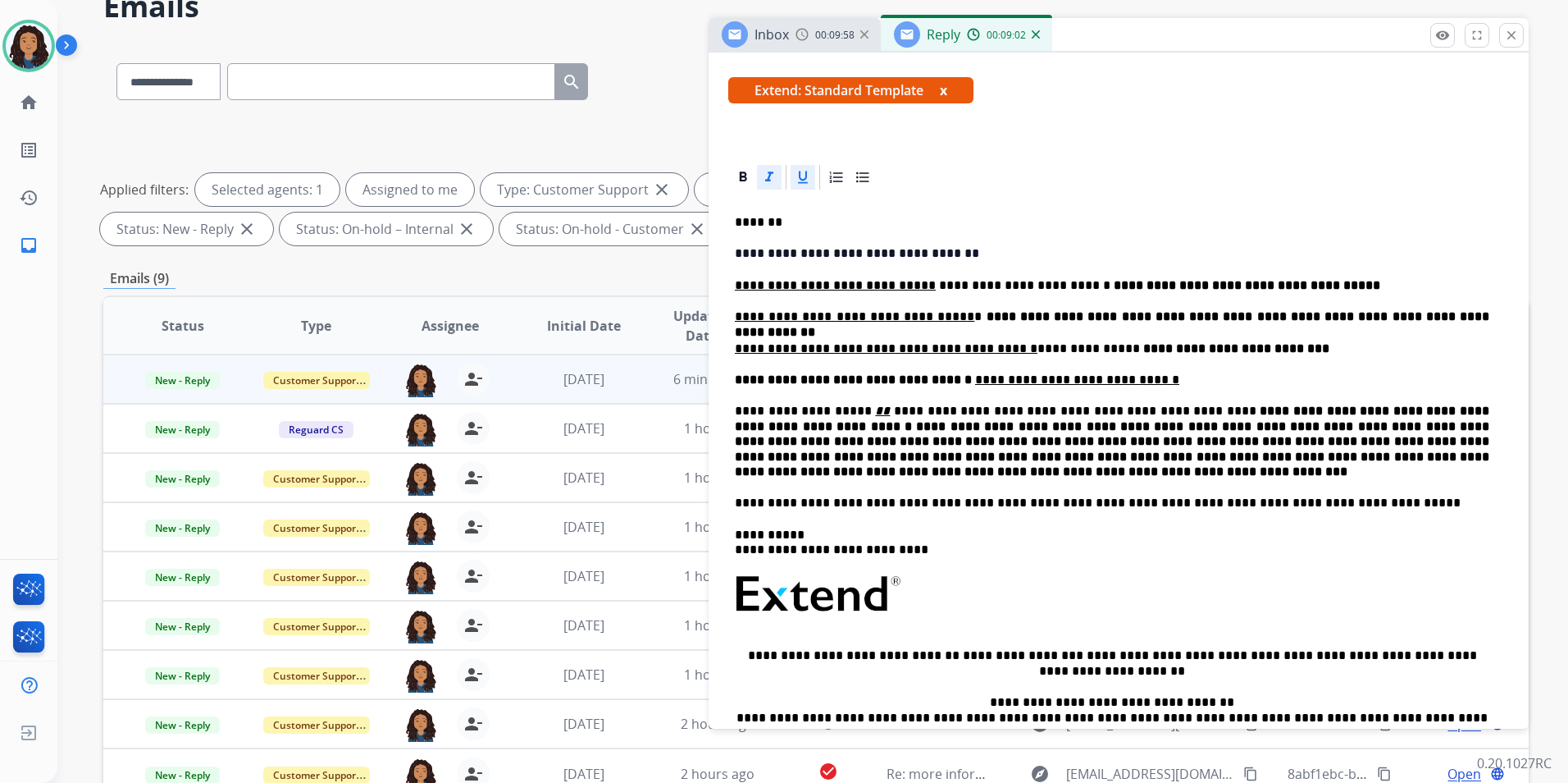
click at [934, 433] on p "**********" at bounding box center [1112, 441] width 754 height 75
drag, startPoint x: 839, startPoint y: 409, endPoint x: 848, endPoint y: 411, distance: 9.2
click at [848, 411] on p "**********" at bounding box center [1112, 441] width 754 height 75
click at [797, 179] on icon at bounding box center [803, 177] width 16 height 16
click at [748, 177] on icon at bounding box center [743, 177] width 16 height 16
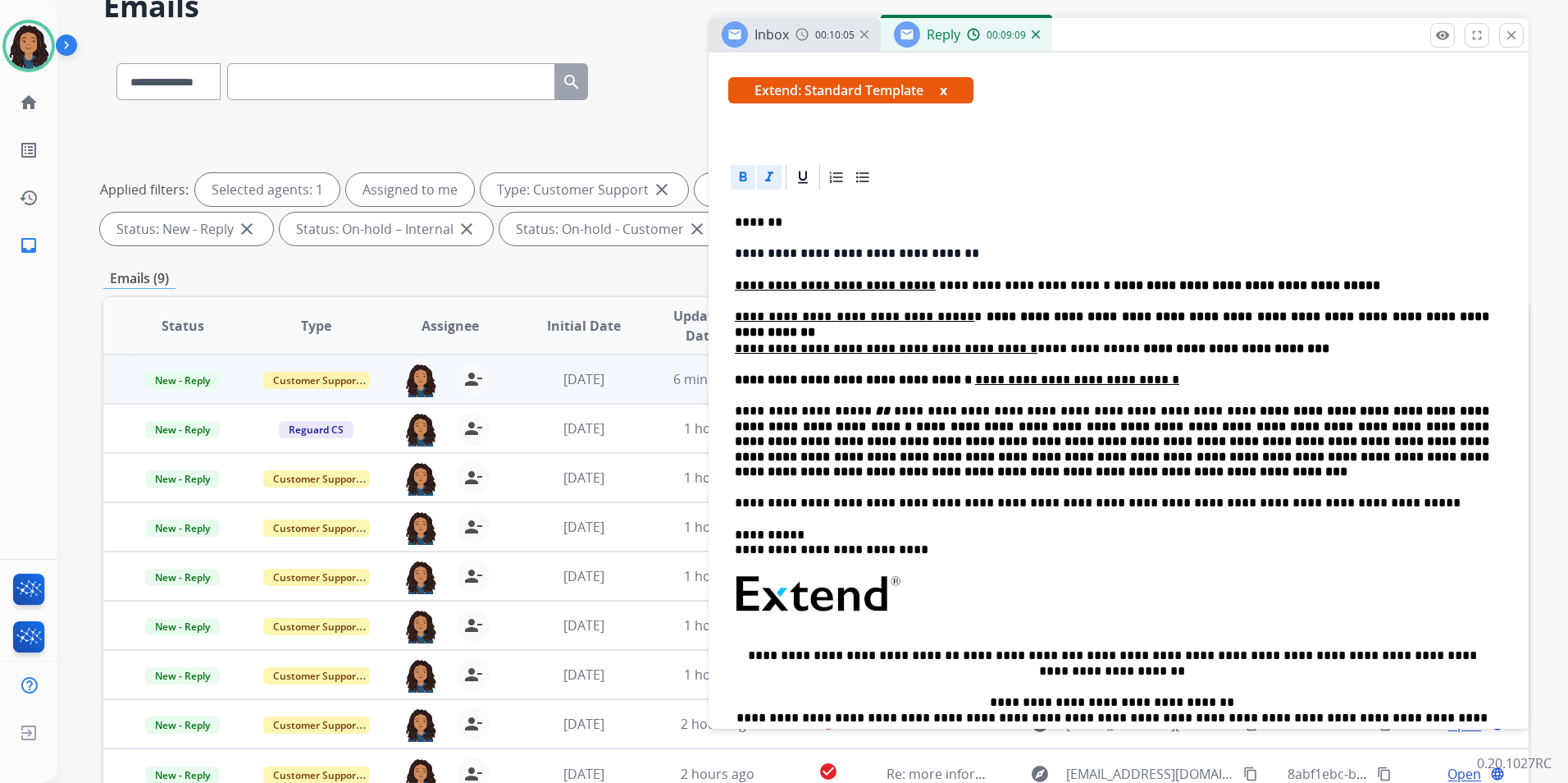
click at [770, 180] on icon at bounding box center [768, 176] width 8 height 10
click at [791, 179] on div at bounding box center [803, 178] width 25 height 25
click at [808, 179] on icon at bounding box center [803, 177] width 16 height 16
click at [804, 179] on icon at bounding box center [802, 178] width 10 height 12
click at [903, 420] on strong "**********" at bounding box center [1114, 448] width 758 height 58
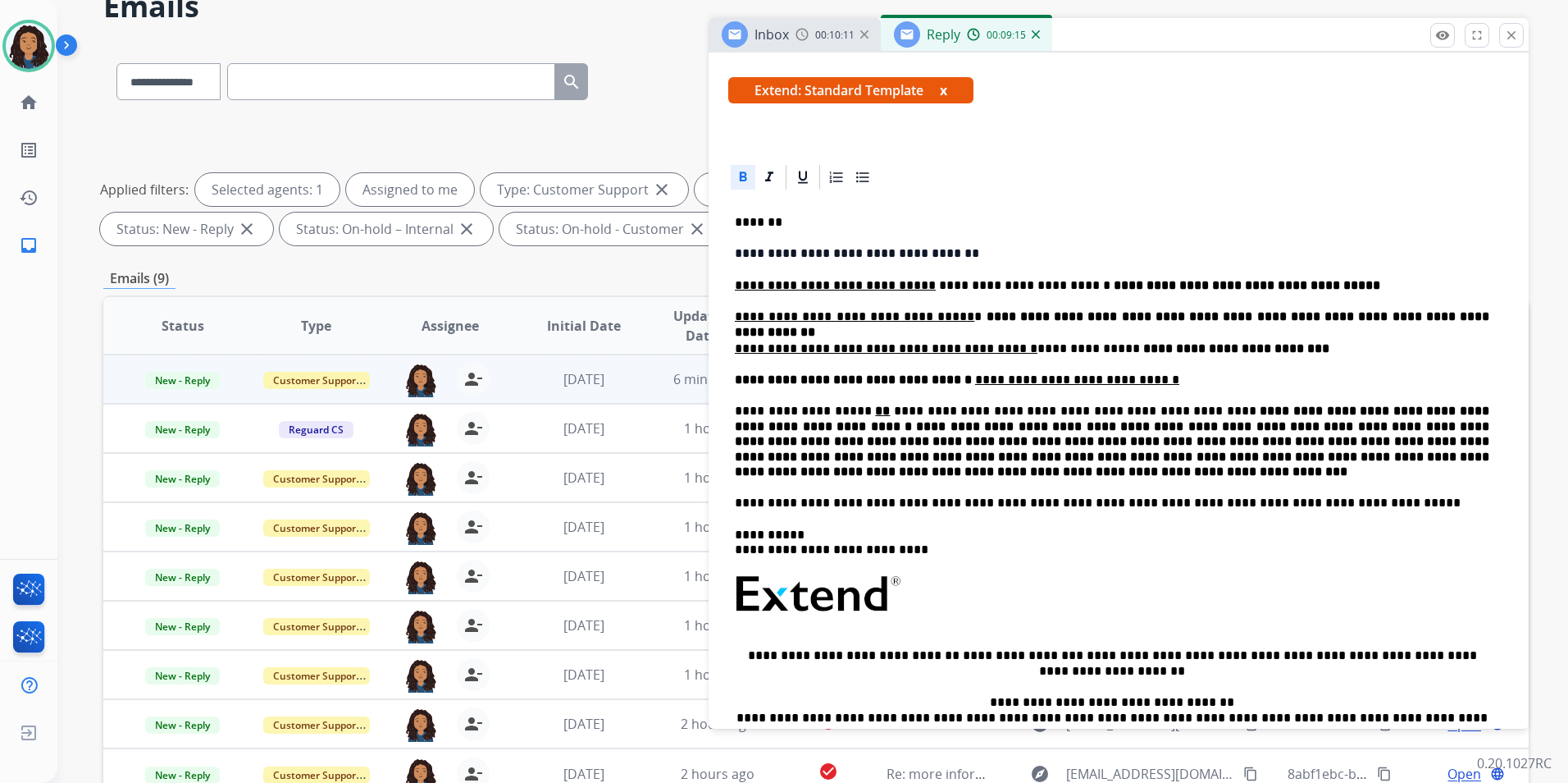
click at [799, 472] on p "**********" at bounding box center [1112, 441] width 754 height 75
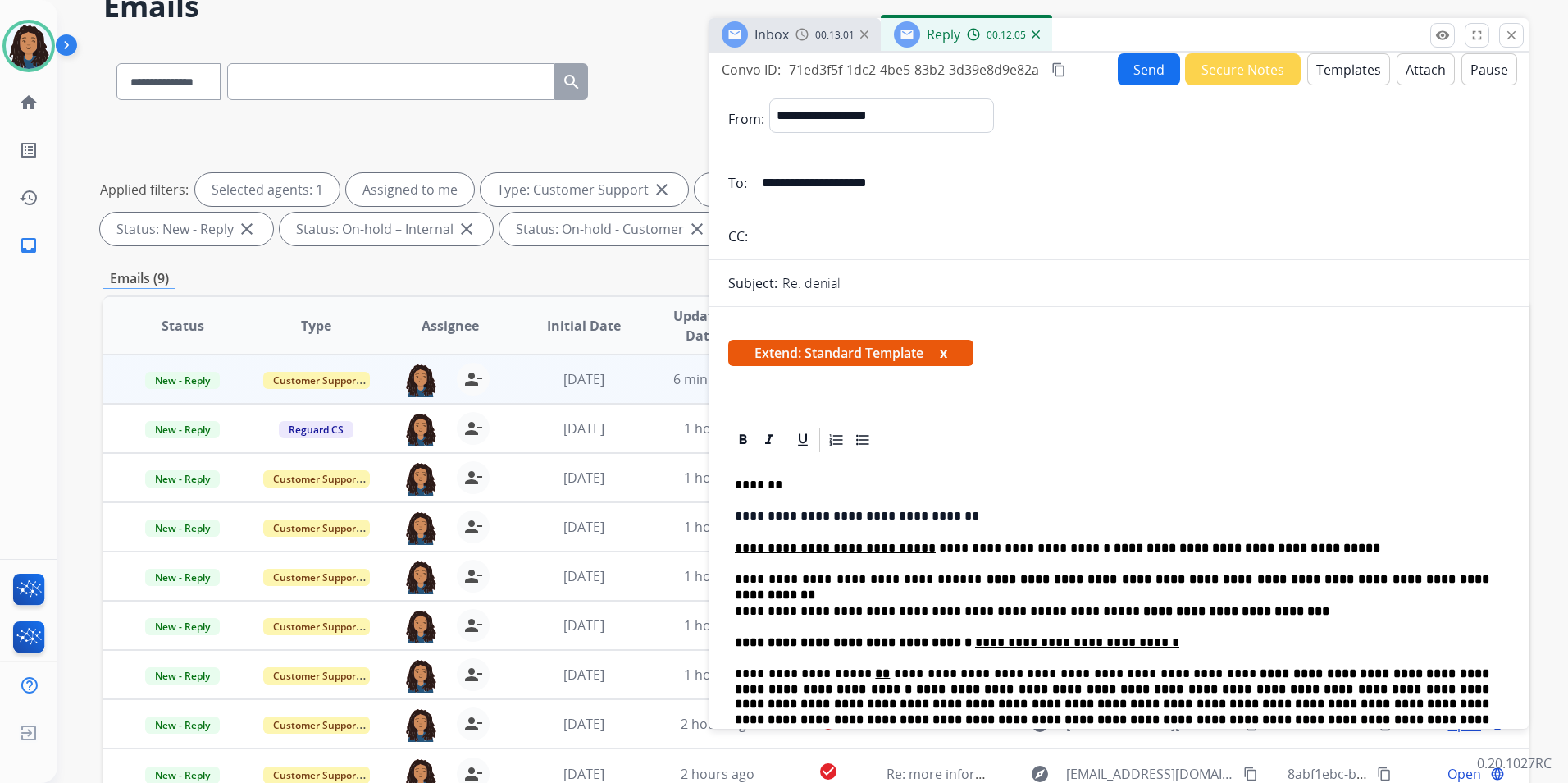
scroll to position [0, 0]
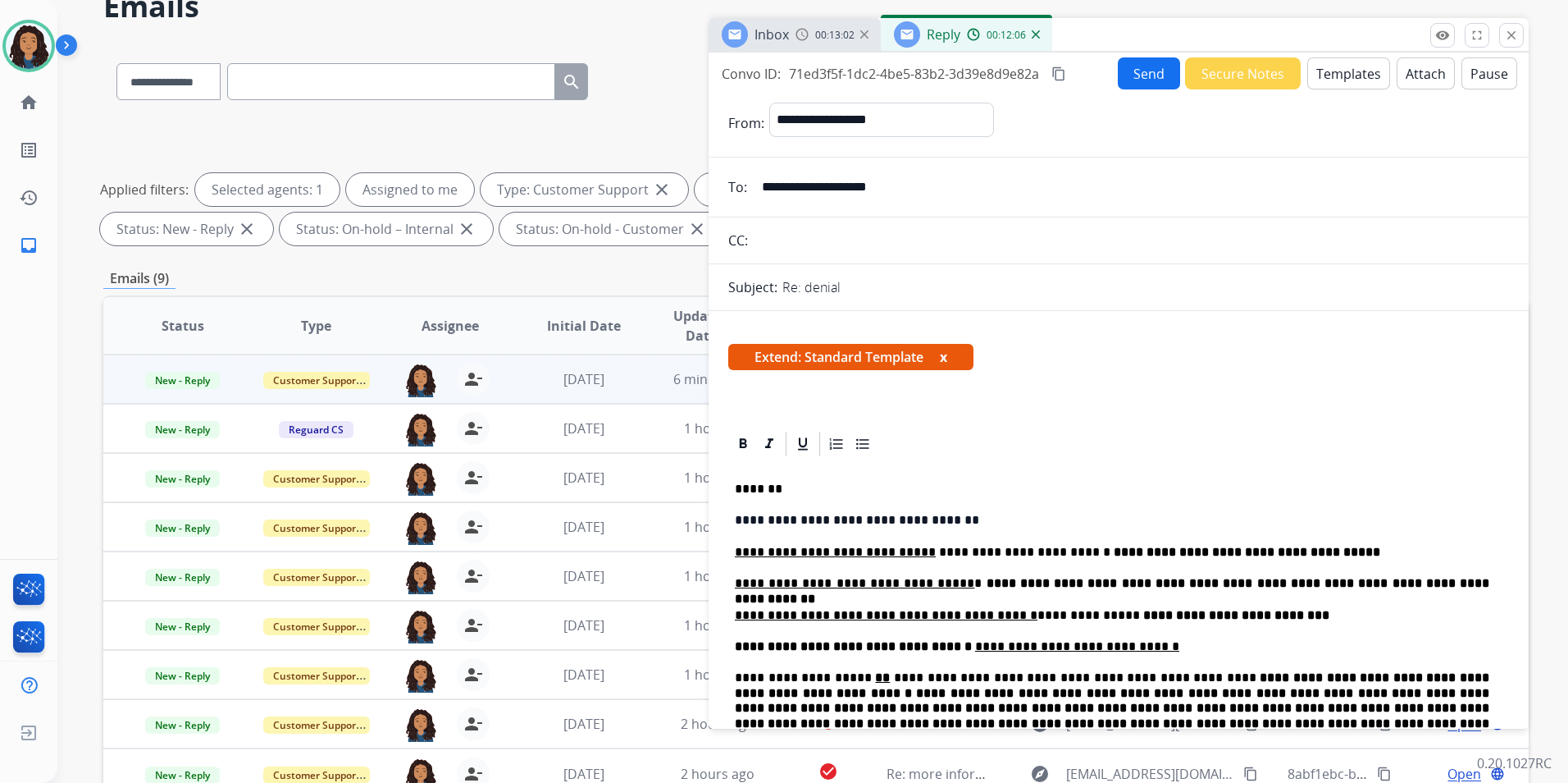
click at [1134, 84] on button "Send" at bounding box center [1149, 74] width 62 height 32
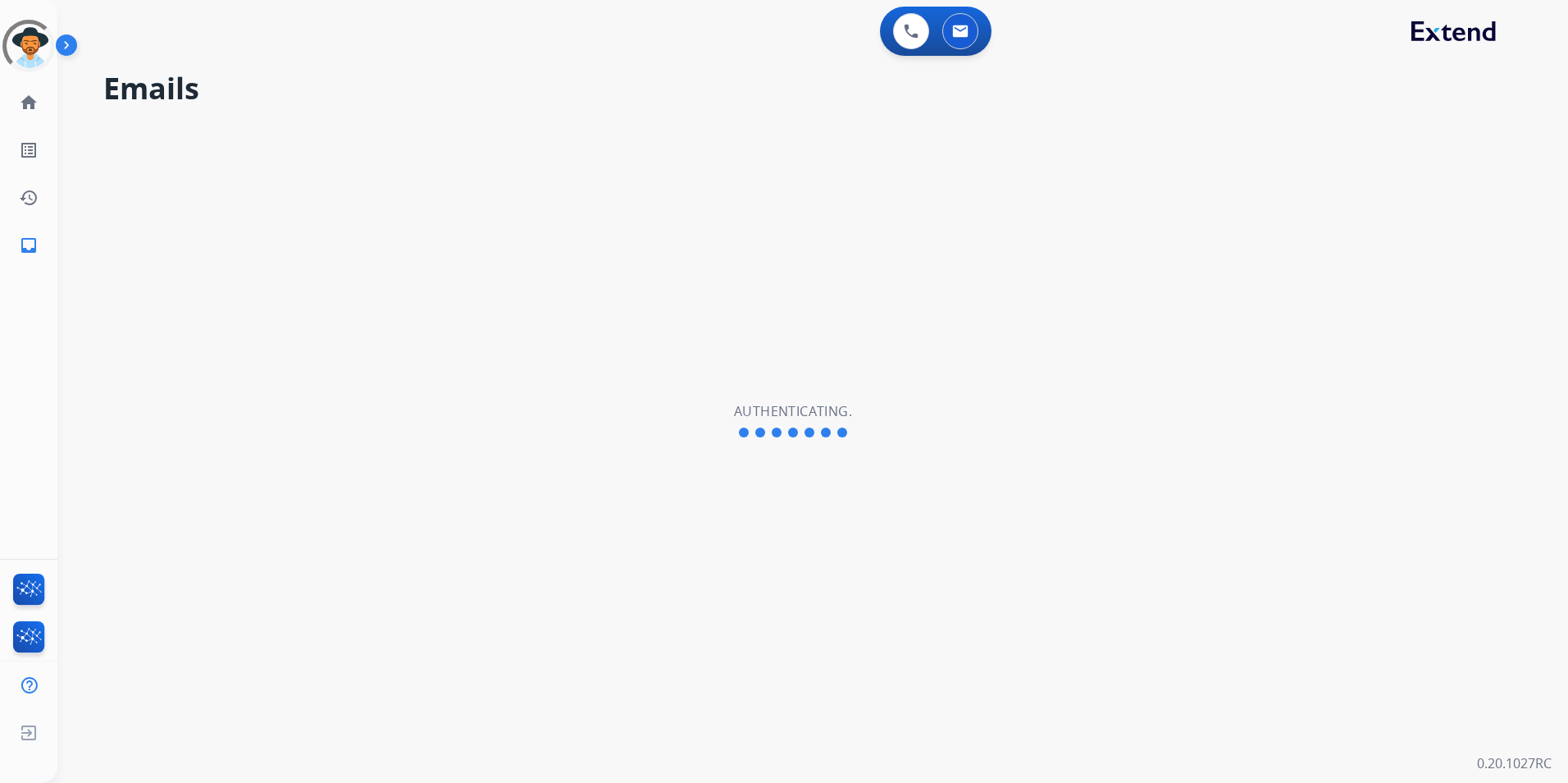
select select "**********"
click at [56, 39] on img at bounding box center [69, 48] width 28 height 31
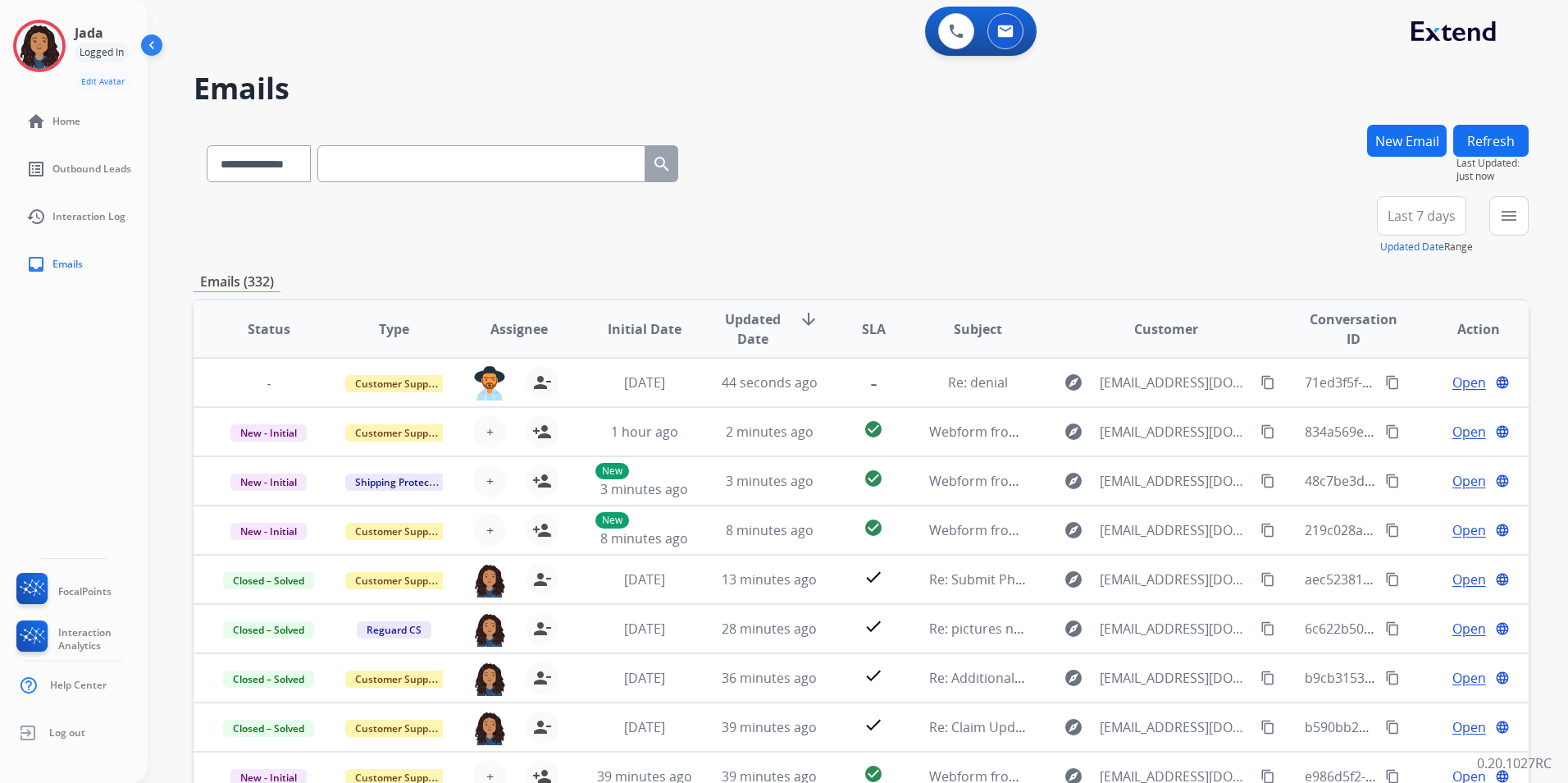
click at [91, 51] on div "Logged In" at bounding box center [101, 52] width 54 height 20
click at [45, 44] on img at bounding box center [39, 46] width 46 height 46
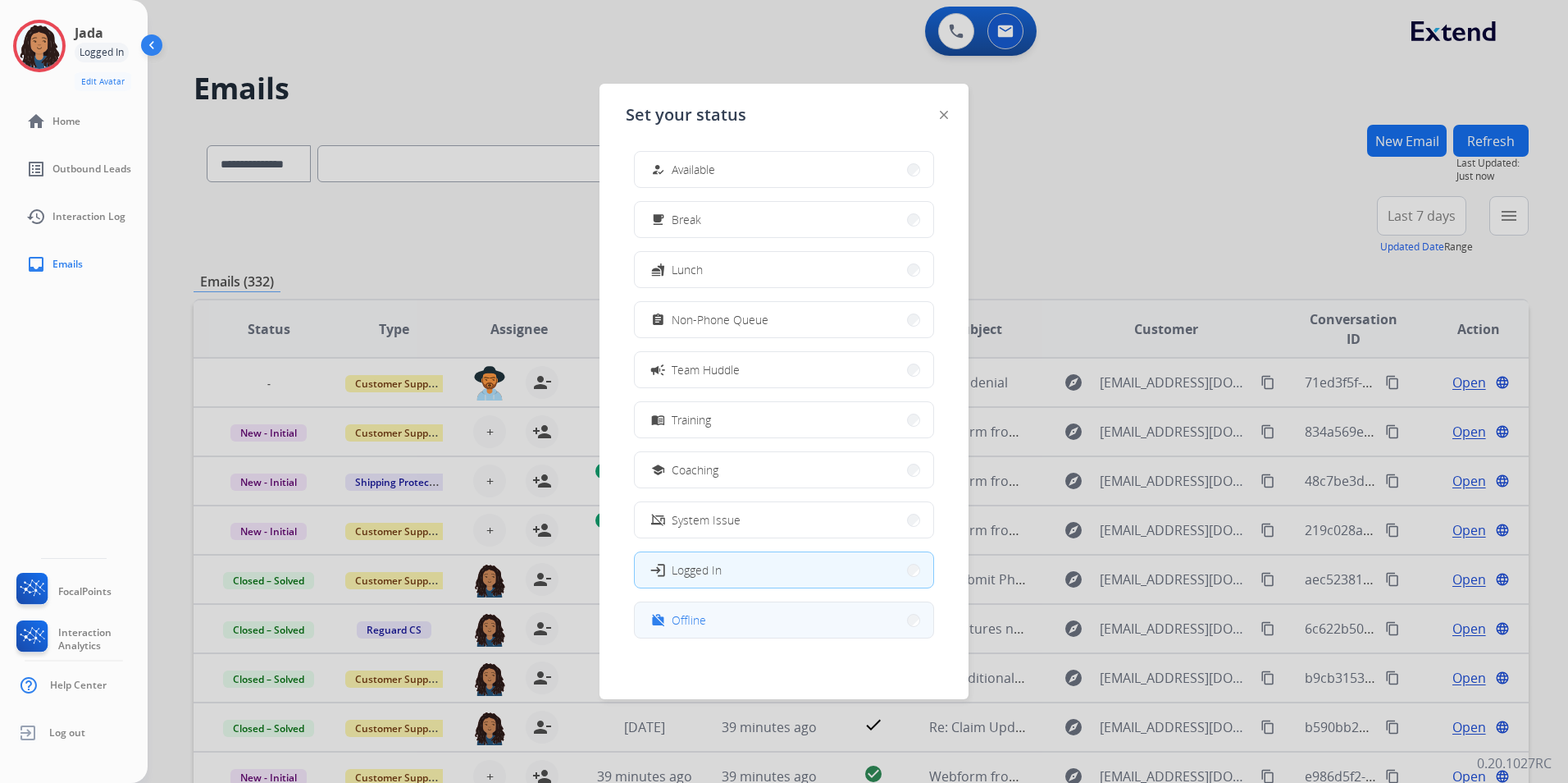
scroll to position [5, 0]
click at [728, 628] on button "work_off Offline" at bounding box center [784, 619] width 298 height 36
